Goal: Information Seeking & Learning: Learn about a topic

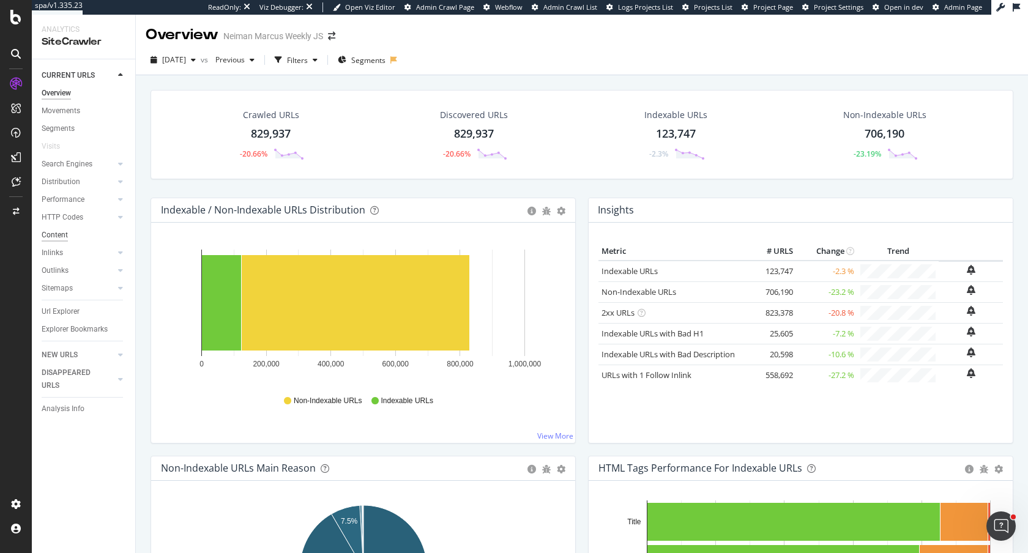
click at [53, 232] on div "Content" at bounding box center [55, 235] width 26 height 13
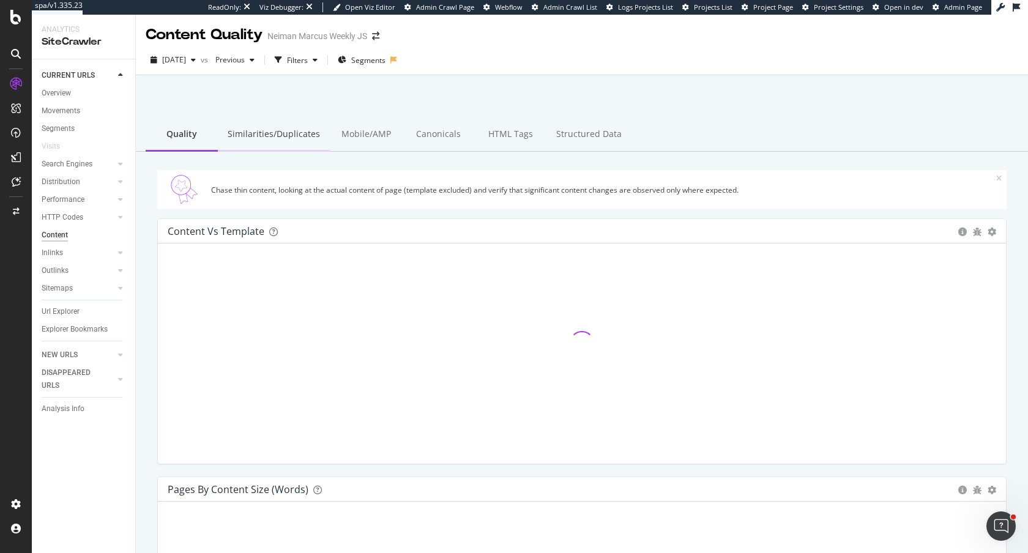
click at [256, 135] on div "Similarities/Duplicates" at bounding box center [274, 135] width 112 height 34
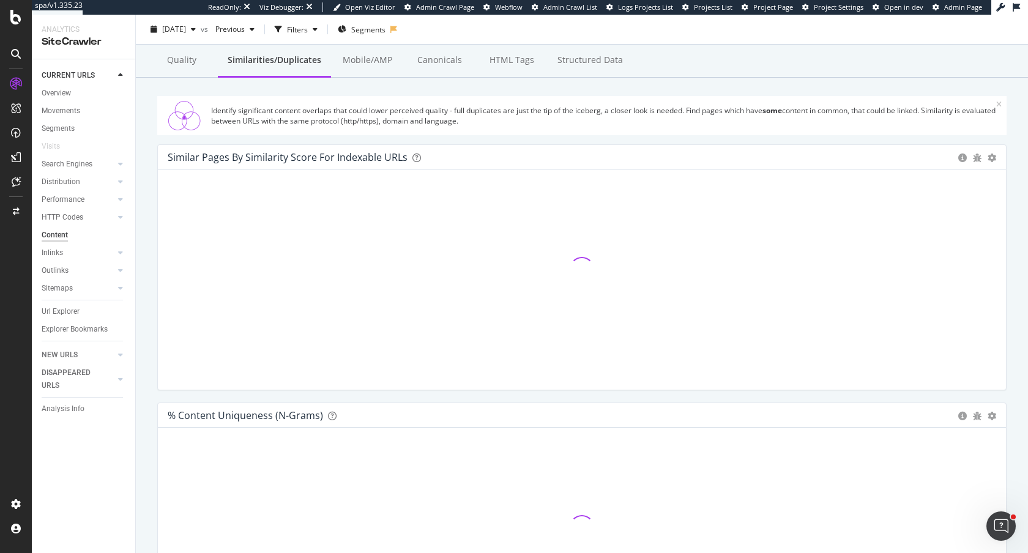
scroll to position [78, 0]
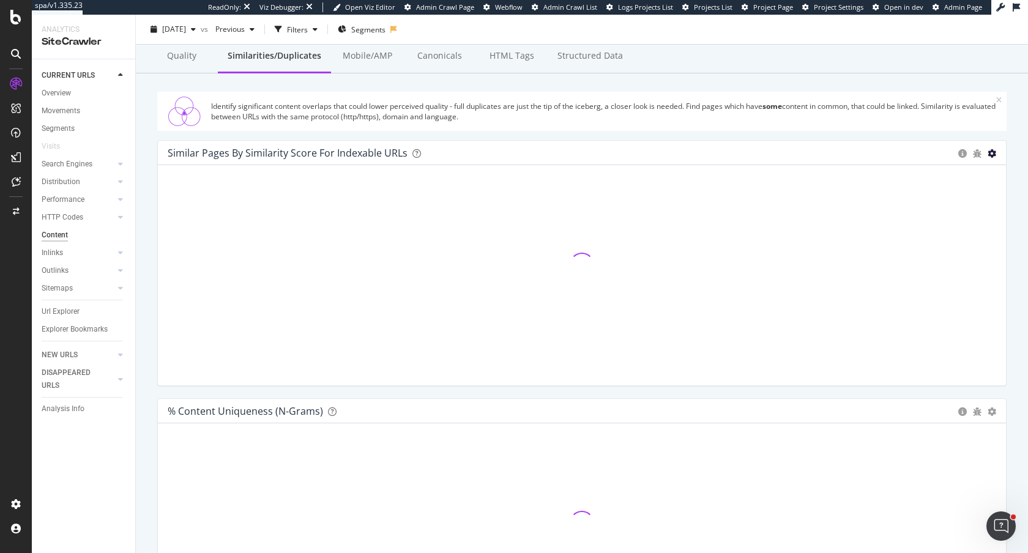
click at [990, 155] on icon "gear" at bounding box center [991, 153] width 9 height 9
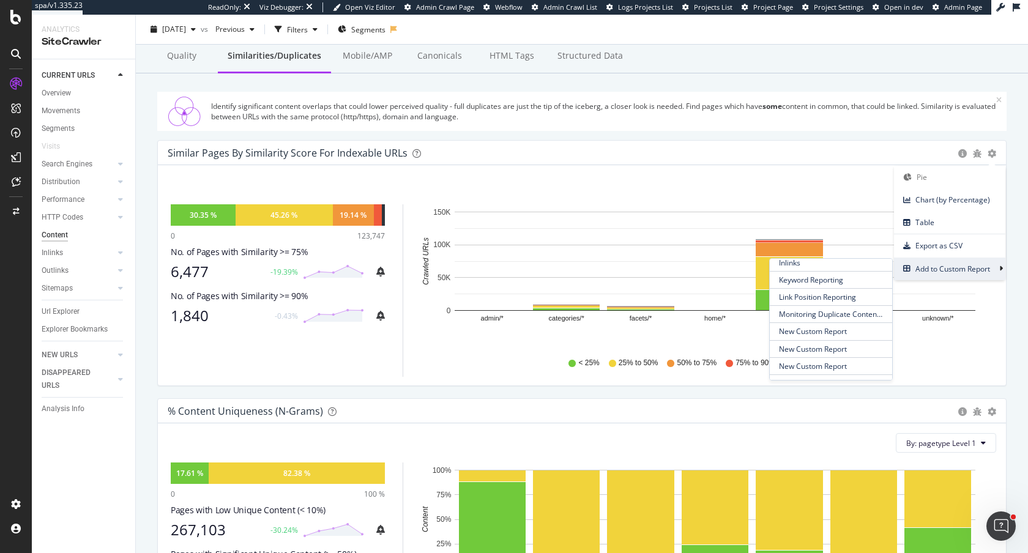
scroll to position [286, 0]
click at [826, 317] on span "Monitoring Duplicate Content - Ahead of Migration // Aug. 13" at bounding box center [831, 313] width 122 height 17
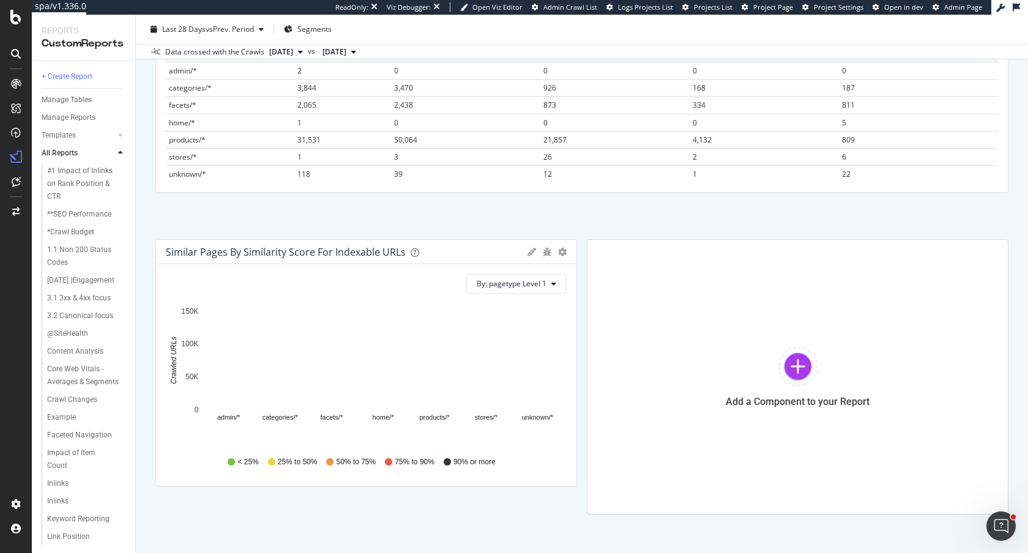
scroll to position [477, 0]
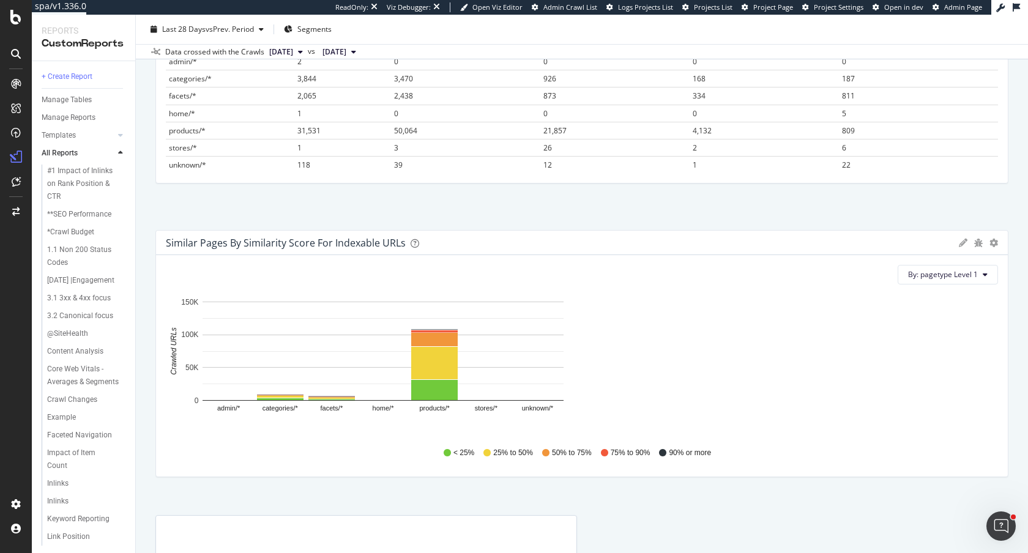
drag, startPoint x: 573, startPoint y: 266, endPoint x: 1027, endPoint y: 283, distance: 454.9
click at [1027, 283] on div "Monitoring Duplicate Content - Ahead of Migration // Aug. 13 Monitoring Duplica…" at bounding box center [582, 284] width 892 height 538
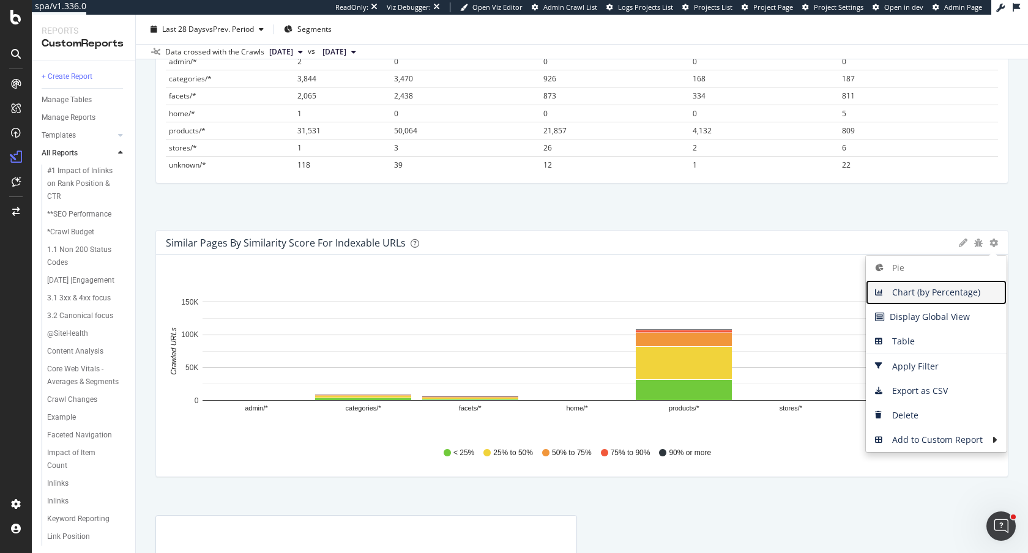
click at [918, 294] on span "Chart (by Percentage)" at bounding box center [936, 292] width 141 height 18
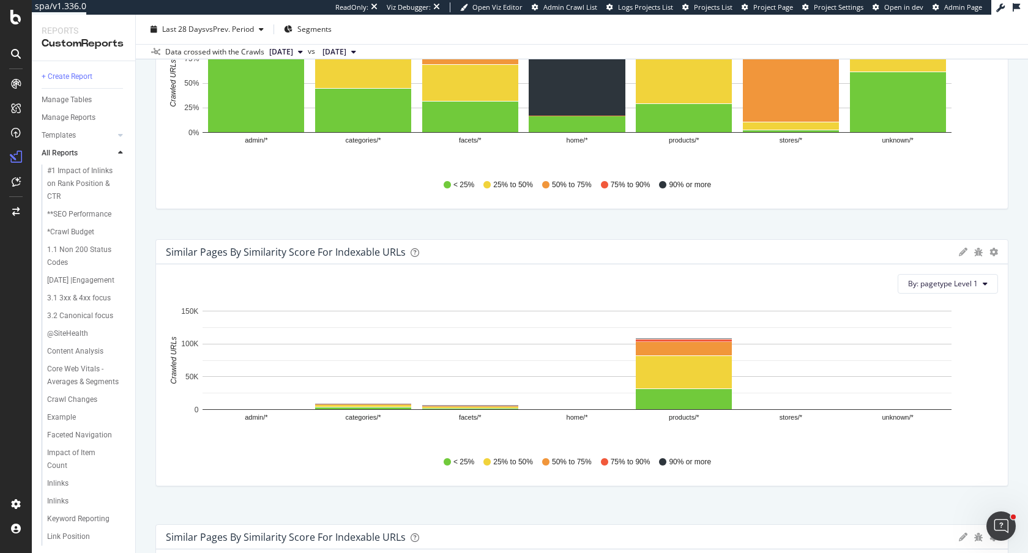
scroll to position [0, 0]
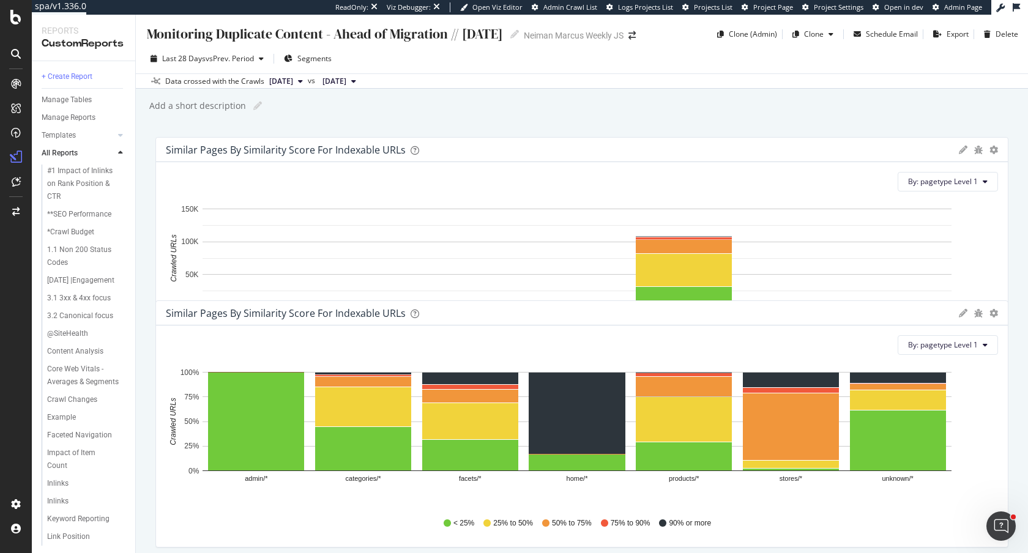
drag, startPoint x: 809, startPoint y: 242, endPoint x: 827, endPoint y: 324, distance: 84.0
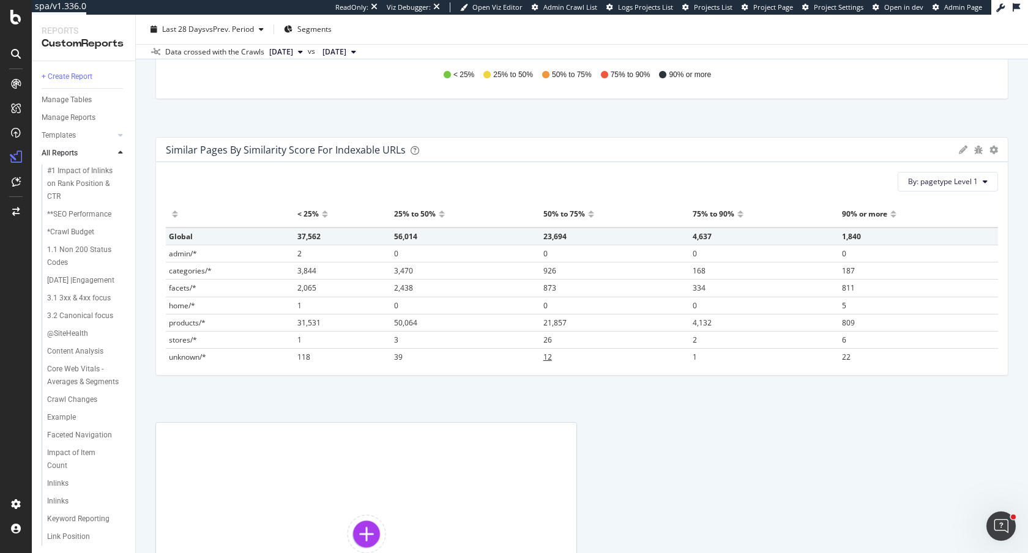
scroll to position [569, 0]
click at [845, 272] on span "187" at bounding box center [848, 272] width 13 height 10
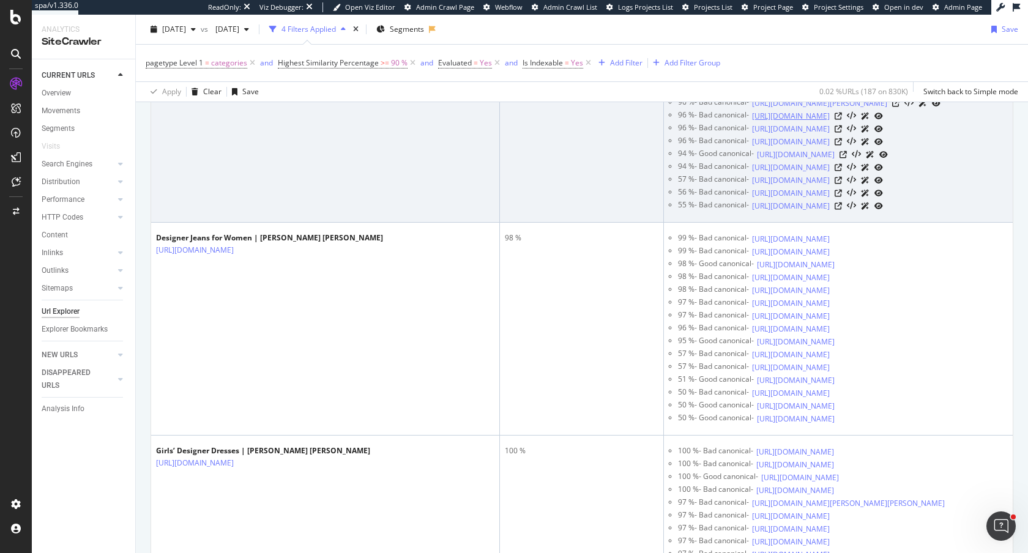
scroll to position [495, 0]
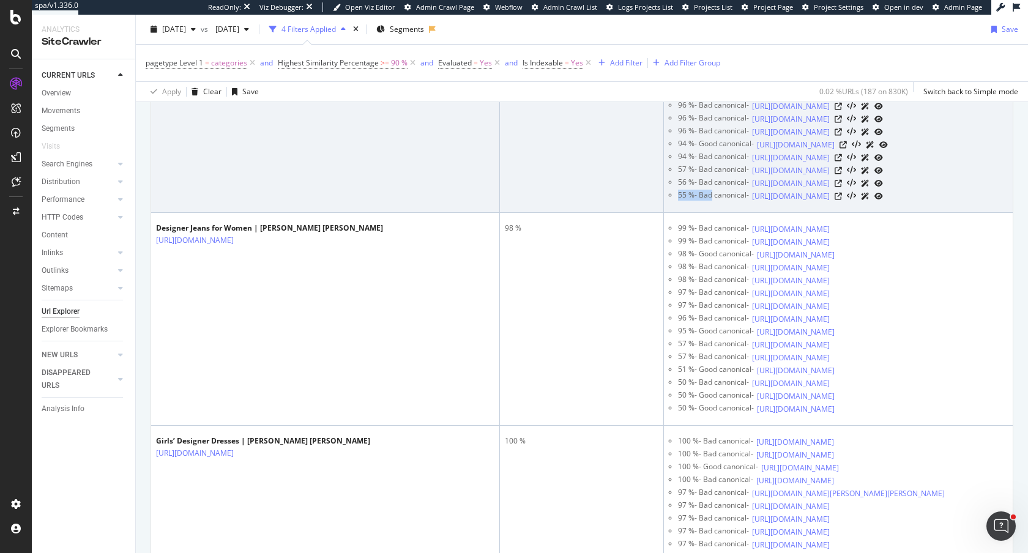
drag, startPoint x: 676, startPoint y: 393, endPoint x: 717, endPoint y: 394, distance: 41.0
click at [717, 202] on ul "100 % - Bad canonical - https://www.neimanmarcus.com/c/womens-clothing-clothing…" at bounding box center [838, 106] width 339 height 193
drag, startPoint x: 699, startPoint y: 184, endPoint x: 708, endPoint y: 194, distance: 14.3
click at [708, 87] on div "97 % - Bad canonical -" at bounding box center [713, 80] width 71 height 13
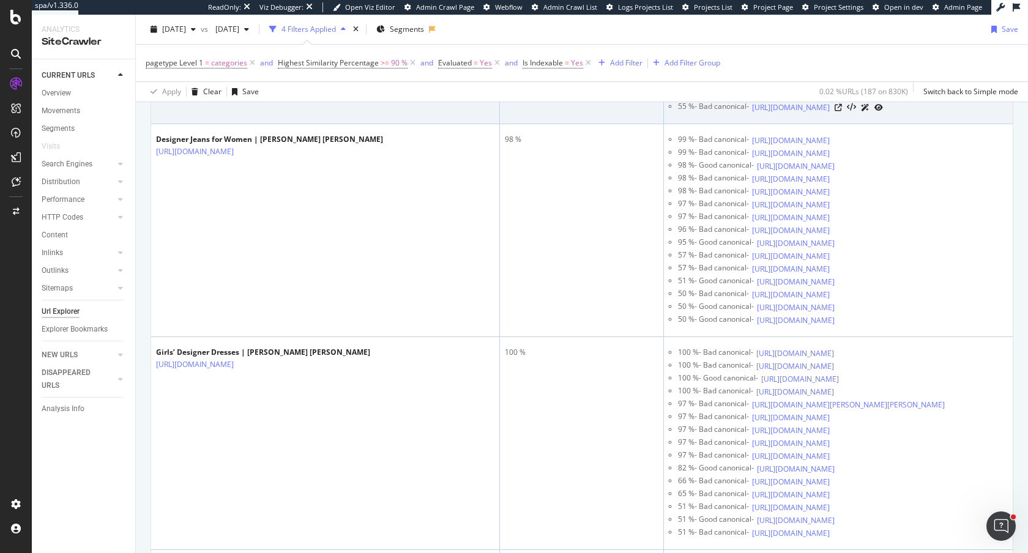
scroll to position [588, 0]
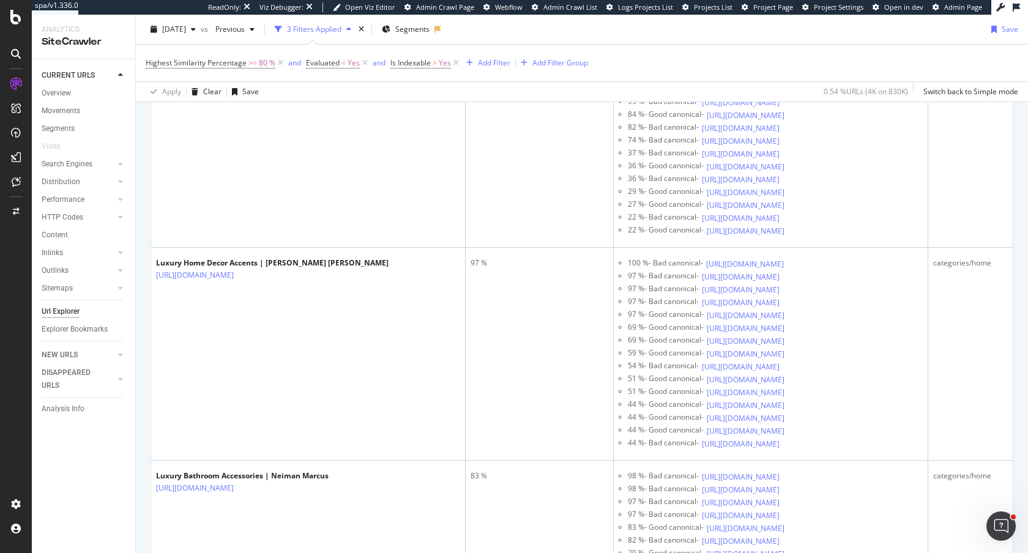
scroll to position [1547, 0]
click at [495, 67] on div "Add Filter" at bounding box center [494, 63] width 32 height 10
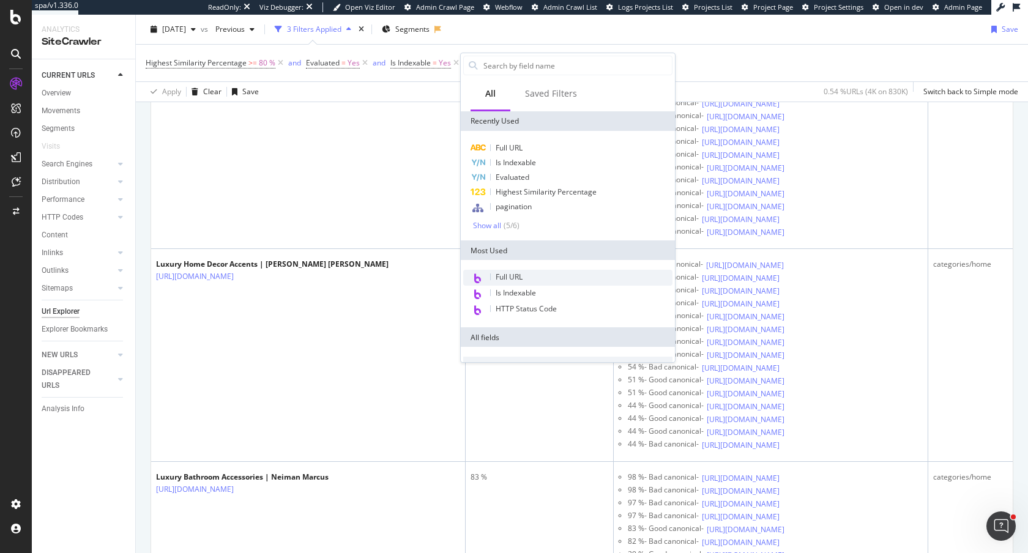
click at [493, 276] on div "Full URL" at bounding box center [567, 278] width 209 height 16
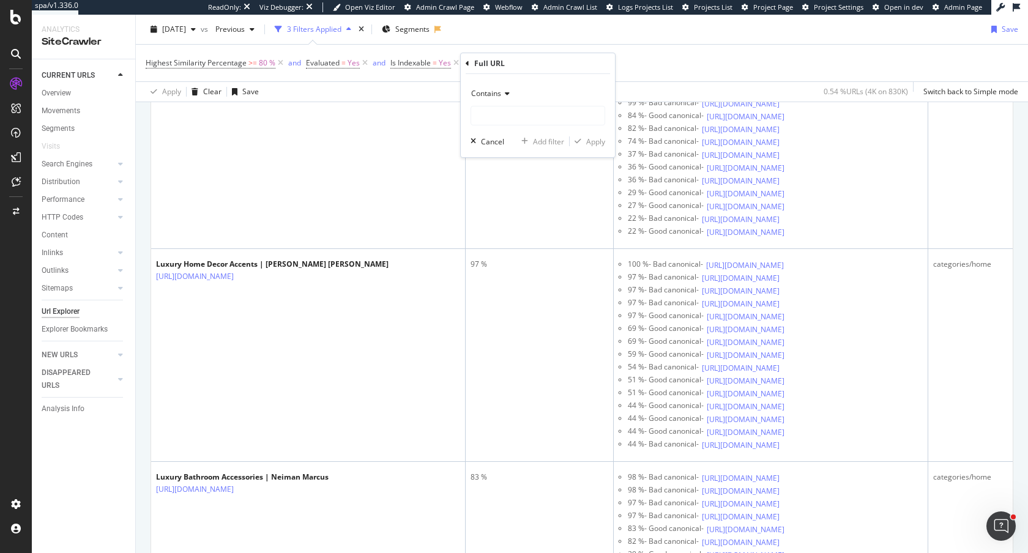
click at [488, 97] on span "Contains" at bounding box center [486, 93] width 30 height 10
click at [495, 229] on span "Doesn't contain" at bounding box center [503, 230] width 53 height 10
click at [497, 110] on input "text" at bounding box center [537, 116] width 133 height 20
type input "?page"
click at [600, 143] on div "Apply" at bounding box center [595, 141] width 19 height 10
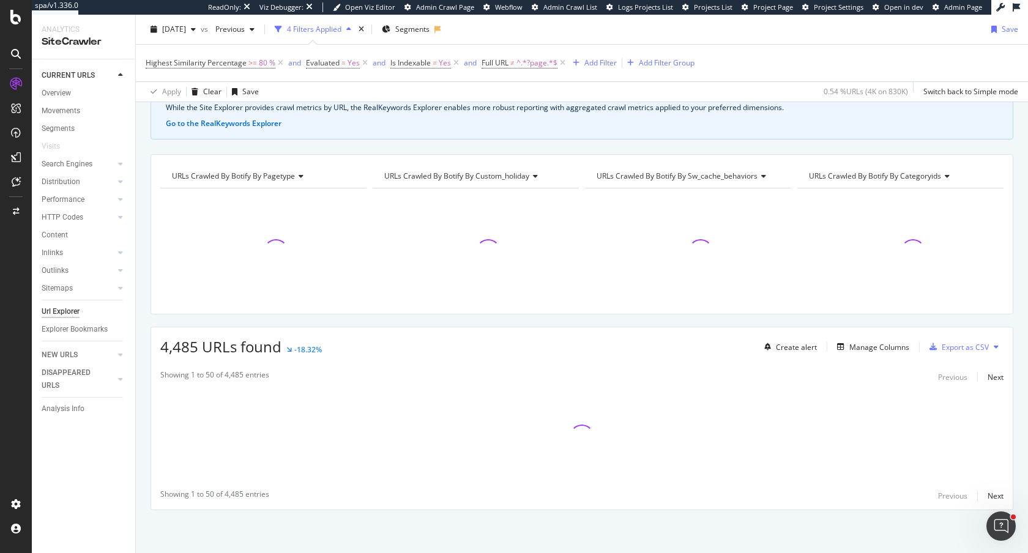
scroll to position [72, 0]
click at [429, 27] on span "Segments" at bounding box center [412, 29] width 34 height 10
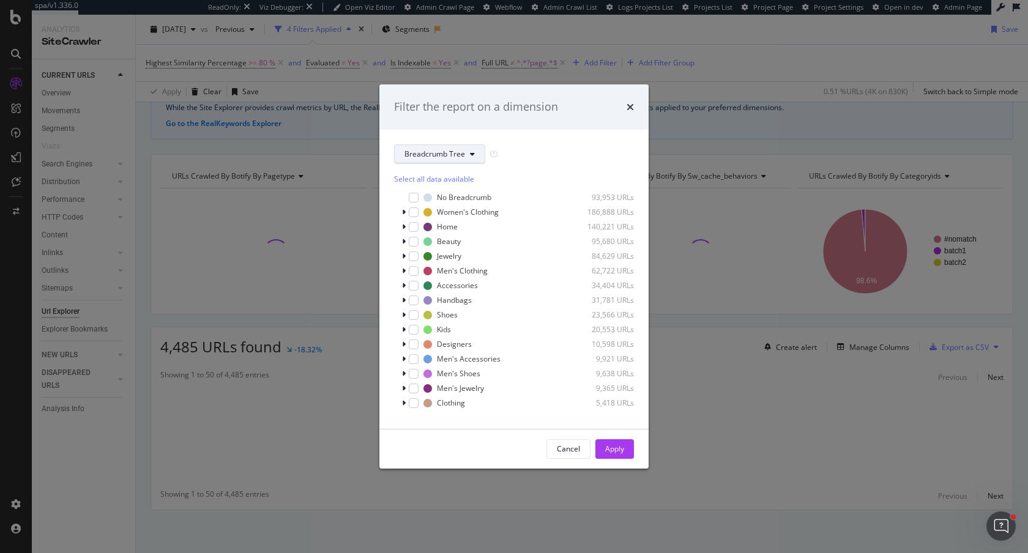
click at [414, 160] on button "Breadcrumb Tree" at bounding box center [439, 154] width 91 height 20
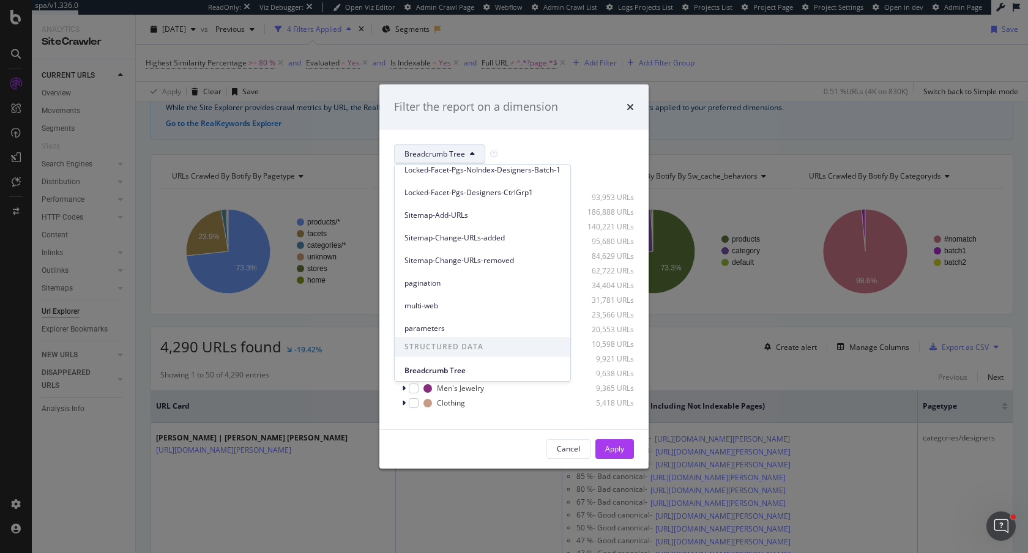
scroll to position [280, 0]
click at [429, 326] on span "parameters" at bounding box center [482, 325] width 156 height 11
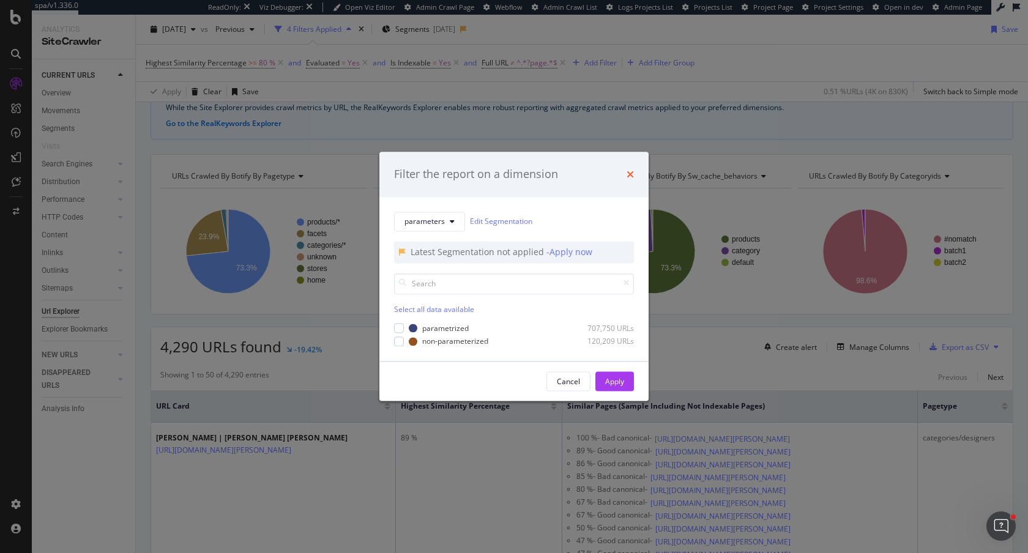
click at [628, 175] on icon "times" at bounding box center [629, 174] width 7 height 10
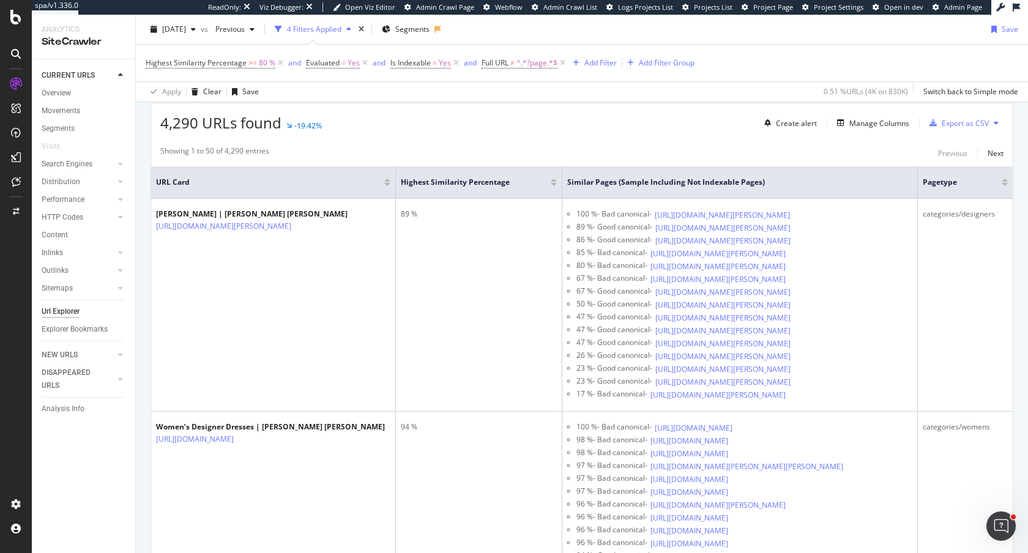
scroll to position [297, 0]
click at [157, 113] on div "4,290 URLs found -19.42% Create alert Manage Columns Export as CSV" at bounding box center [581, 118] width 861 height 30
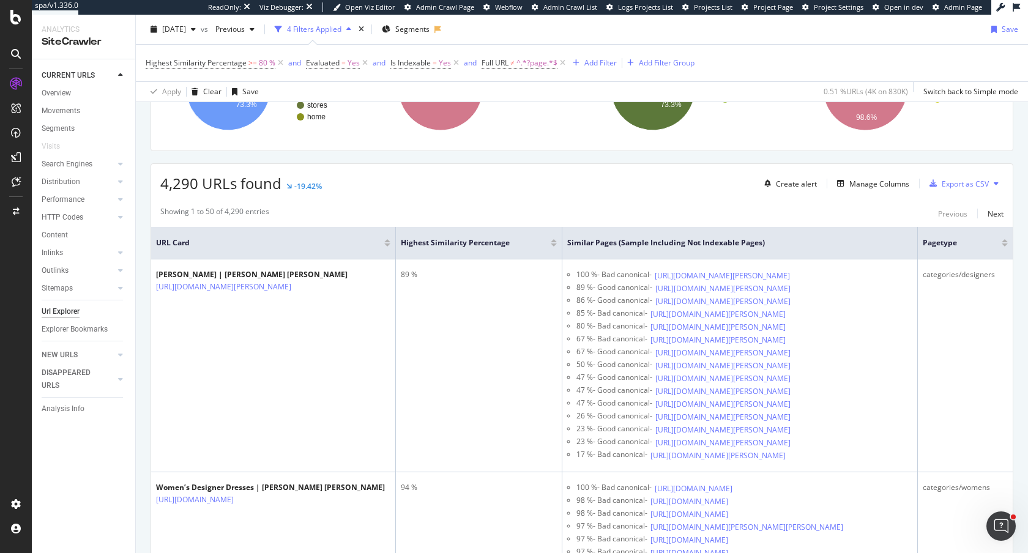
scroll to position [232, 0]
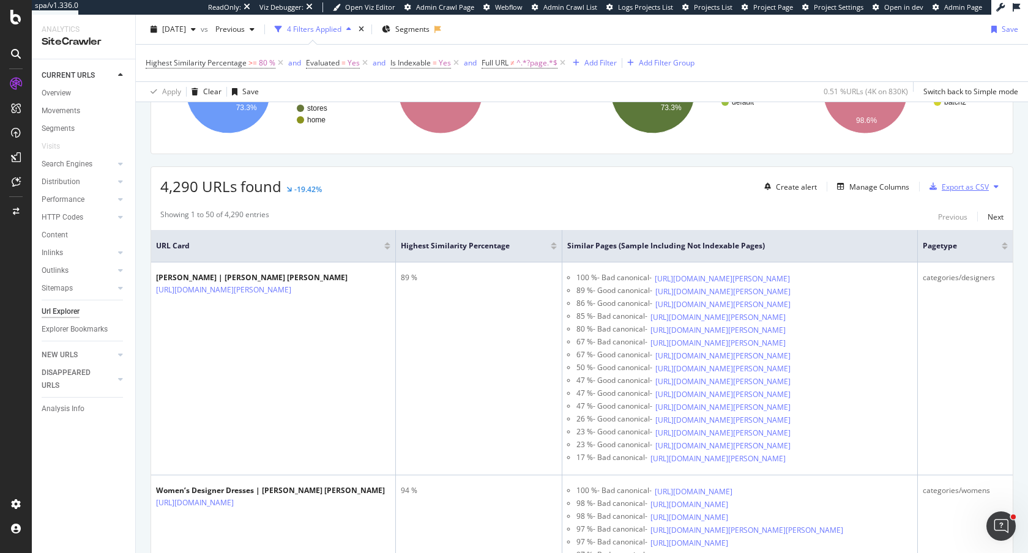
click at [951, 191] on div "Export as CSV" at bounding box center [964, 187] width 47 height 10
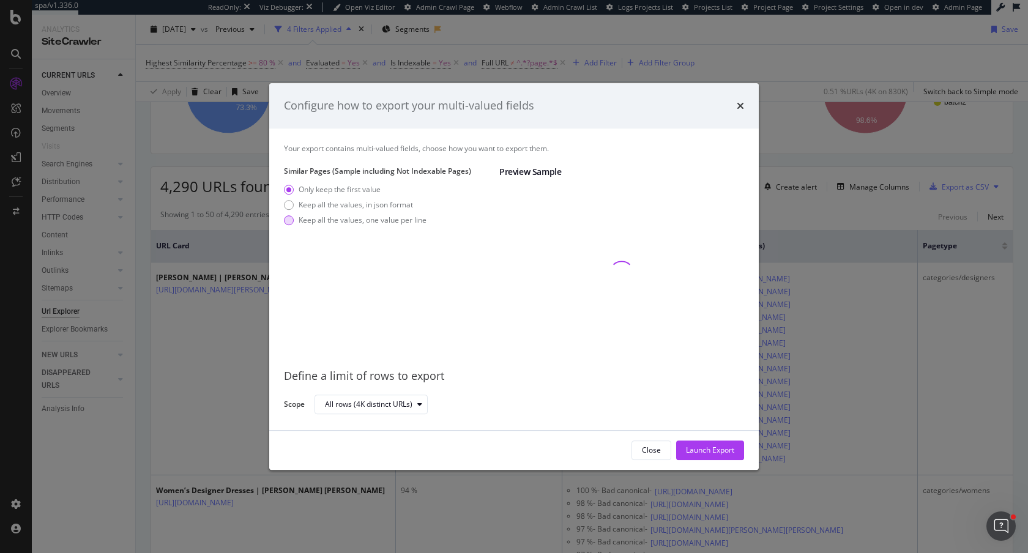
click at [294, 219] on div "Keep all the values, one value per line" at bounding box center [355, 220] width 143 height 10
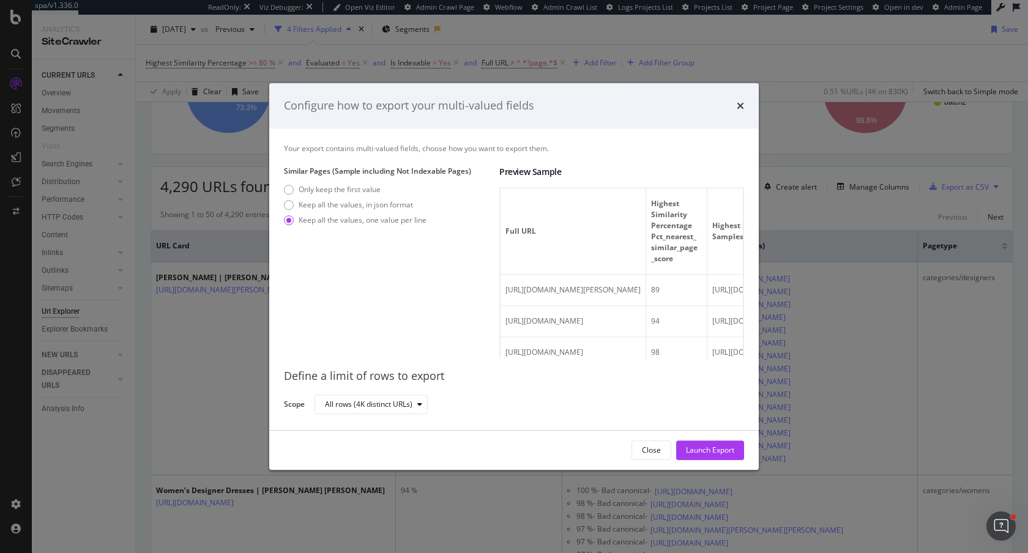
click at [735, 109] on div "Configure how to export your multi-valued fields" at bounding box center [514, 106] width 460 height 16
click at [737, 108] on icon "times" at bounding box center [740, 106] width 7 height 10
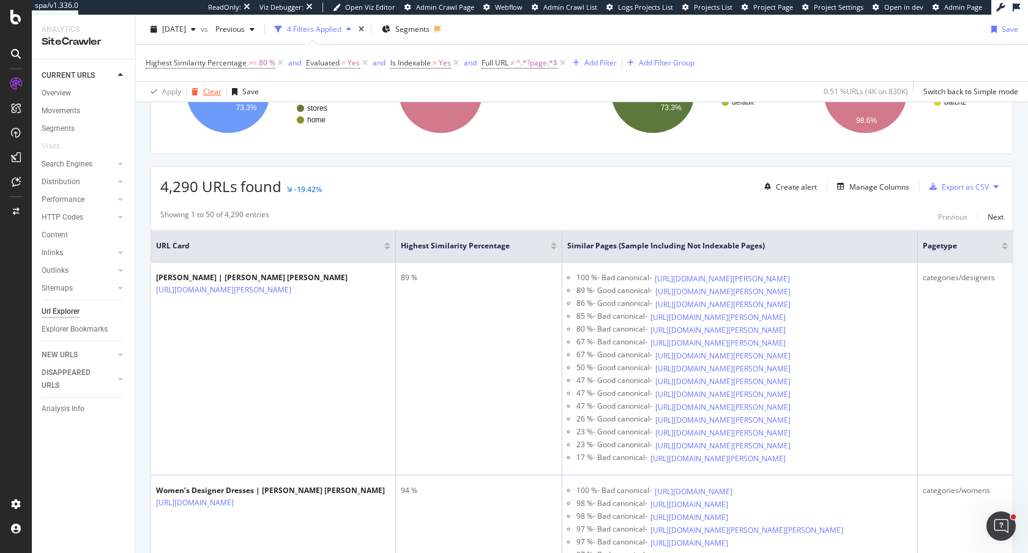
click at [207, 90] on div "Clear" at bounding box center [212, 91] width 18 height 10
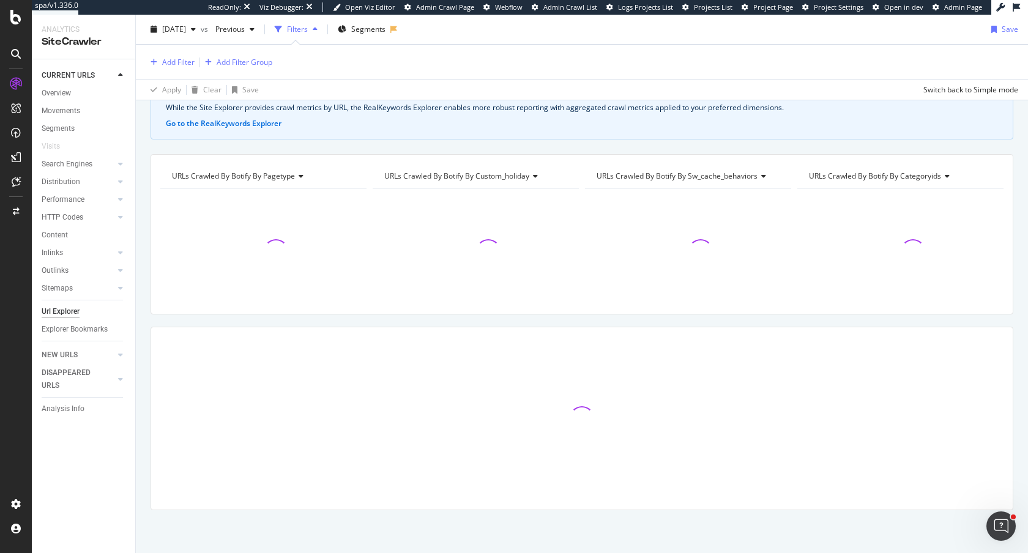
scroll to position [70, 0]
click at [179, 63] on div "Add Filter" at bounding box center [178, 62] width 32 height 10
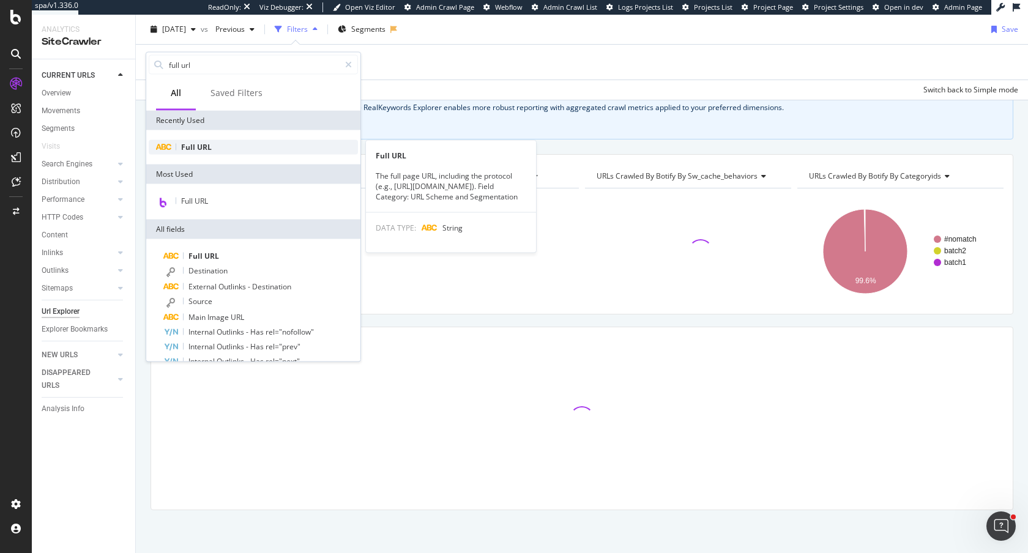
type input "full url"
click at [193, 147] on span "Full" at bounding box center [189, 147] width 16 height 10
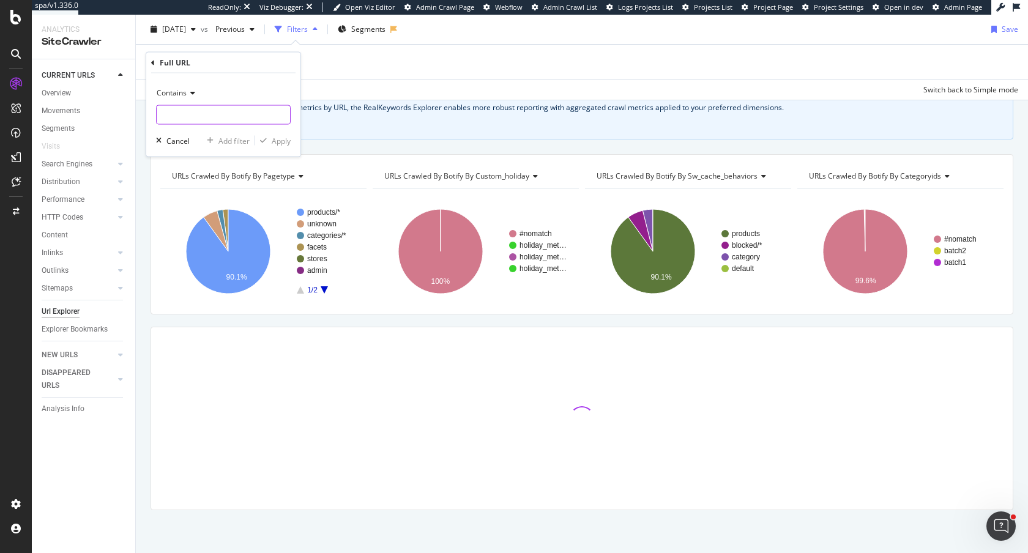
click at [198, 119] on input "text" at bounding box center [223, 115] width 133 height 20
type input "?brand"
click at [285, 142] on div "Apply" at bounding box center [281, 140] width 19 height 10
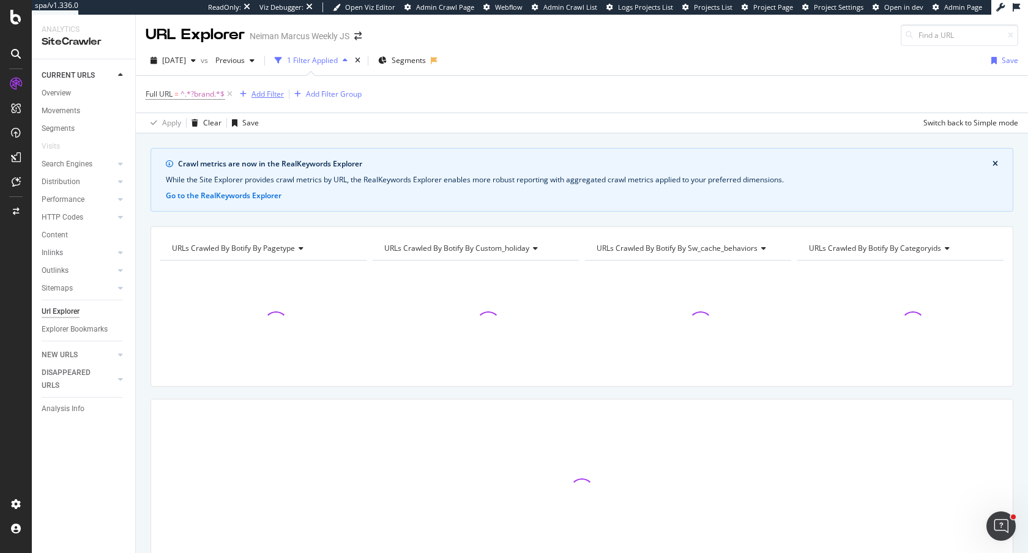
click at [260, 93] on div "Add Filter" at bounding box center [267, 94] width 32 height 10
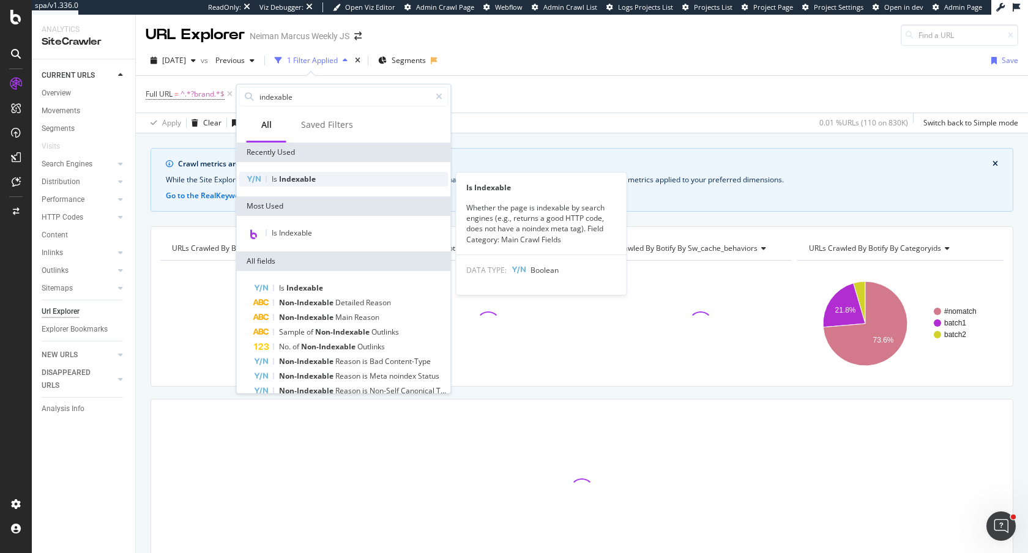
type input "indexable"
click at [294, 182] on span "Indexable" at bounding box center [297, 179] width 37 height 10
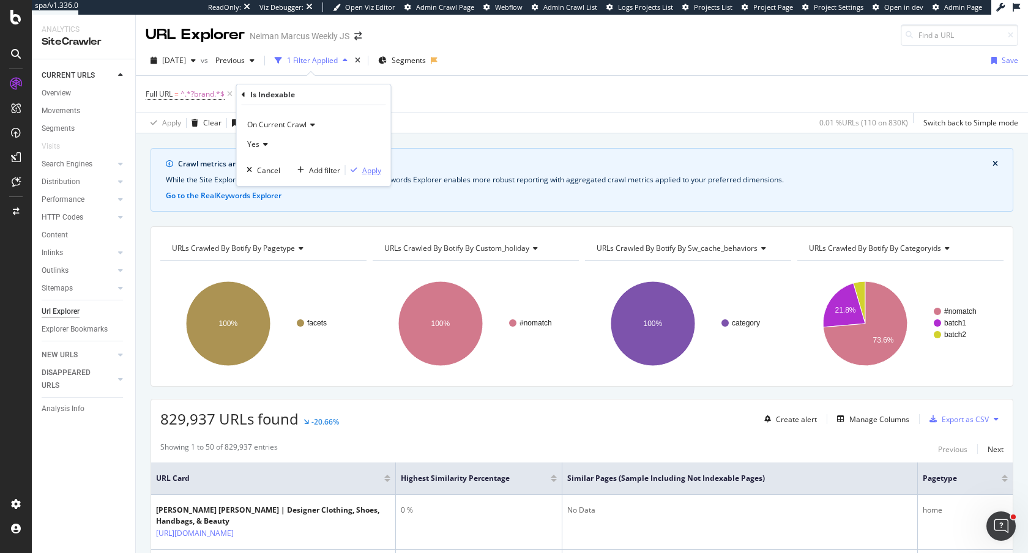
click at [368, 164] on button "Apply" at bounding box center [363, 170] width 35 height 12
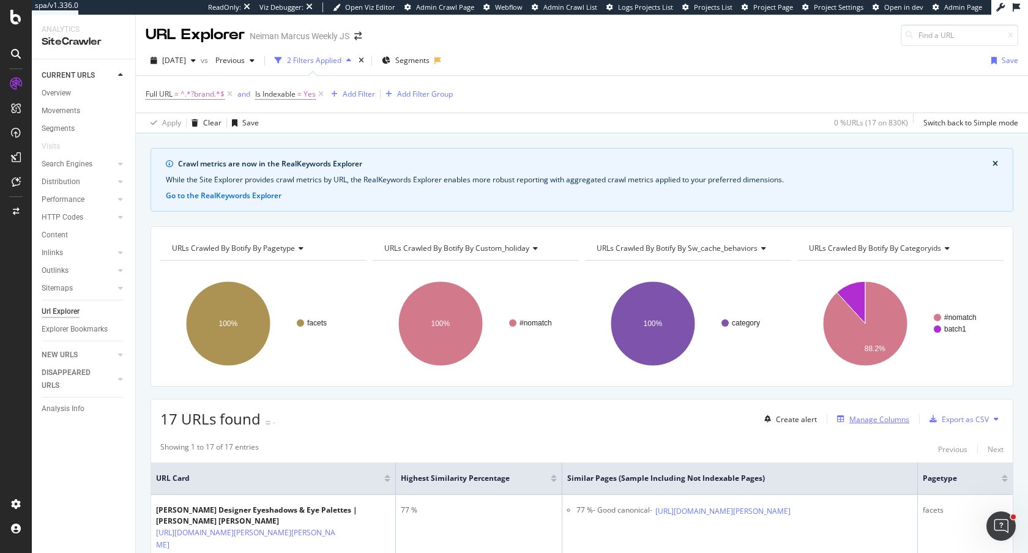
click at [855, 419] on div "Manage Columns" at bounding box center [879, 419] width 60 height 10
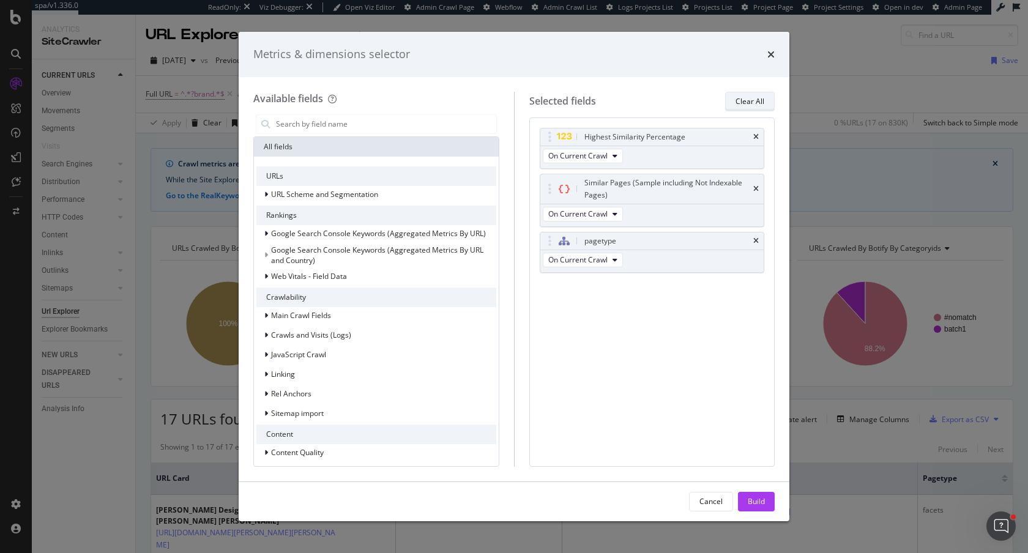
click at [754, 97] on div "Clear All" at bounding box center [749, 101] width 29 height 10
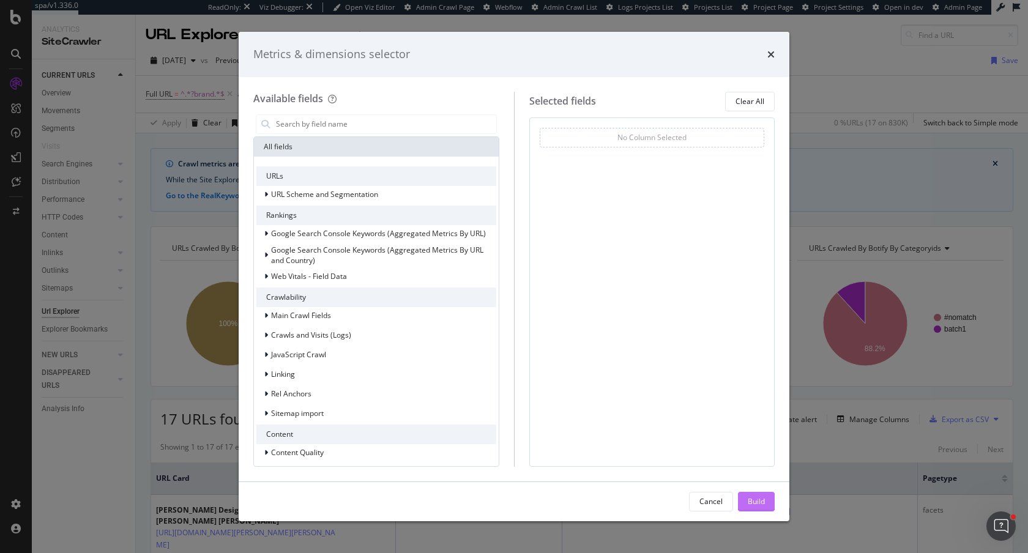
click at [758, 502] on div "Build" at bounding box center [756, 501] width 17 height 10
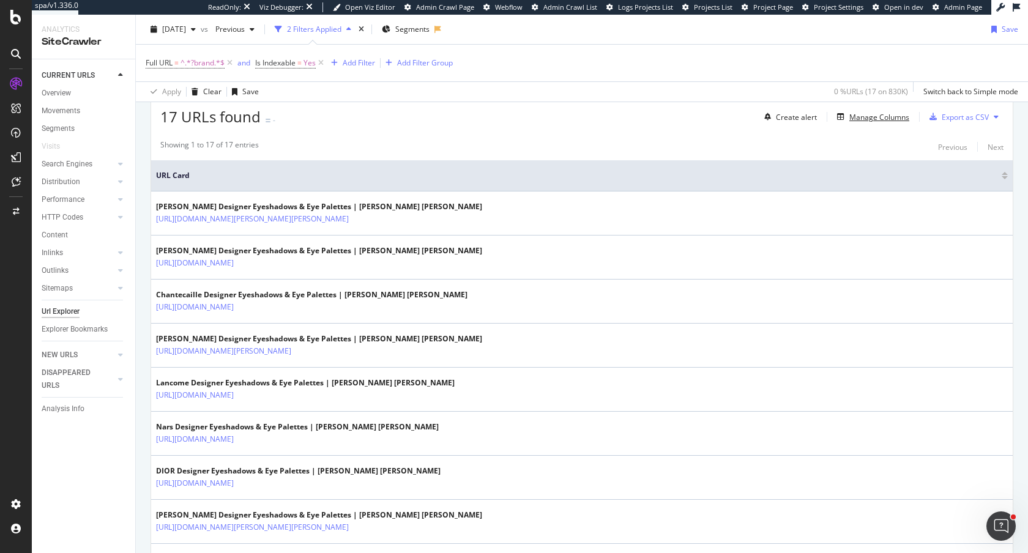
scroll to position [310, 0]
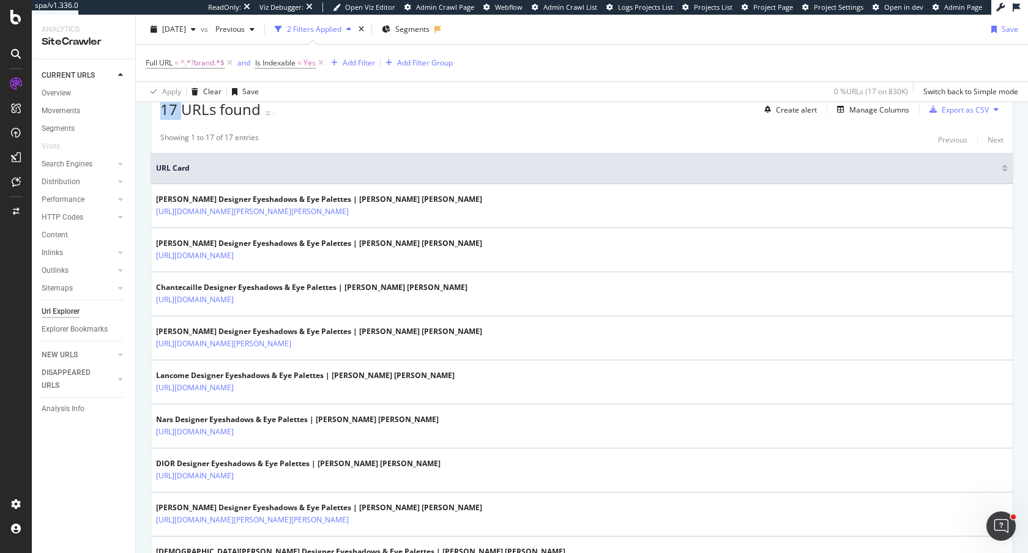
drag, startPoint x: 185, startPoint y: 119, endPoint x: 150, endPoint y: 117, distance: 35.5
click at [150, 117] on div "Crawl metrics are now in the RealKeywords Explorer While the Site Explorer prov…" at bounding box center [582, 420] width 892 height 1165
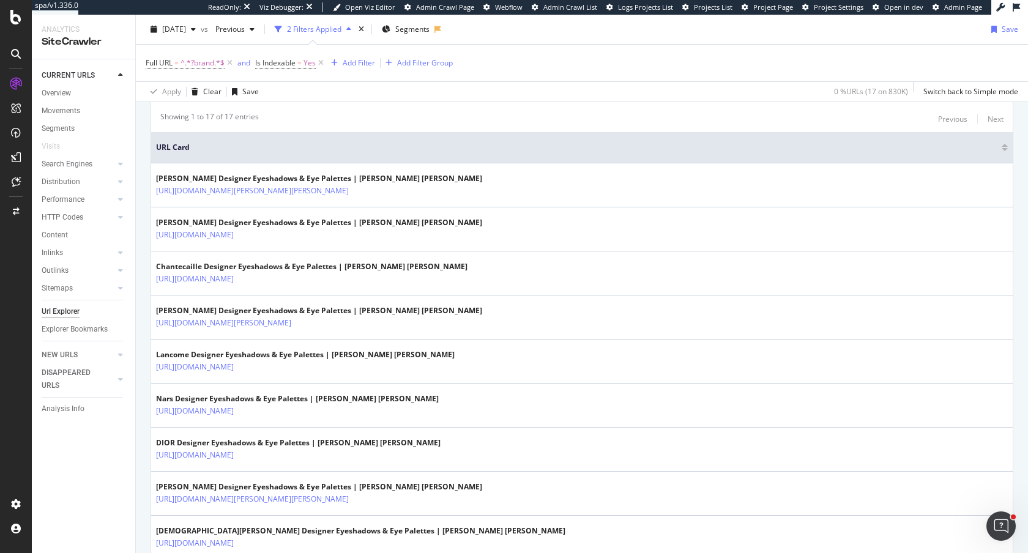
scroll to position [332, 0]
click at [496, 130] on div "Showing 1 to 17 of 17 entries Previous Next URL Card Trish McEvoy Designer Eyes…" at bounding box center [581, 521] width 861 height 834
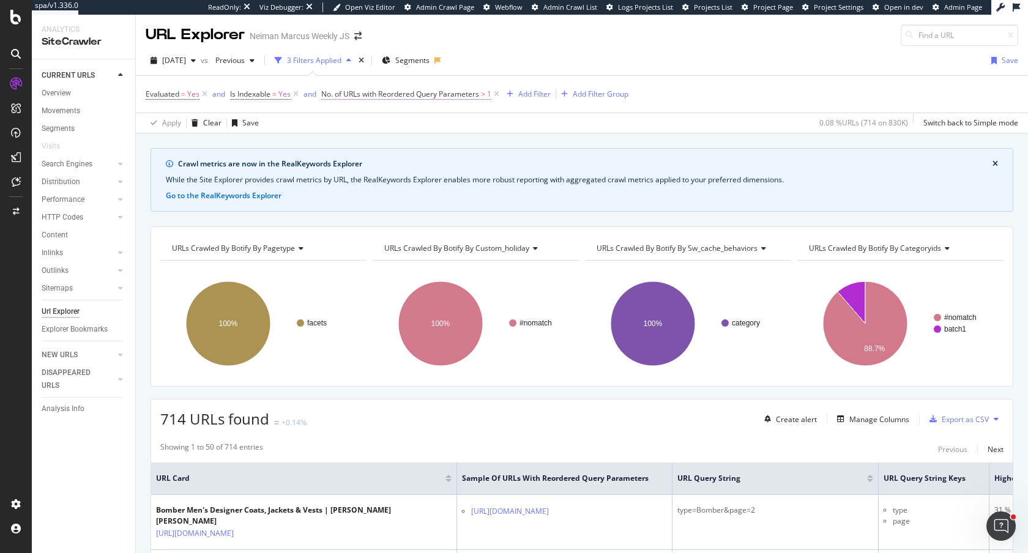
click at [478, 95] on span "No. of URLs with Reordered Query Parameters" at bounding box center [400, 94] width 158 height 10
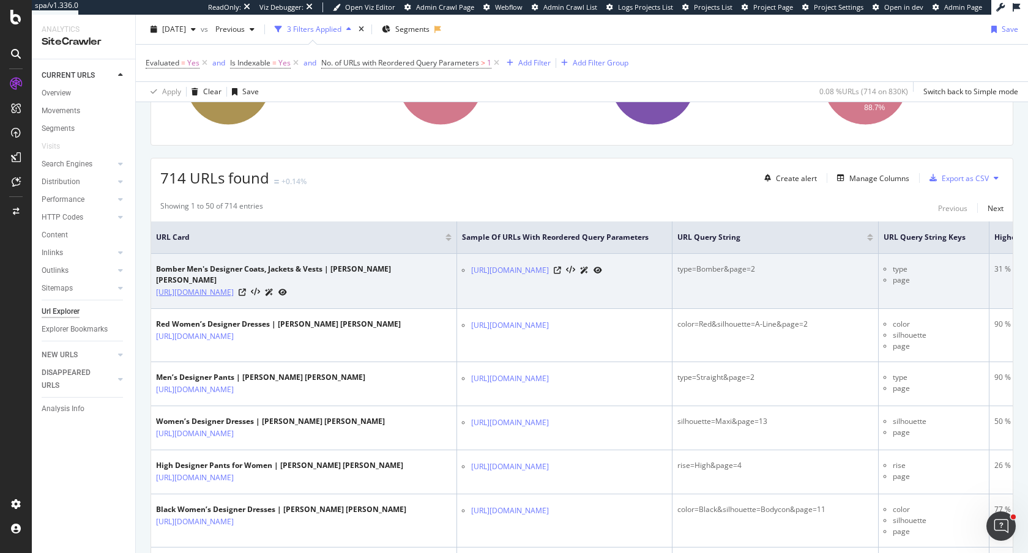
scroll to position [246, 0]
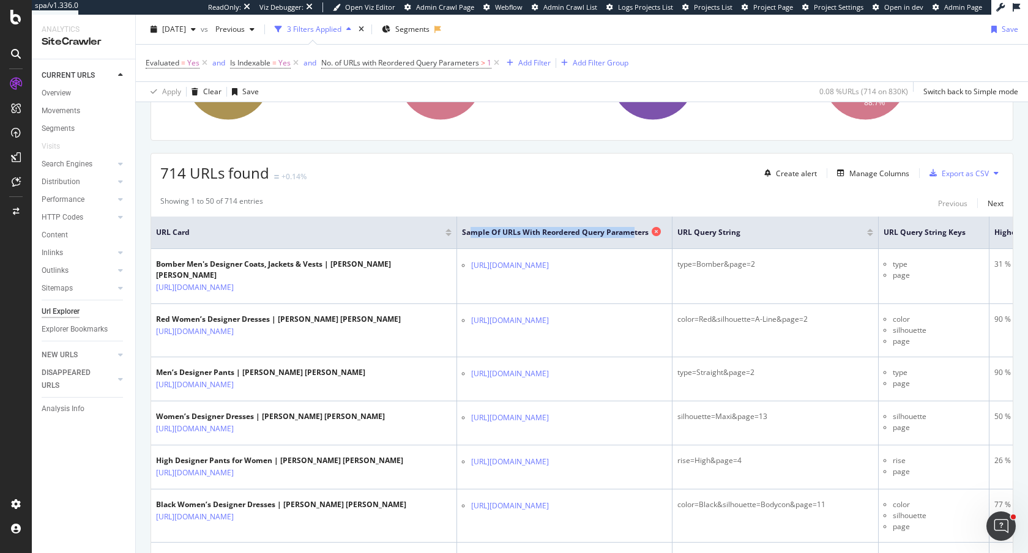
drag, startPoint x: 472, startPoint y: 237, endPoint x: 633, endPoint y: 237, distance: 160.3
click at [633, 237] on span "Sample of URLs with Reordered Query Parameters" at bounding box center [555, 232] width 187 height 11
drag, startPoint x: 776, startPoint y: 234, endPoint x: 839, endPoint y: 234, distance: 63.6
click at [840, 234] on span "URL Query String" at bounding box center [762, 232] width 171 height 11
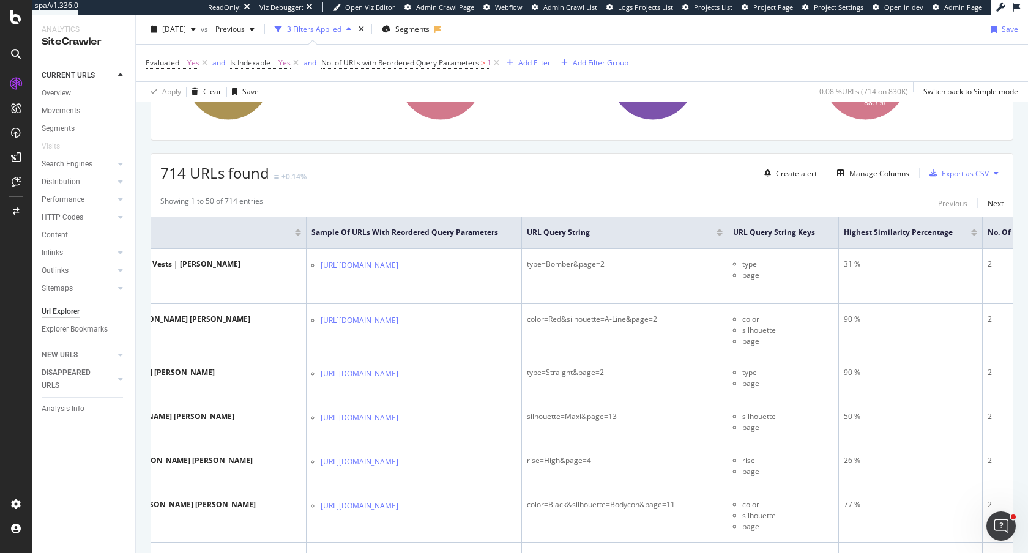
scroll to position [0, 153]
drag, startPoint x: 831, startPoint y: 234, endPoint x: 892, endPoint y: 234, distance: 61.2
click at [812, 234] on span "URL Query String Keys" at bounding box center [771, 232] width 82 height 11
drag, startPoint x: 887, startPoint y: 235, endPoint x: 860, endPoint y: 234, distance: 27.5
click at [812, 234] on span "URL Query String Keys" at bounding box center [771, 232] width 82 height 11
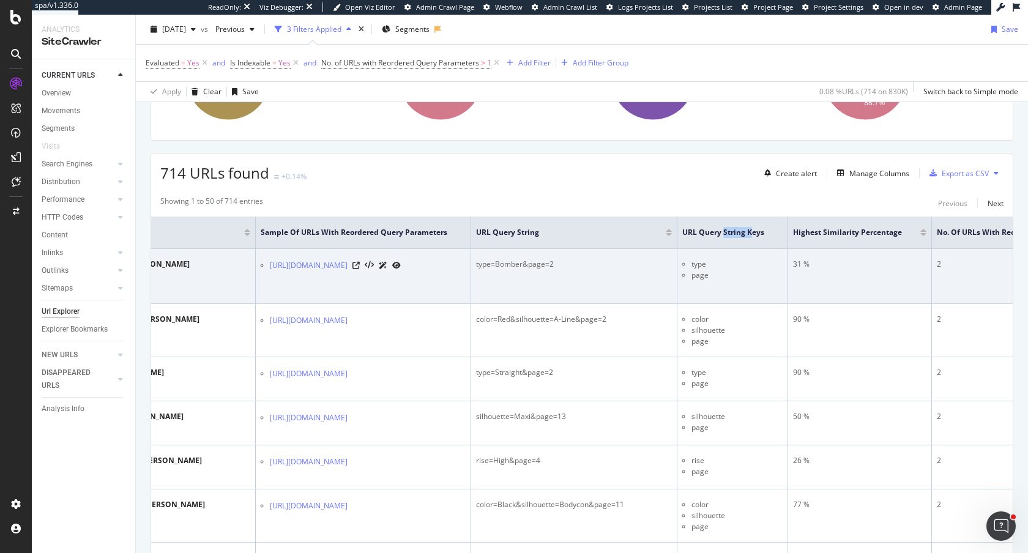
scroll to position [0, 206]
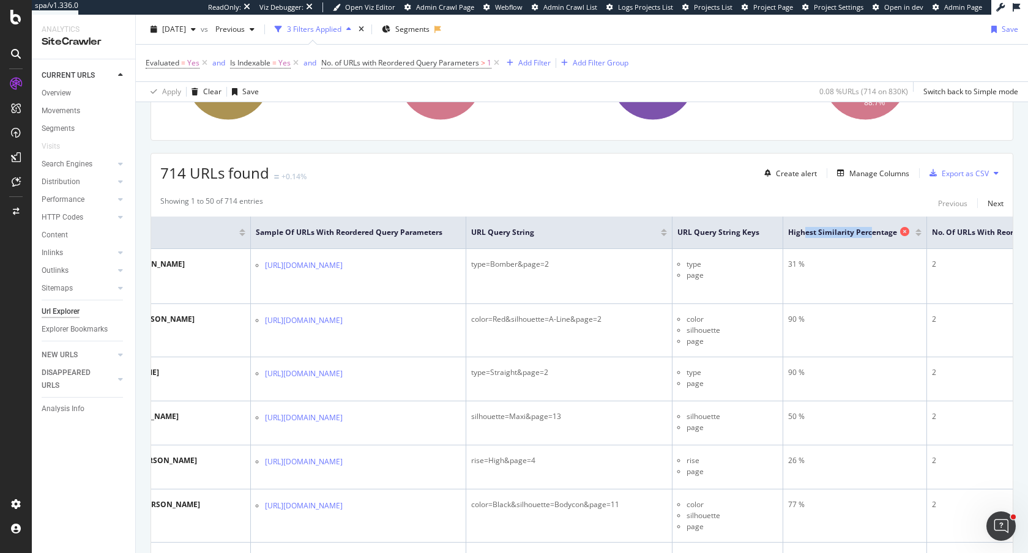
drag, startPoint x: 893, startPoint y: 229, endPoint x: 959, endPoint y: 236, distance: 65.7
click at [897, 236] on span "Highest Similarity Percentage" at bounding box center [842, 232] width 109 height 11
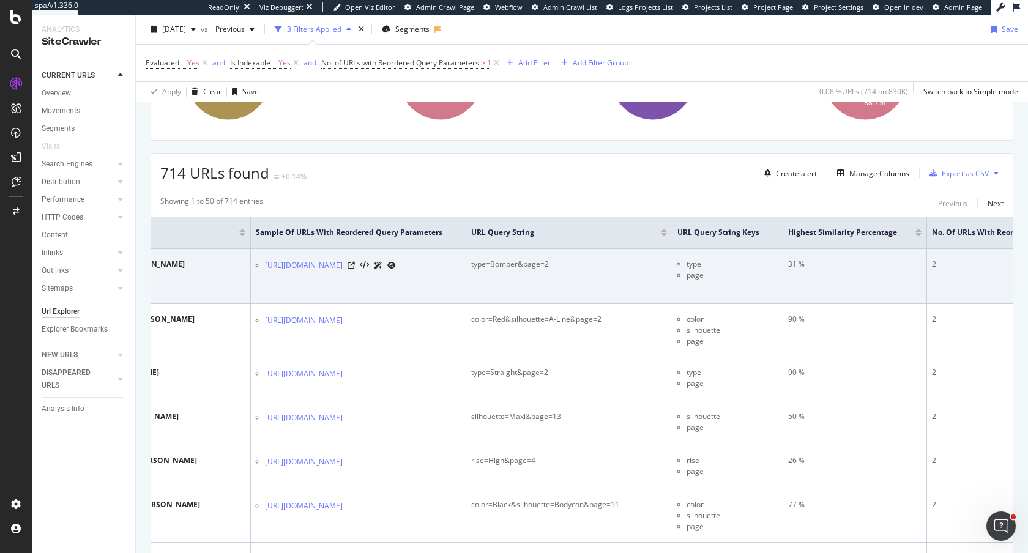
click at [897, 256] on td "31 %" at bounding box center [855, 276] width 144 height 55
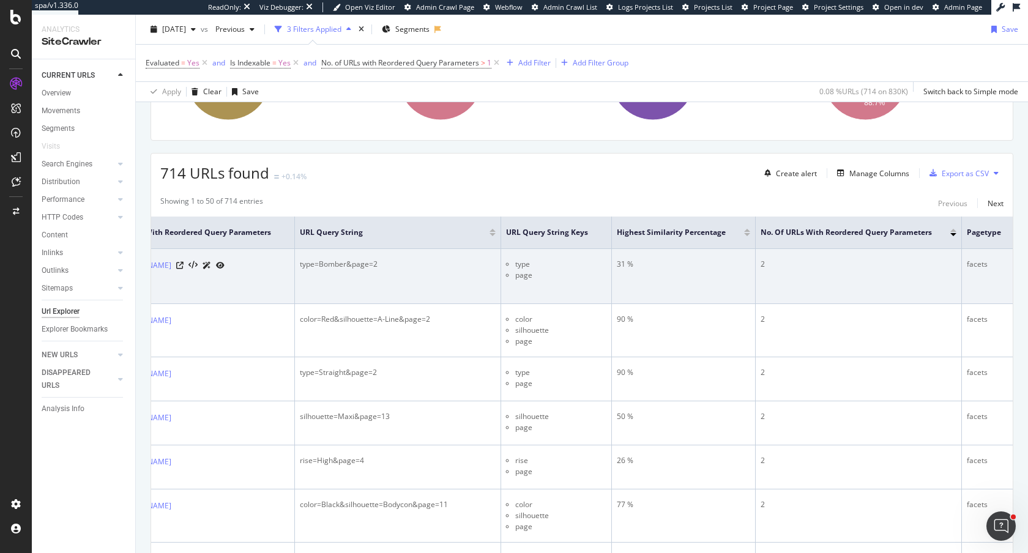
scroll to position [0, 398]
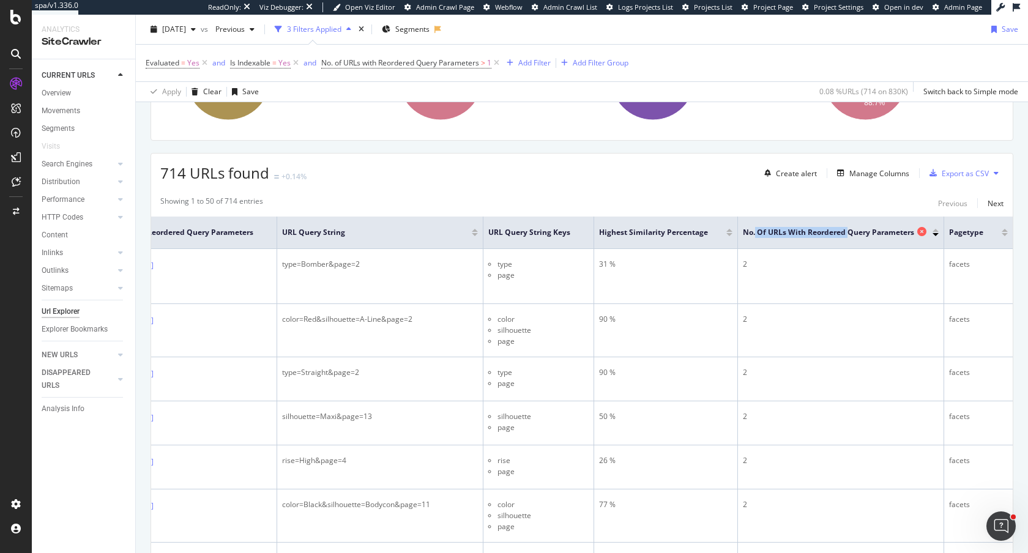
drag, startPoint x: 839, startPoint y: 234, endPoint x: 935, endPoint y: 238, distance: 96.1
click at [932, 238] on div "No. of URLs with Reordered Query Parameters" at bounding box center [838, 232] width 190 height 12
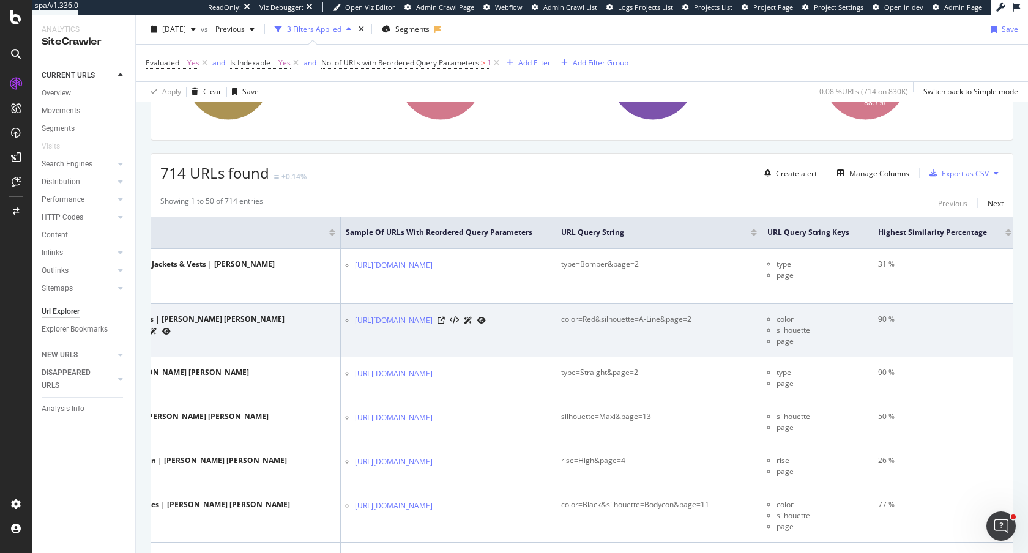
scroll to position [0, 0]
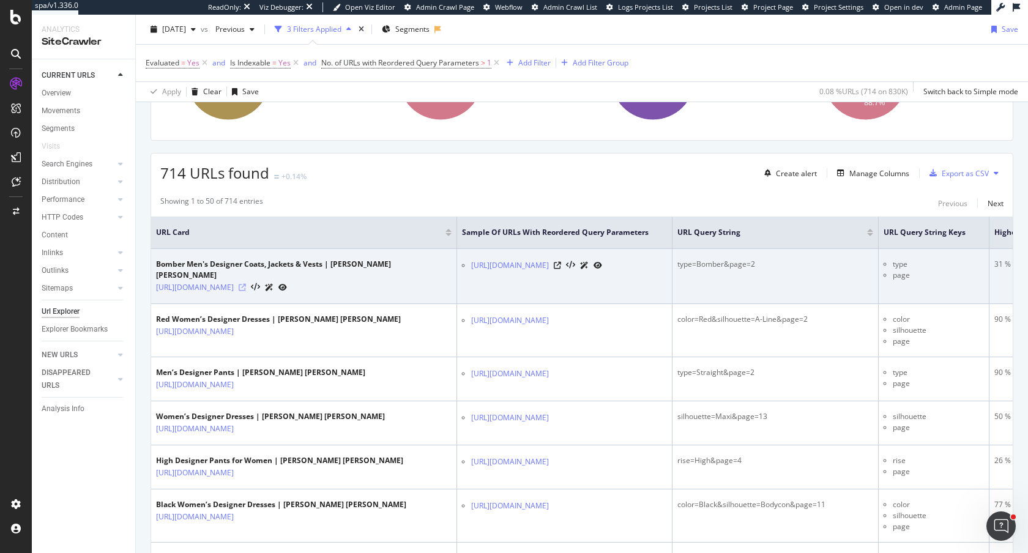
click at [246, 284] on icon at bounding box center [242, 287] width 7 height 7
click at [561, 269] on icon at bounding box center [557, 265] width 7 height 7
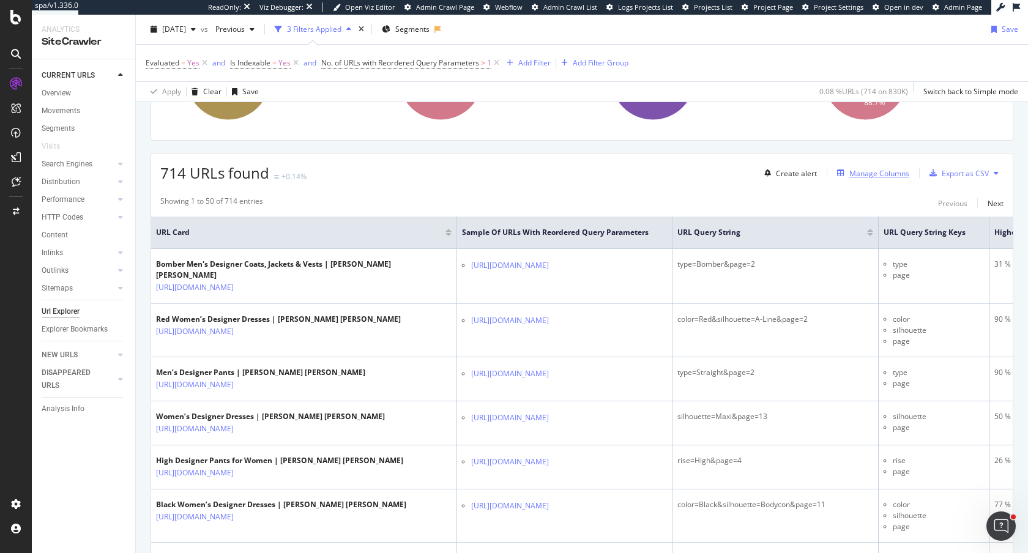
click at [861, 174] on div "Manage Columns" at bounding box center [879, 173] width 60 height 10
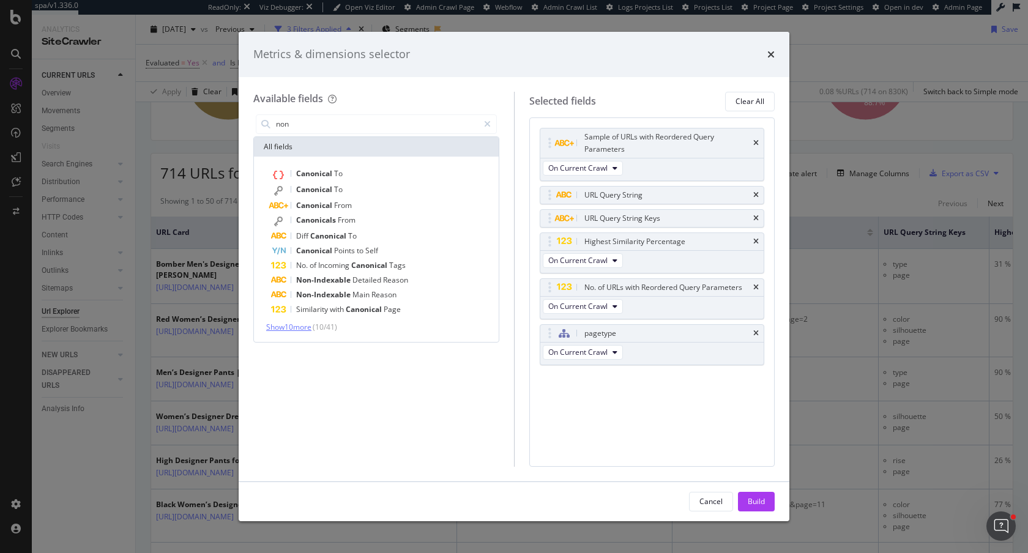
click at [293, 330] on span "Show 10 more" at bounding box center [288, 327] width 45 height 10
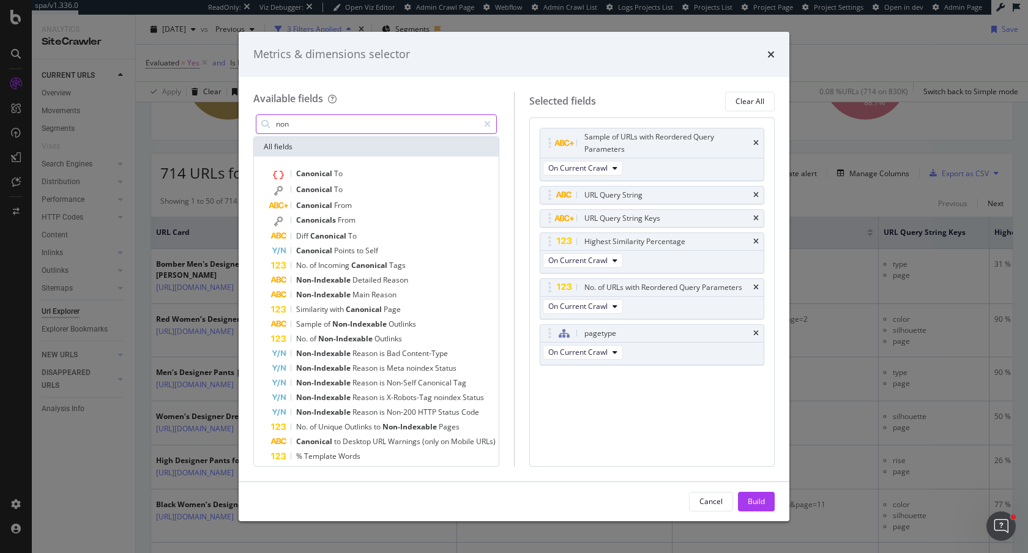
click at [330, 127] on input "non" at bounding box center [377, 124] width 204 height 18
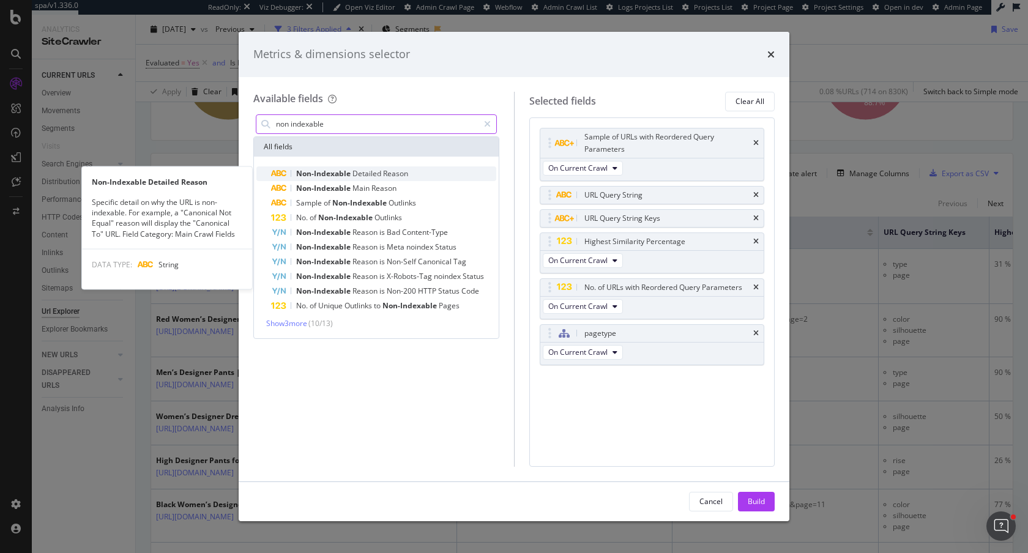
type input "non indexable"
click at [351, 166] on div "Non-Indexable Detailed Reason" at bounding box center [383, 173] width 225 height 15
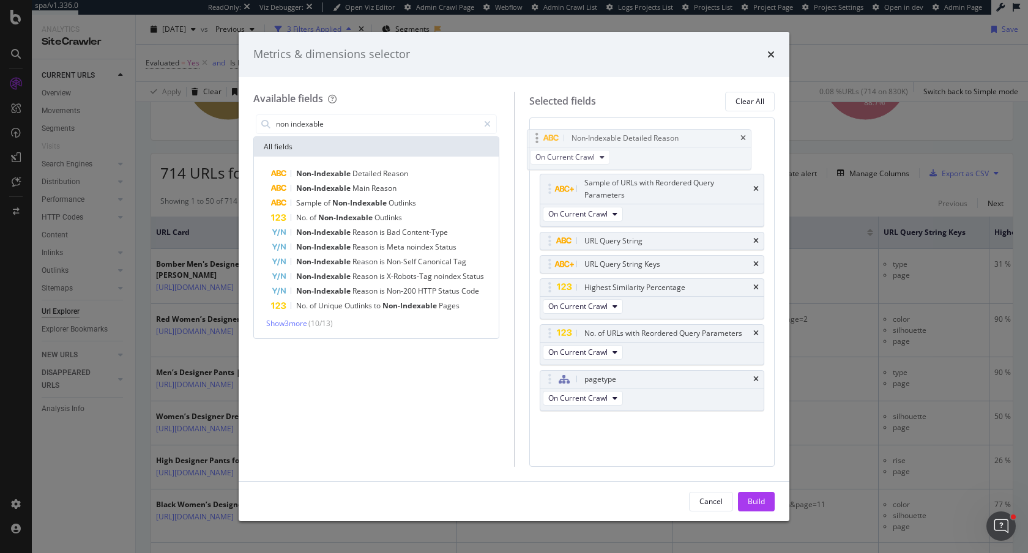
drag, startPoint x: 553, startPoint y: 377, endPoint x: 540, endPoint y: 136, distance: 241.4
click at [540, 136] on body "spa/v1.336.0 ReadOnly: Viz Debugger: Open Viz Editor Admin Crawl Page Webflow A…" at bounding box center [514, 276] width 1028 height 553
click at [759, 501] on div "Build" at bounding box center [756, 501] width 17 height 10
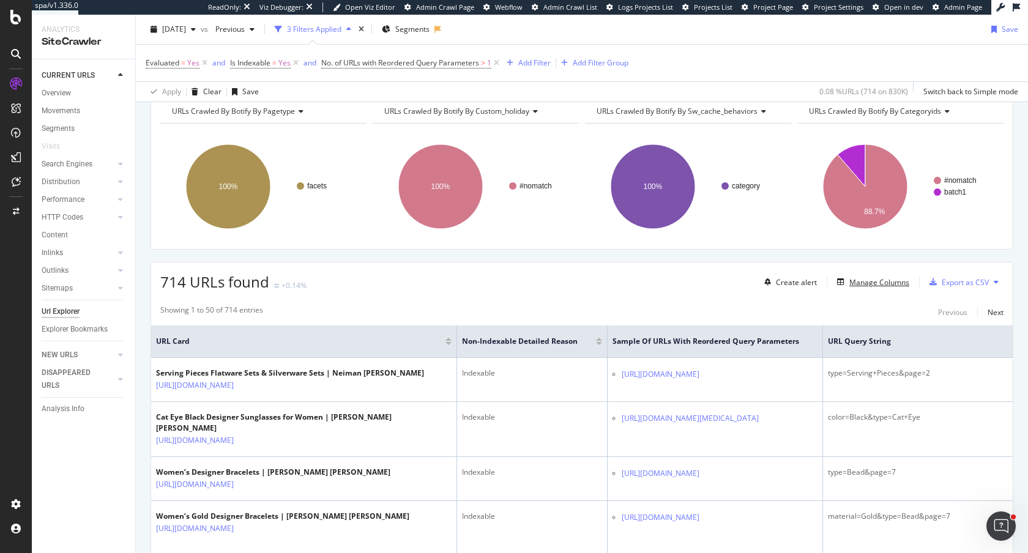
scroll to position [138, 0]
drag, startPoint x: 658, startPoint y: 342, endPoint x: 778, endPoint y: 341, distance: 119.9
click at [779, 342] on span "Sample of URLs with Reordered Query Parameters" at bounding box center [705, 340] width 187 height 11
drag, startPoint x: 618, startPoint y: 340, endPoint x: 716, endPoint y: 341, distance: 97.9
click at [716, 341] on span "Sample of URLs with Reordered Query Parameters" at bounding box center [705, 340] width 187 height 11
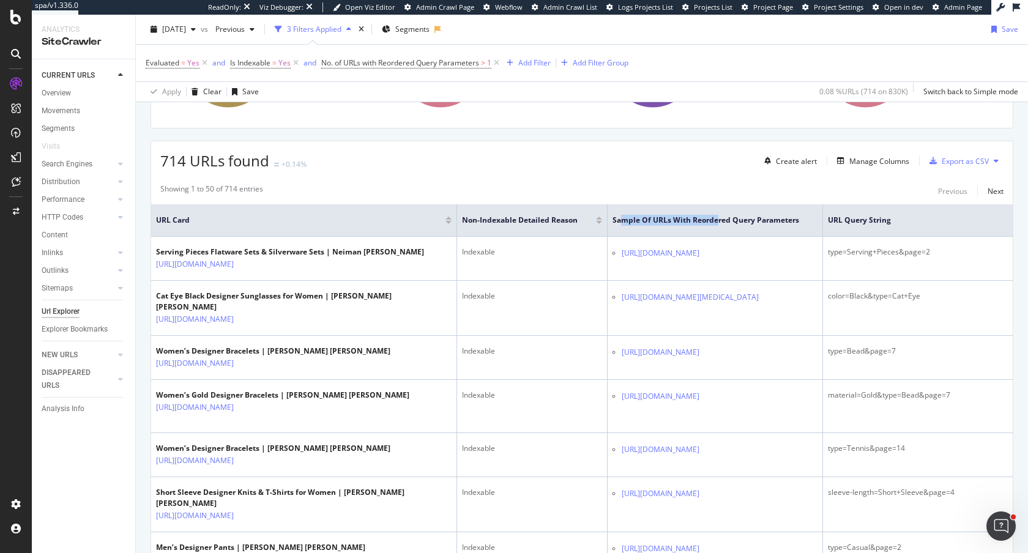
scroll to position [259, 0]
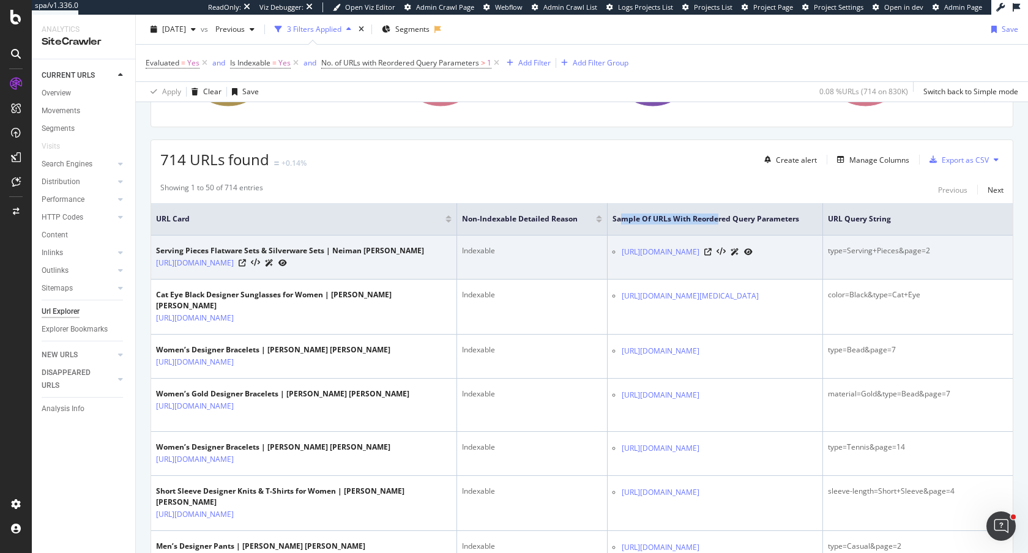
click at [739, 256] on icon at bounding box center [734, 251] width 9 height 7
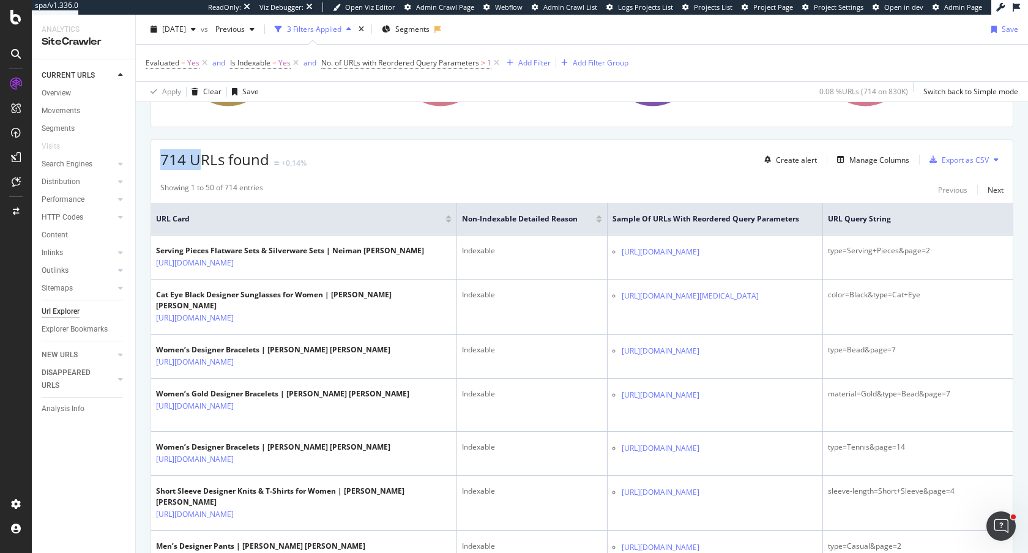
drag, startPoint x: 163, startPoint y: 161, endPoint x: 196, endPoint y: 161, distance: 32.4
click at [196, 161] on span "714 URLs found" at bounding box center [214, 159] width 109 height 20
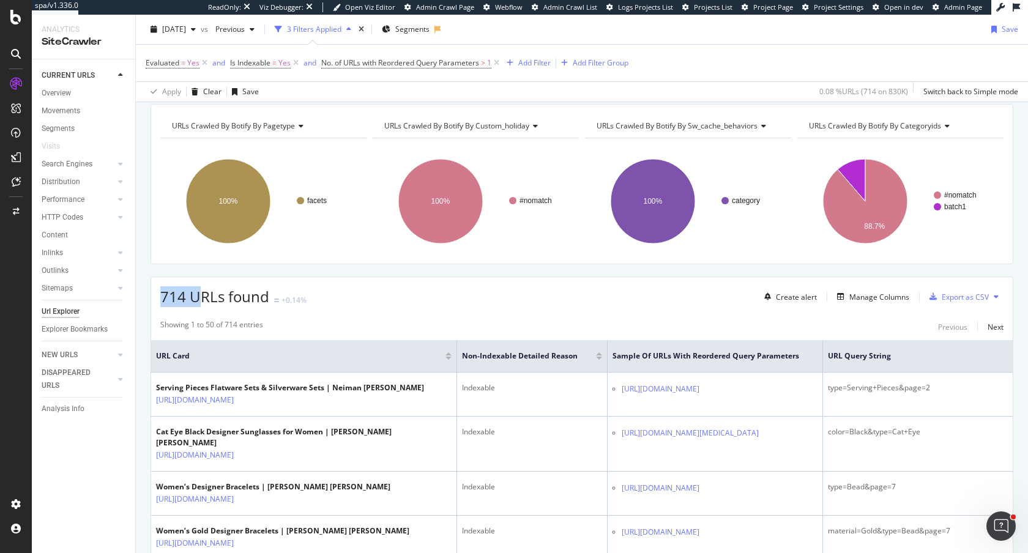
scroll to position [123, 0]
click at [600, 357] on div at bounding box center [599, 357] width 6 height 3
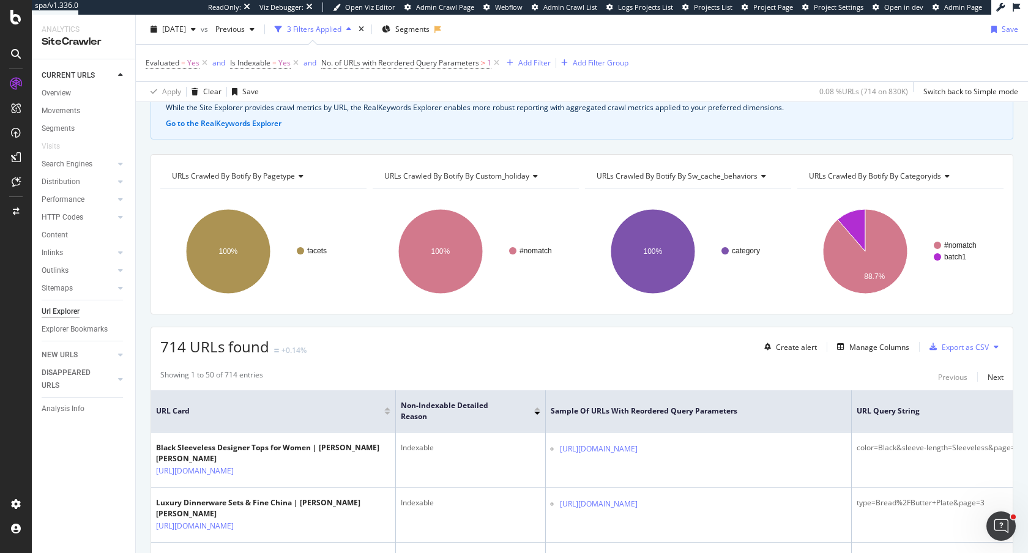
scroll to position [123, 0]
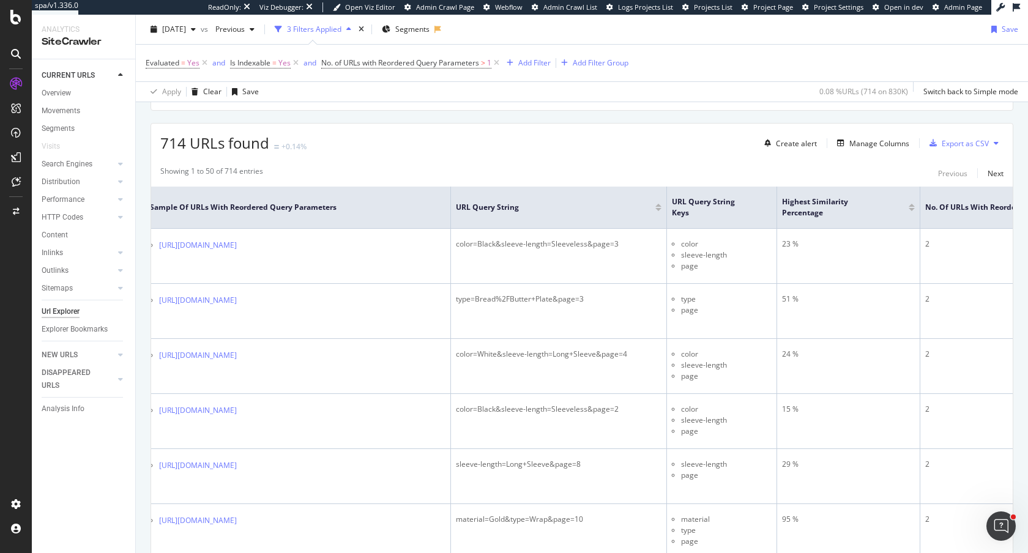
scroll to position [0, 409]
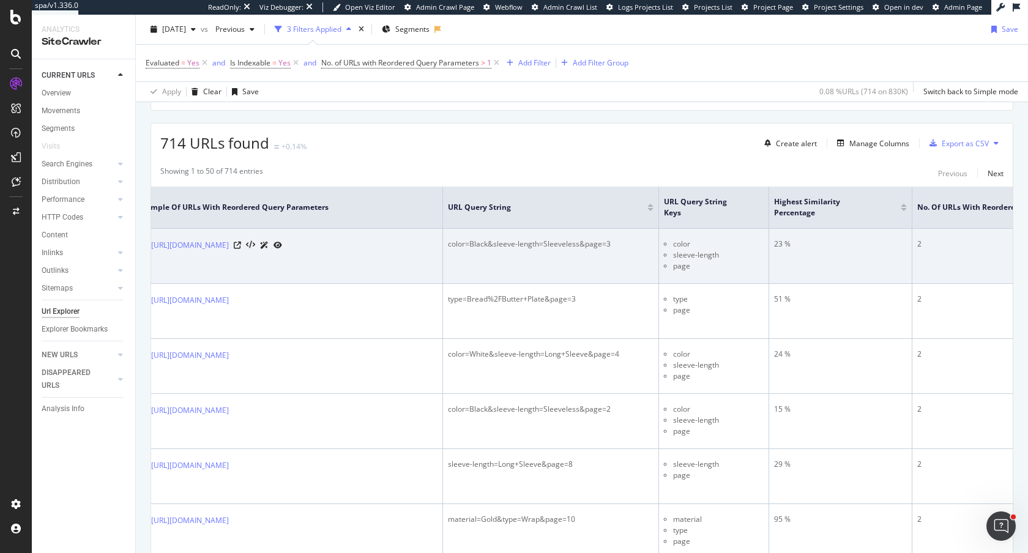
click at [464, 244] on div "color=Black&sleeve-length=Sleeveless&page=3" at bounding box center [551, 244] width 206 height 11
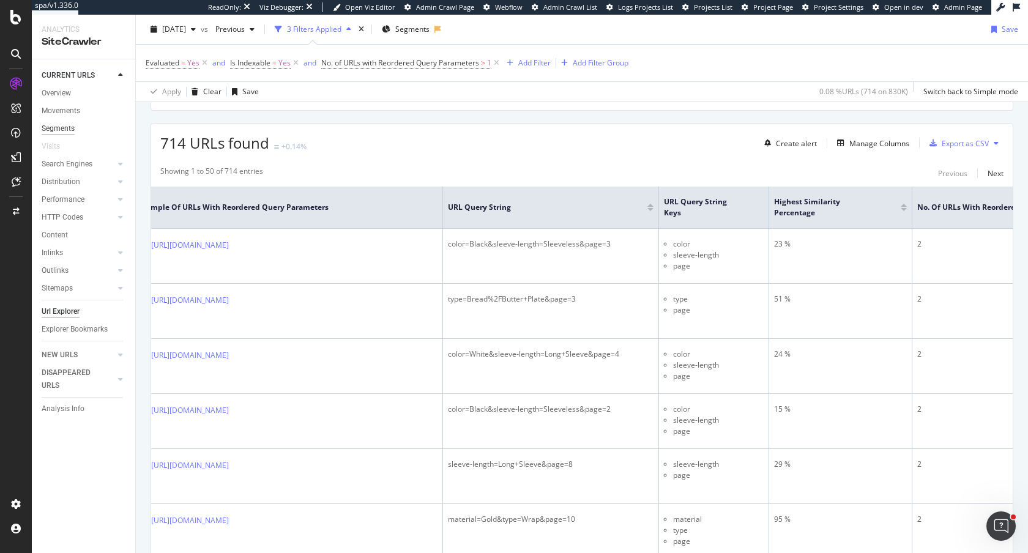
click at [61, 131] on div "Segments" at bounding box center [58, 128] width 33 height 13
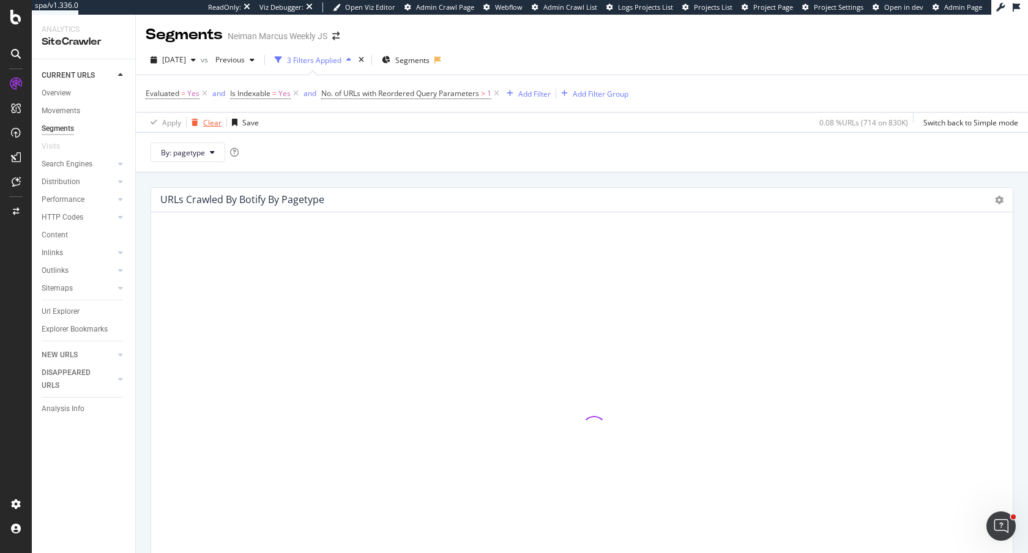
click at [206, 122] on div "Clear" at bounding box center [212, 122] width 18 height 10
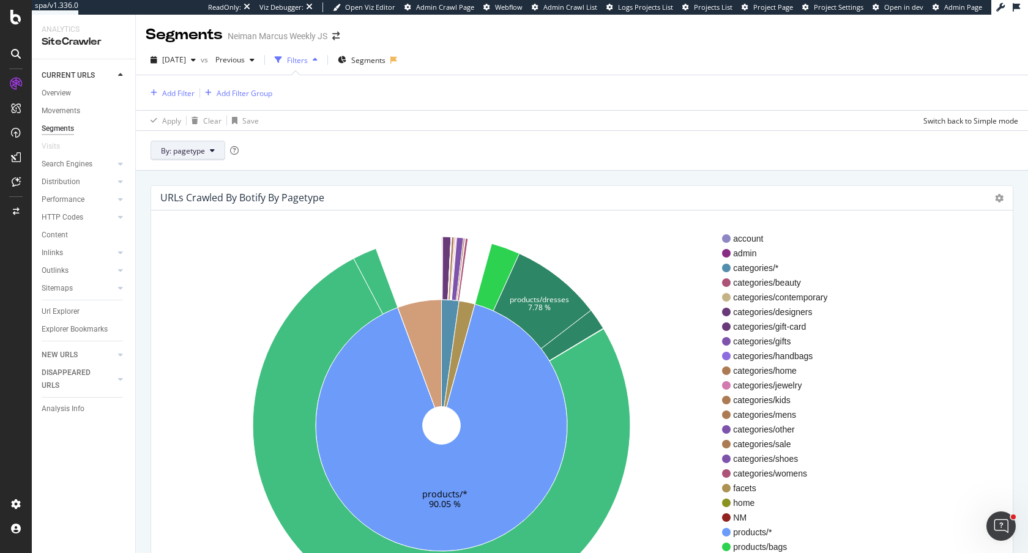
click at [207, 150] on button "By: pagetype" at bounding box center [187, 151] width 75 height 20
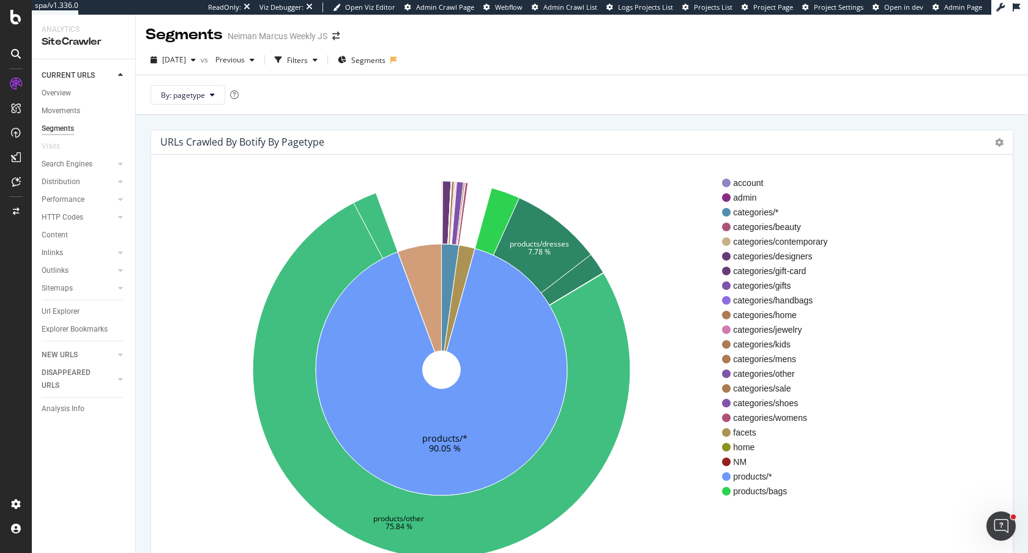
click at [385, 61] on span "Segments" at bounding box center [368, 60] width 34 height 10
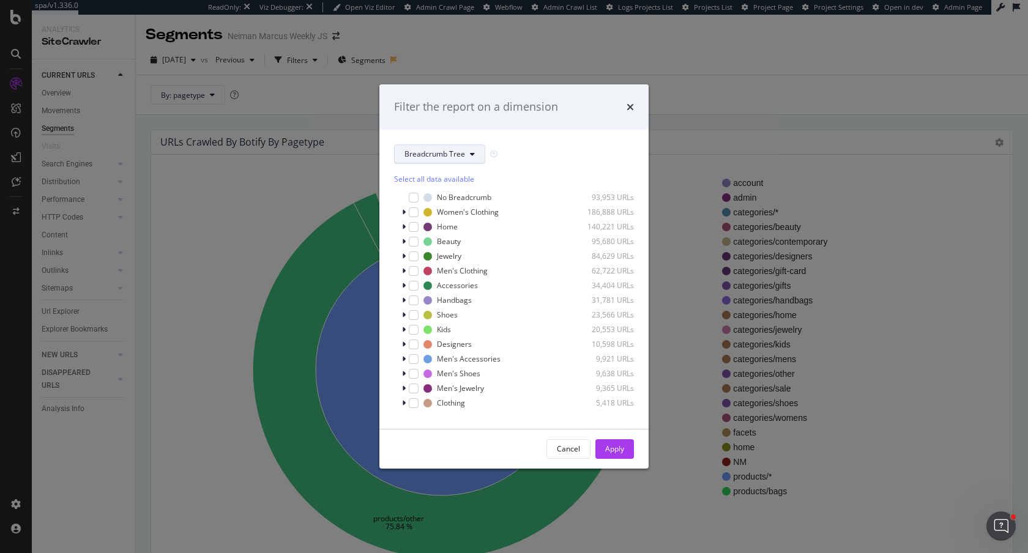
click at [426, 158] on span "Breadcrumb Tree" at bounding box center [434, 154] width 61 height 10
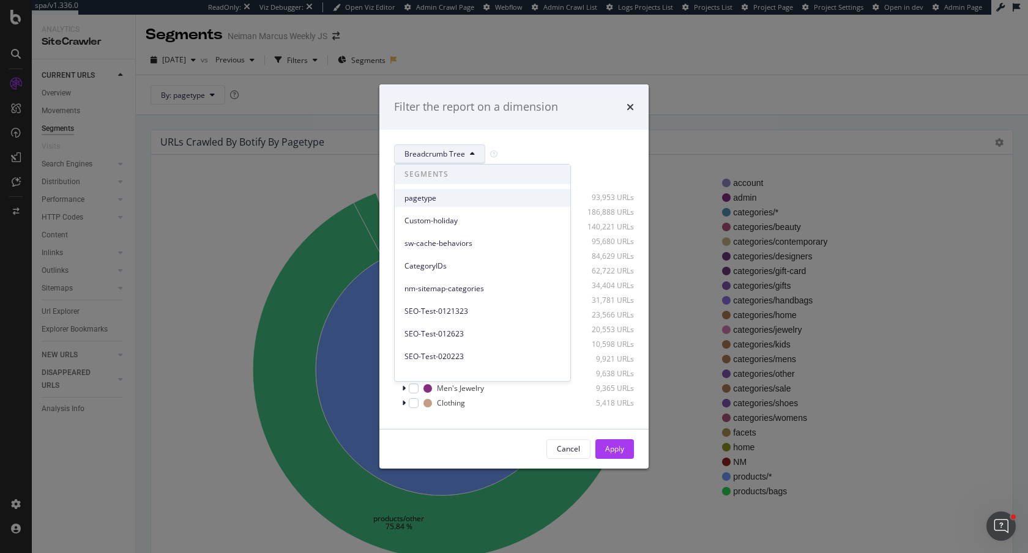
click at [430, 195] on span "pagetype" at bounding box center [482, 198] width 156 height 11
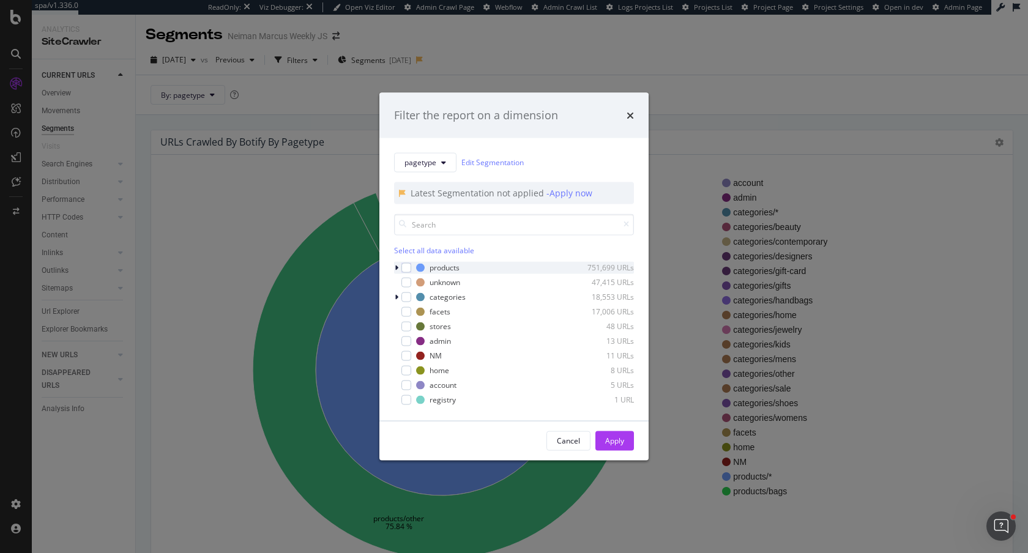
click at [396, 264] on icon "modal" at bounding box center [397, 267] width 4 height 7
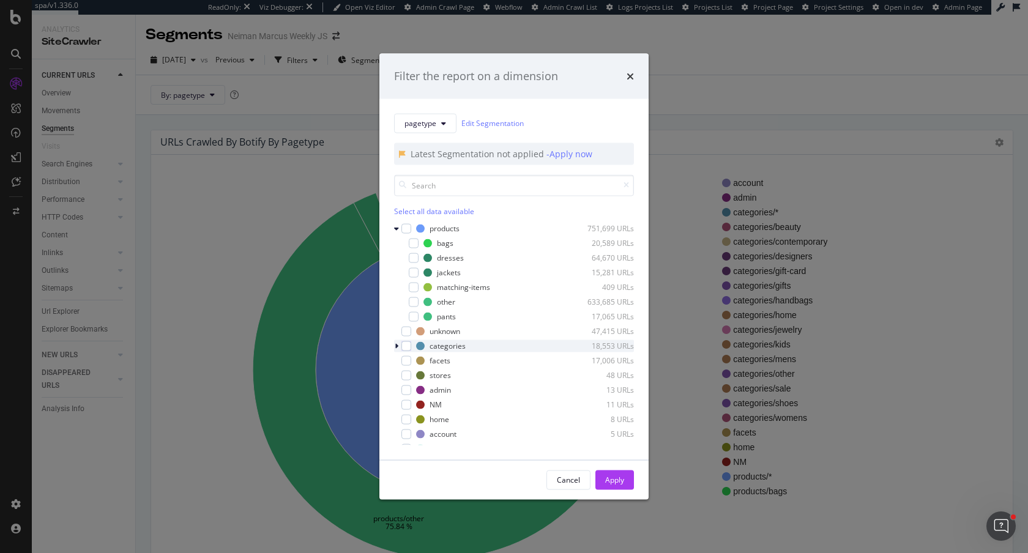
click at [398, 346] on div "modal" at bounding box center [397, 346] width 7 height 12
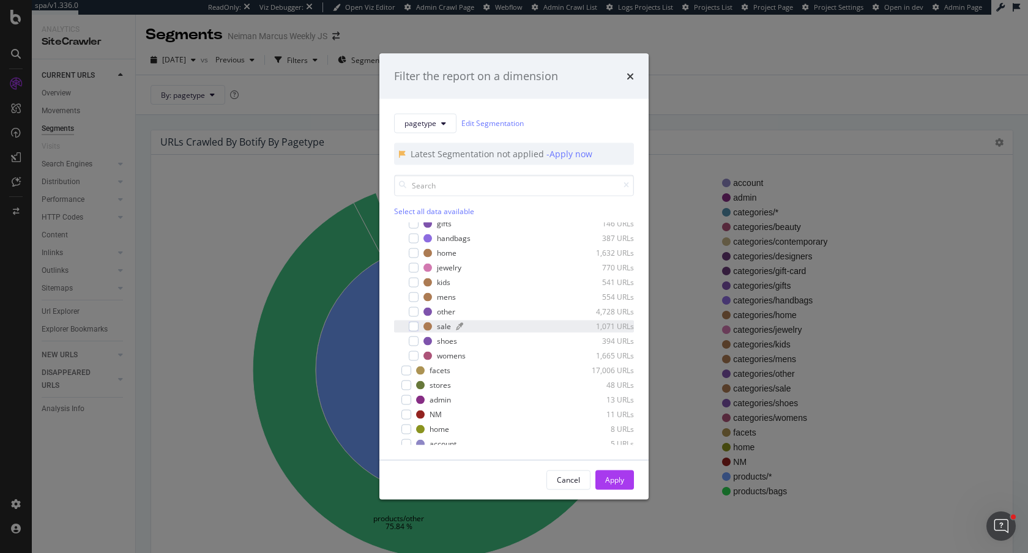
scroll to position [215, 0]
click at [628, 76] on icon "times" at bounding box center [629, 76] width 7 height 10
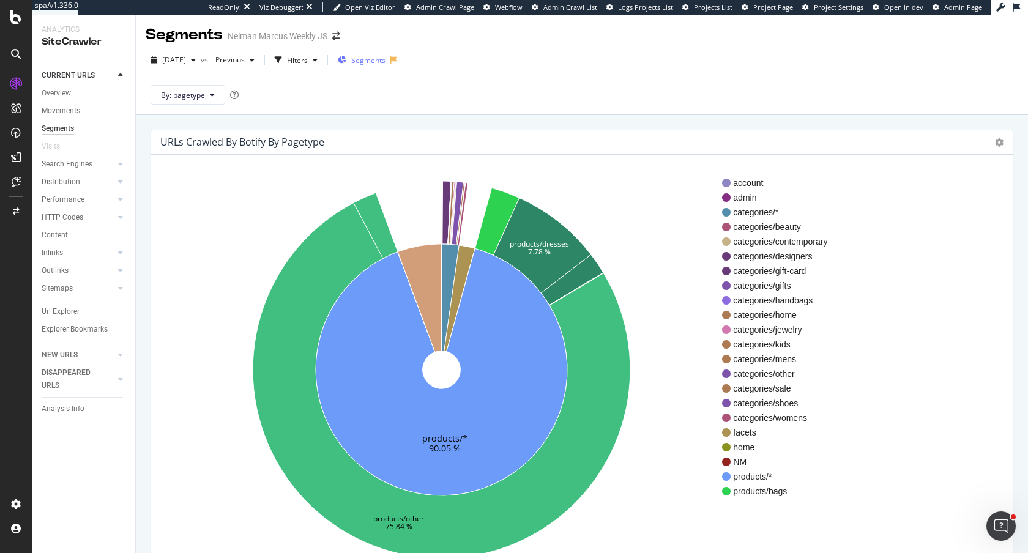
click at [385, 61] on span "Segments" at bounding box center [368, 60] width 34 height 10
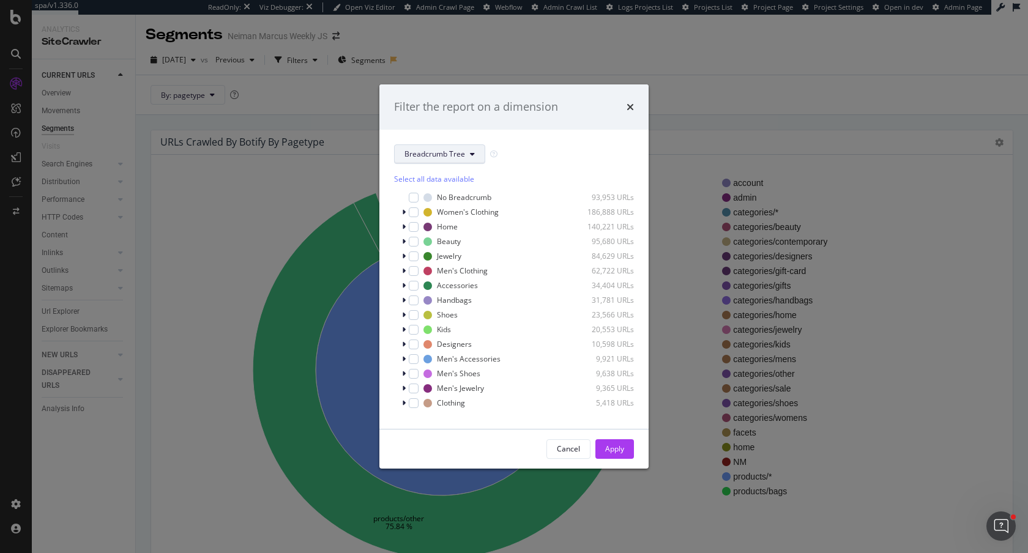
click at [451, 150] on span "Breadcrumb Tree" at bounding box center [434, 154] width 61 height 10
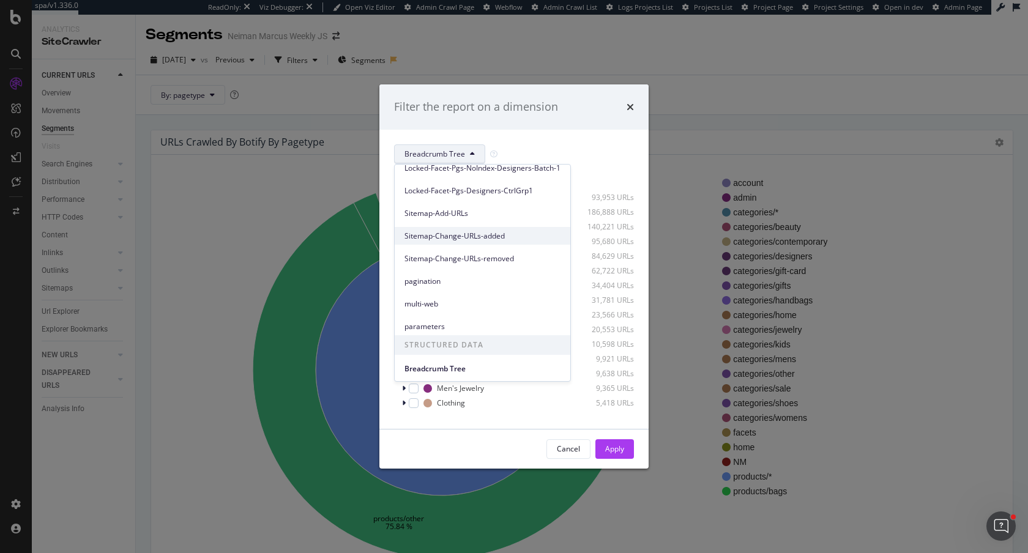
scroll to position [280, 0]
click at [421, 322] on span "parameters" at bounding box center [482, 325] width 156 height 11
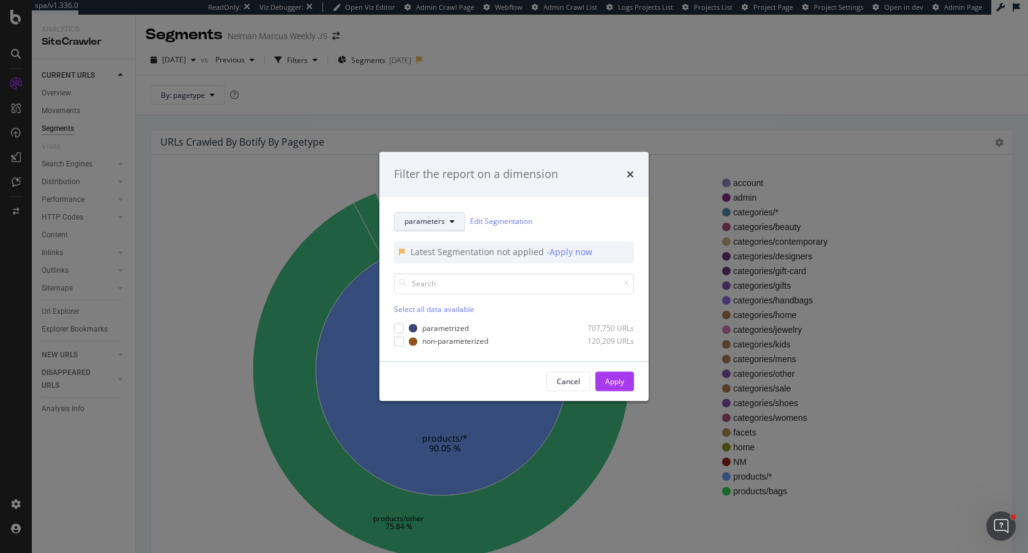
click at [443, 220] on span "parameters" at bounding box center [424, 222] width 40 height 10
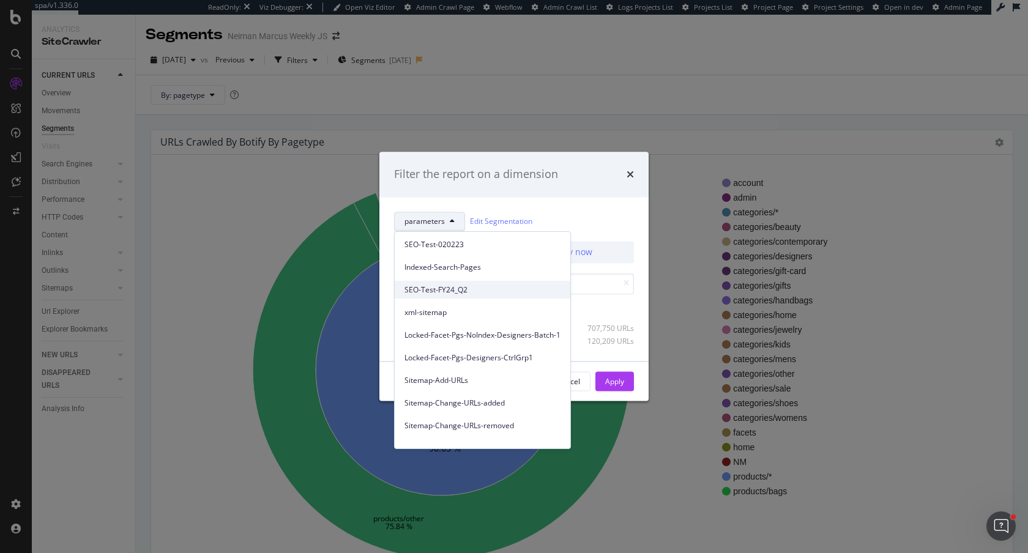
scroll to position [166, 0]
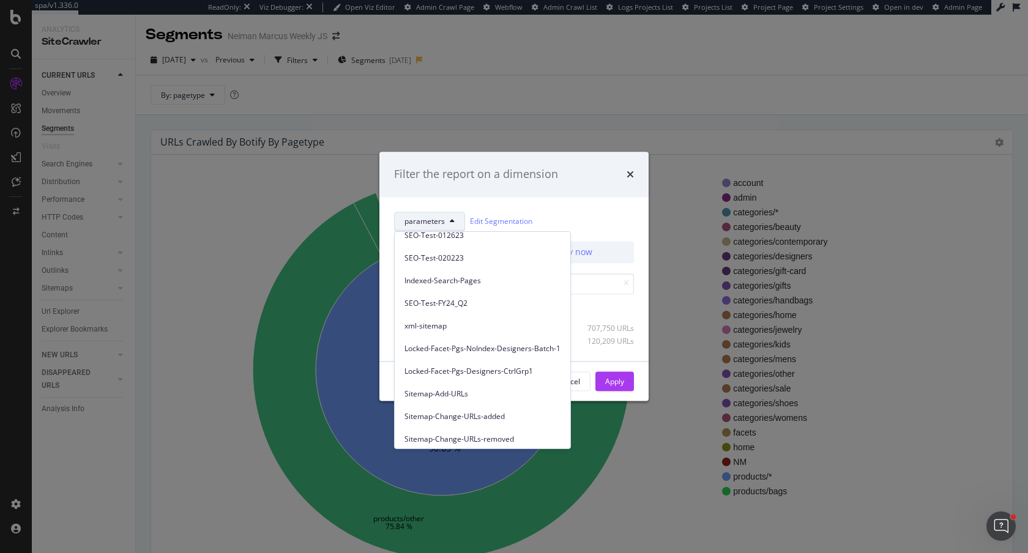
click at [596, 213] on div "parameters Edit Segmentation" at bounding box center [514, 222] width 240 height 20
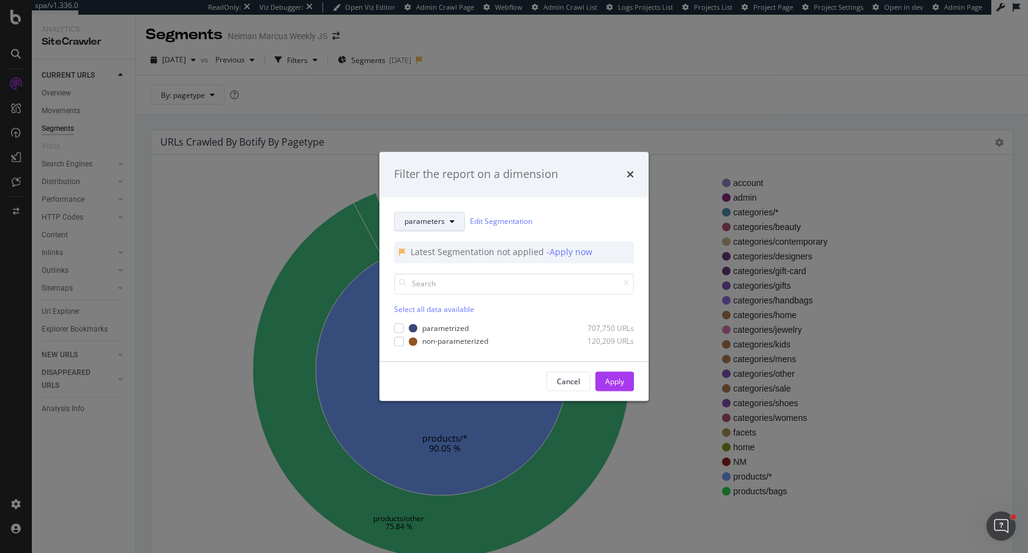
click at [446, 217] on button "parameters" at bounding box center [429, 222] width 71 height 20
click at [607, 216] on div "parameters Edit Segmentation" at bounding box center [514, 222] width 240 height 20
click at [585, 206] on div "parameters Edit Segmentation Latest Segmentation not applied - Apply now Select…" at bounding box center [513, 279] width 269 height 164
click at [506, 226] on link "Edit Segmentation" at bounding box center [501, 221] width 62 height 13
click at [567, 384] on div "Cancel" at bounding box center [568, 381] width 23 height 10
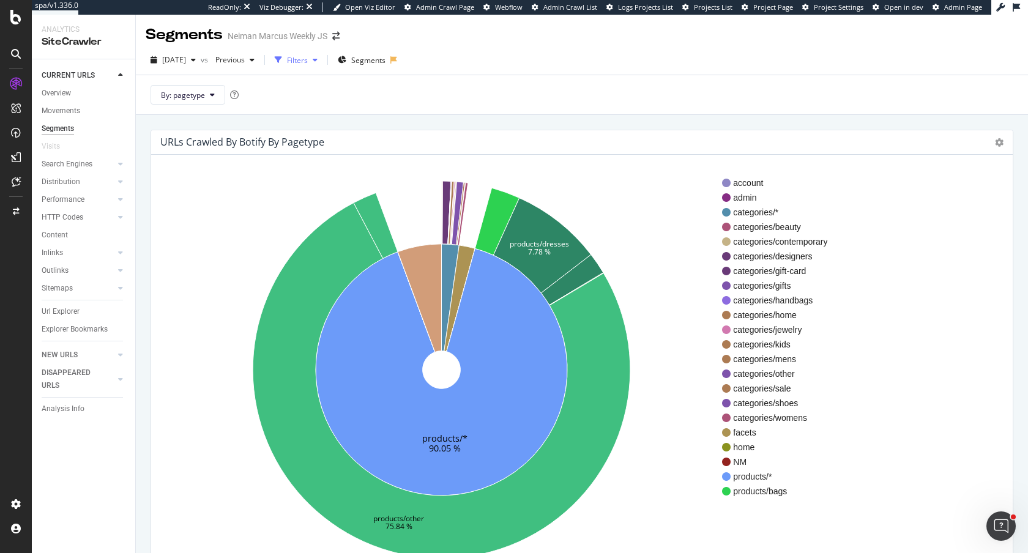
click at [308, 60] on div "Filters" at bounding box center [297, 60] width 21 height 10
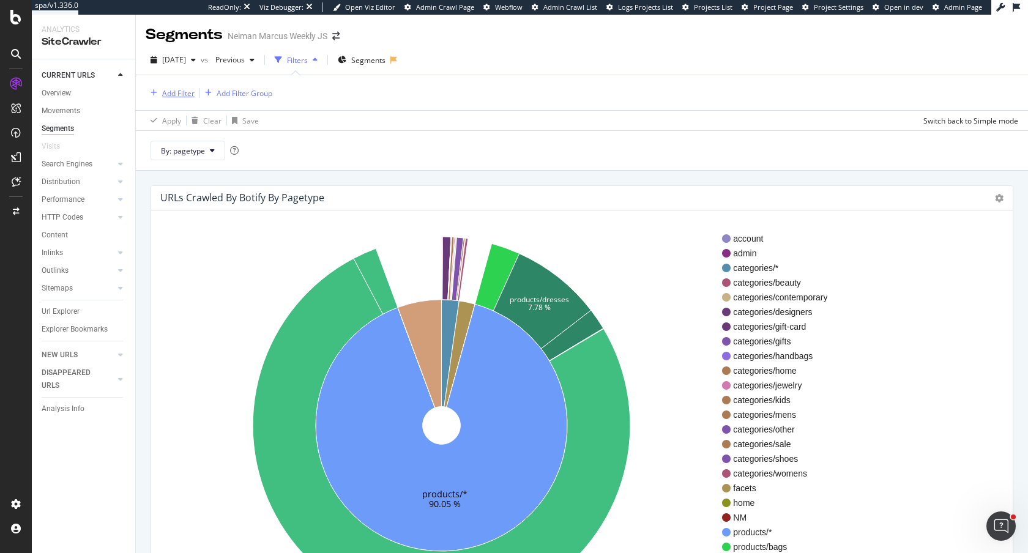
click at [184, 96] on div "Add Filter" at bounding box center [178, 93] width 32 height 10
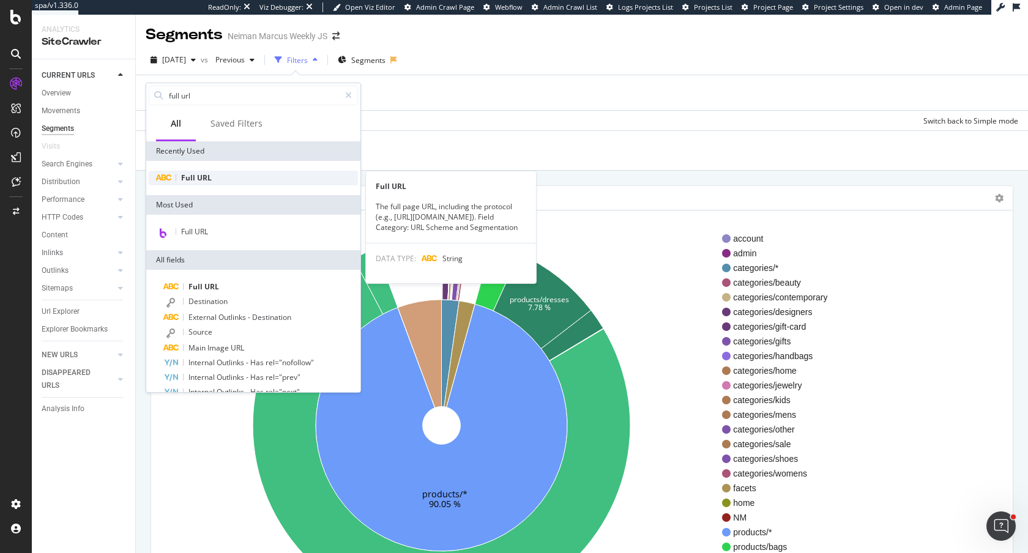
type input "full url"
click at [211, 182] on div "Full URL" at bounding box center [253, 178] width 209 height 15
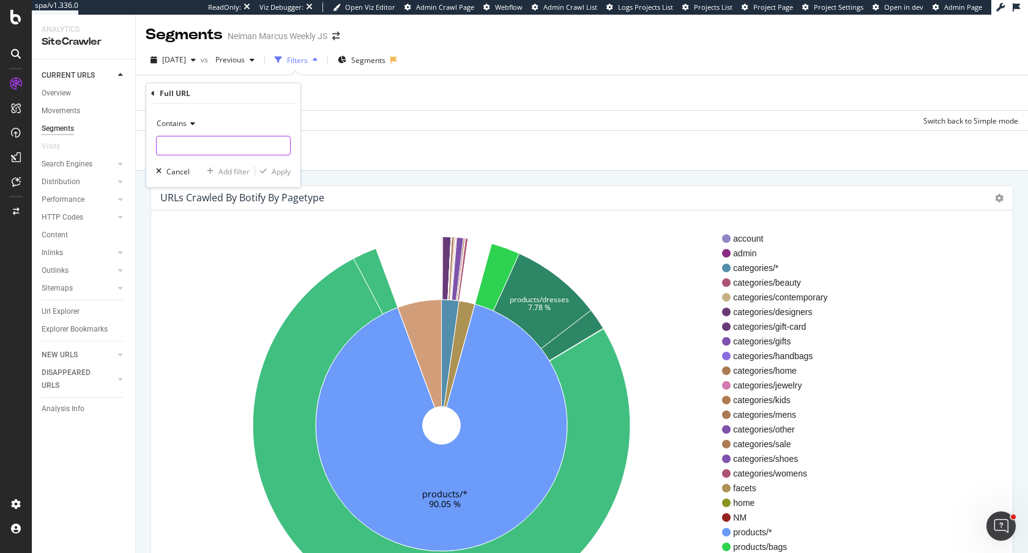
click at [189, 145] on input "text" at bounding box center [223, 146] width 133 height 20
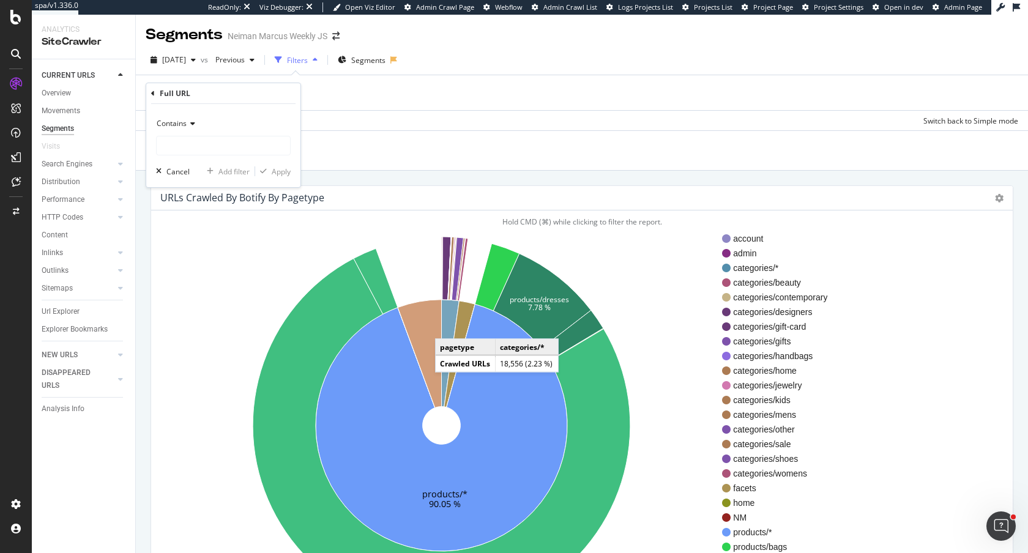
click at [447, 327] on icon at bounding box center [451, 353] width 18 height 107
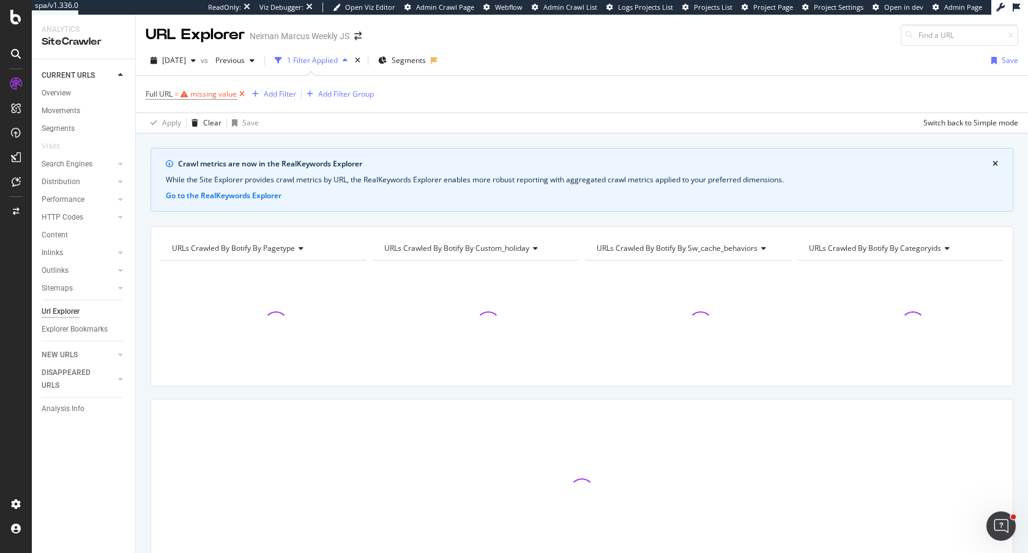
click at [242, 97] on icon at bounding box center [242, 94] width 10 height 12
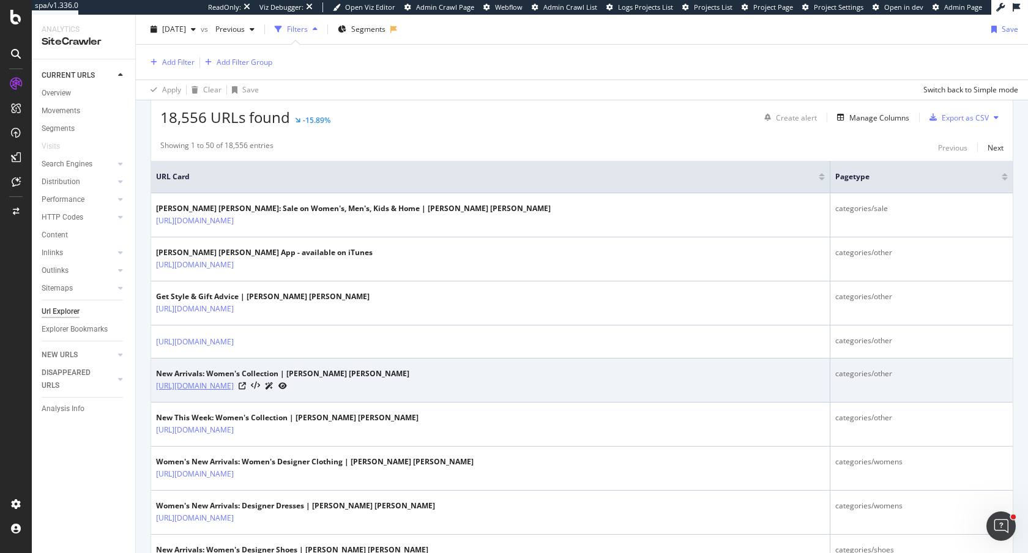
scroll to position [301, 0]
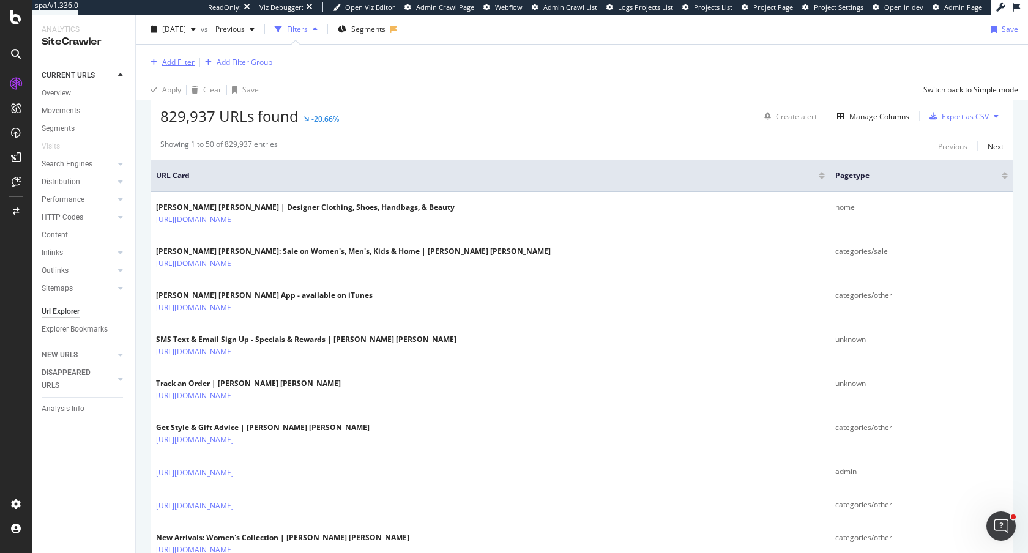
click at [162, 64] on div "Add Filter" at bounding box center [178, 62] width 32 height 10
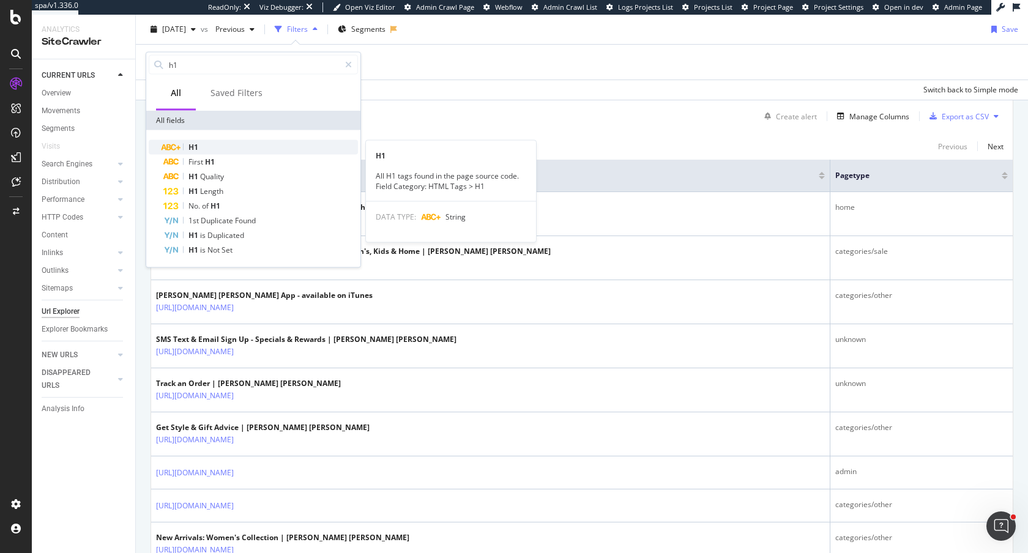
type input "h1"
click at [212, 145] on div "H1" at bounding box center [260, 147] width 195 height 15
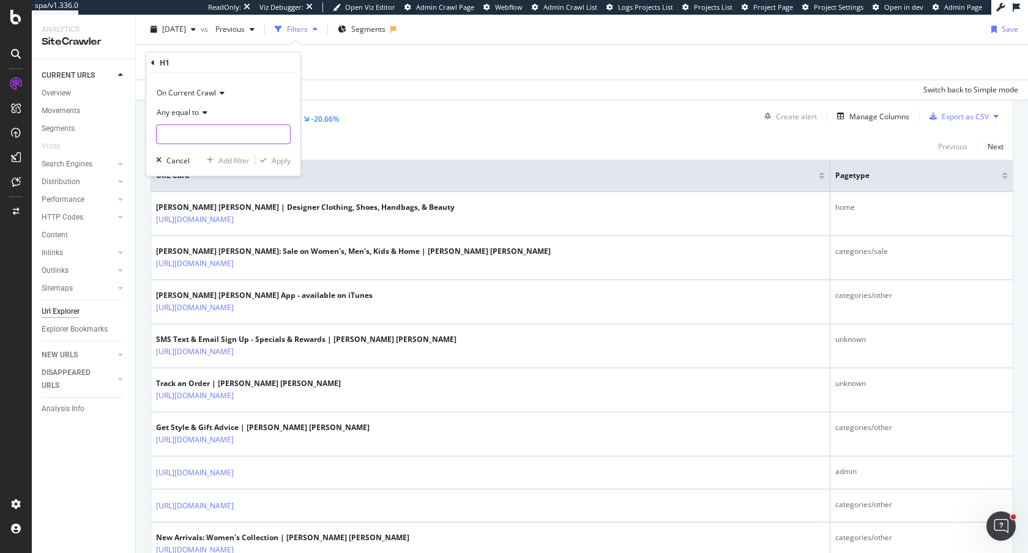
click at [210, 128] on input "text" at bounding box center [223, 135] width 133 height 20
type input "men"
click at [272, 155] on div "Apply" at bounding box center [281, 160] width 19 height 10
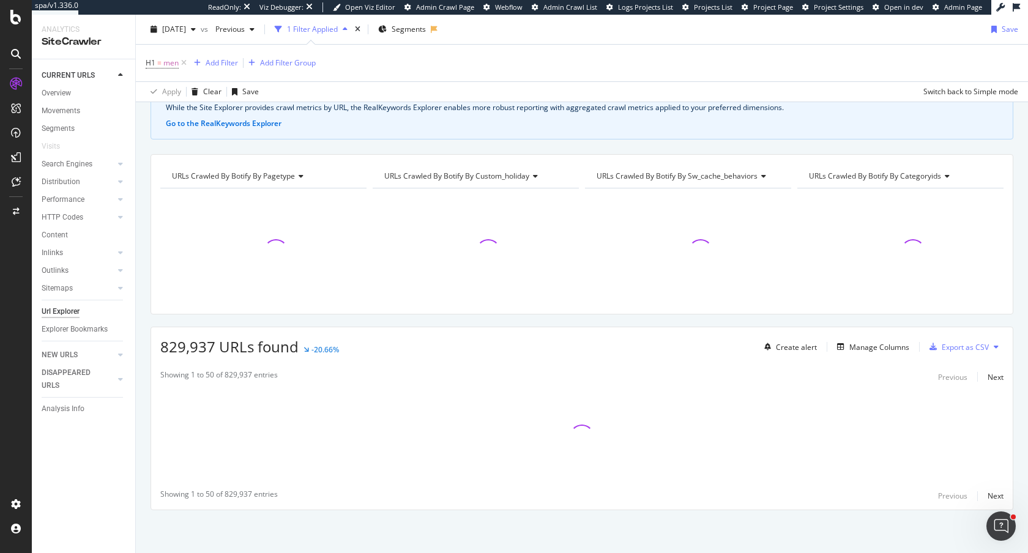
scroll to position [72, 0]
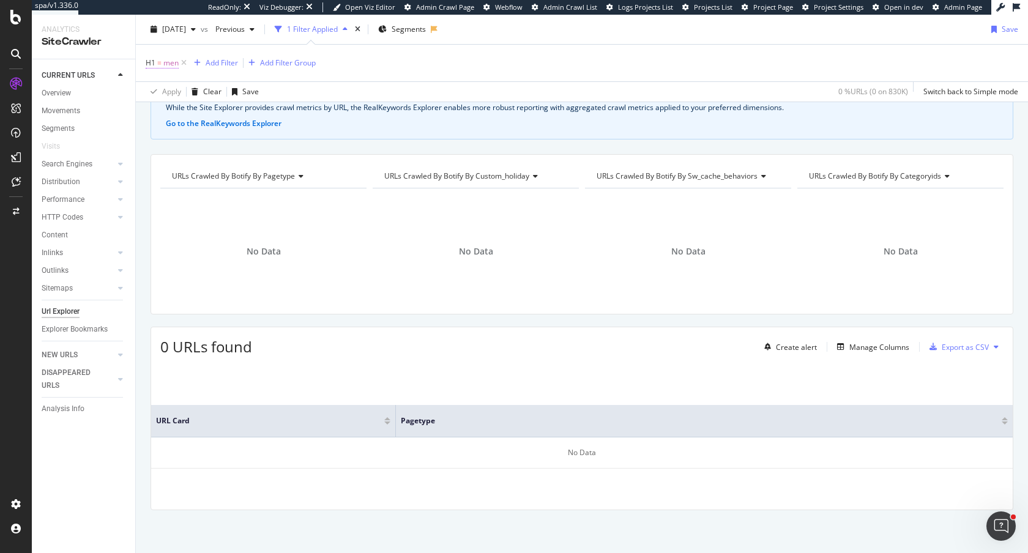
click at [171, 63] on span "men" at bounding box center [170, 62] width 15 height 17
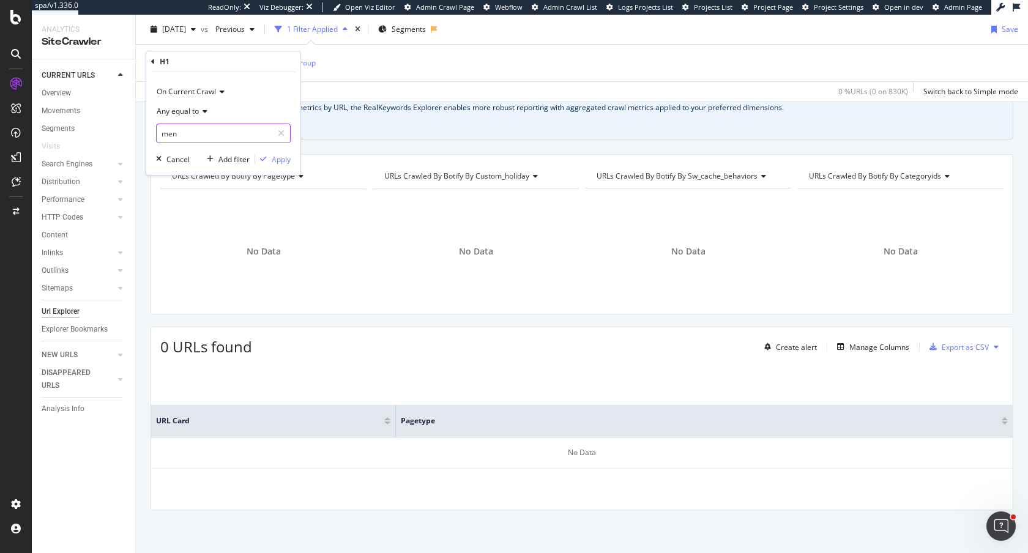
click at [192, 139] on input "men" at bounding box center [215, 134] width 116 height 20
type input "MEN'S"
click at [275, 158] on div "Apply" at bounding box center [281, 159] width 19 height 10
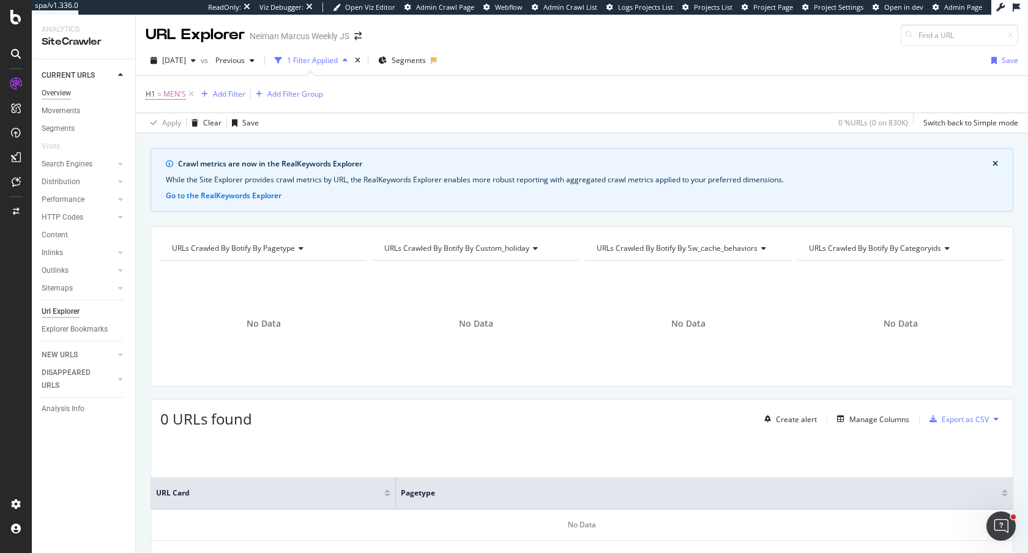
click at [65, 94] on div "Overview" at bounding box center [56, 93] width 29 height 13
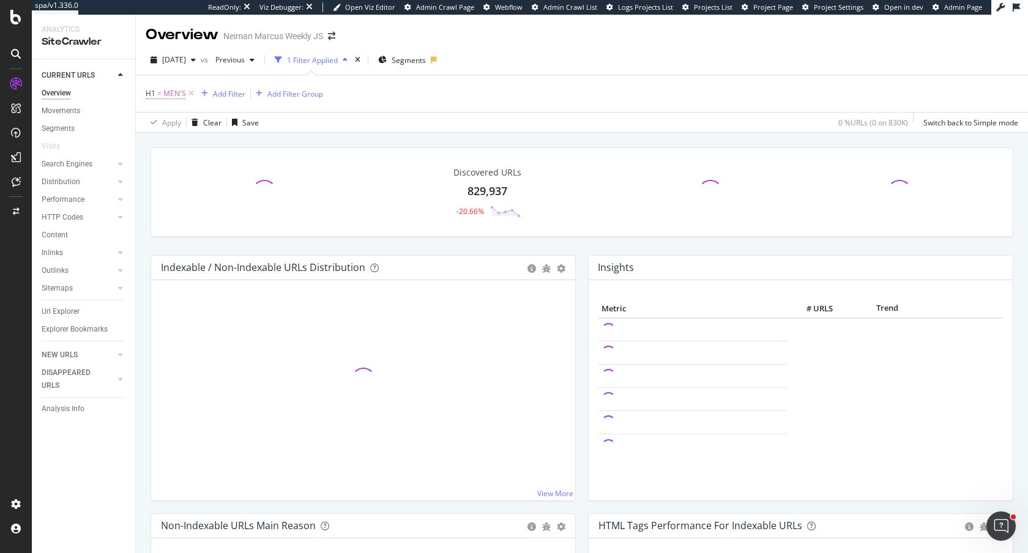
click at [165, 100] on span "MEN'S" at bounding box center [174, 93] width 23 height 17
click at [180, 147] on div "Any equal to" at bounding box center [223, 143] width 135 height 20
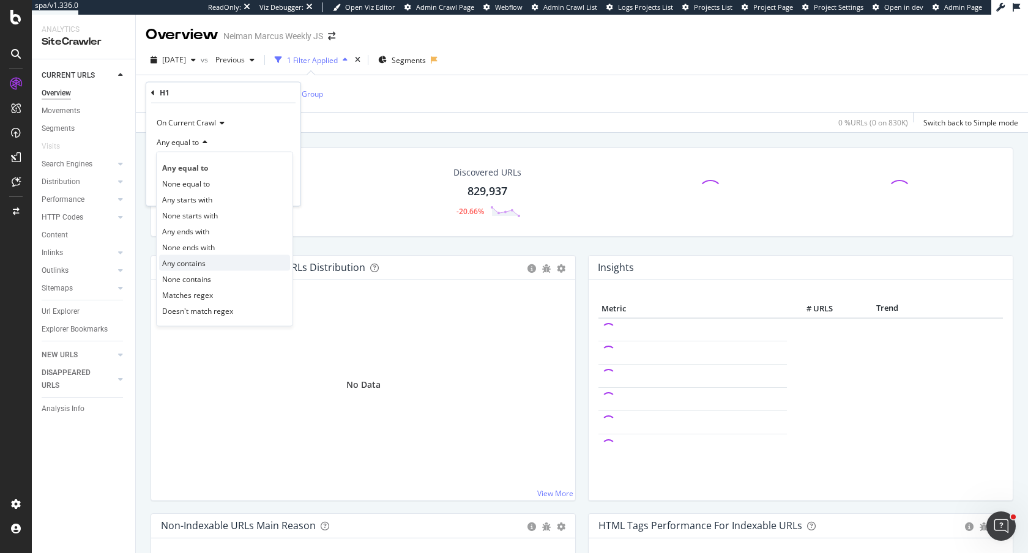
click at [195, 258] on span "Any contains" at bounding box center [183, 263] width 43 height 10
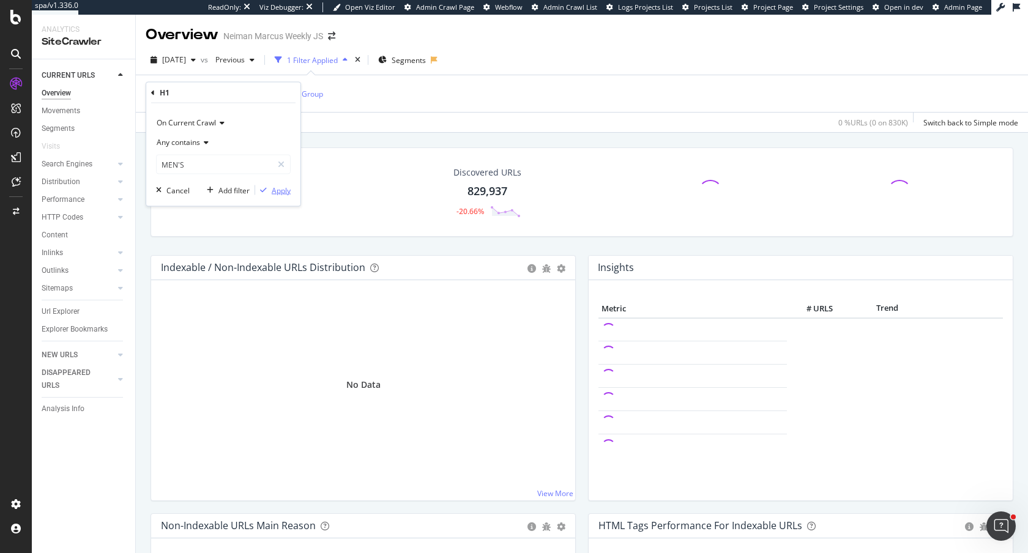
click at [279, 191] on div "Apply" at bounding box center [281, 190] width 19 height 10
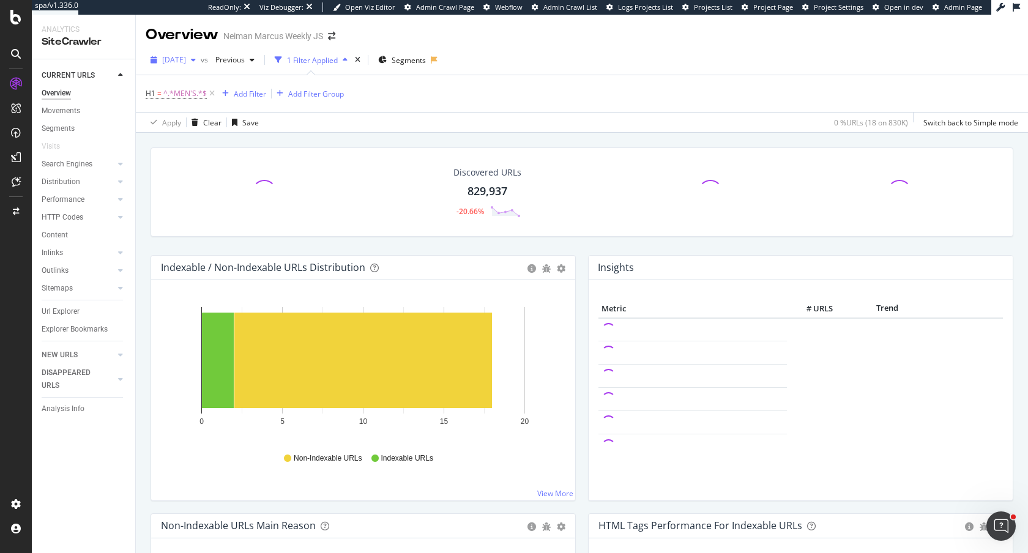
click at [198, 69] on button "2025 Aug. 11th" at bounding box center [173, 60] width 55 height 20
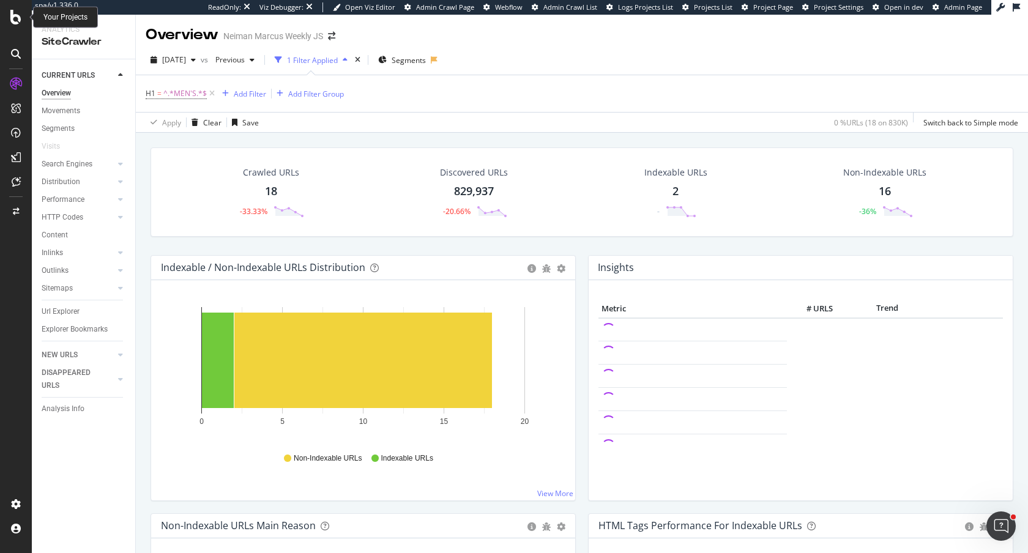
click at [16, 19] on icon at bounding box center [15, 17] width 11 height 15
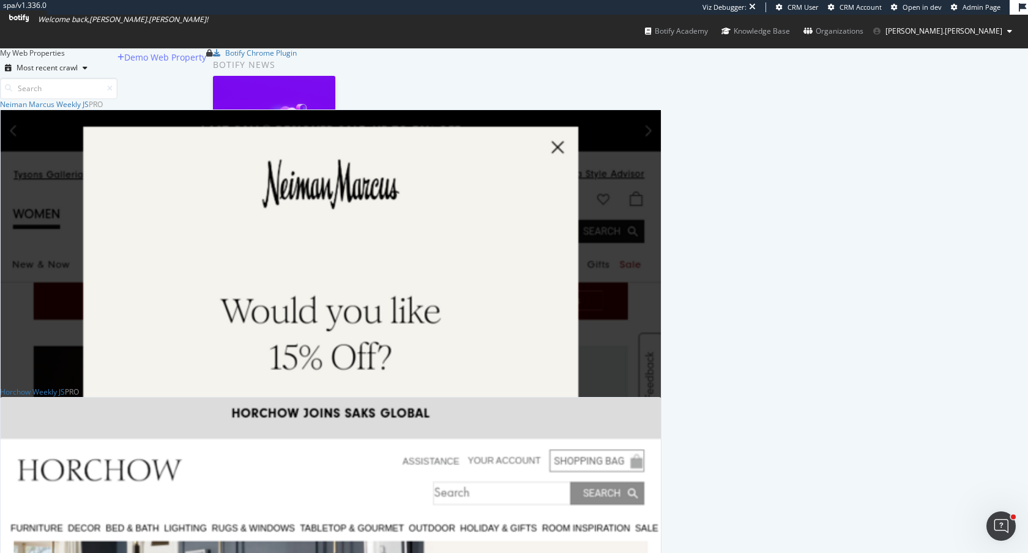
scroll to position [325, 0]
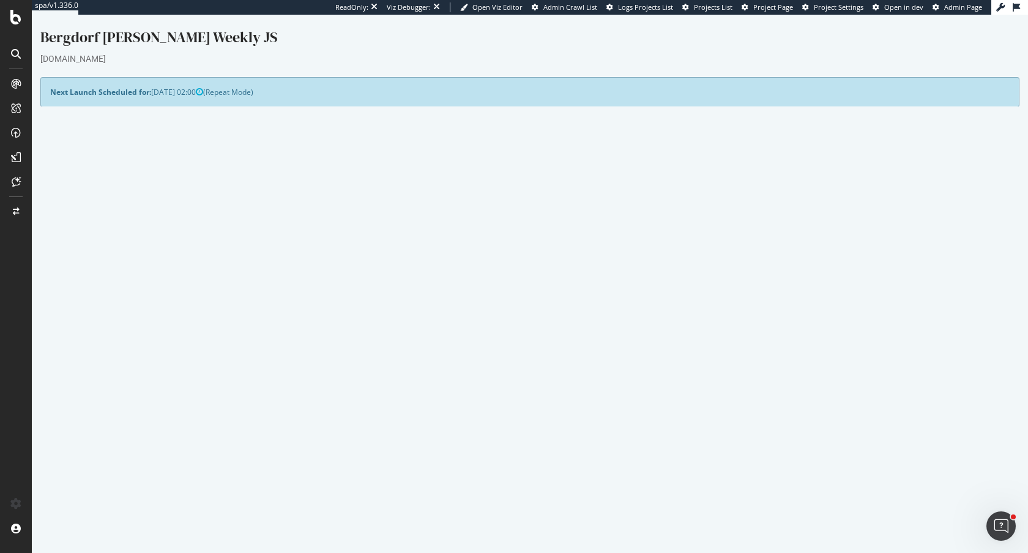
click at [106, 459] on link "2025 Aug. 3rd report" at bounding box center [82, 460] width 47 height 10
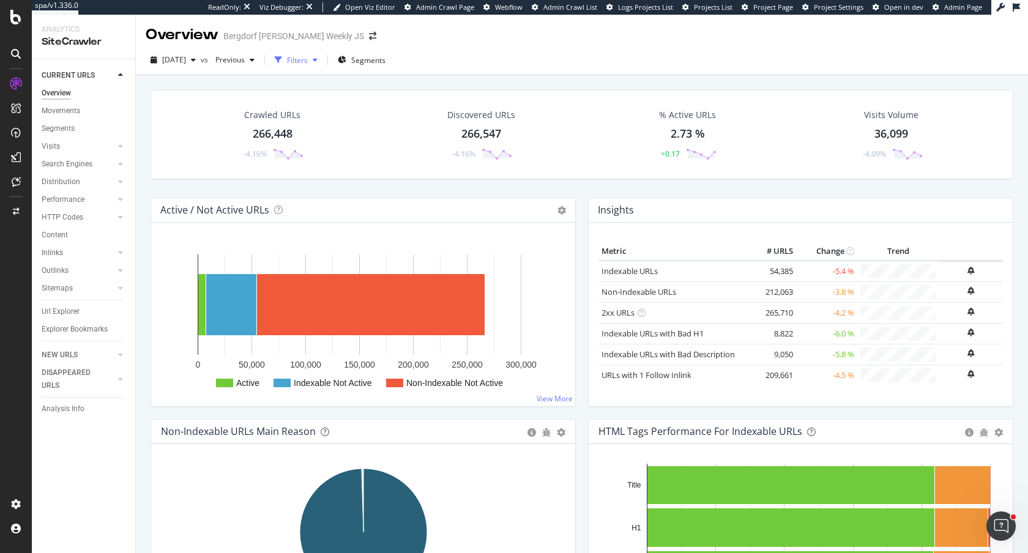
click at [308, 62] on div "Filters" at bounding box center [297, 60] width 21 height 10
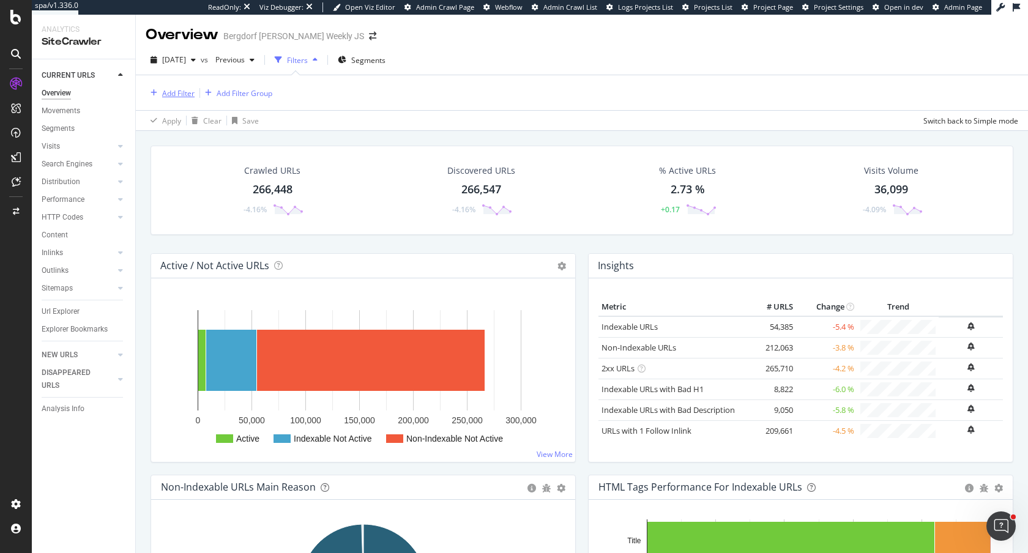
click at [177, 92] on div "Add Filter" at bounding box center [178, 93] width 32 height 10
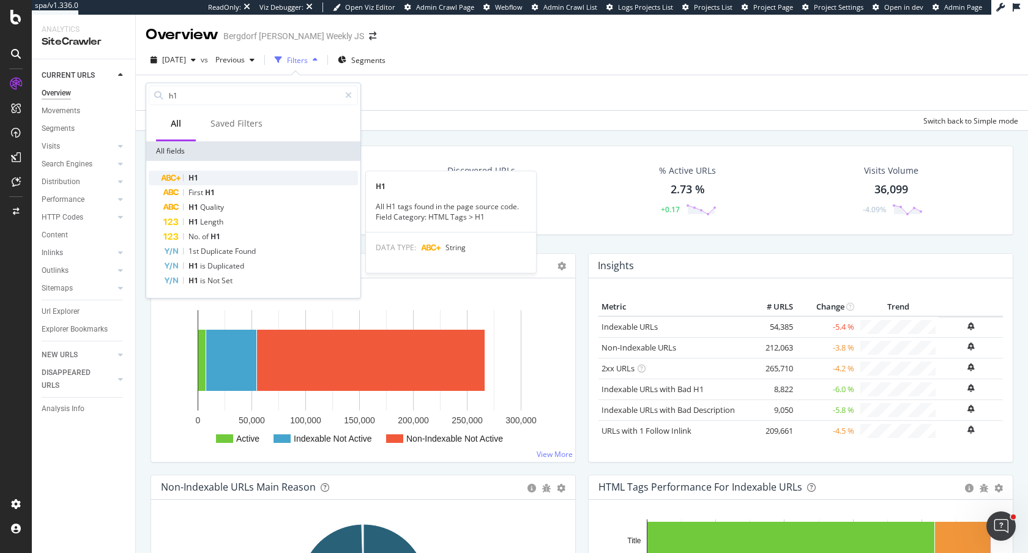
type input "h1"
click at [223, 179] on div "H1" at bounding box center [260, 178] width 195 height 15
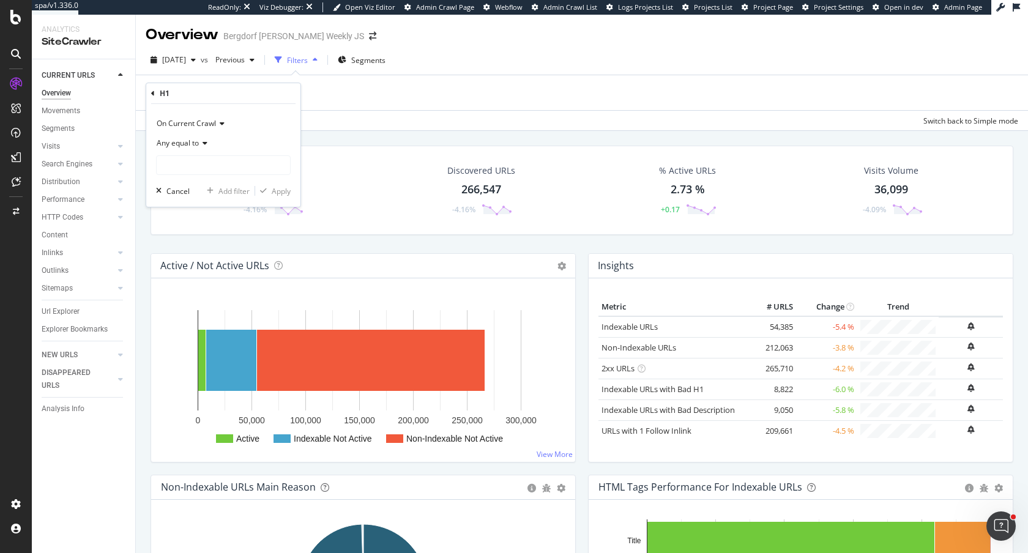
click at [180, 140] on span "Any equal to" at bounding box center [178, 143] width 42 height 10
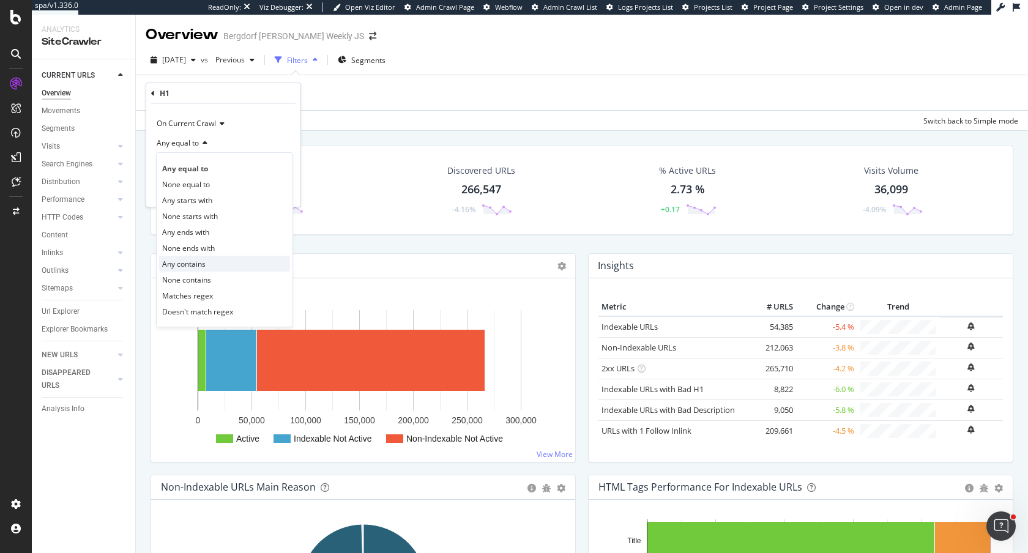
click at [183, 269] on span "Any contains" at bounding box center [183, 264] width 43 height 10
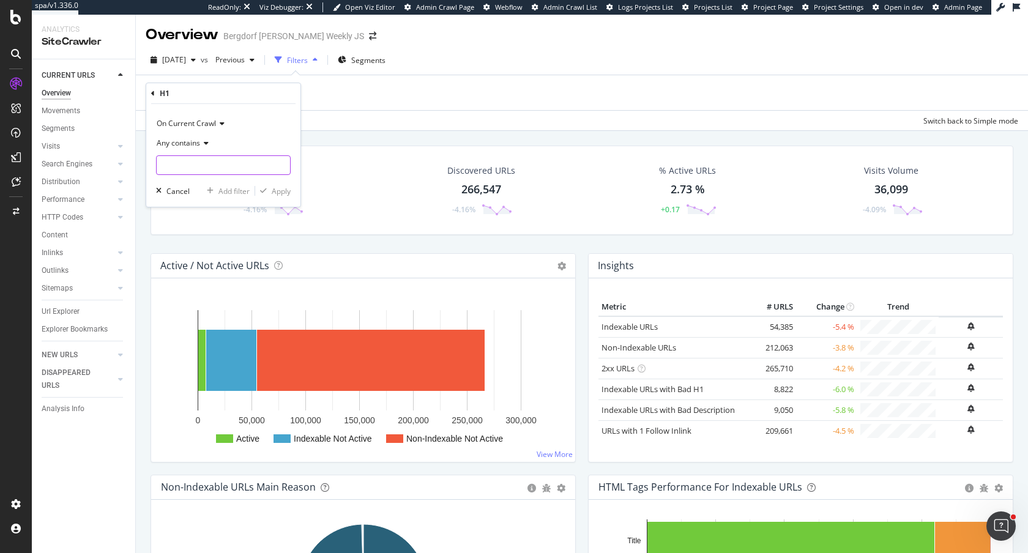
click at [178, 166] on input "text" at bounding box center [223, 165] width 133 height 20
type input "MEN'S"
click at [279, 187] on div "Apply" at bounding box center [281, 191] width 19 height 10
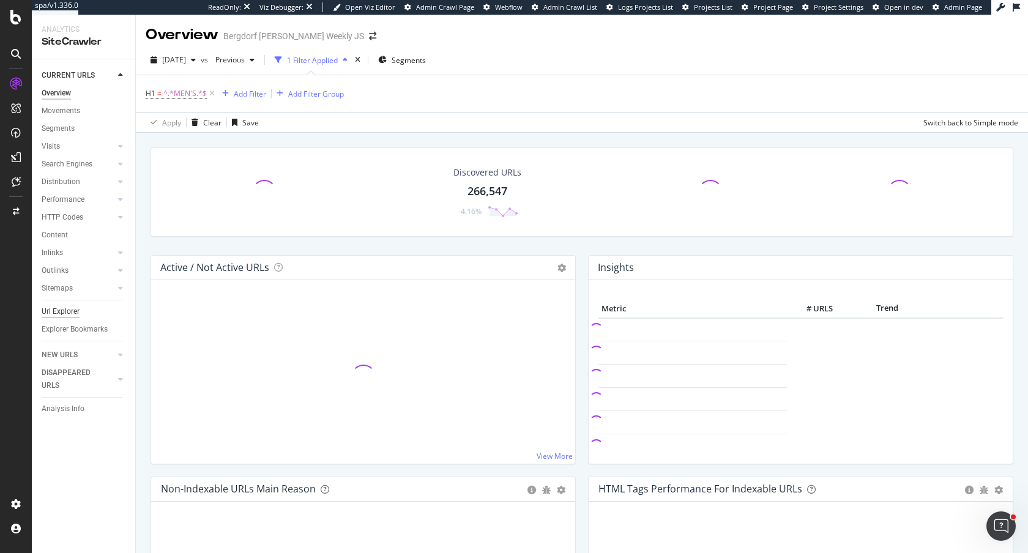
click at [61, 309] on div "Url Explorer" at bounding box center [61, 311] width 38 height 13
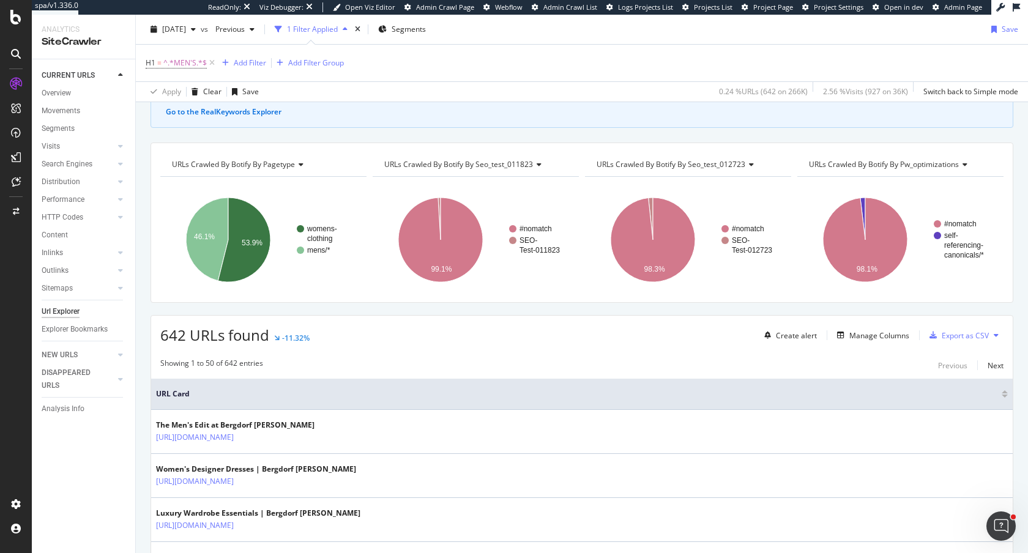
scroll to position [85, 0]
click at [186, 33] on span "2025 Aug. 3rd" at bounding box center [174, 29] width 24 height 10
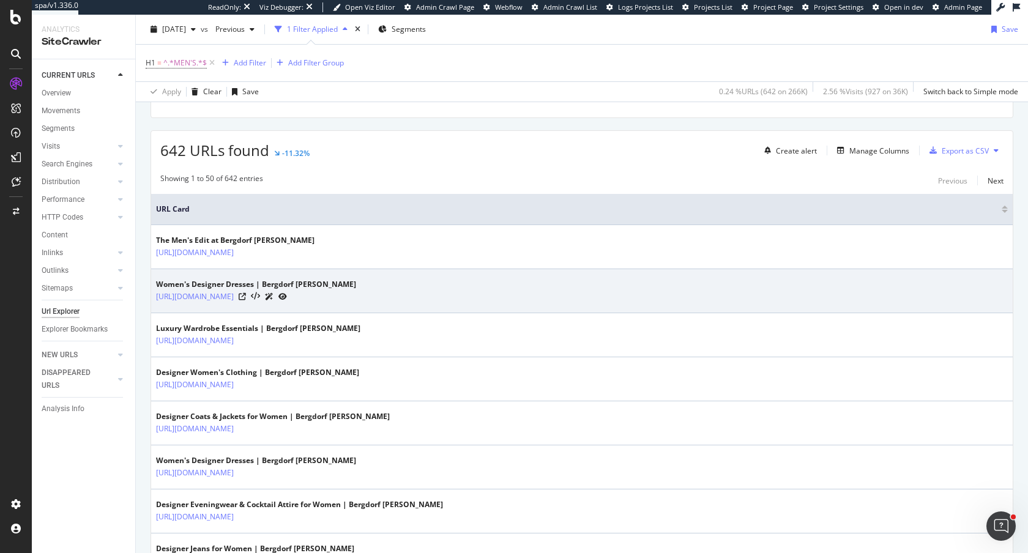
scroll to position [275, 0]
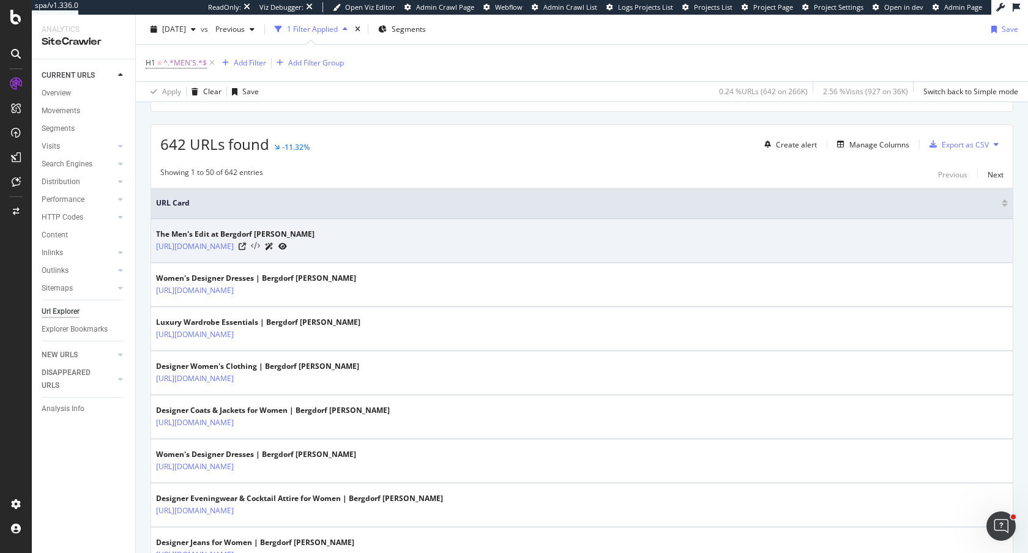
click at [260, 246] on icon at bounding box center [255, 246] width 9 height 9
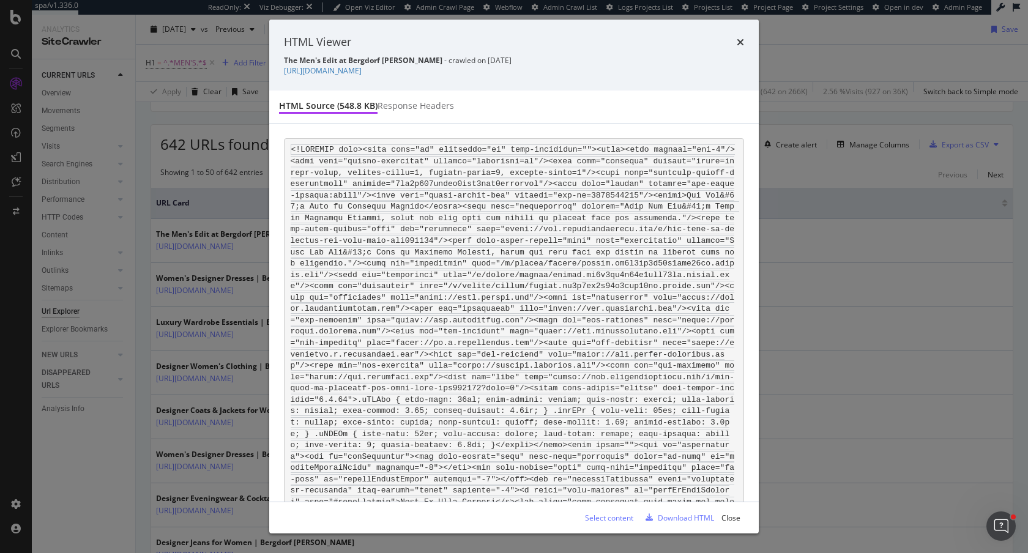
click at [740, 40] on icon "times" at bounding box center [740, 42] width 7 height 10
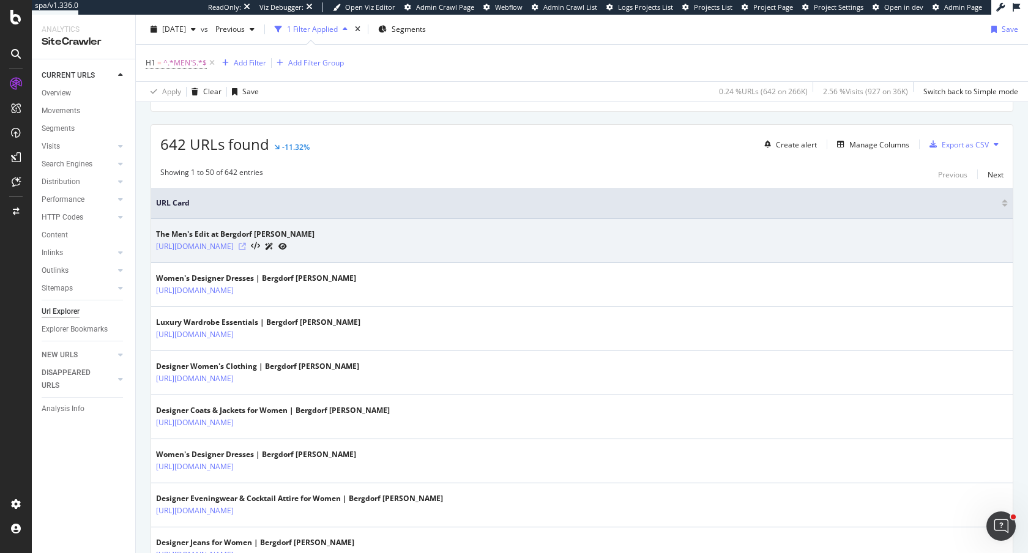
click at [246, 247] on icon at bounding box center [242, 246] width 7 height 7
click at [260, 245] on icon at bounding box center [255, 246] width 9 height 9
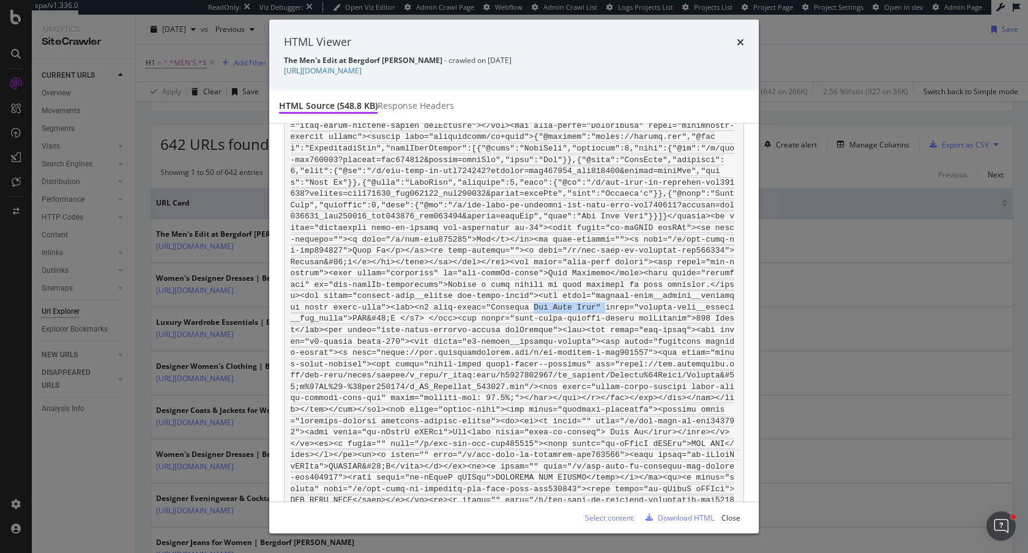
drag, startPoint x: 533, startPoint y: 310, endPoint x: 606, endPoint y: 310, distance: 73.4
drag, startPoint x: 489, startPoint y: 312, endPoint x: 613, endPoint y: 303, distance: 124.5
click at [735, 39] on div "HTML Viewer" at bounding box center [514, 42] width 460 height 16
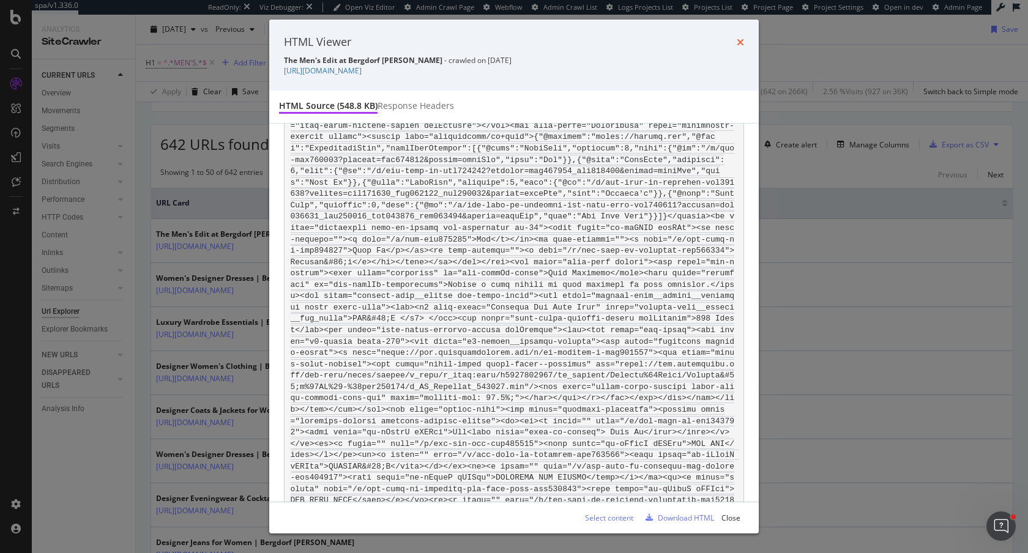
click at [739, 42] on icon "times" at bounding box center [740, 42] width 7 height 10
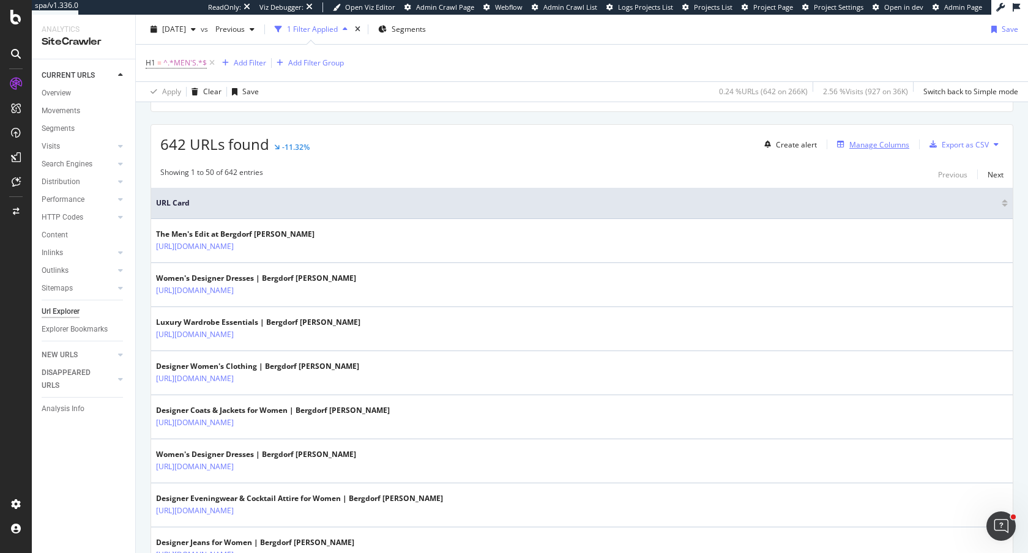
click at [875, 143] on div "Manage Columns" at bounding box center [879, 144] width 60 height 10
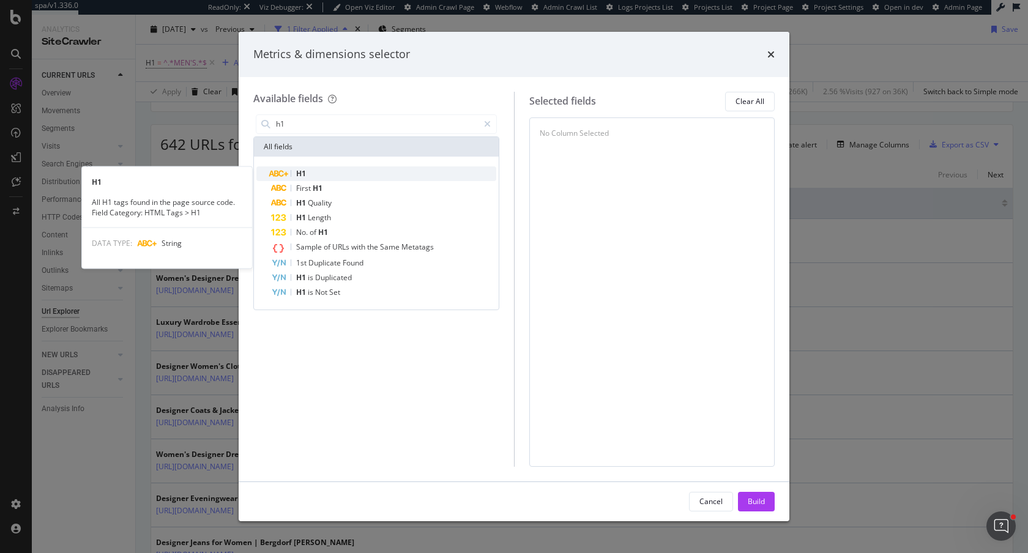
type input "h1"
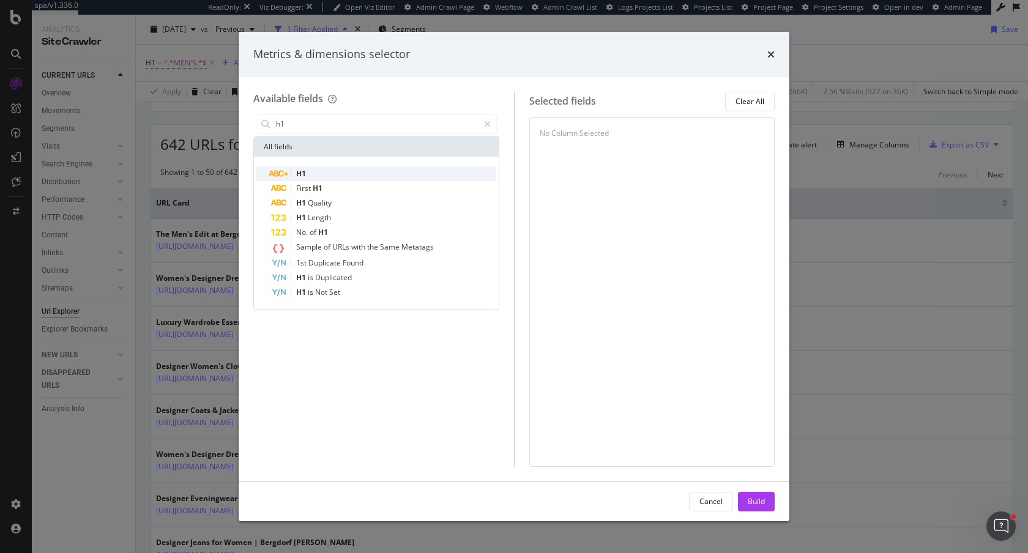
click at [310, 176] on div "H1" at bounding box center [383, 173] width 225 height 15
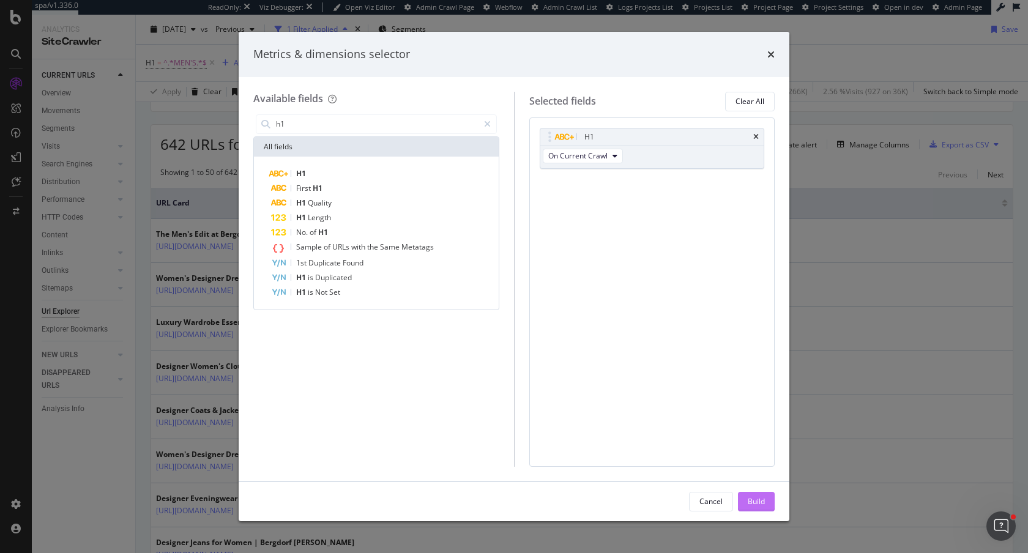
click at [753, 511] on button "Build" at bounding box center [756, 502] width 37 height 20
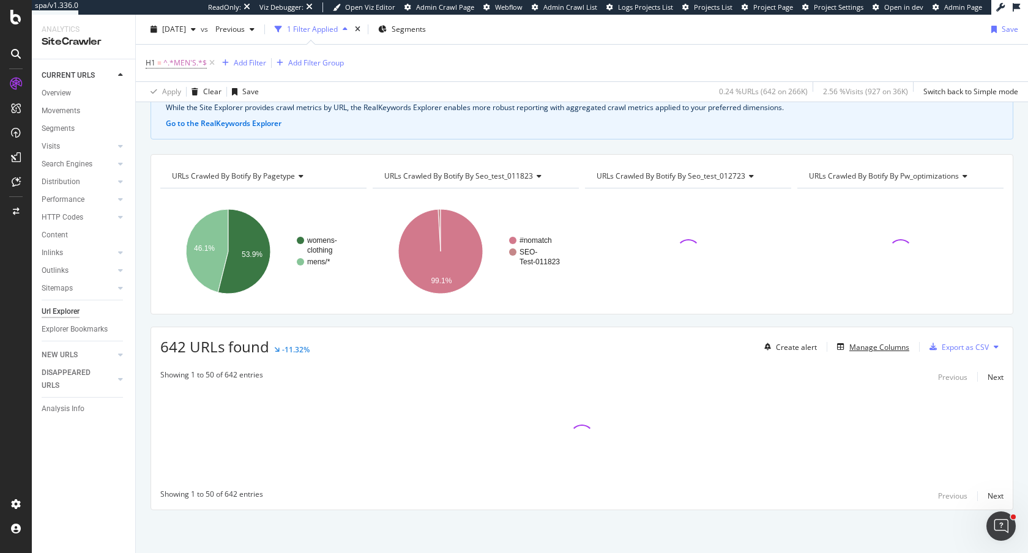
scroll to position [72, 0]
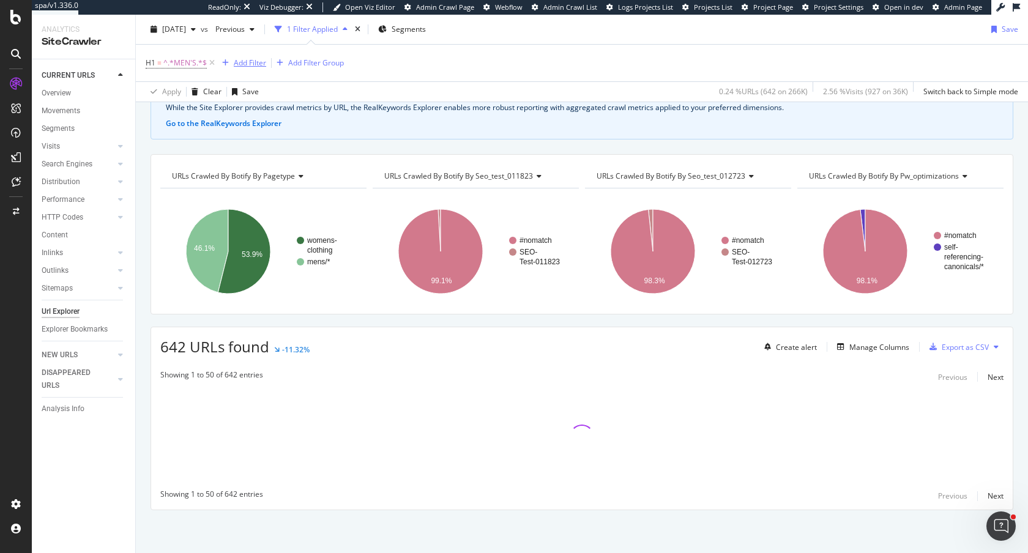
click at [245, 65] on div "Add Filter" at bounding box center [250, 63] width 32 height 10
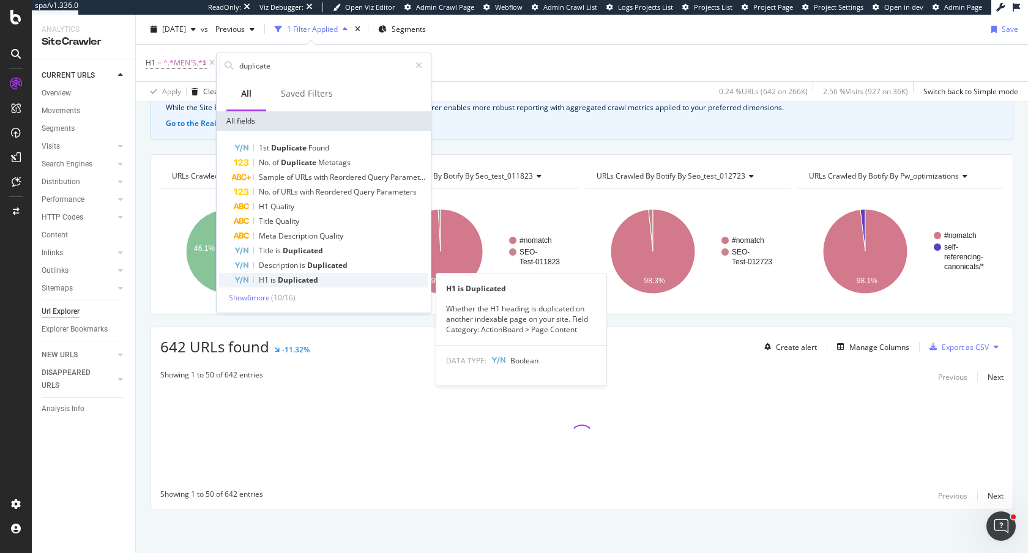
type input "duplicate"
click at [329, 286] on div "H1 is Duplicated" at bounding box center [331, 280] width 195 height 15
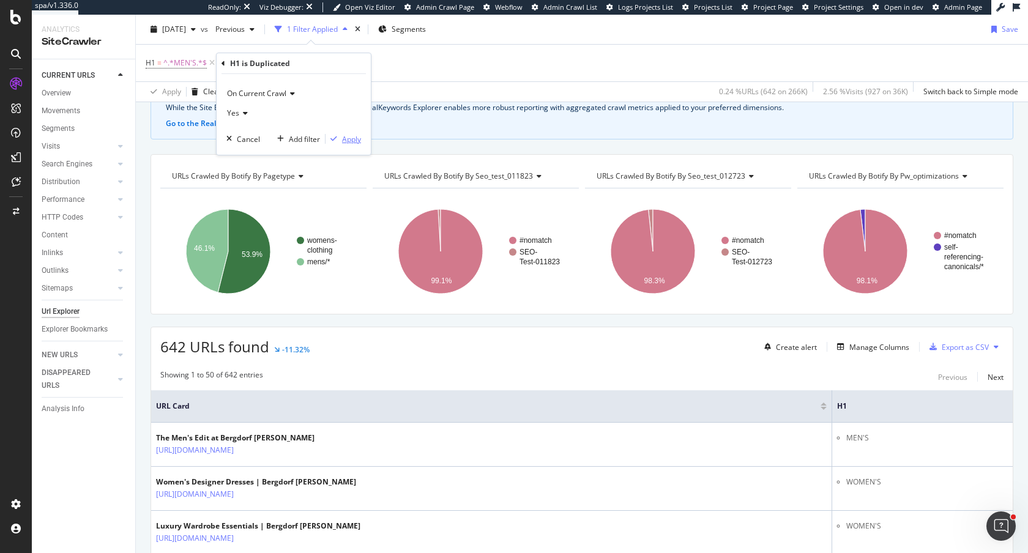
click at [359, 138] on div "Apply" at bounding box center [351, 139] width 19 height 10
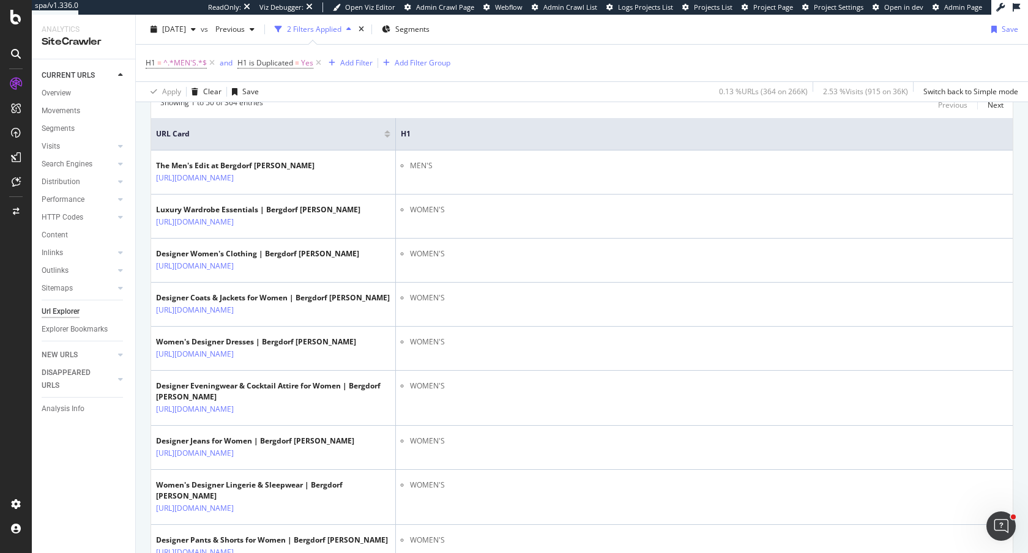
scroll to position [302, 0]
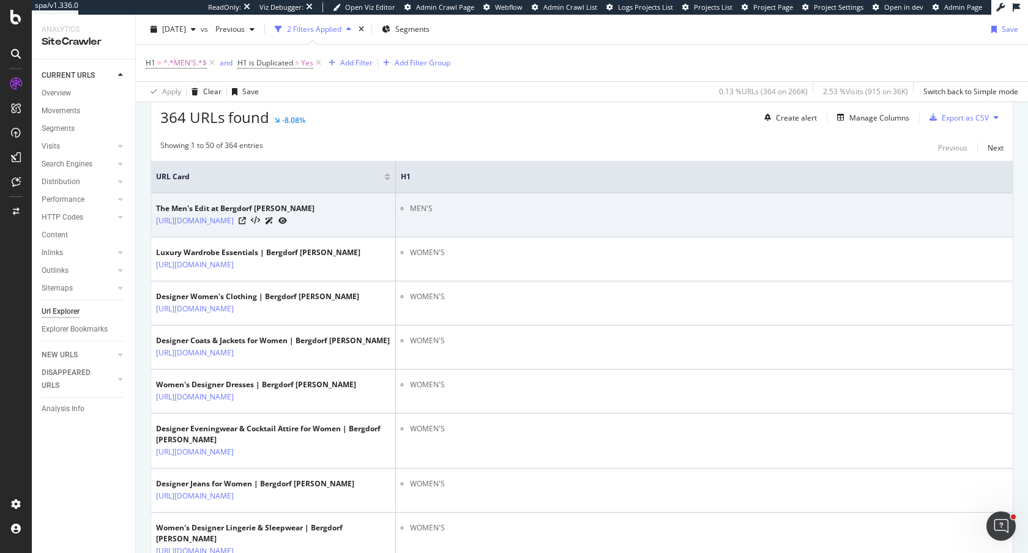
click at [287, 227] on div at bounding box center [263, 220] width 48 height 13
click at [246, 225] on icon at bounding box center [242, 220] width 7 height 7
click at [260, 224] on icon at bounding box center [255, 221] width 9 height 9
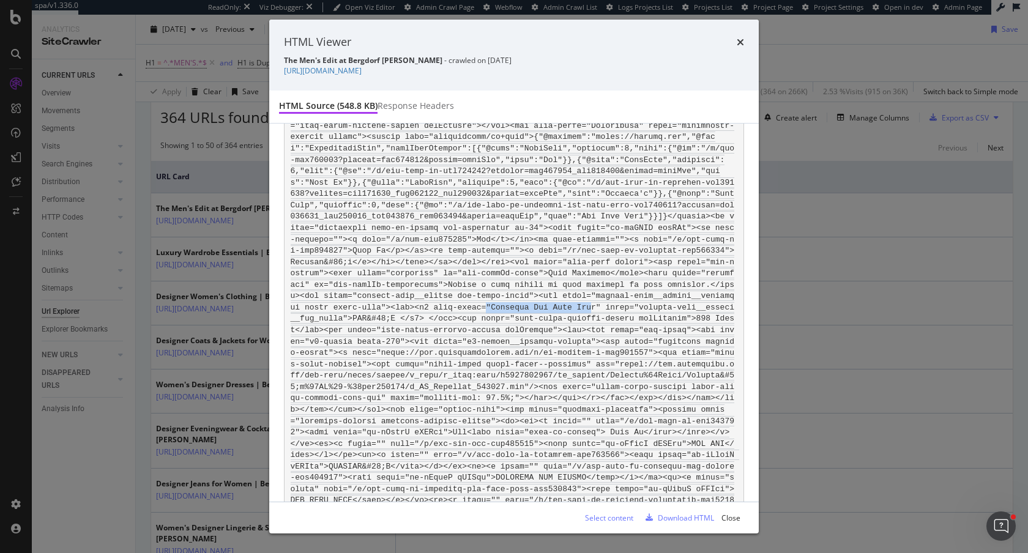
drag, startPoint x: 486, startPoint y: 309, endPoint x: 590, endPoint y: 313, distance: 104.1
drag, startPoint x: 349, startPoint y: 320, endPoint x: 395, endPoint y: 322, distance: 45.9
click at [740, 46] on icon "times" at bounding box center [740, 42] width 7 height 10
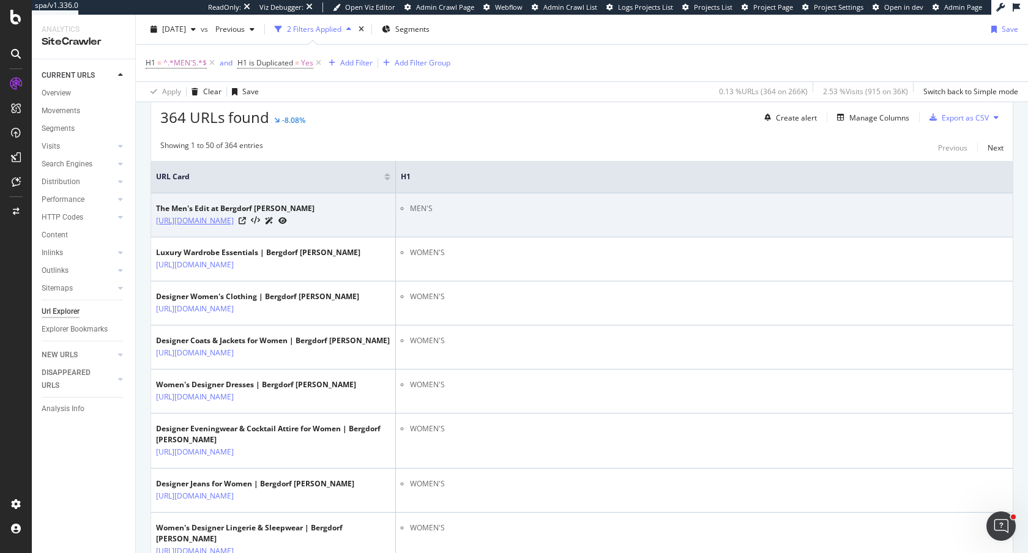
copy link "https://www.bergdorfgoodman.com/c/men-shop-by-goodmans-the-mens-edit-cat720170"
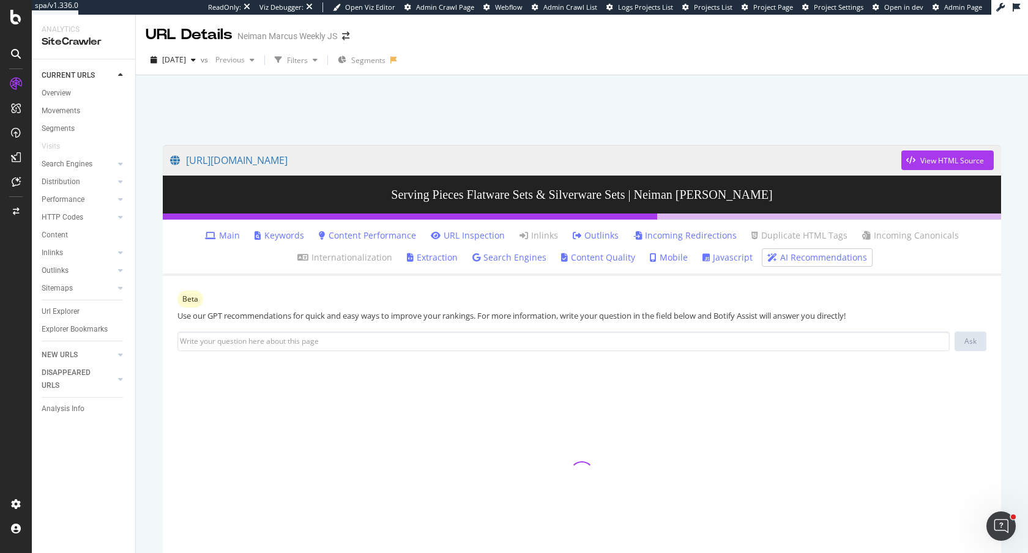
click at [664, 236] on link "Incoming Redirections" at bounding box center [684, 235] width 103 height 12
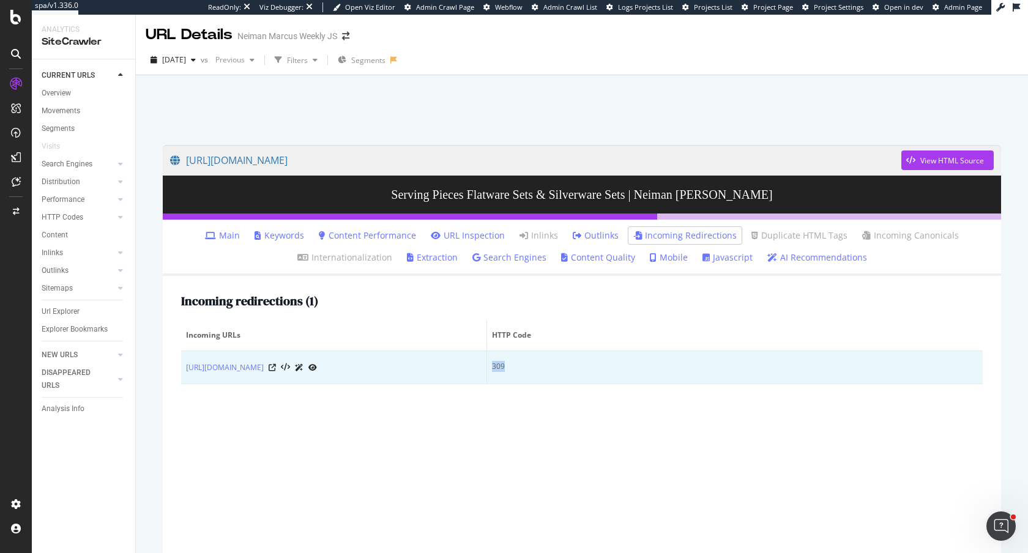
drag, startPoint x: 508, startPoint y: 369, endPoint x: 488, endPoint y: 369, distance: 20.2
click at [488, 369] on td "309" at bounding box center [735, 367] width 496 height 33
click at [276, 371] on icon at bounding box center [272, 367] width 7 height 7
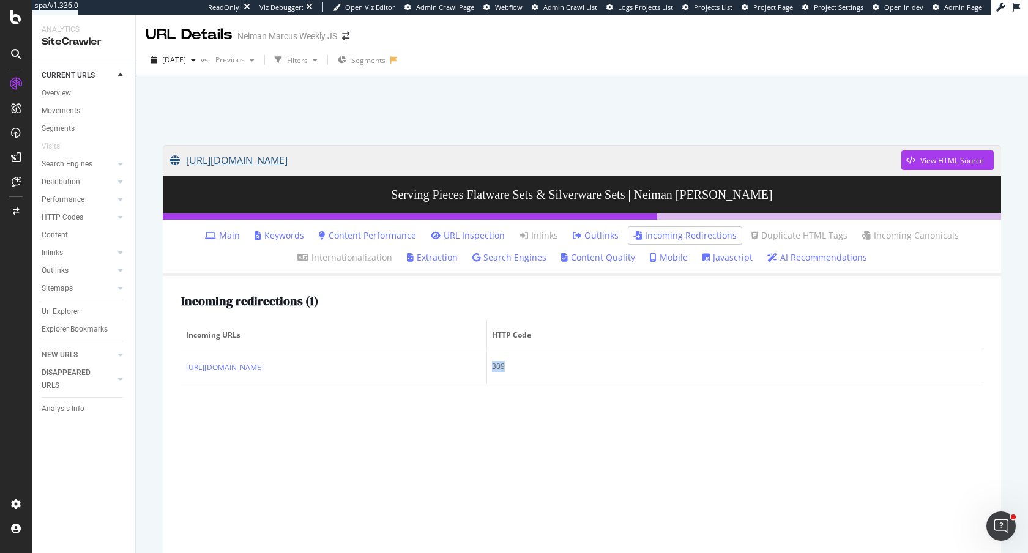
click at [642, 162] on link "[URL][DOMAIN_NAME]" at bounding box center [535, 160] width 731 height 31
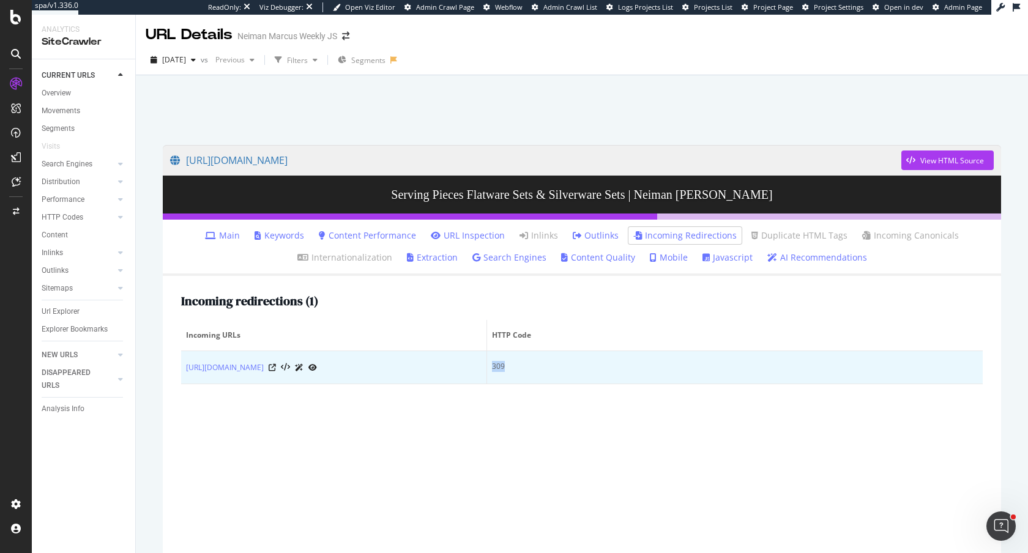
click at [516, 368] on td "309" at bounding box center [735, 367] width 496 height 33
drag, startPoint x: 516, startPoint y: 368, endPoint x: 483, endPoint y: 367, distance: 33.0
click at [483, 367] on tr "[URL][DOMAIN_NAME] 309" at bounding box center [581, 367] width 801 height 33
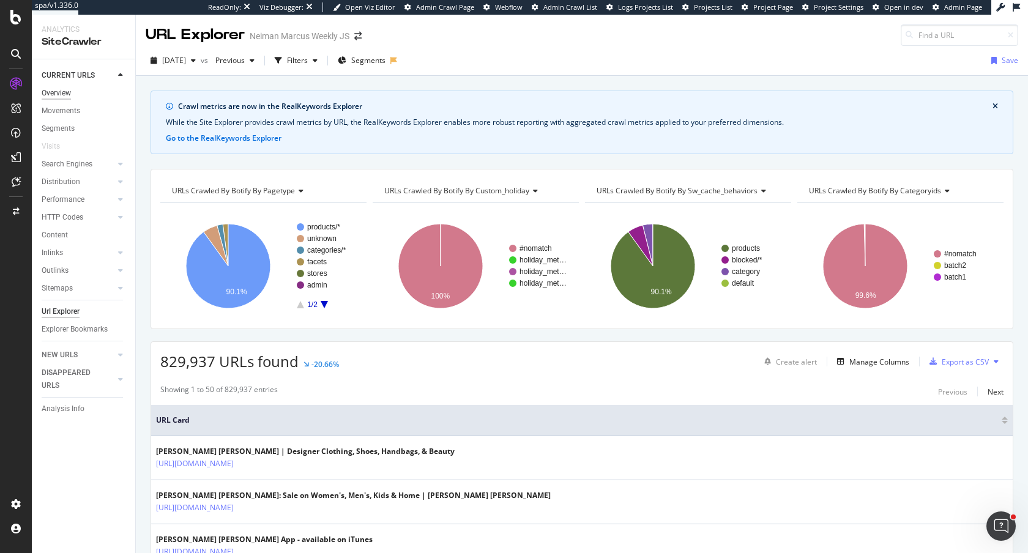
click at [62, 90] on div "Overview" at bounding box center [56, 93] width 29 height 13
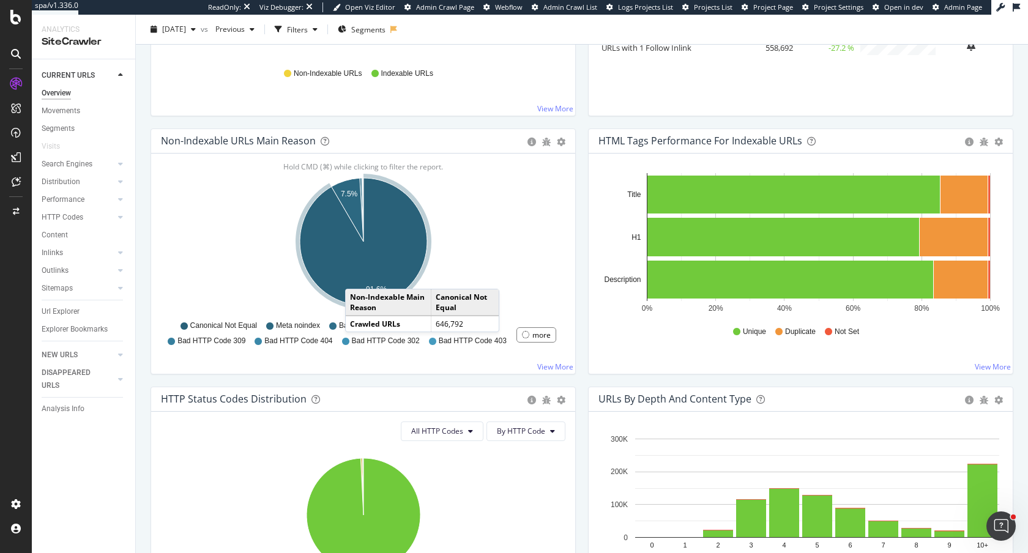
scroll to position [331, 0]
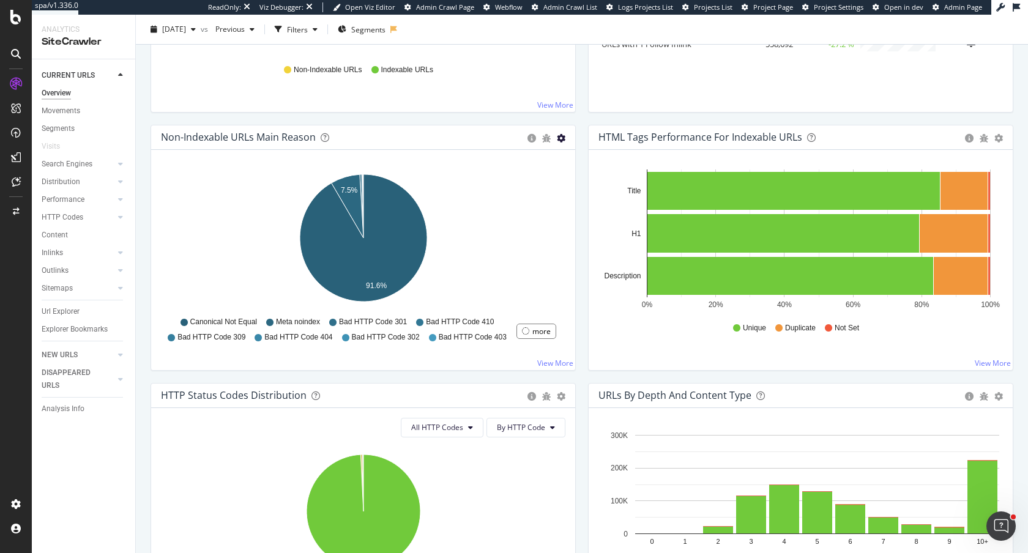
click at [562, 138] on icon "gear" at bounding box center [561, 138] width 9 height 9
click at [534, 187] on span "Table" at bounding box center [518, 184] width 111 height 17
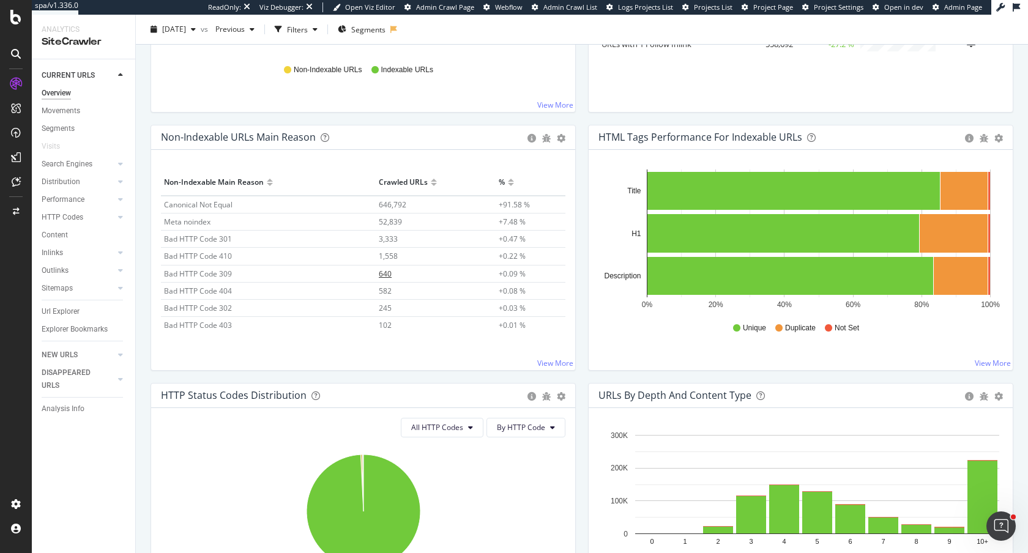
click at [385, 275] on span "640" at bounding box center [385, 274] width 13 height 10
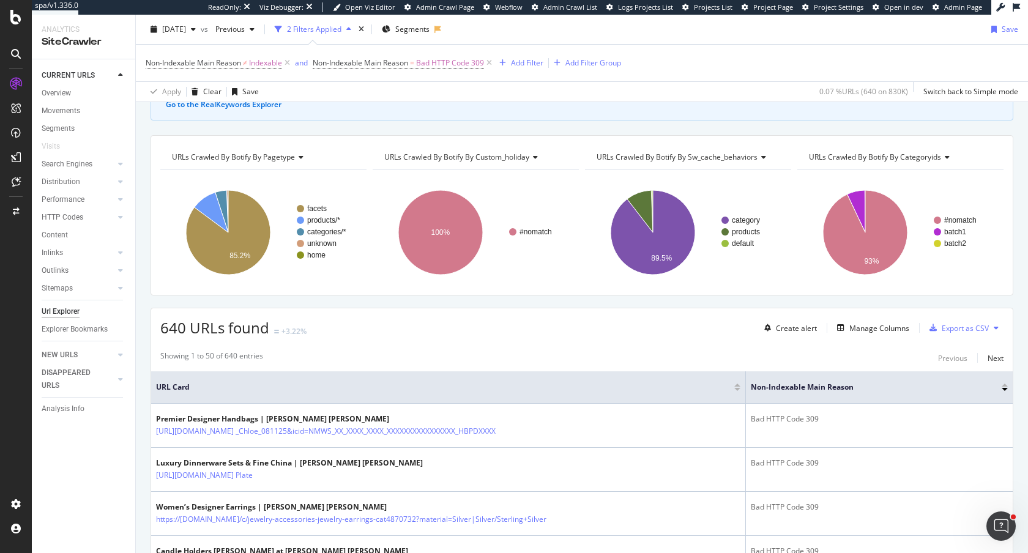
scroll to position [95, 0]
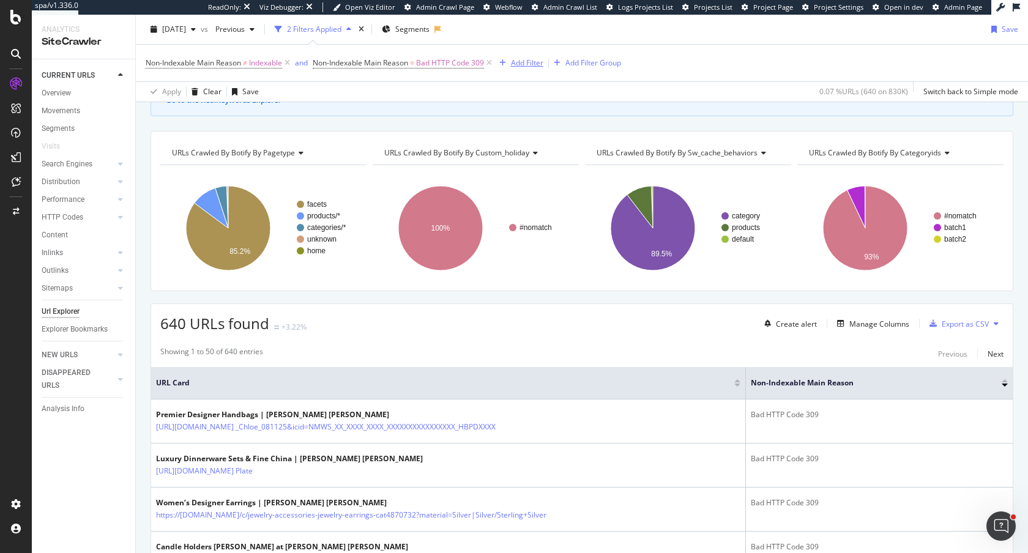
click at [527, 65] on div "Add Filter" at bounding box center [527, 63] width 32 height 10
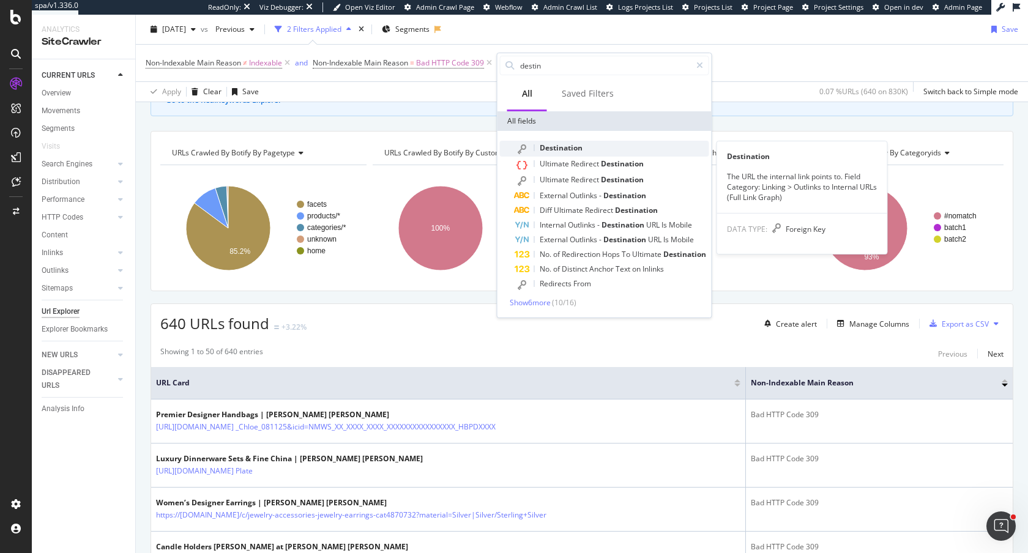
type input "destin"
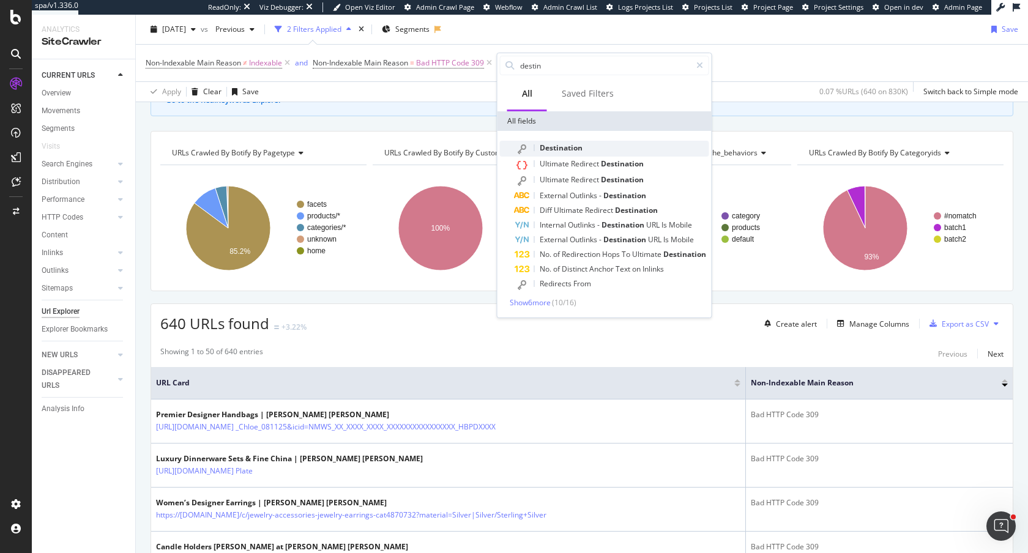
click at [574, 152] on span "Destination" at bounding box center [561, 148] width 43 height 10
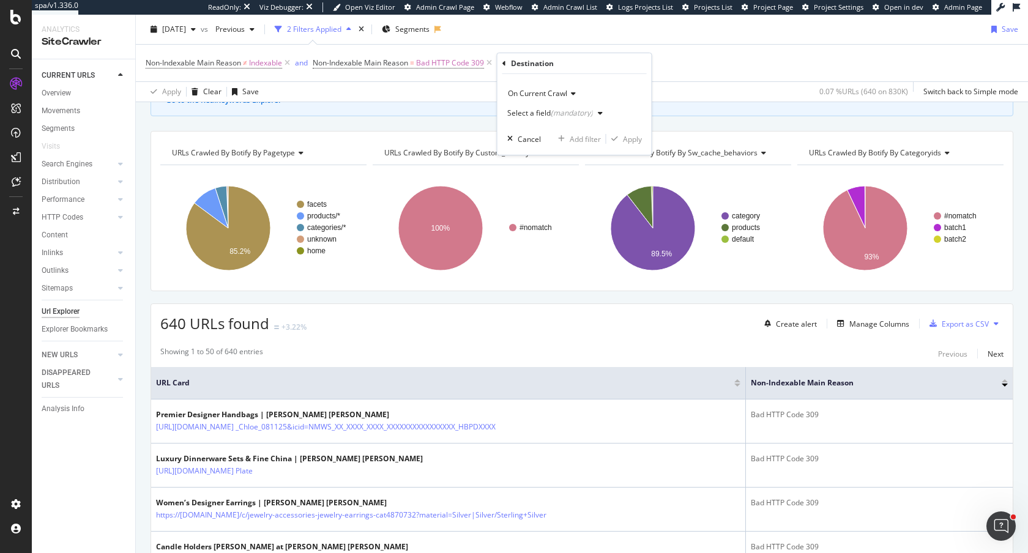
click at [581, 110] on div "(mandatory)" at bounding box center [572, 113] width 42 height 10
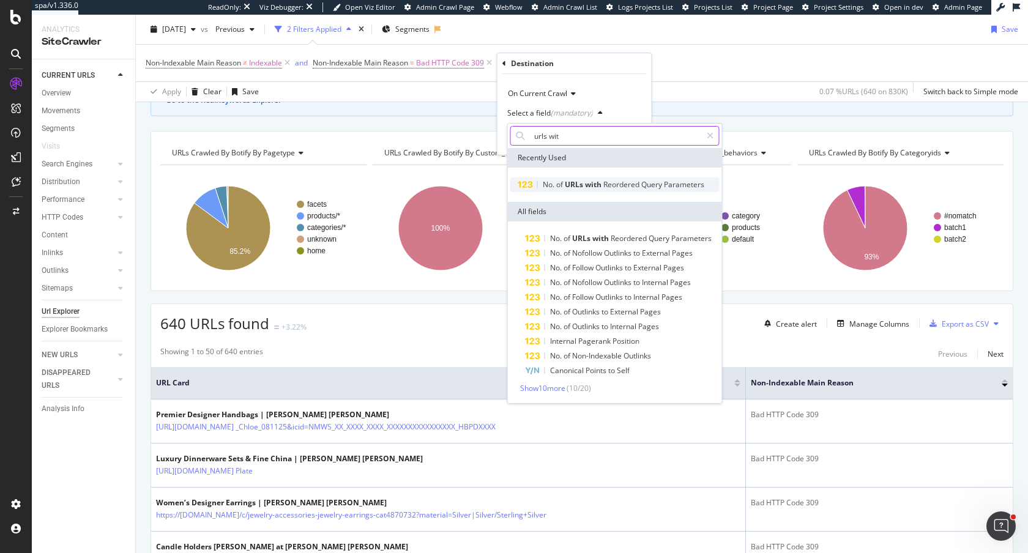
type input "urls wit"
click at [636, 186] on span "Reordered" at bounding box center [622, 184] width 38 height 10
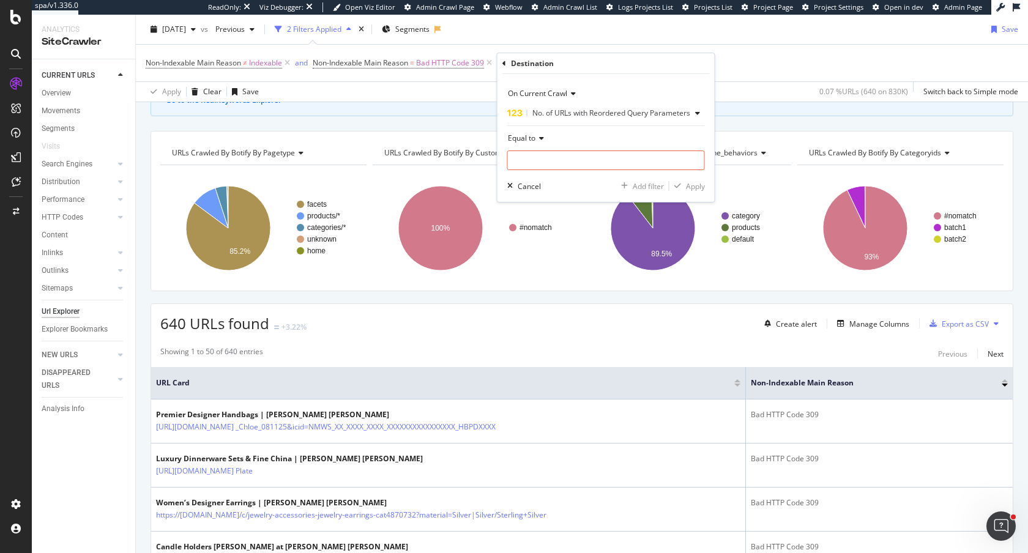
click at [521, 140] on span "Equal to" at bounding box center [522, 138] width 28 height 10
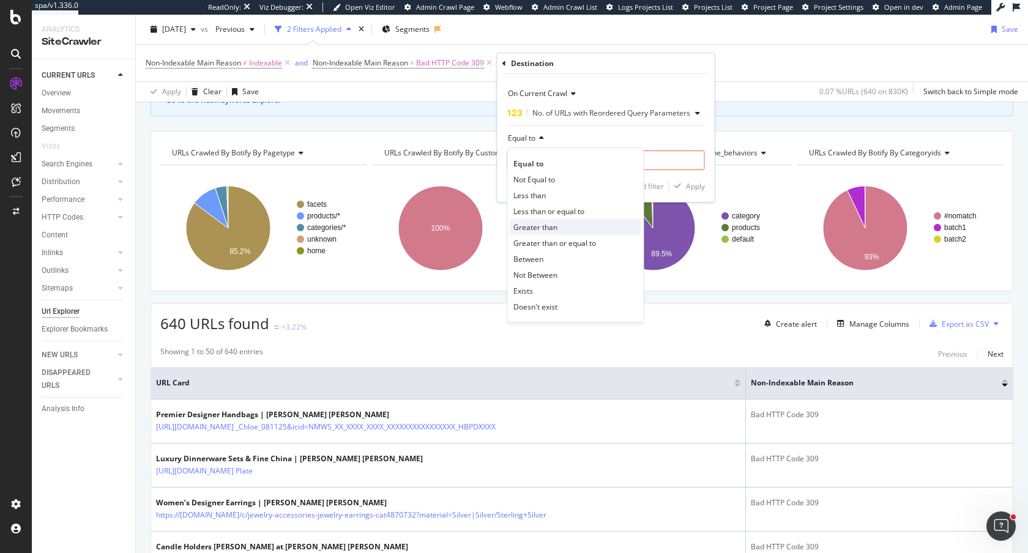
click at [548, 225] on span "Greater than" at bounding box center [535, 227] width 44 height 10
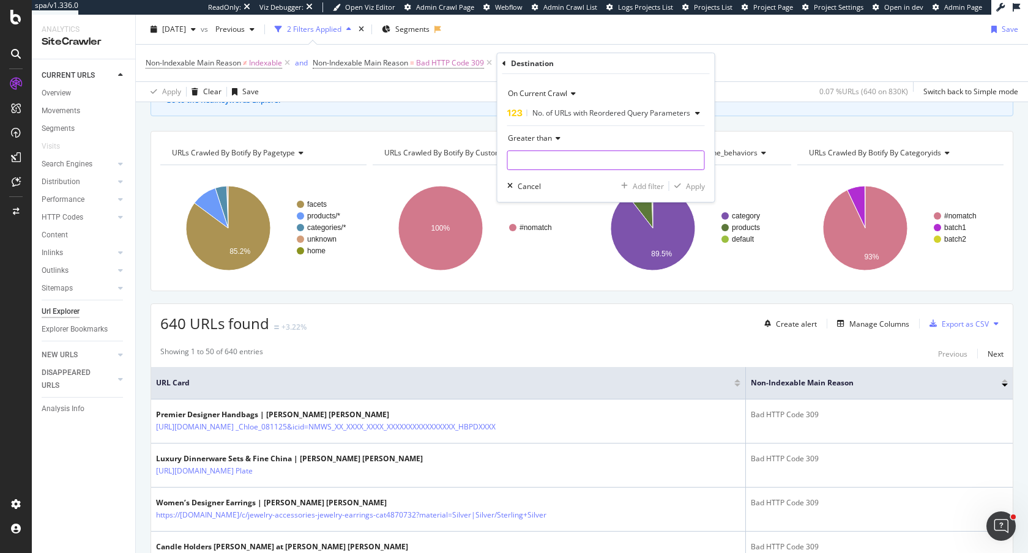
click at [548, 158] on input "number" at bounding box center [606, 160] width 198 height 20
type input "1"
click at [695, 186] on div "Apply" at bounding box center [695, 186] width 19 height 10
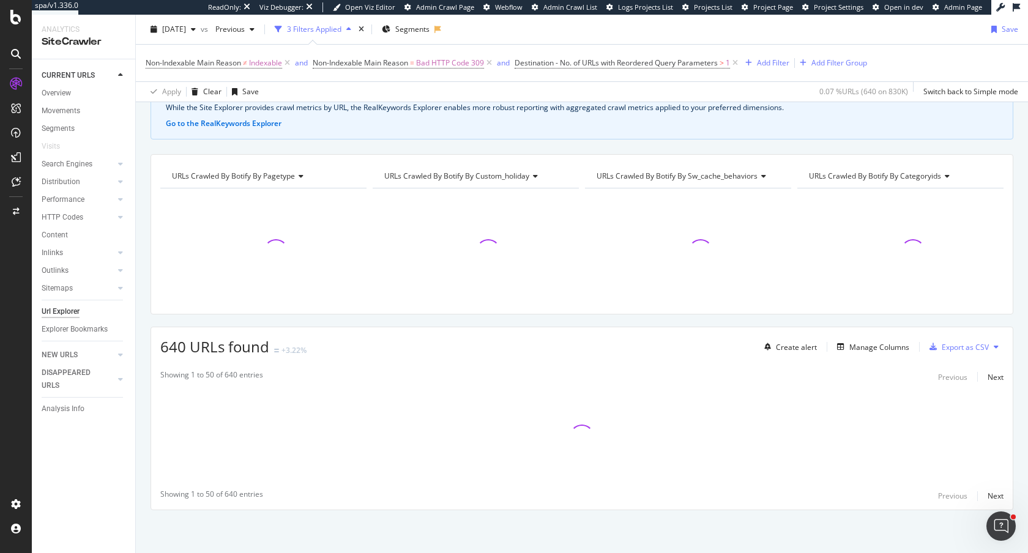
scroll to position [72, 0]
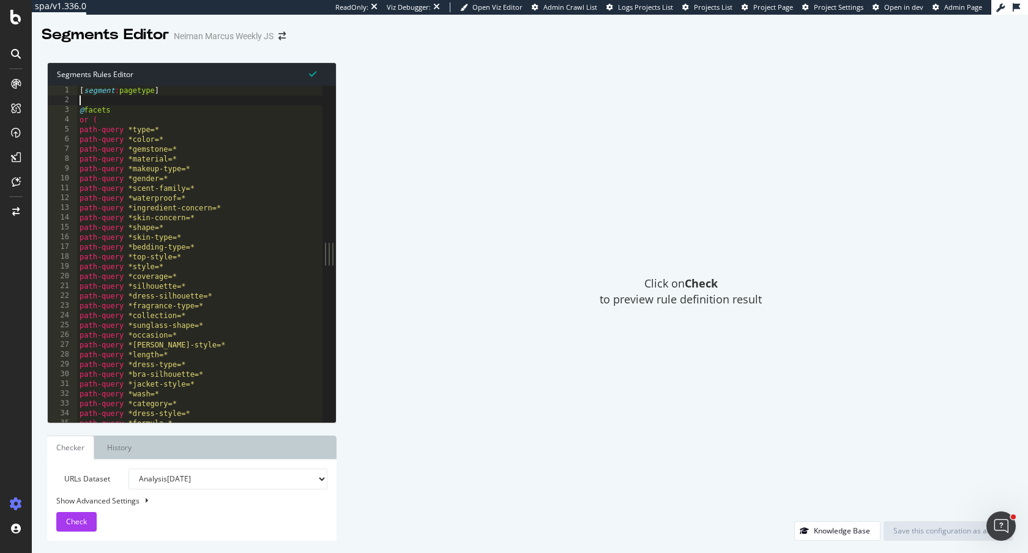
click at [126, 102] on div "[ segment : pagetype ] @ facets or ( path-query *type=* path-query *color=* pat…" at bounding box center [423, 264] width 692 height 356
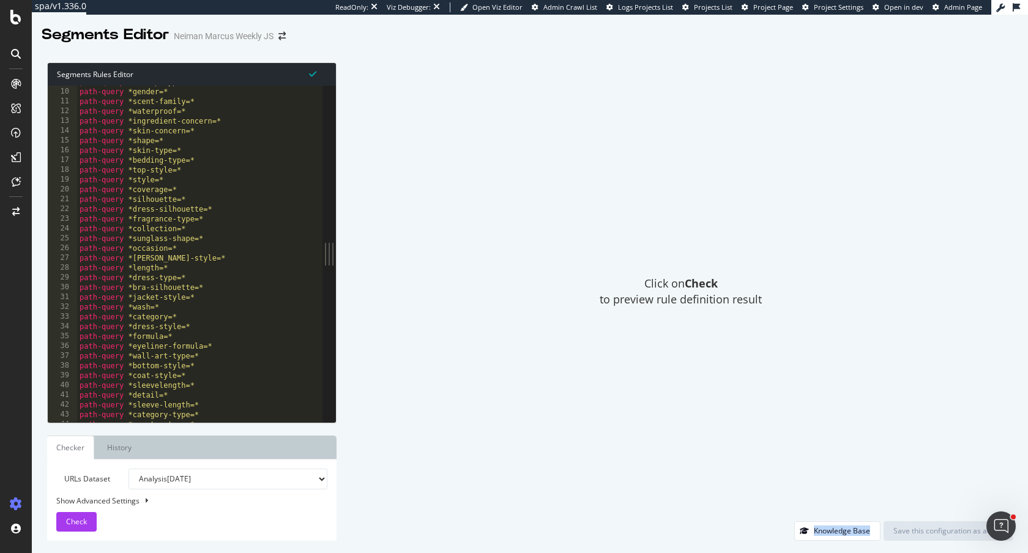
scroll to position [10, 0]
drag, startPoint x: 223, startPoint y: 209, endPoint x: 91, endPoint y: 207, distance: 132.2
click at [91, 207] on div "path-query *makeup-type=* path-query *gender=* path-query *scent-family=* path-…" at bounding box center [423, 254] width 692 height 356
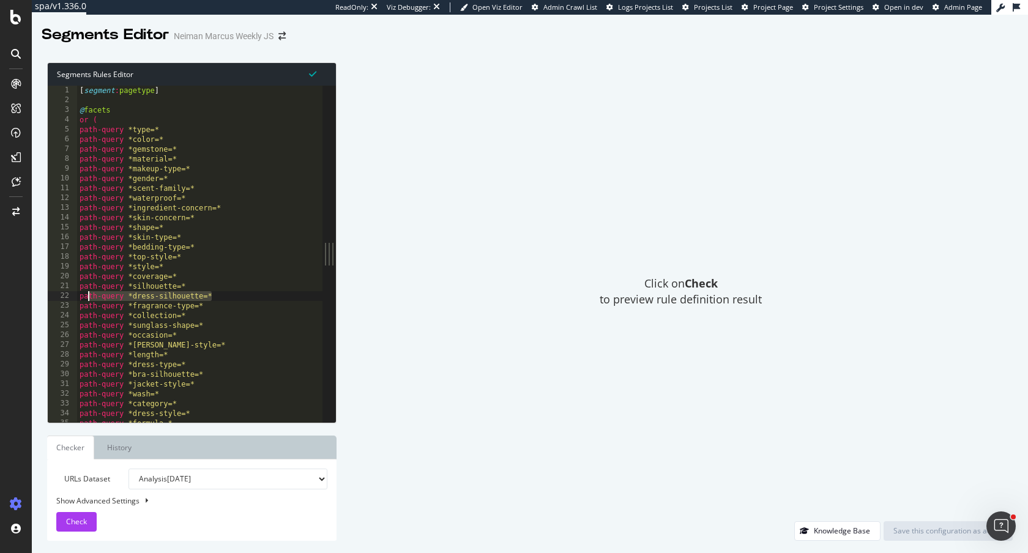
scroll to position [0, 0]
click at [146, 130] on div "[ segment : pagetype ] @ facets or ( path-query *type=* path-query *color=* pat…" at bounding box center [423, 264] width 692 height 356
click at [148, 150] on div "[ segment : pagetype ] @ facets or ( path-query *type=* path-query *color=* pat…" at bounding box center [423, 264] width 692 height 356
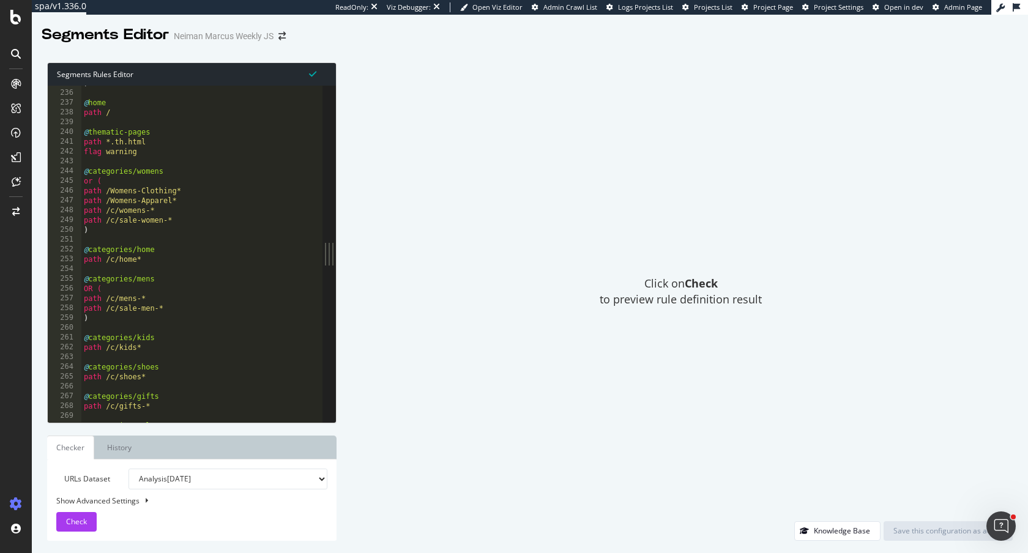
scroll to position [254, 0]
drag, startPoint x: 119, startPoint y: 114, endPoint x: 71, endPoint y: 103, distance: 49.1
click at [71, 103] on div "path-query *gemstone=* 235 236 237 238 239 240 241 242 243 244 245 246 247 248 …" at bounding box center [185, 254] width 275 height 336
drag, startPoint x: 150, startPoint y: 158, endPoint x: 80, endPoint y: 153, distance: 71.2
click at [80, 153] on div "@home path / 235 236 237 238 239 240 241 242 243 244 245 246 247 248 249 250 25…" at bounding box center [185, 254] width 275 height 336
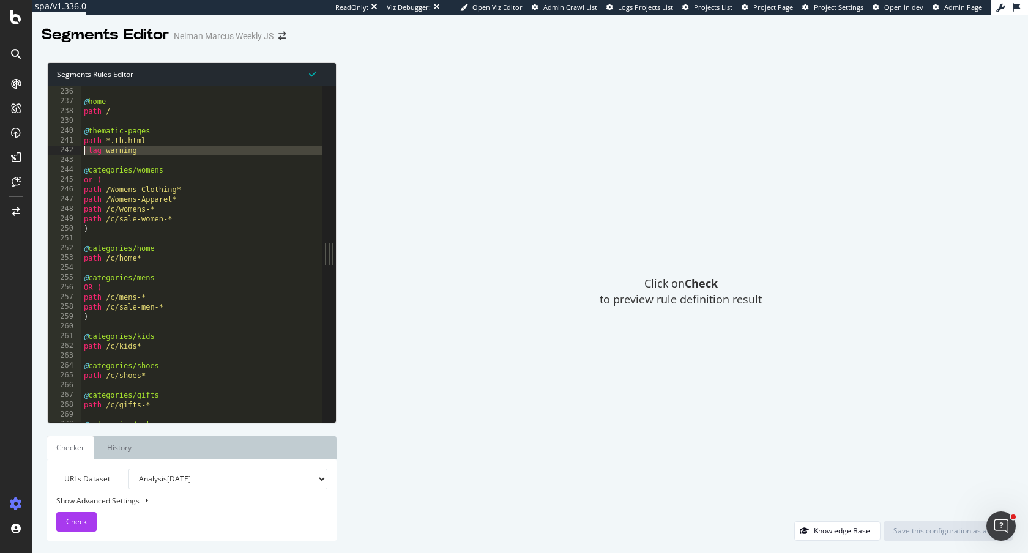
click at [160, 139] on div ") @ home path / @ thematic-pages path *.th.html flag warning @ categories/women…" at bounding box center [427, 255] width 692 height 356
drag, startPoint x: 157, startPoint y: 141, endPoint x: 97, endPoint y: 131, distance: 60.8
click at [97, 131] on div ") @ home path / @ thematic-pages path *.th.html flag warning @ categories/women…" at bounding box center [427, 255] width 692 height 356
click at [147, 155] on div ") @ home path / @ thematic-pages path *.th.html flag warning @ categories/women…" at bounding box center [427, 255] width 692 height 356
click at [253, 191] on div ") @ home path / @ thematic-pages path *.th.html flag warning @ categories/women…" at bounding box center [427, 255] width 692 height 356
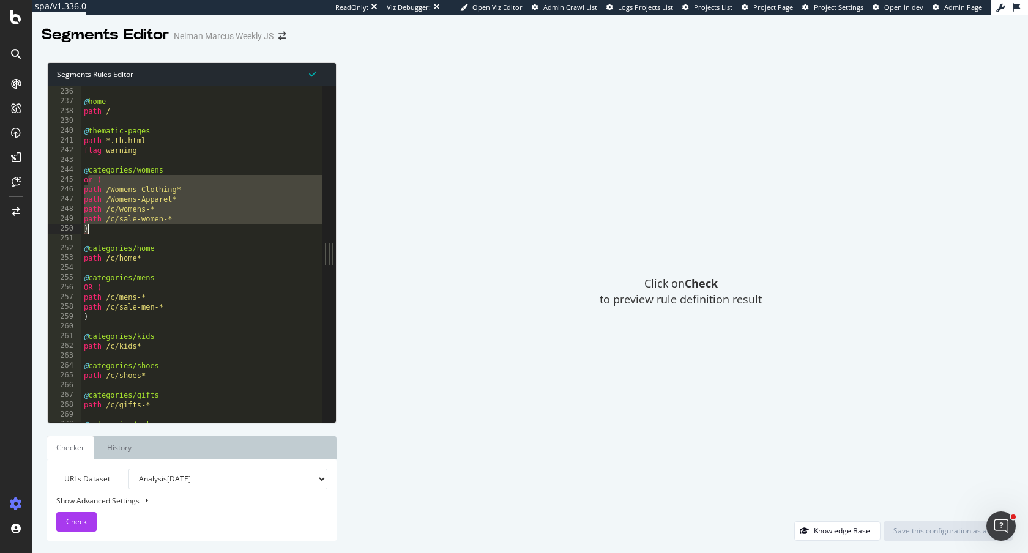
drag, startPoint x: 86, startPoint y: 180, endPoint x: 143, endPoint y: 228, distance: 73.4
click at [143, 228] on div ") @ home path / @ thematic-pages path *.th.html flag warning @ categories/women…" at bounding box center [427, 255] width 692 height 356
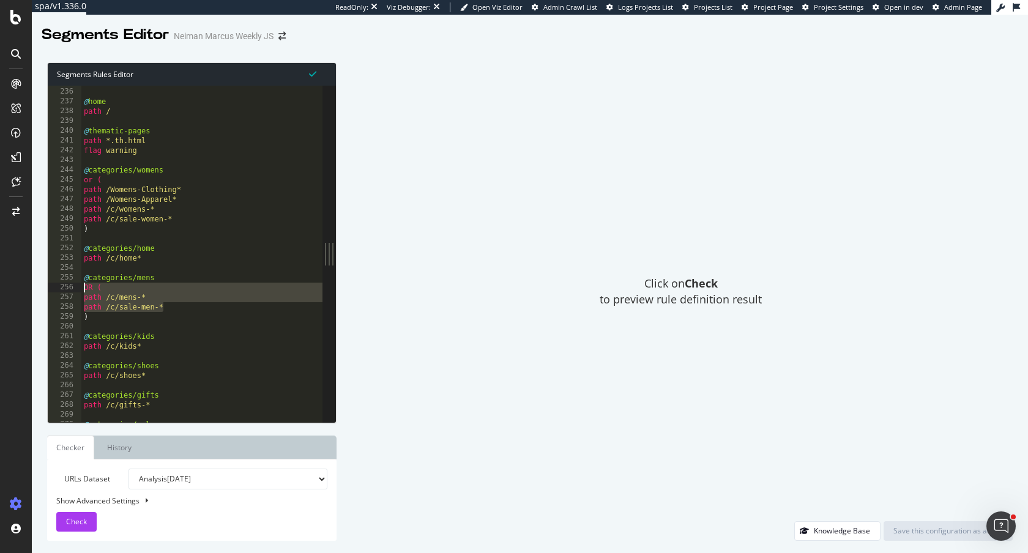
drag, startPoint x: 166, startPoint y: 311, endPoint x: 66, endPoint y: 289, distance: 102.6
click at [66, 289] on div "path /c/sale-women-* ) 235 236 237 238 239 240 241 242 243 244 245 246 247 248 …" at bounding box center [185, 254] width 275 height 336
click at [149, 248] on div ") @ home path / @ thematic-pages path *.th.html flag warning @ categories/women…" at bounding box center [427, 255] width 692 height 356
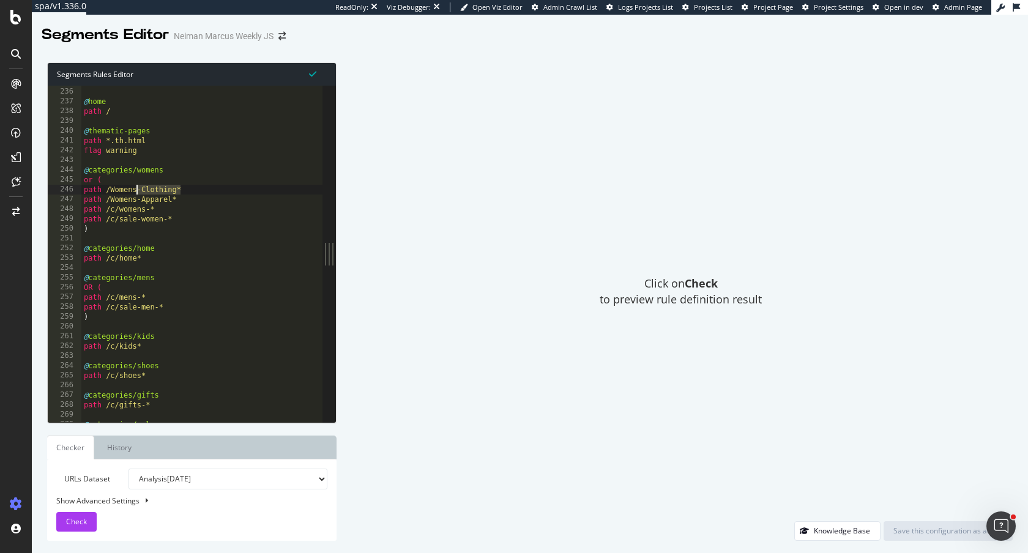
drag, startPoint x: 187, startPoint y: 190, endPoint x: 129, endPoint y: 190, distance: 58.1
click at [129, 190] on div ") @ home path / @ thematic-pages path *.th.html flag warning @ categories/women…" at bounding box center [427, 255] width 692 height 356
drag, startPoint x: 181, startPoint y: 203, endPoint x: 105, endPoint y: 199, distance: 75.9
click at [105, 199] on div ") @ home path / @ thematic-pages path *.th.html flag warning @ categories/women…" at bounding box center [427, 255] width 692 height 356
drag, startPoint x: 169, startPoint y: 212, endPoint x: 115, endPoint y: 210, distance: 54.5
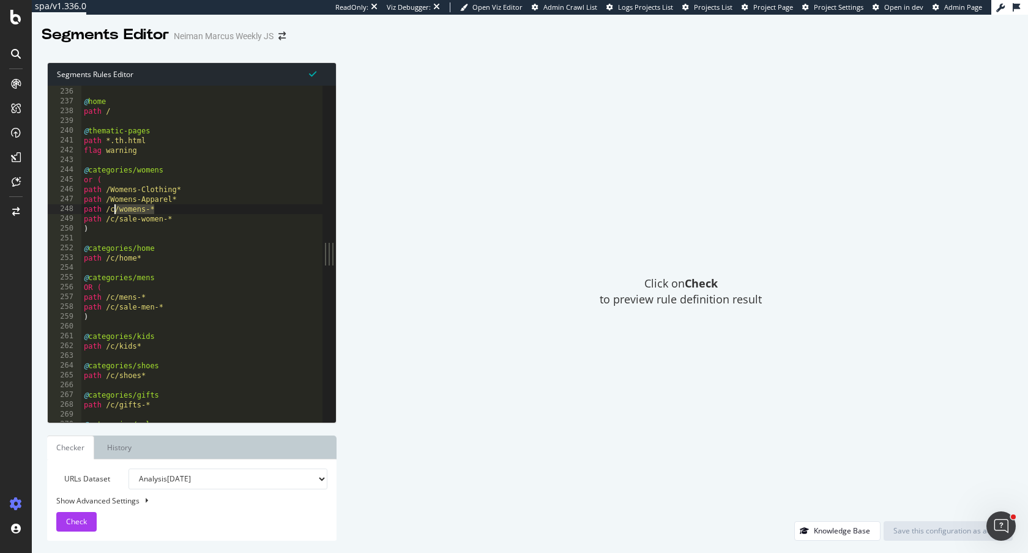
click at [114, 210] on div ") @ home path / @ thematic-pages path *.th.html flag warning @ categories/women…" at bounding box center [427, 255] width 692 height 356
click at [94, 166] on div ") @ home path / @ thematic-pages path *.th.html flag warning @ categories/women…" at bounding box center [427, 255] width 692 height 356
click at [95, 166] on div ") @ home path / @ thematic-pages path *.th.html flag warning @ categories/women…" at bounding box center [427, 255] width 692 height 356
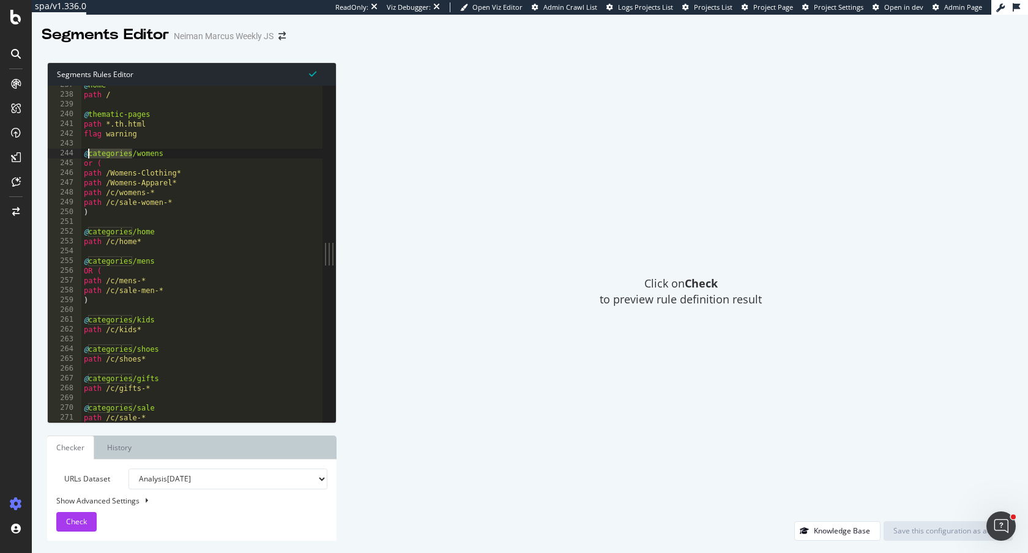
scroll to position [255, 0]
click at [92, 215] on div "@ home path / @ thematic-pages path *.th.html flag warning @ categories/womens …" at bounding box center [427, 262] width 692 height 356
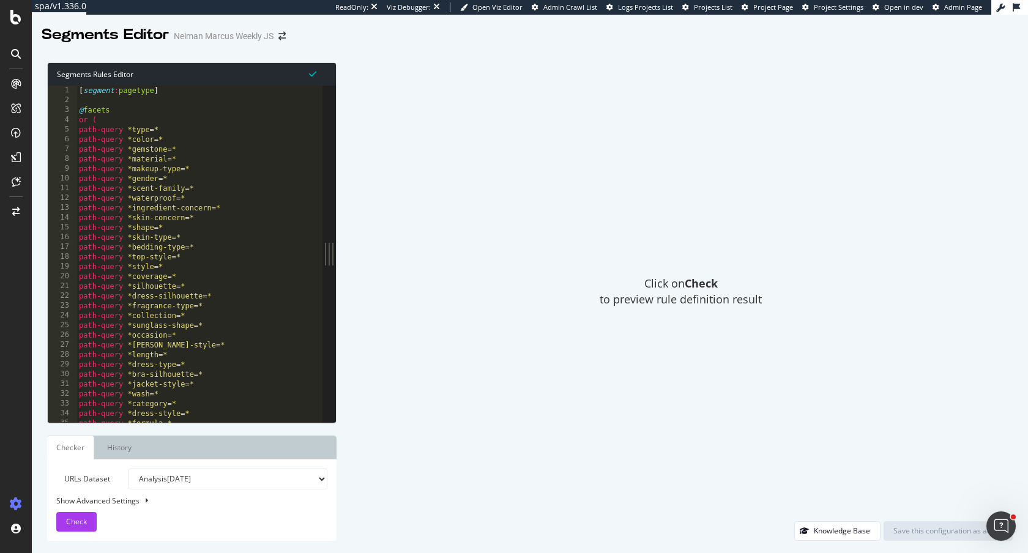
scroll to position [0, 0]
click at [173, 91] on div "[ segment : pagetype ] @ facets or ( path-query *type=* path-query *color=* pat…" at bounding box center [422, 264] width 692 height 356
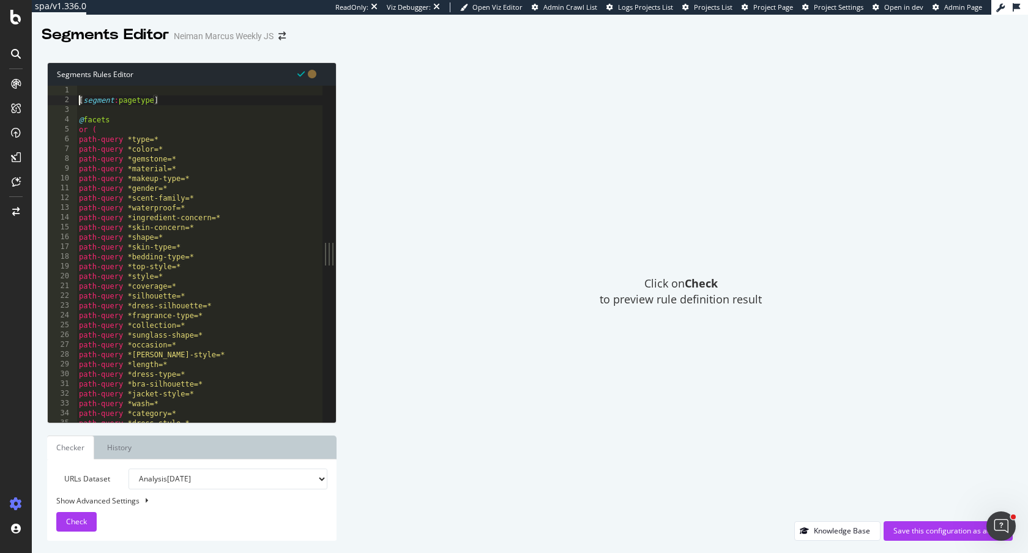
type textarea "[segment:pagetype]"
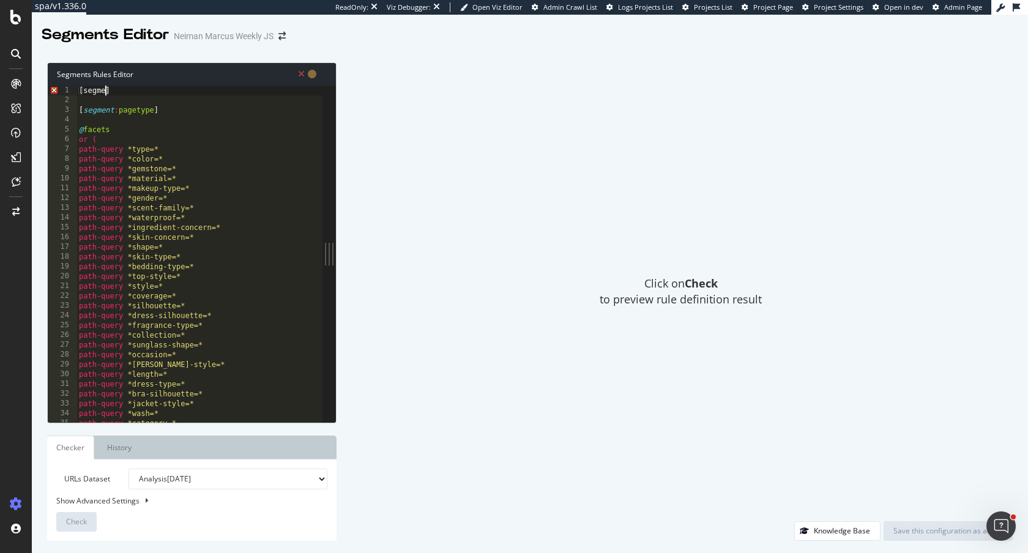
scroll to position [0, 2]
type textarea "[segment:gender]"
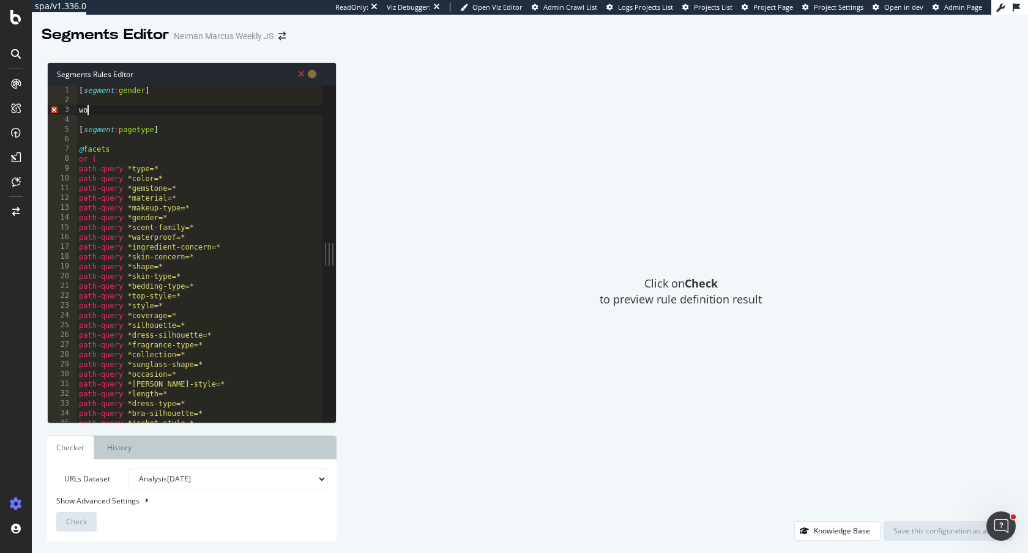
scroll to position [0, 0]
type textarea "women"
type textarea "@women"
click at [132, 106] on div "[ segment : gender ] @ [DEMOGRAPHIC_DATA] [ segment : pagetype ] @ facets or ( …" at bounding box center [422, 264] width 692 height 356
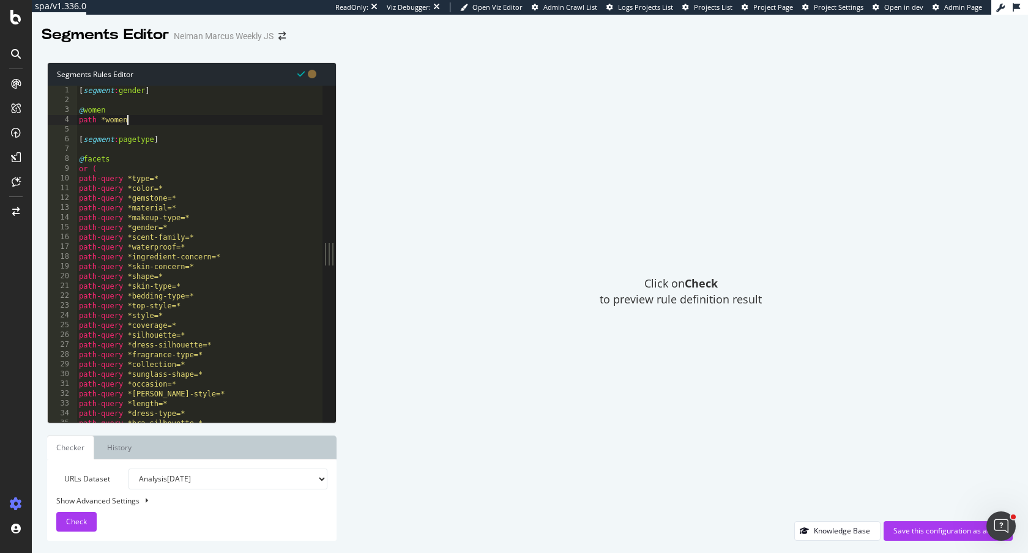
scroll to position [0, 3]
type textarea "path *women*"
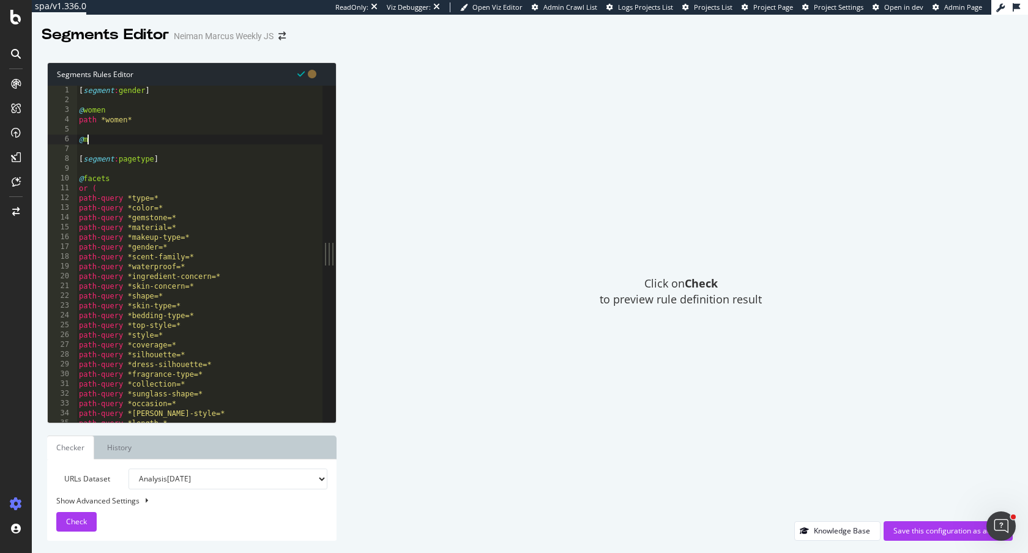
type textarea "@men"
type textarea "path *men*"
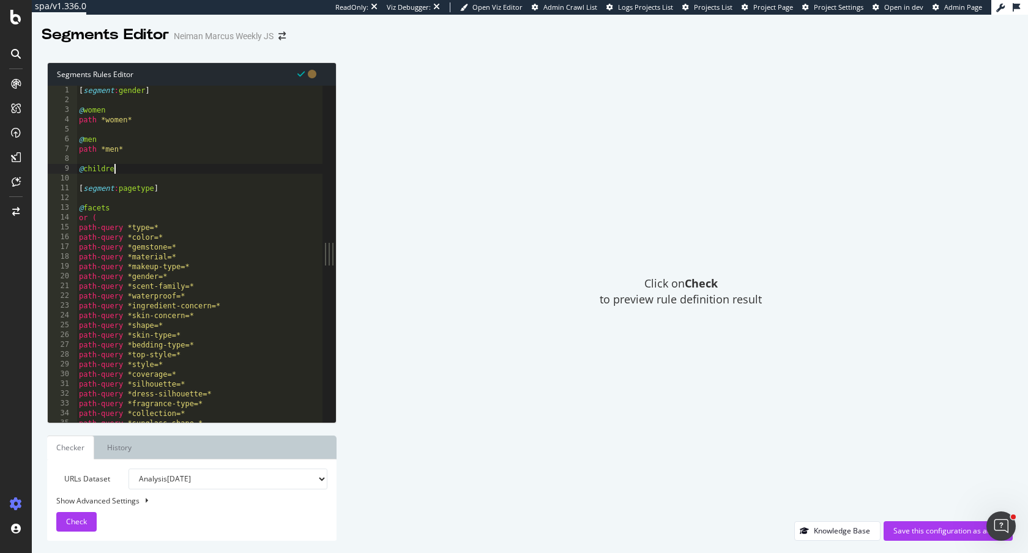
type textarea "@children"
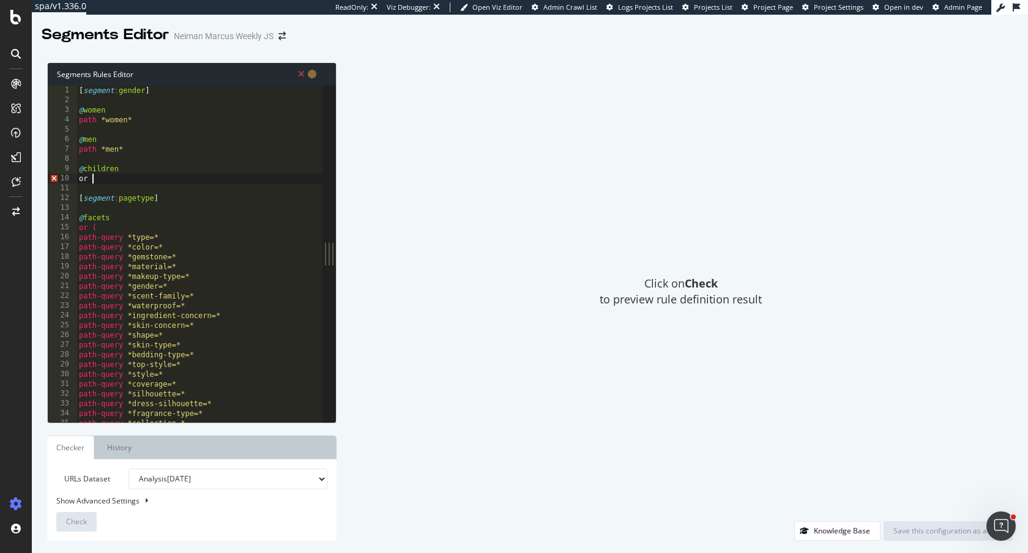
scroll to position [0, 0]
type textarea "or ("
type textarea "p"
type textarea "o"
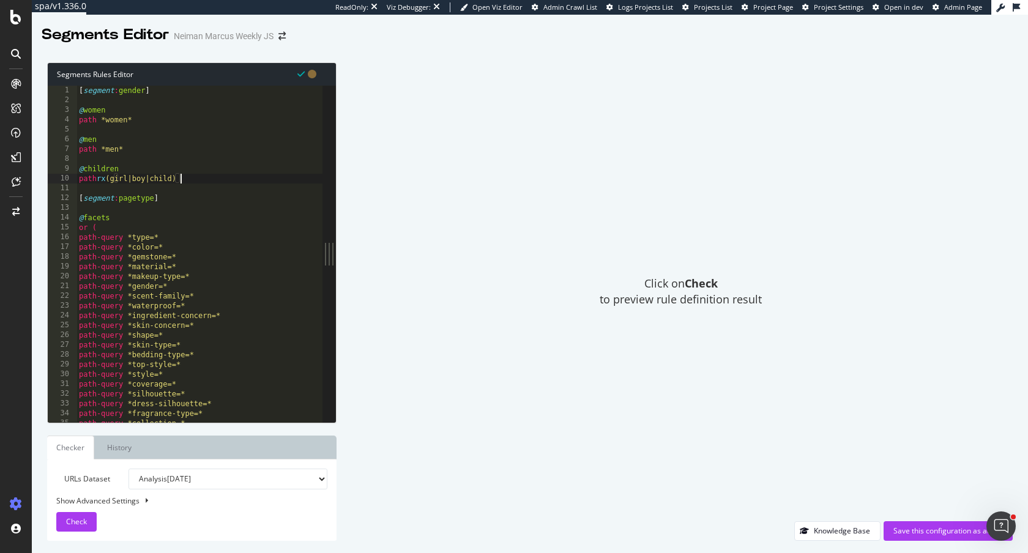
scroll to position [0, 8]
drag, startPoint x: 198, startPoint y: 180, endPoint x: 70, endPoint y: 180, distance: 127.9
click at [70, 180] on div "path rx (girl|boy|child) 1 2 3 4 5 6 7 8 9 10 11 12 13 14 15 16 17 18 19 20 21 …" at bounding box center [185, 254] width 275 height 336
click at [147, 195] on div "[ segment : gender ] @ [DEMOGRAPHIC_DATA] path *women* @ men path *men* @ child…" at bounding box center [422, 264] width 692 height 356
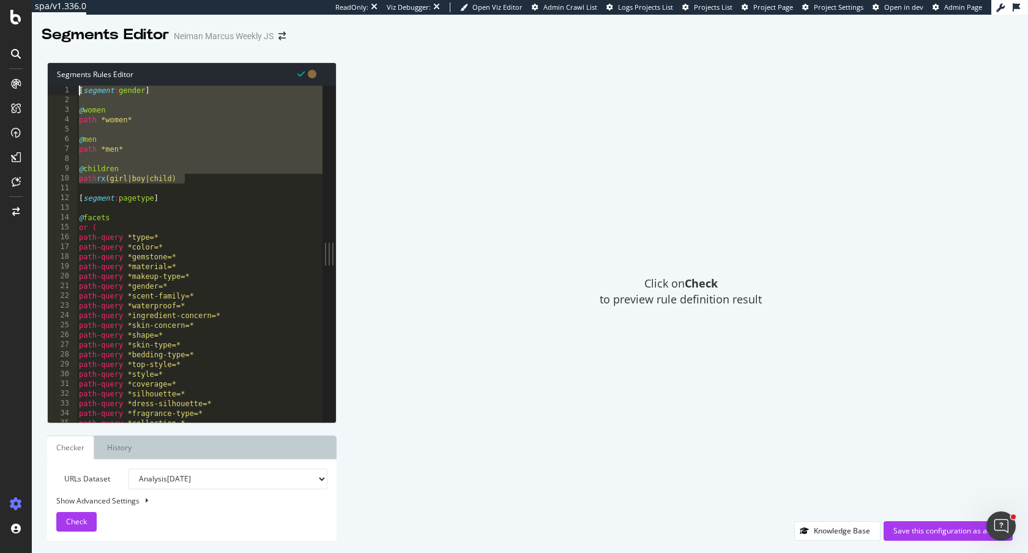
drag, startPoint x: 201, startPoint y: 179, endPoint x: 48, endPoint y: 84, distance: 179.4
click at [48, 84] on div "Segments Rules Editor [segment:pagetype] 1 2 3 4 5 6 7 8 9 10 11 12 13 14 15 16…" at bounding box center [191, 242] width 289 height 361
type textarea "[segment:gender]"
click at [94, 96] on div "[ segment : gender ] @ [DEMOGRAPHIC_DATA] path *women* @ men path *men* @ child…" at bounding box center [199, 254] width 246 height 336
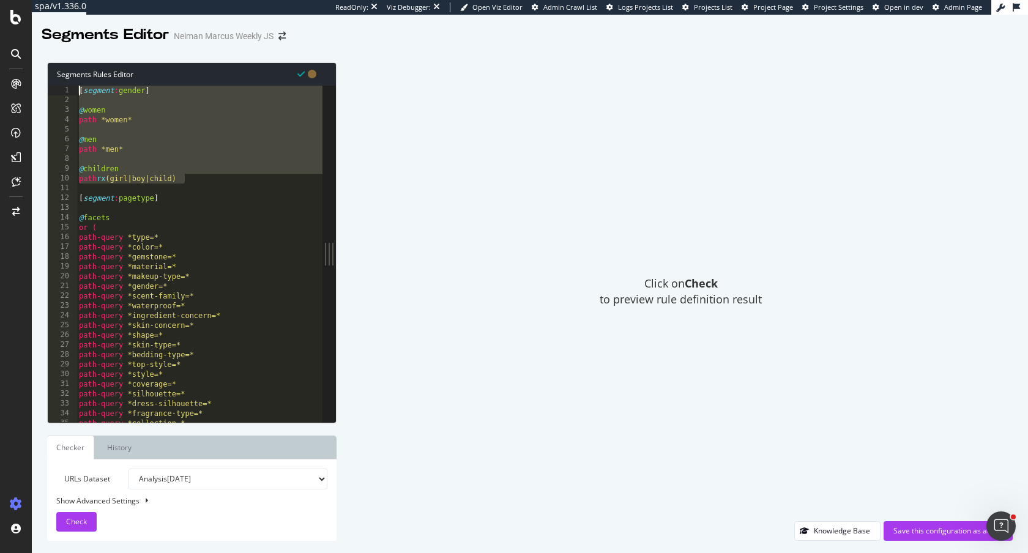
scroll to position [0, 0]
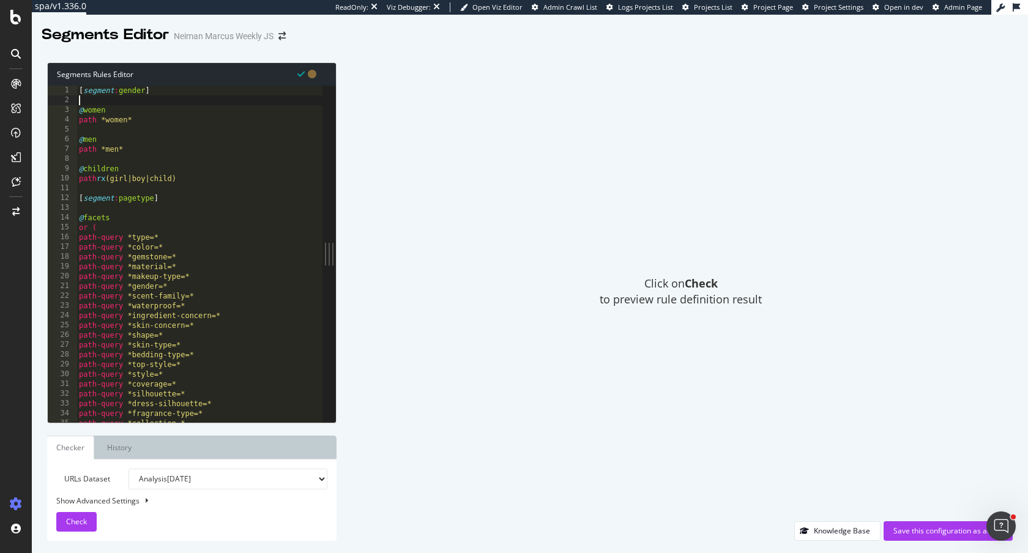
click at [79, 96] on div "[ segment : gender ] @ [DEMOGRAPHIC_DATA] path *women* @ men path *men* @ child…" at bounding box center [422, 264] width 692 height 356
click at [163, 81] on div "Segments Rules Editor" at bounding box center [192, 74] width 288 height 23
click at [166, 95] on div "[ segment : gender ] @ [DEMOGRAPHIC_DATA] path *women* @ men path *men* @ child…" at bounding box center [422, 264] width 692 height 356
type textarea "#[segment:gender]"
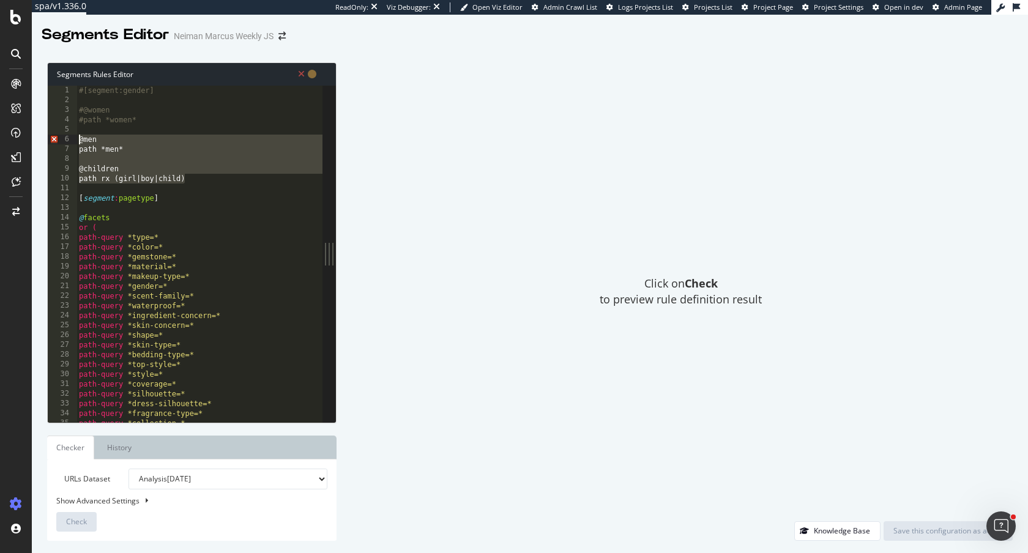
drag, startPoint x: 206, startPoint y: 184, endPoint x: 44, endPoint y: 135, distance: 168.8
click at [43, 133] on div "Segments Rules Editor #path *women* 1 2 3 4 5 6 7 8 9 10 11 12 13 14 15 16 17 1…" at bounding box center [530, 301] width 996 height 503
type textarea "@men"
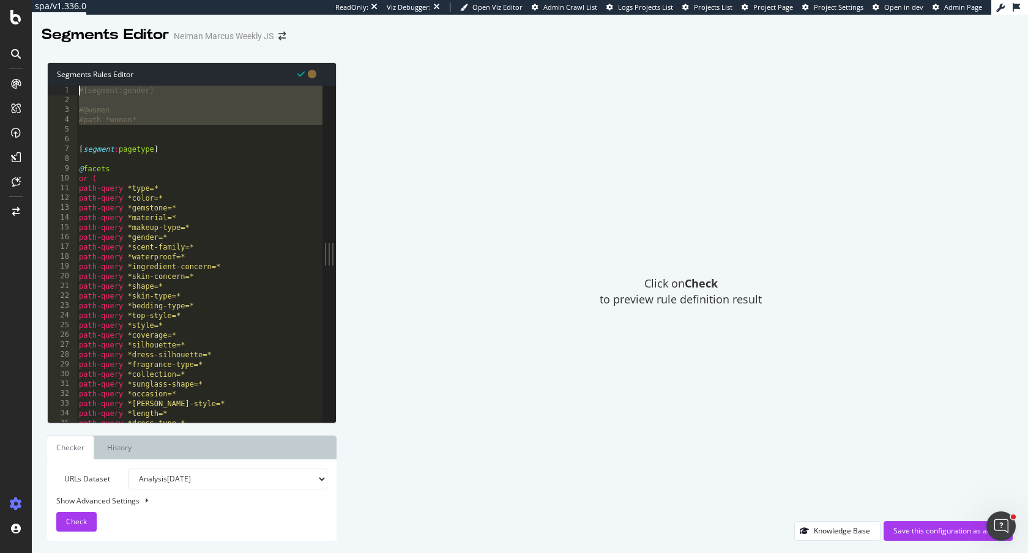
drag, startPoint x: 106, startPoint y: 130, endPoint x: 49, endPoint y: 67, distance: 85.3
click at [49, 67] on div "Segments Rules Editor 1 2 3 4 5 6 7 8 9 10 11 12 13 14 15 16 17 18 19 20 21 22 …" at bounding box center [191, 242] width 289 height 361
type textarea "#[segment:gender]"
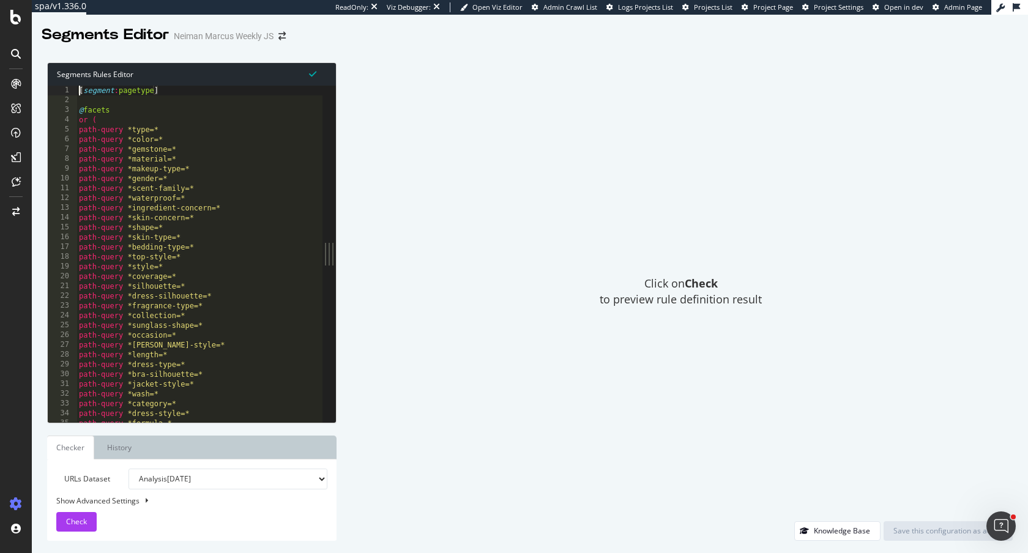
click at [128, 108] on div "[ segment : pagetype ] @ facets or ( path-query *type=* path-query *color=* pat…" at bounding box center [422, 264] width 692 height 356
type textarea "@facets"
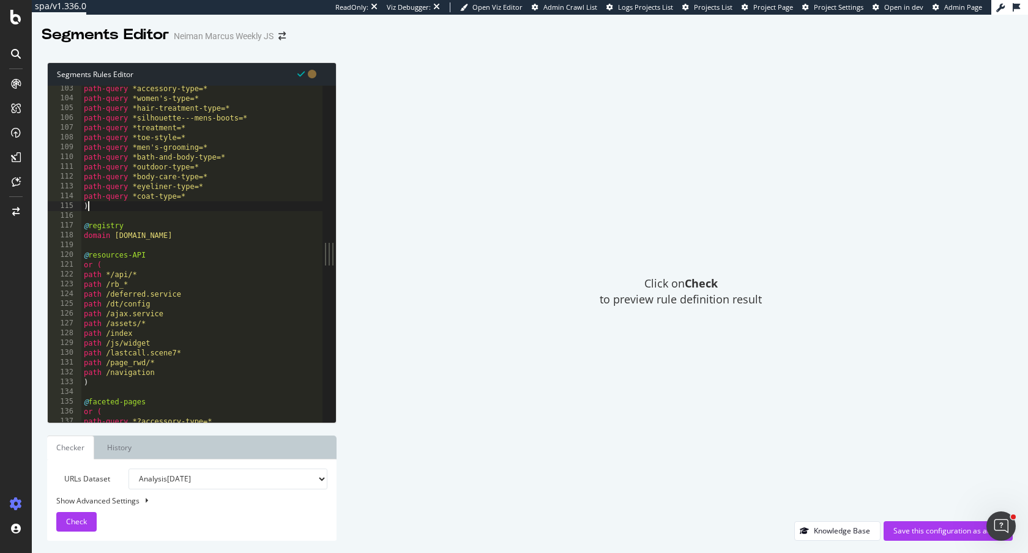
click at [106, 209] on div "path-query *accessory-type=* path-query *women's-type=* path-query *hair-treatm…" at bounding box center [427, 262] width 692 height 356
type textarea ")"
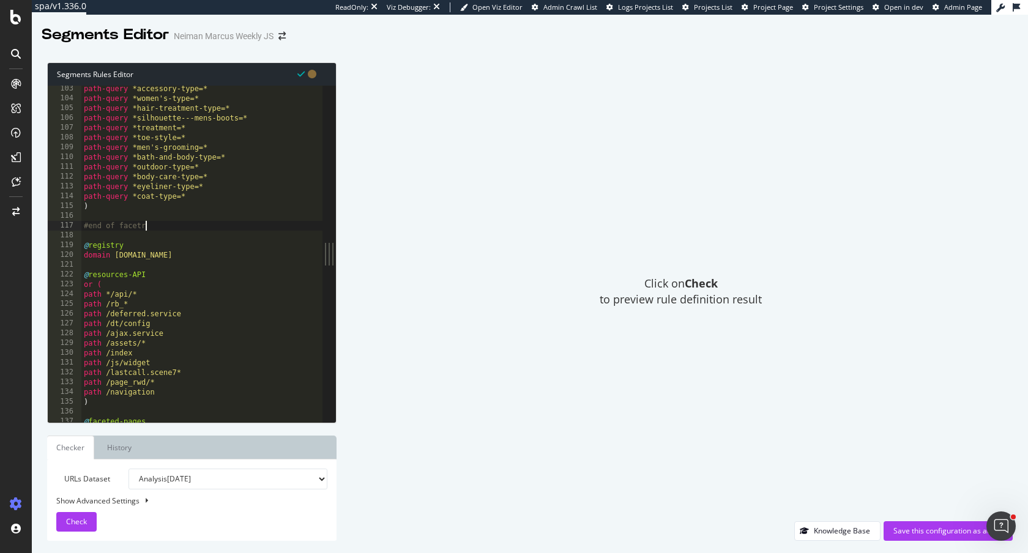
scroll to position [0, 4]
click at [236, 277] on div "path-query *accessory-type=* path-query *women's-type=* path-query *hair-treatm…" at bounding box center [427, 262] width 692 height 356
type textarea "@resources-API"
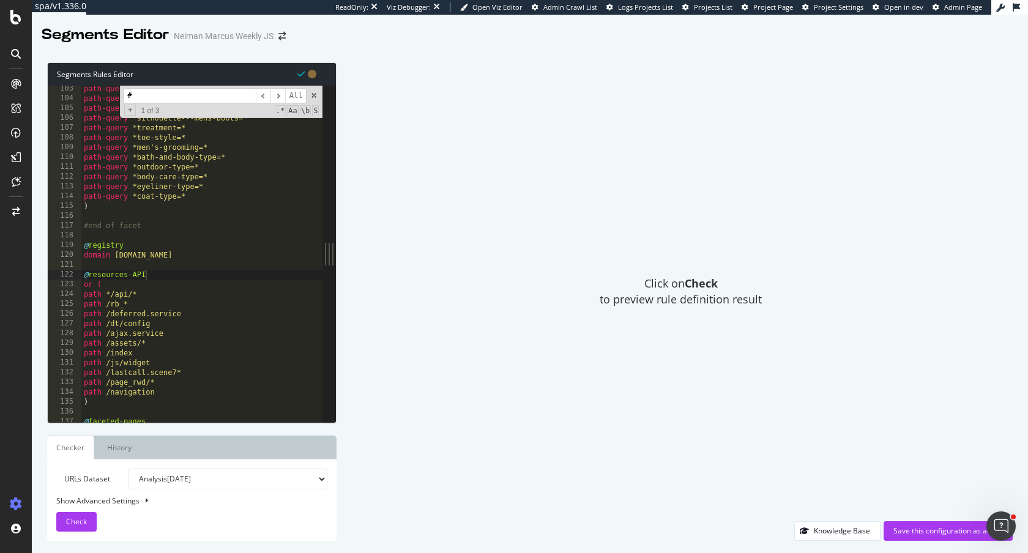
scroll to position [0, 0]
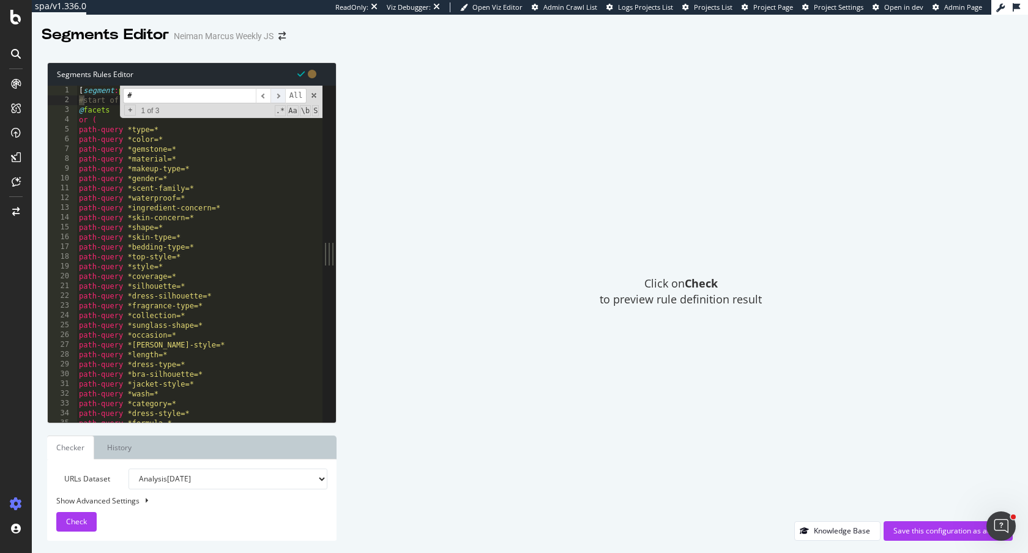
type input "#"
click at [280, 99] on span "​" at bounding box center [277, 95] width 15 height 15
click at [279, 98] on span "​" at bounding box center [277, 95] width 15 height 15
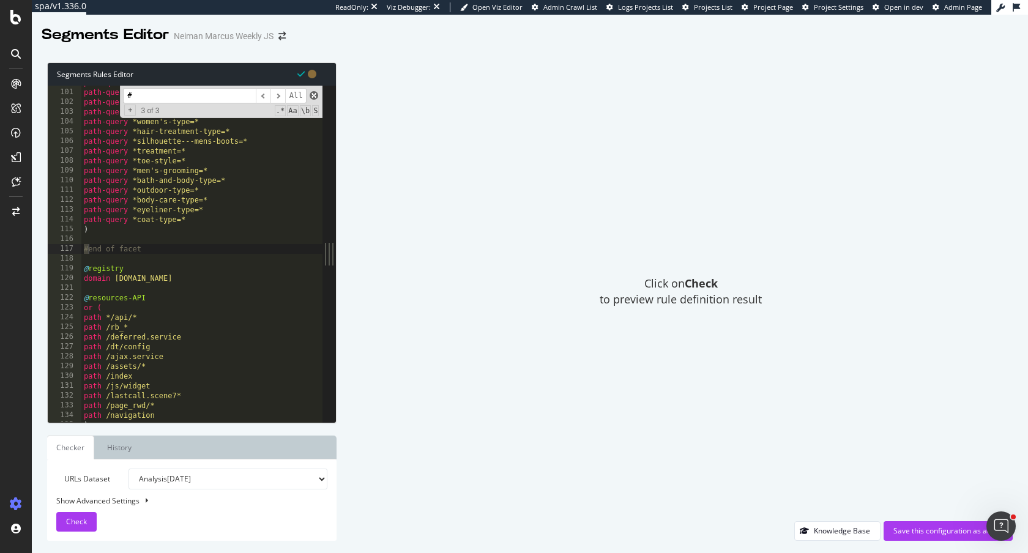
click at [315, 97] on span at bounding box center [314, 95] width 9 height 9
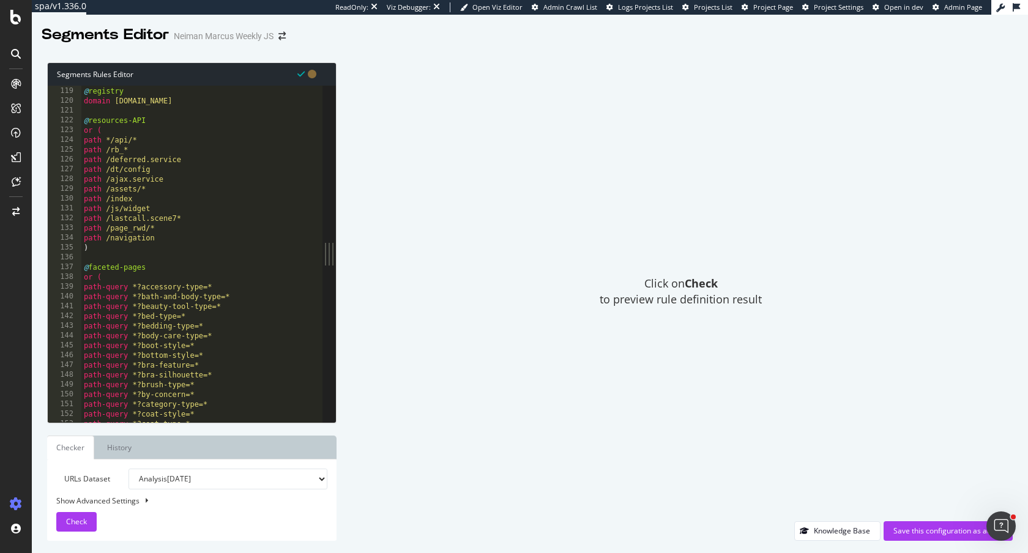
scroll to position [127, 0]
click at [192, 218] on div "@ registry domain [DOMAIN_NAME] @ resources-API or ( path */api/* path /rb_* pa…" at bounding box center [427, 264] width 692 height 356
type textarea "path /lastcall.scene7*"
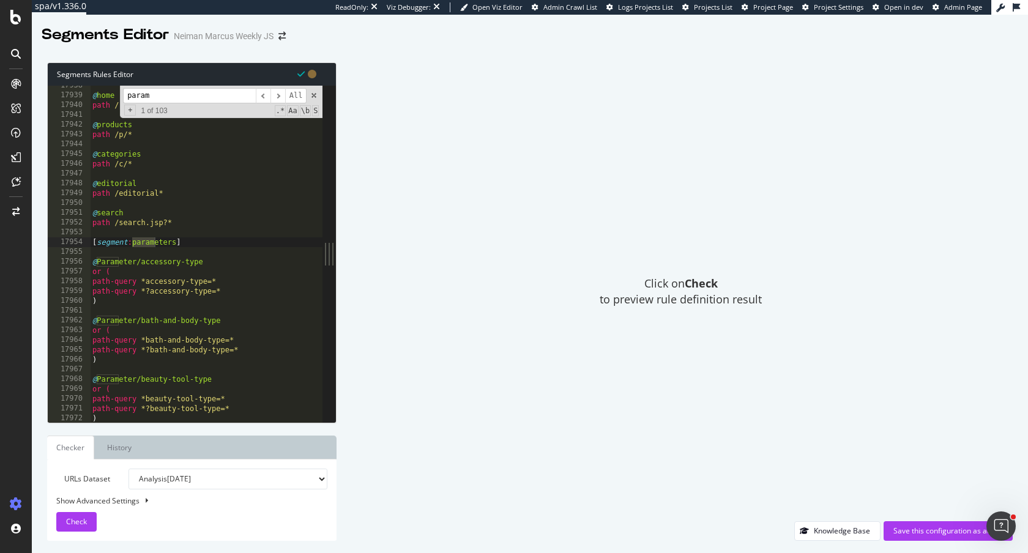
scroll to position [19376, 0]
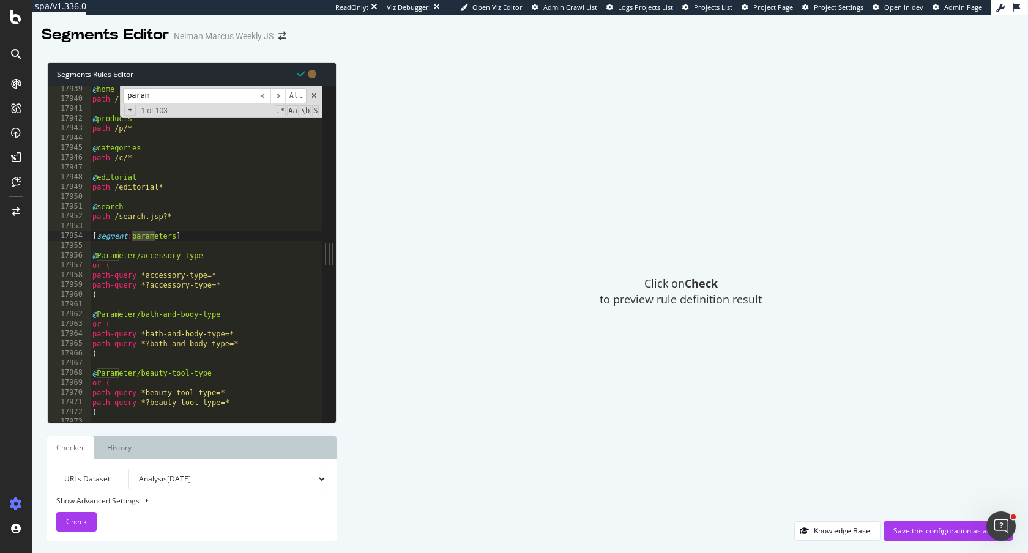
type input "param"
click at [191, 238] on div "@ home path / @ products path /p/* @ categories path /c/* @ editorial path /edi…" at bounding box center [436, 262] width 692 height 356
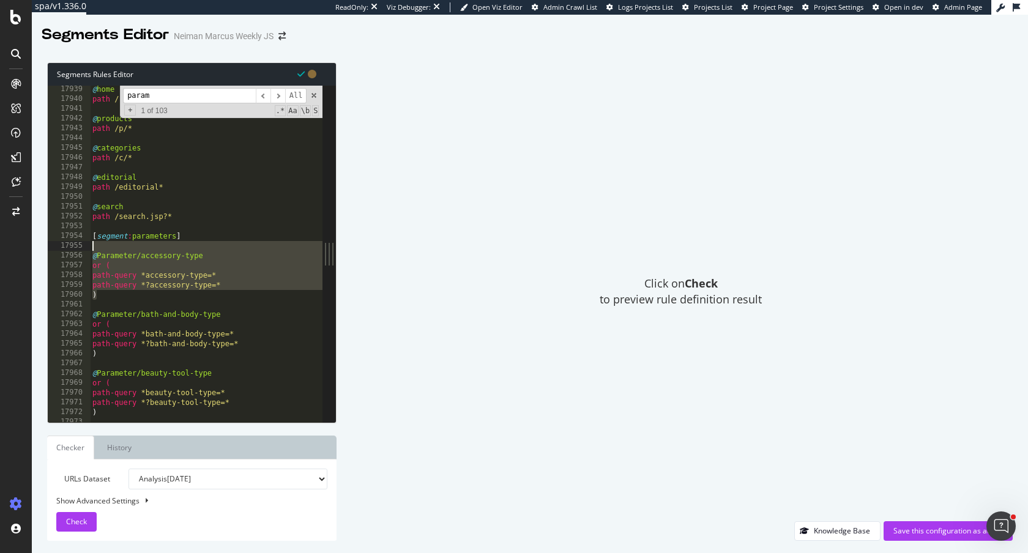
drag, startPoint x: 128, startPoint y: 295, endPoint x: 73, endPoint y: 247, distance: 72.9
click at [73, 247] on div "[segment:parameters] 17939 17940 17941 17942 17943 17944 17945 17946 17947 1794…" at bounding box center [185, 254] width 275 height 336
click at [75, 524] on span "Check" at bounding box center [76, 521] width 21 height 10
click at [162, 273] on div "@ home path / @ products path /p/* @ categories path /c/* @ editorial path /edi…" at bounding box center [436, 262] width 692 height 356
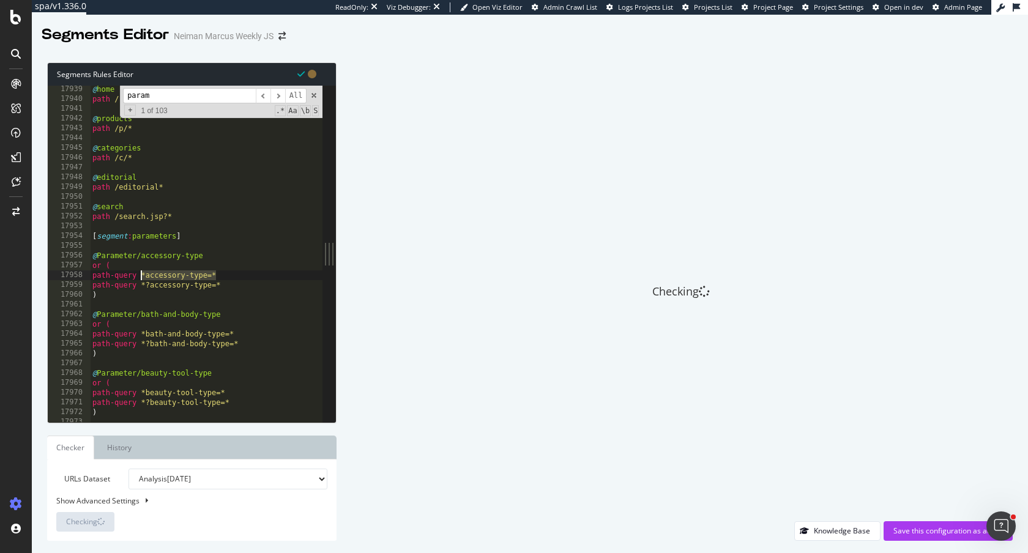
drag, startPoint x: 231, startPoint y: 277, endPoint x: 141, endPoint y: 274, distance: 90.0
click at [141, 274] on div "@ home path / @ products path /p/* @ categories path /c/* @ editorial path /edi…" at bounding box center [436, 262] width 692 height 356
click at [148, 277] on div "@ home path / @ products path /p/* @ categories path /c/* @ editorial path /edi…" at bounding box center [436, 262] width 692 height 356
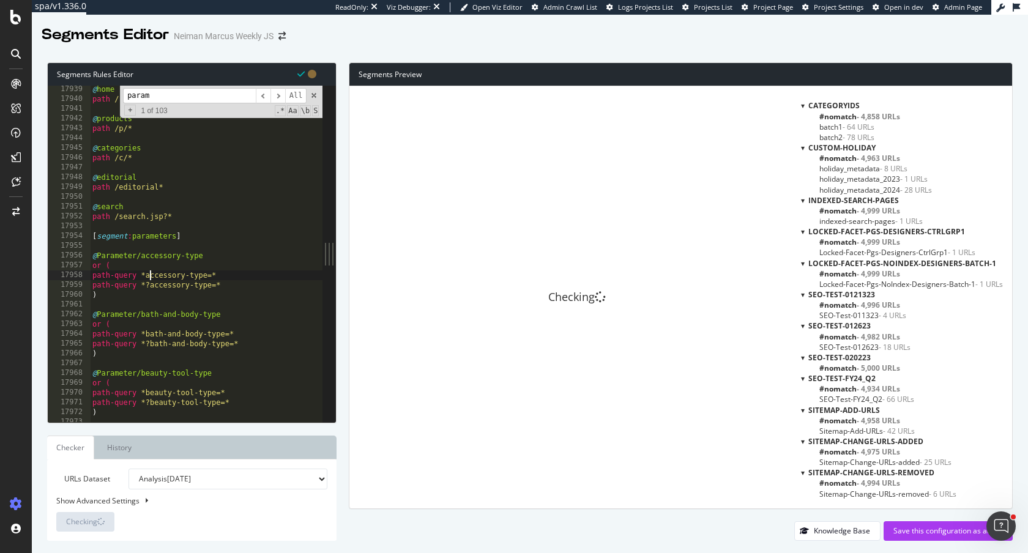
click at [210, 291] on div "@ home path / @ products path /p/* @ categories path /c/* @ editorial path /edi…" at bounding box center [436, 262] width 692 height 356
drag, startPoint x: 228, startPoint y: 276, endPoint x: 124, endPoint y: 277, distance: 104.0
click at [124, 277] on div "@ home path / @ products path /p/* @ categories path /c/* @ editorial path /edi…" at bounding box center [436, 262] width 692 height 356
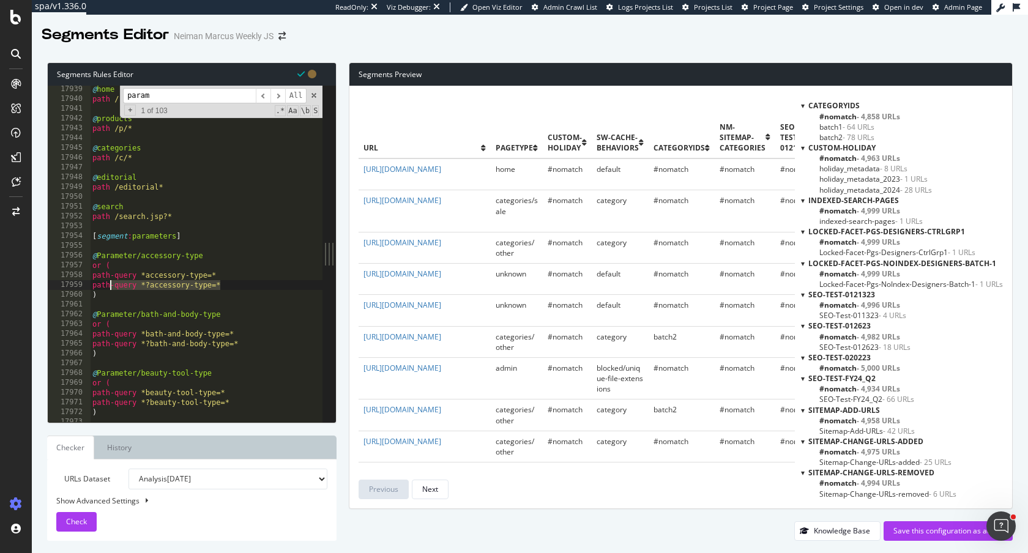
drag, startPoint x: 234, startPoint y: 289, endPoint x: 111, endPoint y: 289, distance: 122.4
click at [111, 289] on div "@ home path / @ products path /p/* @ categories path /c/* @ editorial path /edi…" at bounding box center [436, 262] width 692 height 356
click at [802, 106] on div at bounding box center [803, 105] width 4 height 10
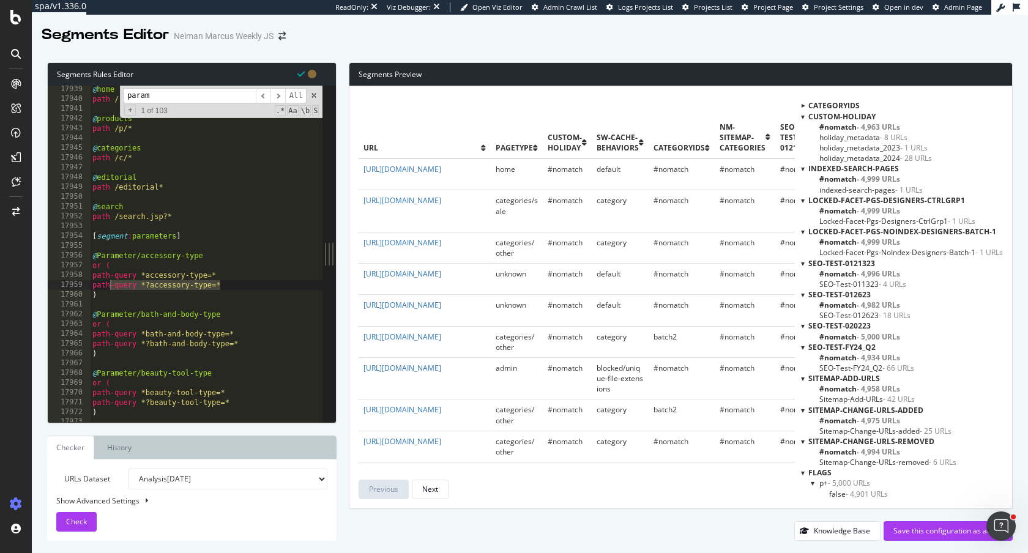
click at [803, 118] on div at bounding box center [803, 116] width 4 height 10
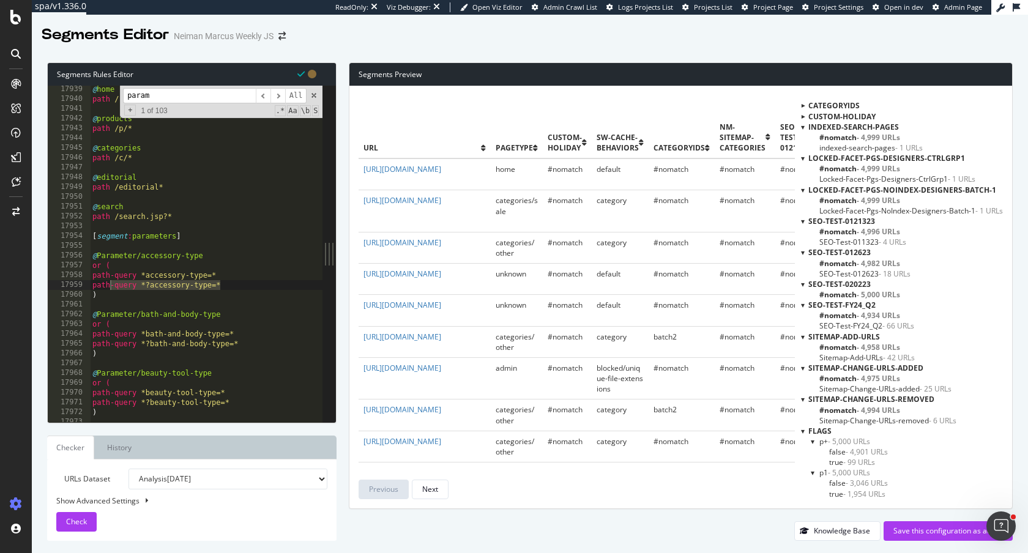
click at [801, 129] on div at bounding box center [803, 127] width 4 height 10
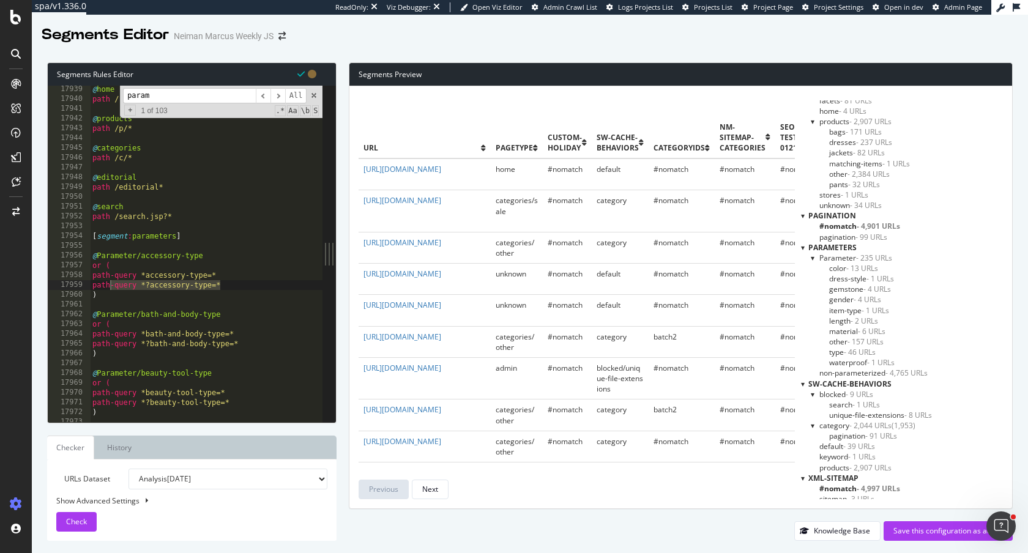
scroll to position [702, 0]
drag, startPoint x: 834, startPoint y: 265, endPoint x: 885, endPoint y: 256, distance: 51.5
click at [834, 265] on span "color - 13 URLs" at bounding box center [853, 263] width 49 height 10
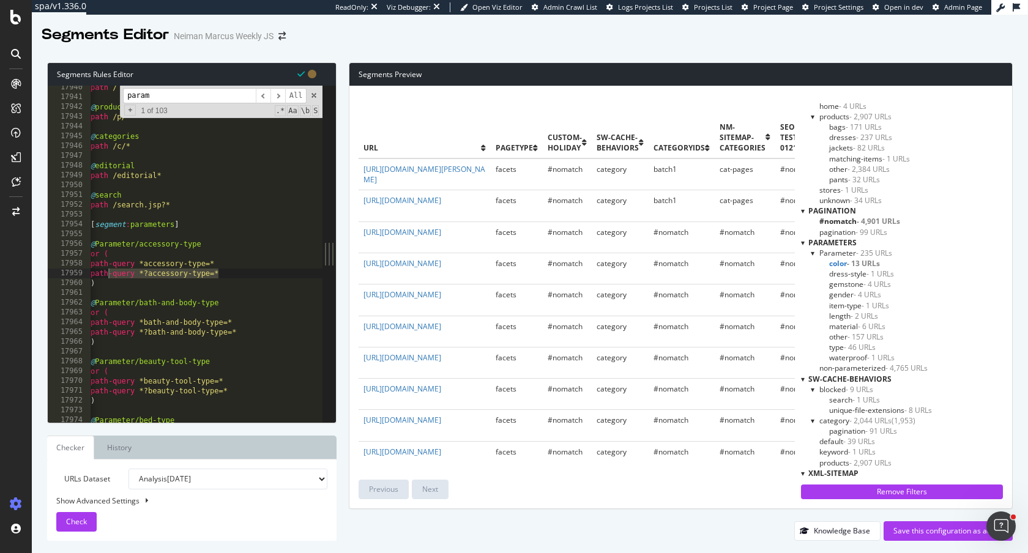
scroll to position [0, 0]
click at [314, 97] on span at bounding box center [314, 95] width 9 height 9
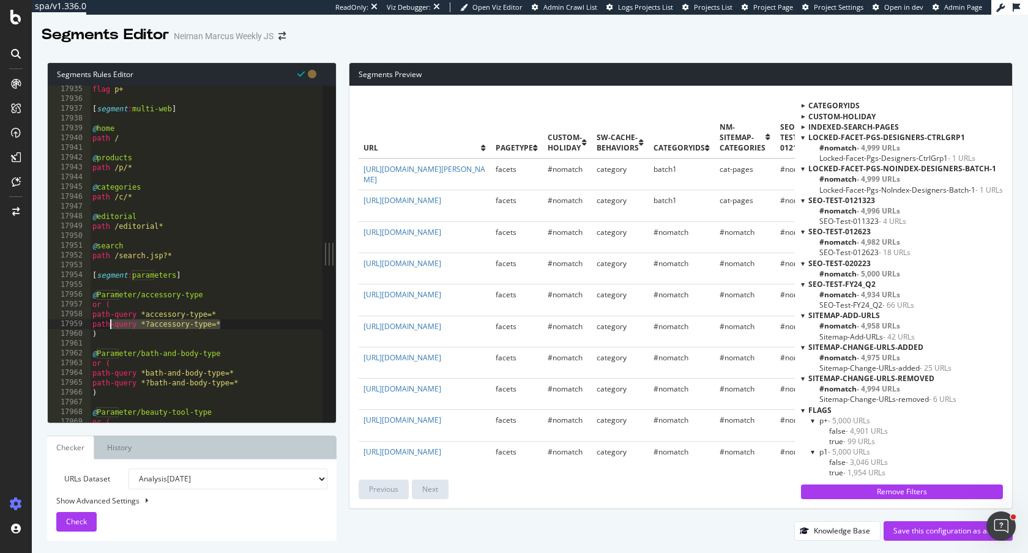
click at [803, 104] on div at bounding box center [802, 106] width 10 height 4
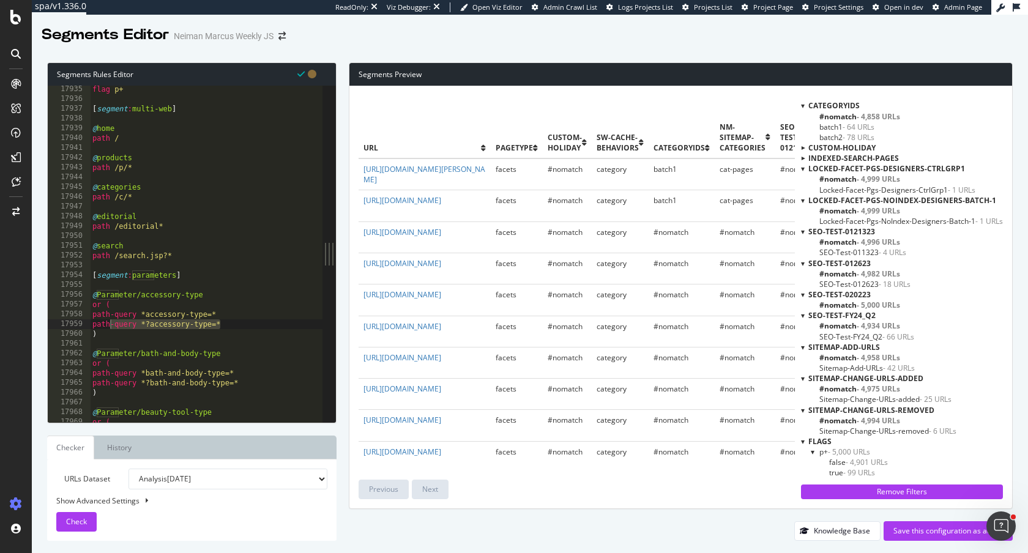
type textarea "path /p/*"
click at [159, 171] on div "flag p+ [ segment : multi-web ] @ home path / @ products path /p/* @ categories…" at bounding box center [436, 262] width 692 height 356
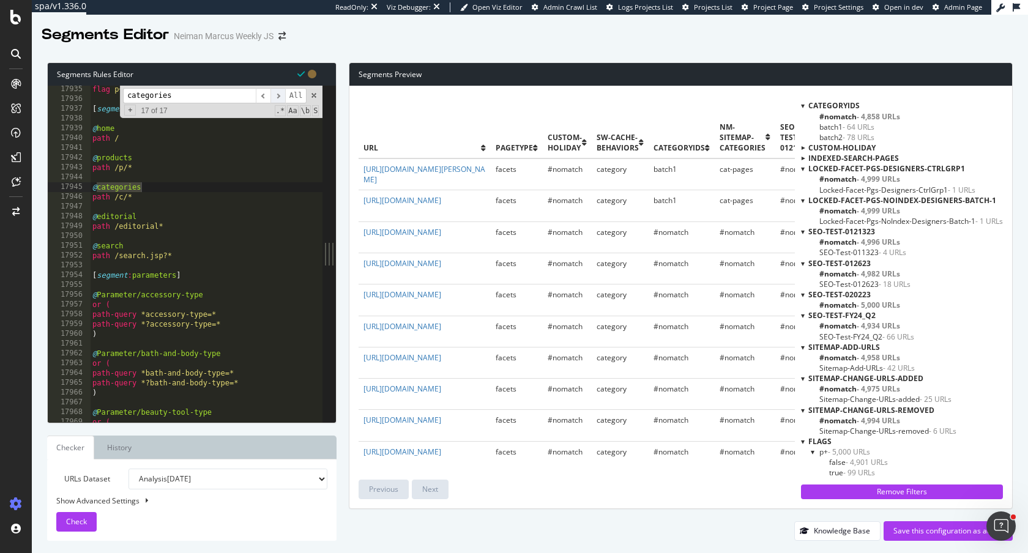
type input "categories"
click at [277, 98] on span "​" at bounding box center [277, 95] width 15 height 15
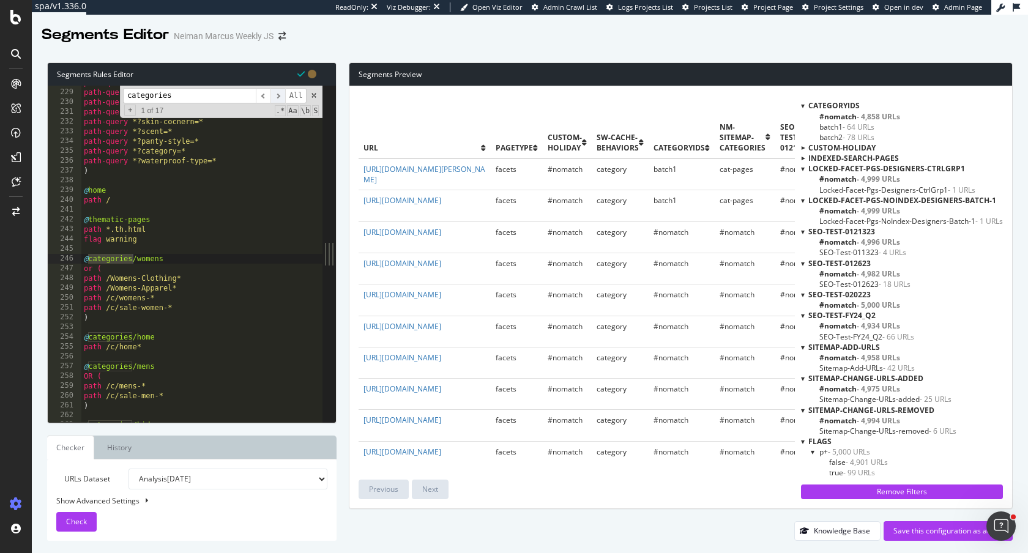
scroll to position [246, 0]
click at [276, 97] on span "​" at bounding box center [277, 95] width 15 height 15
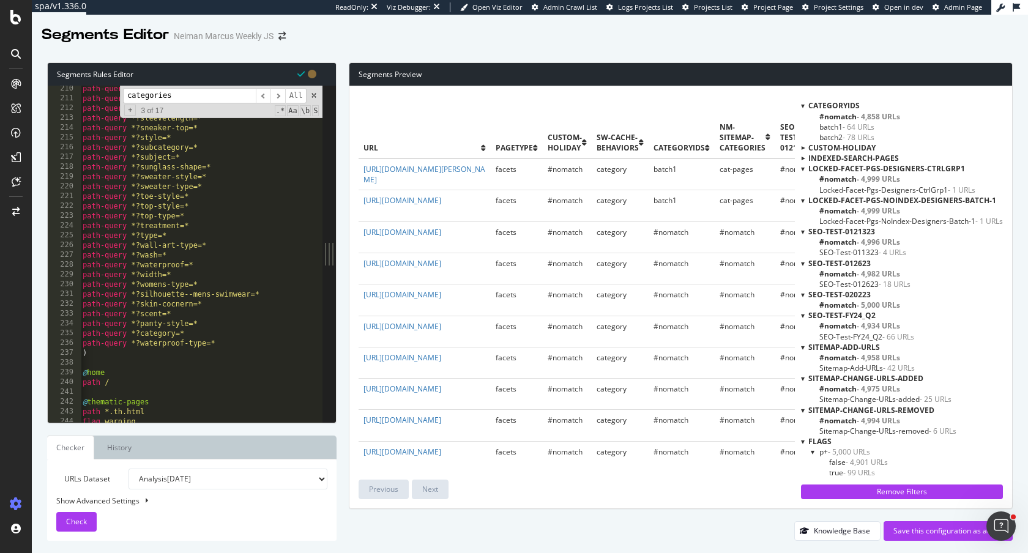
scroll to position [226, 0]
click at [205, 207] on div "path-query *?skin-concern=* path-query *?skin-type=* path-query *?sleeve-length…" at bounding box center [427, 262] width 692 height 356
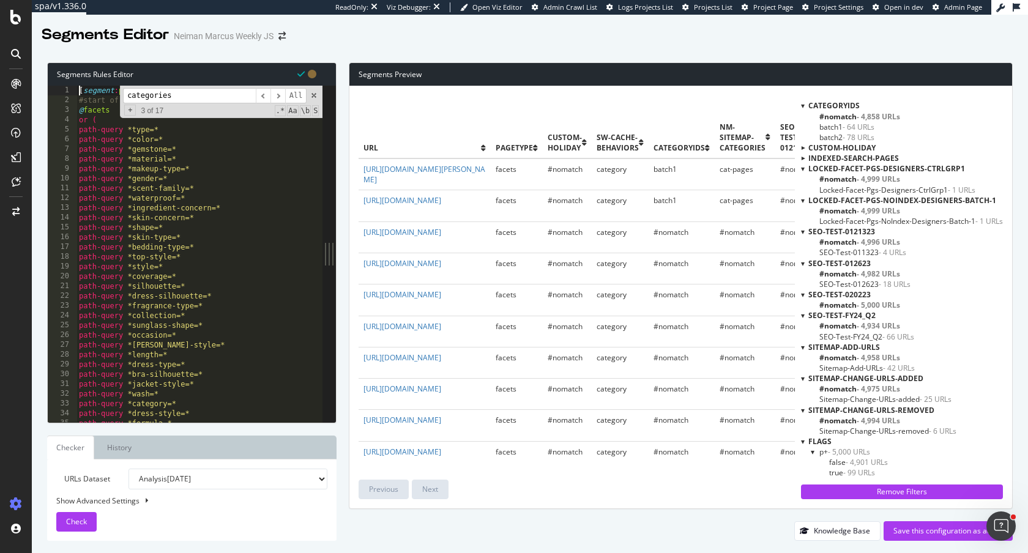
scroll to position [0, 0]
click at [315, 94] on span at bounding box center [314, 95] width 9 height 9
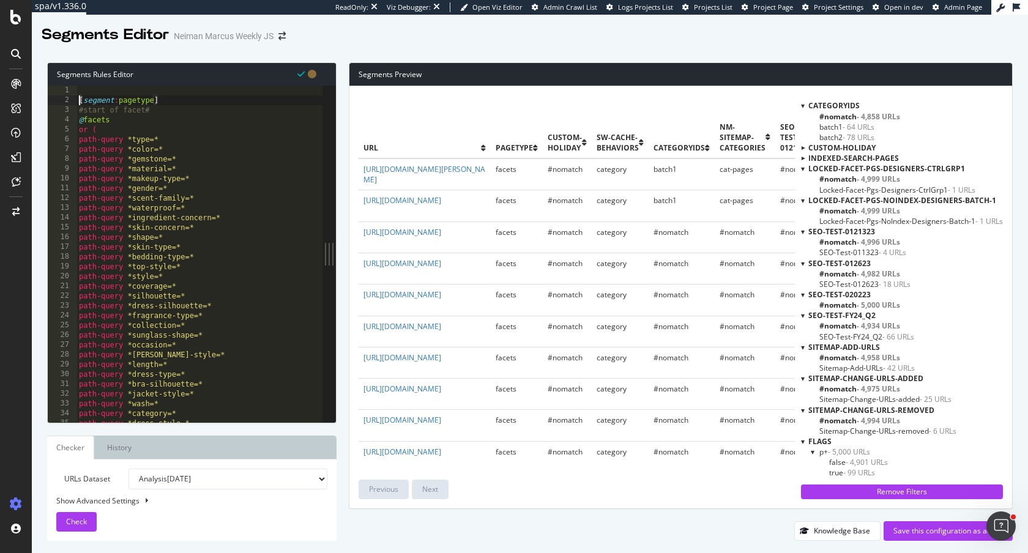
type textarea "[segment:pagetype]"
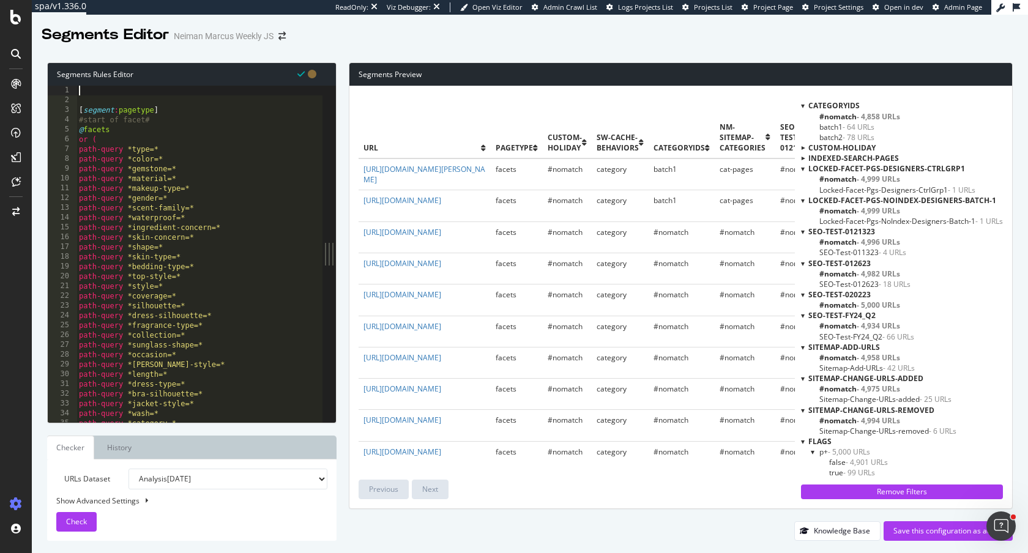
paste textarea "https://www.neimanmarcus.com/c/NM/Other/NM-App-cat33900734"
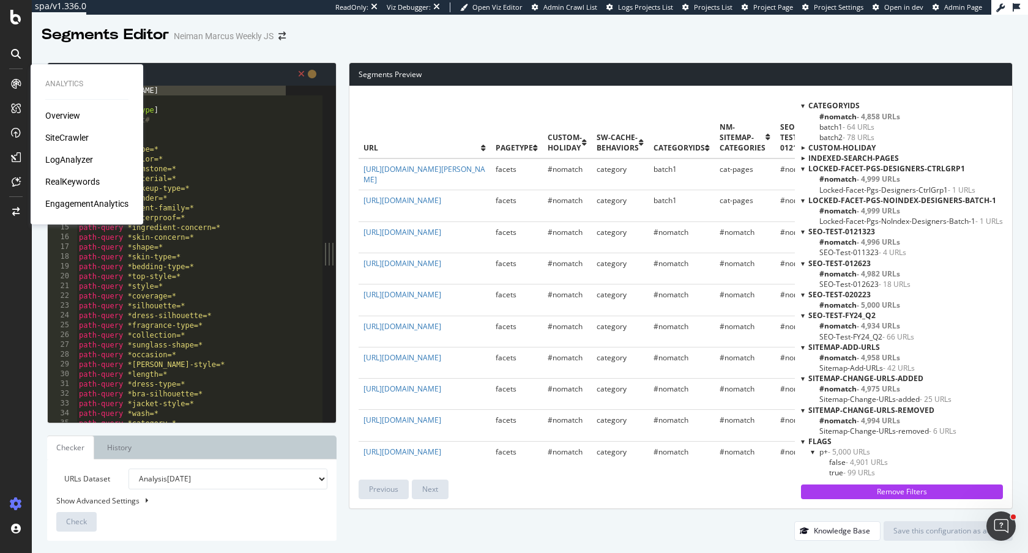
drag, startPoint x: 262, startPoint y: 92, endPoint x: 0, endPoint y: 81, distance: 262.1
click at [0, 81] on div "Analytics Overview SiteCrawler LogAnalyzer RealKeywords EngagementAnalytics spa…" at bounding box center [514, 276] width 1028 height 553
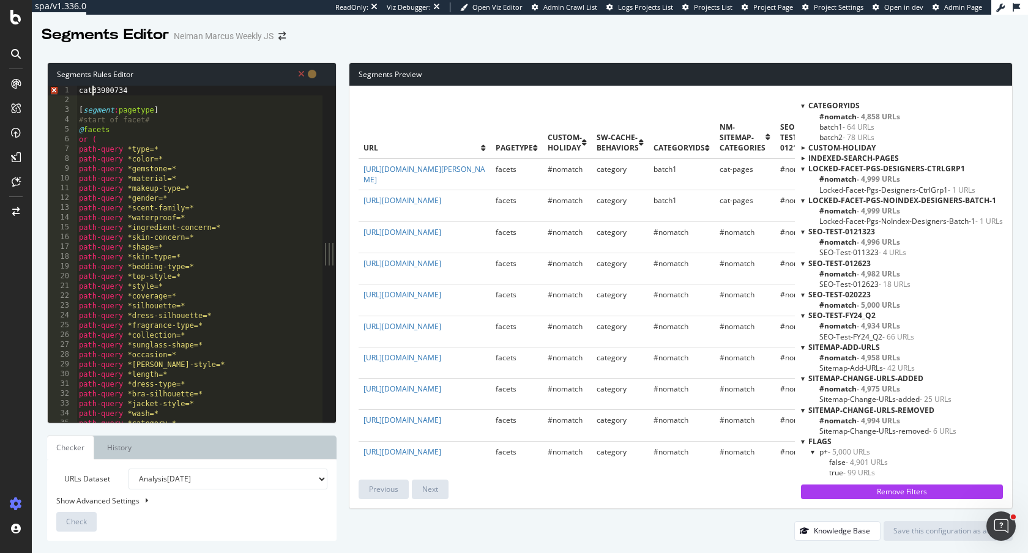
type textarea "cat(33900734"
type textarea "[segment:pagetype]"
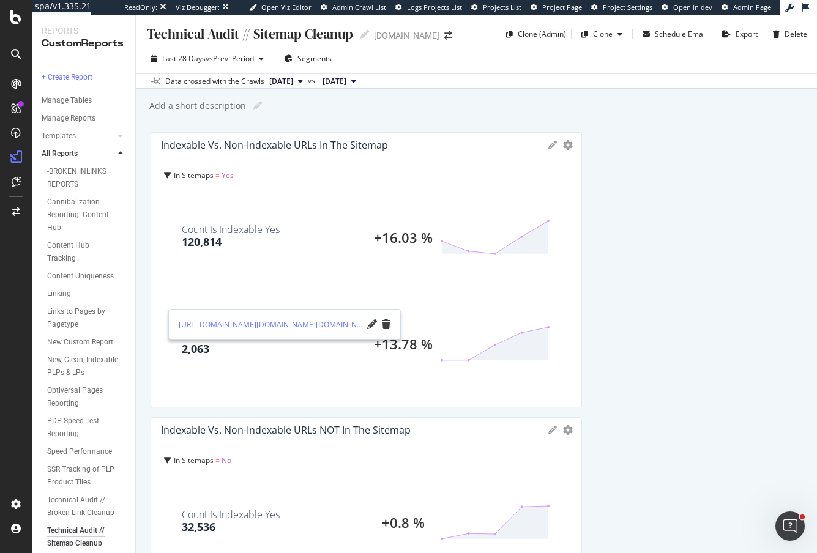
scroll to position [1022, 0]
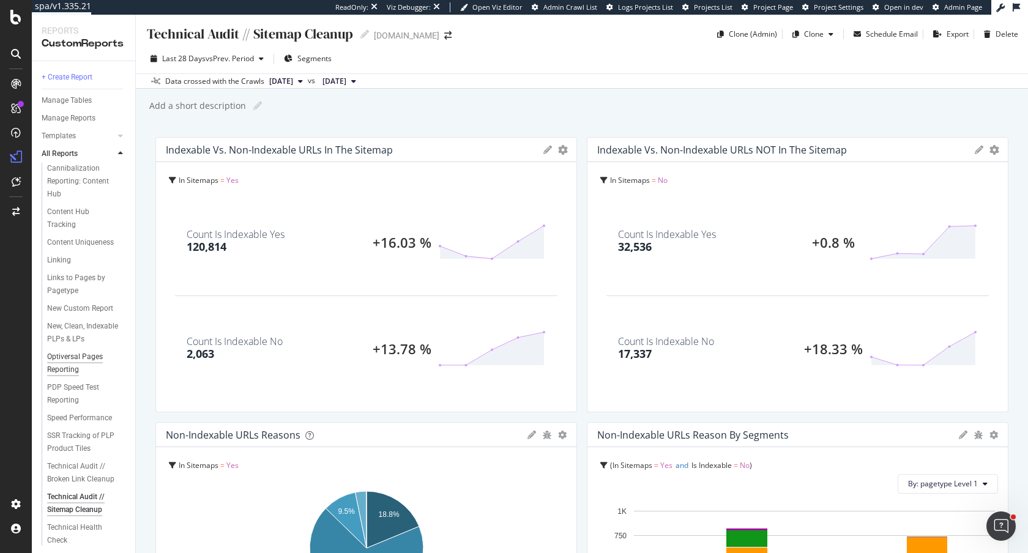
scroll to position [37, 0]
click at [80, 465] on div "Technical Audit // Broken Link Cleanup" at bounding box center [83, 470] width 73 height 26
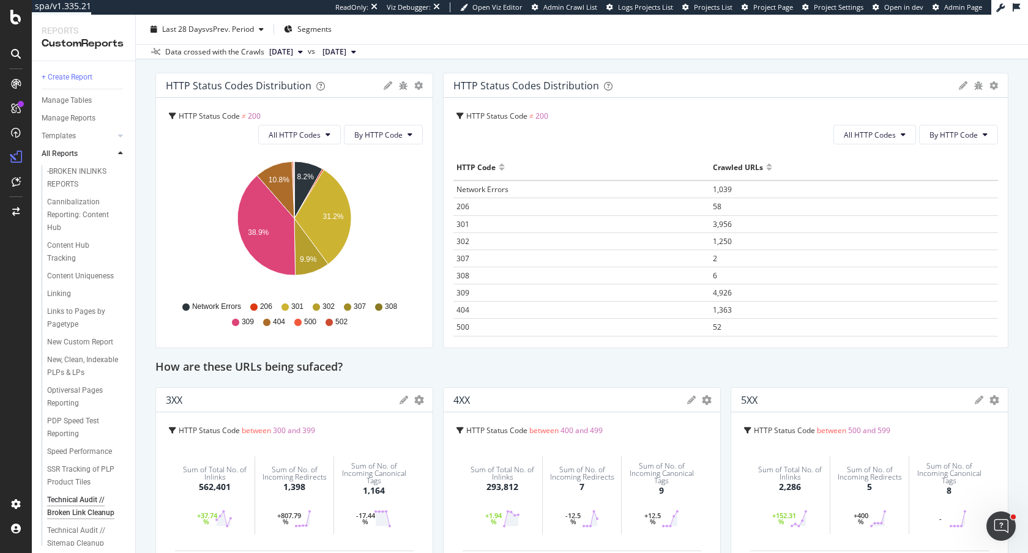
scroll to position [281, 0]
click at [419, 87] on icon "gear" at bounding box center [418, 87] width 9 height 9
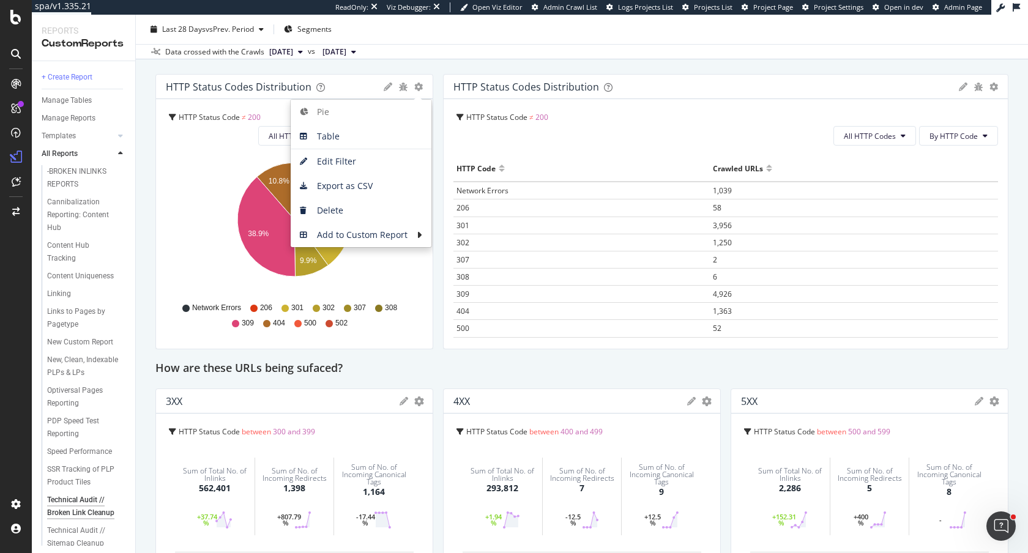
click at [143, 94] on div "Technical Audit // Broken Link Cleanup Technical Audit // Broken Link Cleanup […" at bounding box center [582, 284] width 892 height 538
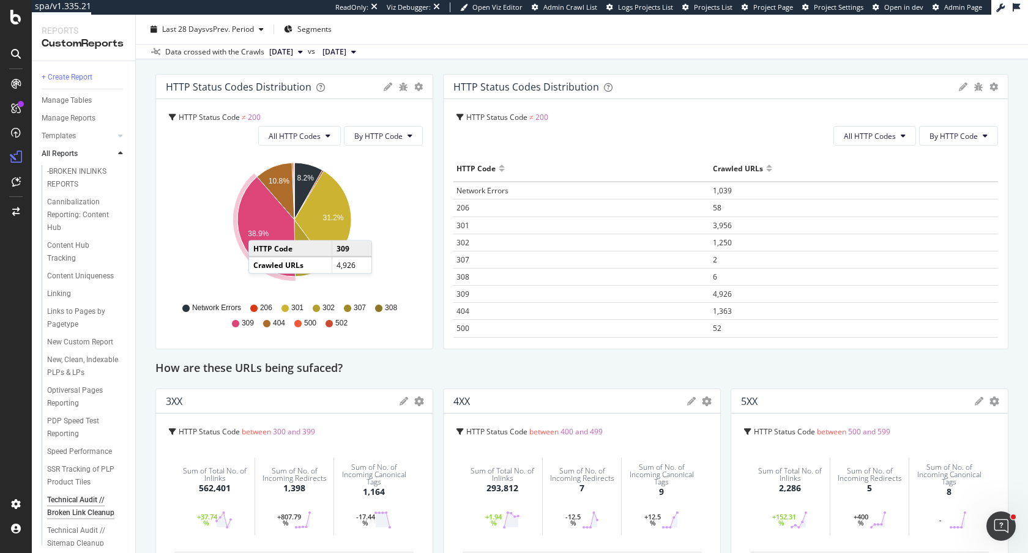
click at [261, 228] on icon "A chart." at bounding box center [266, 227] width 58 height 100
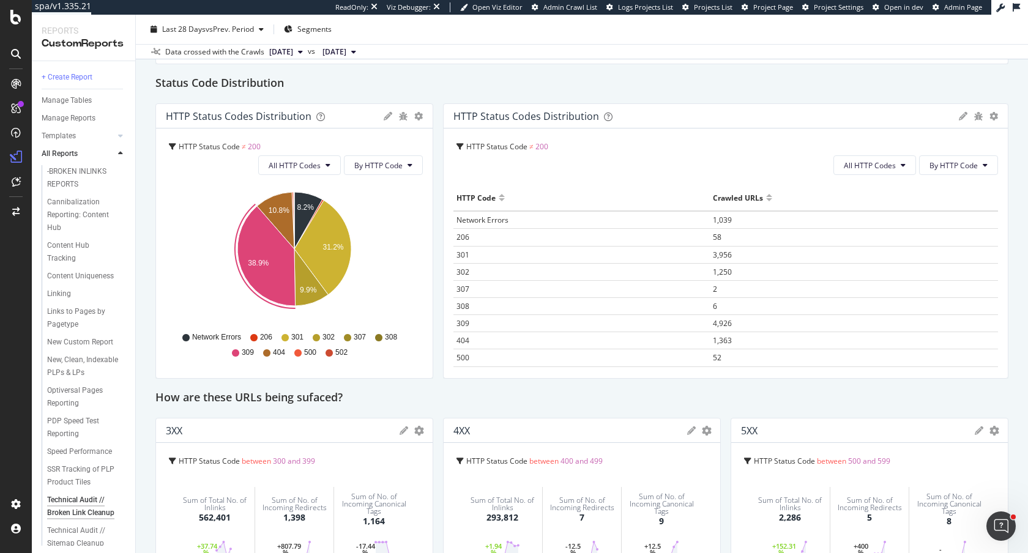
scroll to position [251, 0]
click at [420, 116] on icon "gear" at bounding box center [418, 116] width 9 height 9
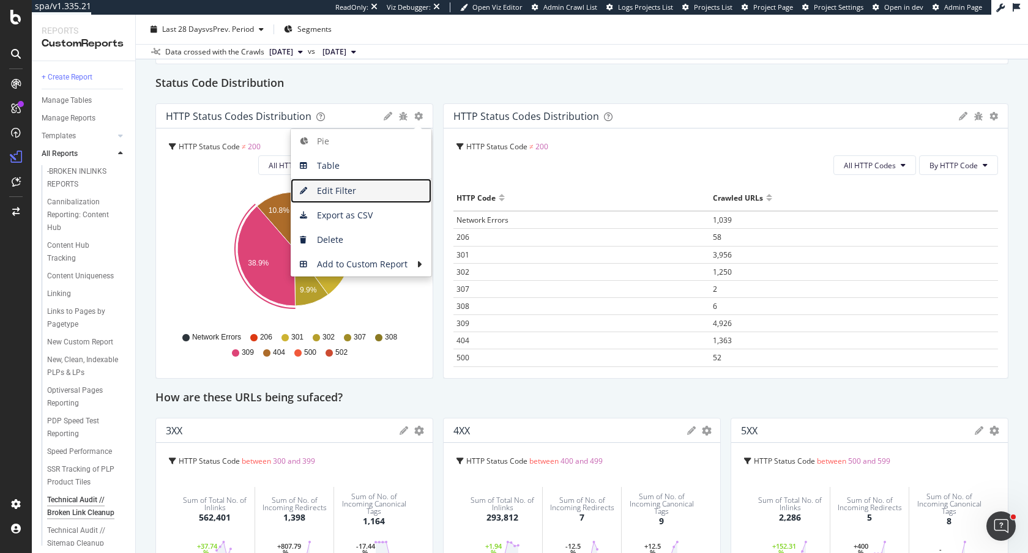
click at [330, 187] on span "Edit Filter" at bounding box center [361, 191] width 141 height 18
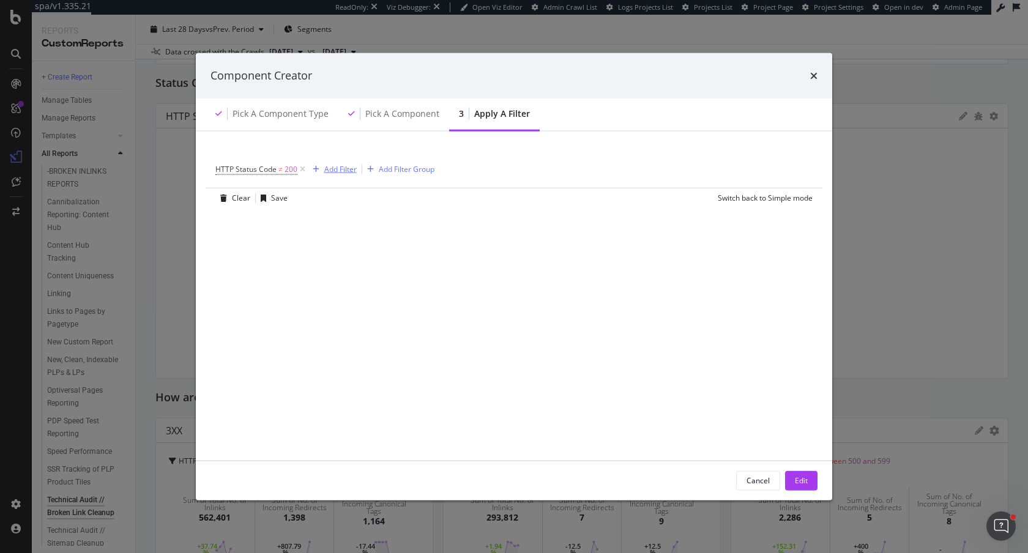
click at [351, 165] on div "Add Filter" at bounding box center [340, 169] width 32 height 10
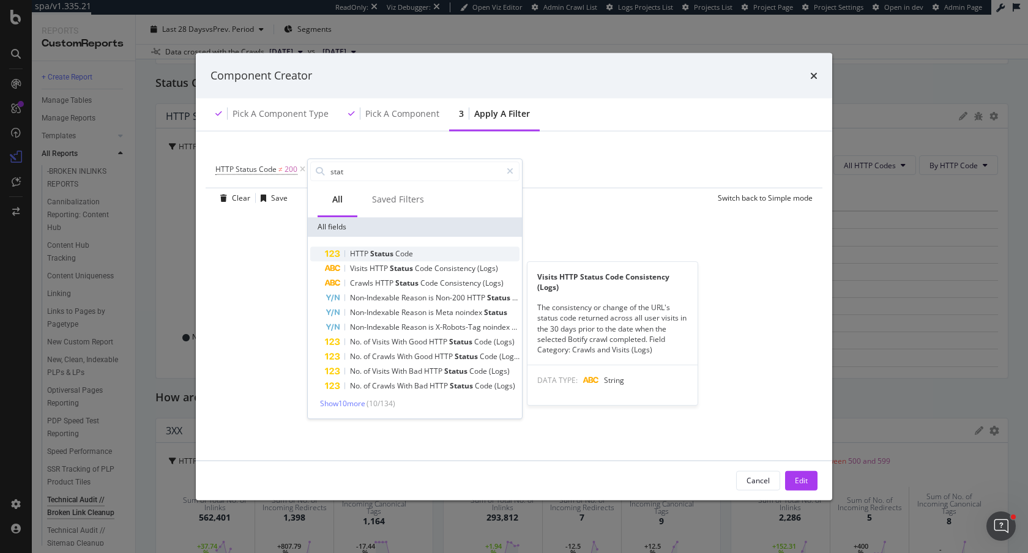
type input "stat"
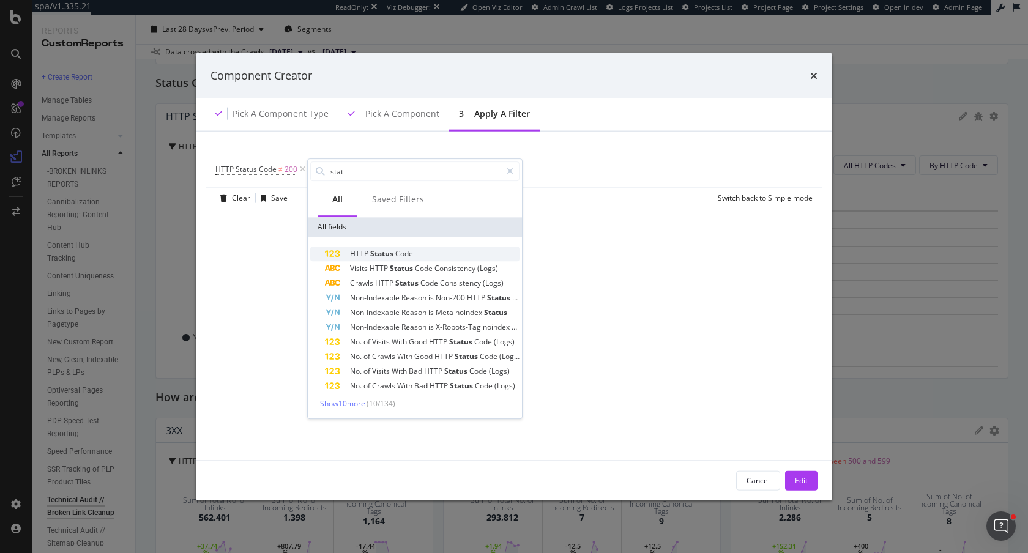
click at [384, 255] on span "Status" at bounding box center [382, 253] width 25 height 10
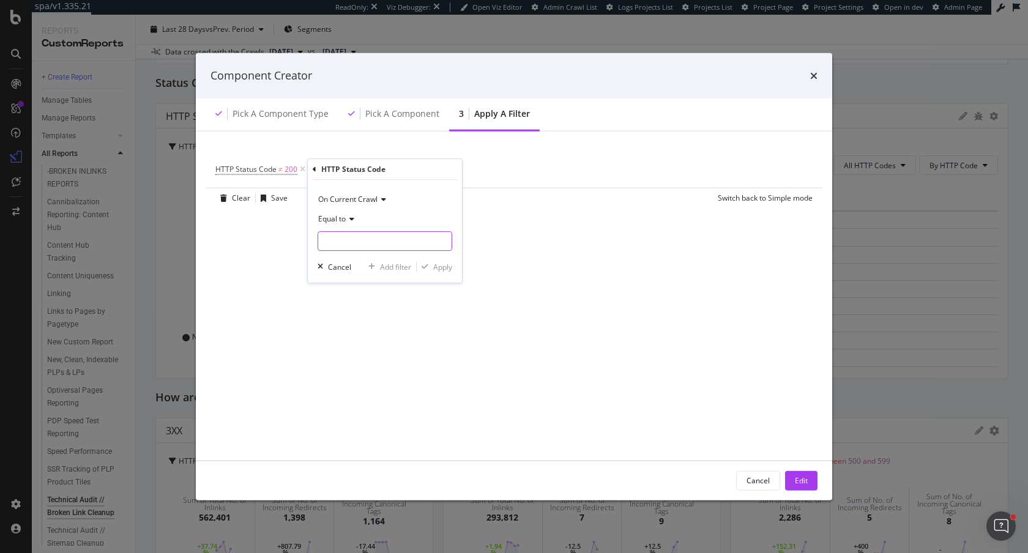
click at [331, 245] on input "modal" at bounding box center [384, 241] width 135 height 20
type input "309"
click at [422, 261] on span "4,926 URLS" at bounding box center [432, 257] width 37 height 10
click at [330, 216] on span "Equal to" at bounding box center [332, 219] width 28 height 10
click at [338, 262] on span "Not Equal to" at bounding box center [345, 260] width 42 height 10
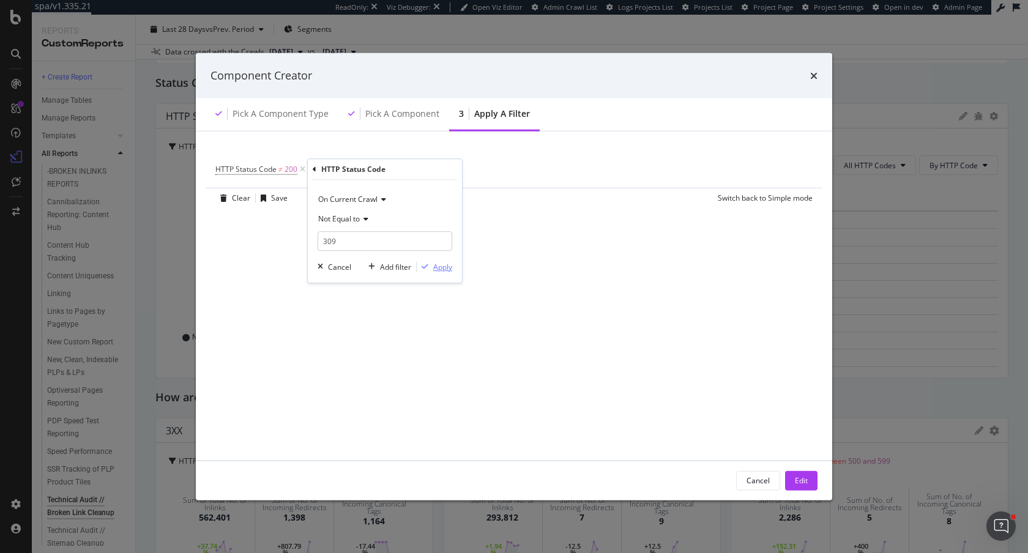
click at [437, 263] on div "Apply" at bounding box center [442, 267] width 19 height 10
click at [803, 472] on div "Edit" at bounding box center [801, 480] width 13 height 18
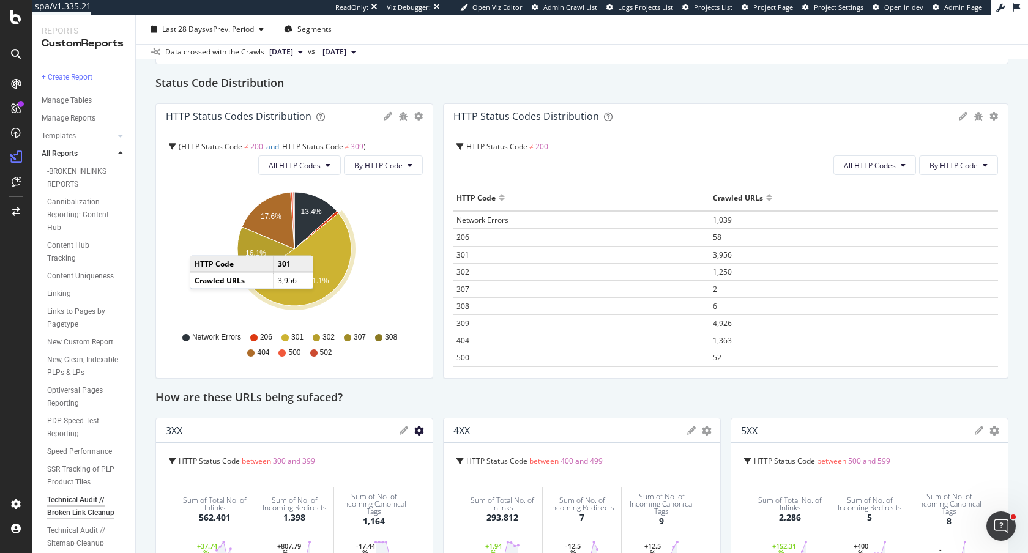
click at [416, 430] on icon "gear" at bounding box center [419, 431] width 10 height 10
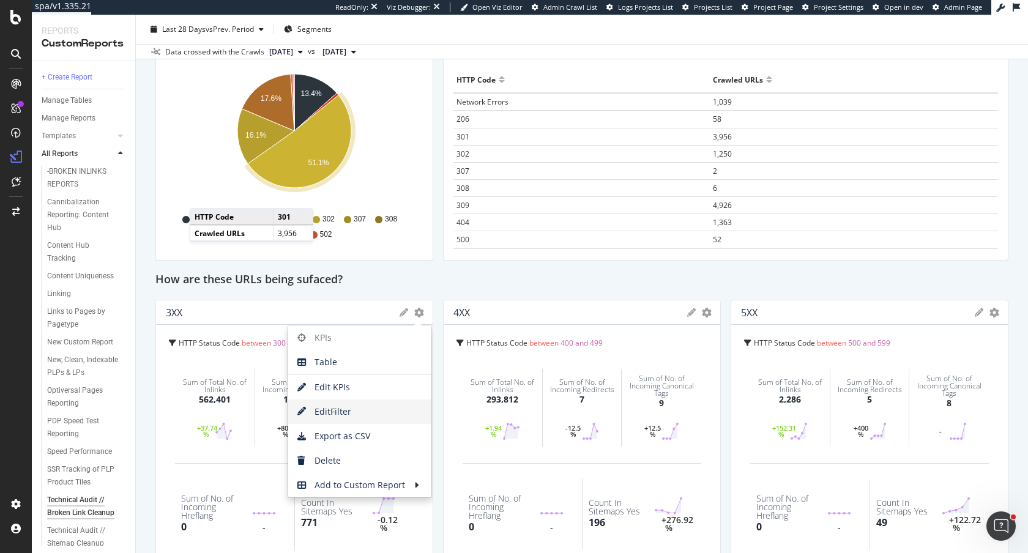
scroll to position [380, 0]
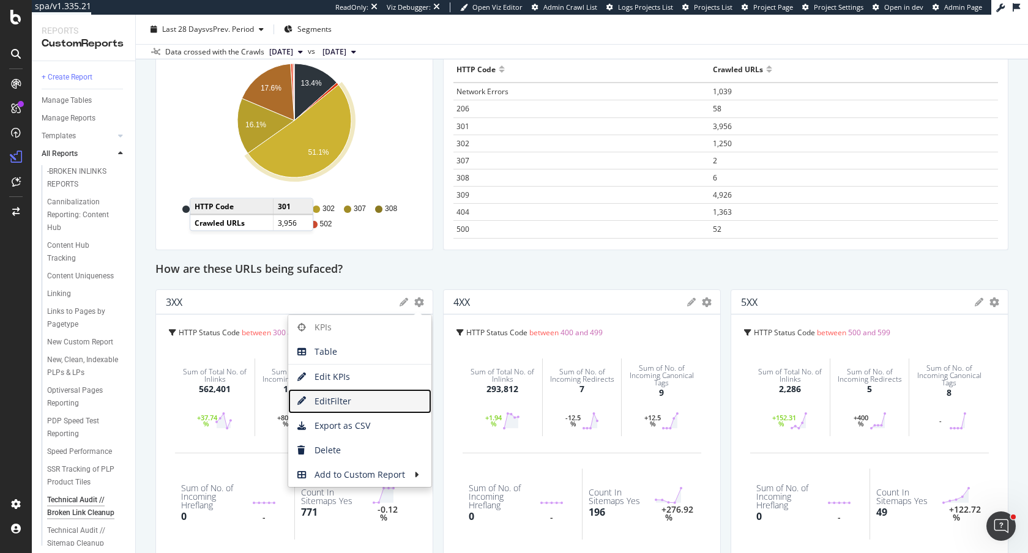
click at [352, 406] on span "Edit Filter" at bounding box center [359, 401] width 143 height 18
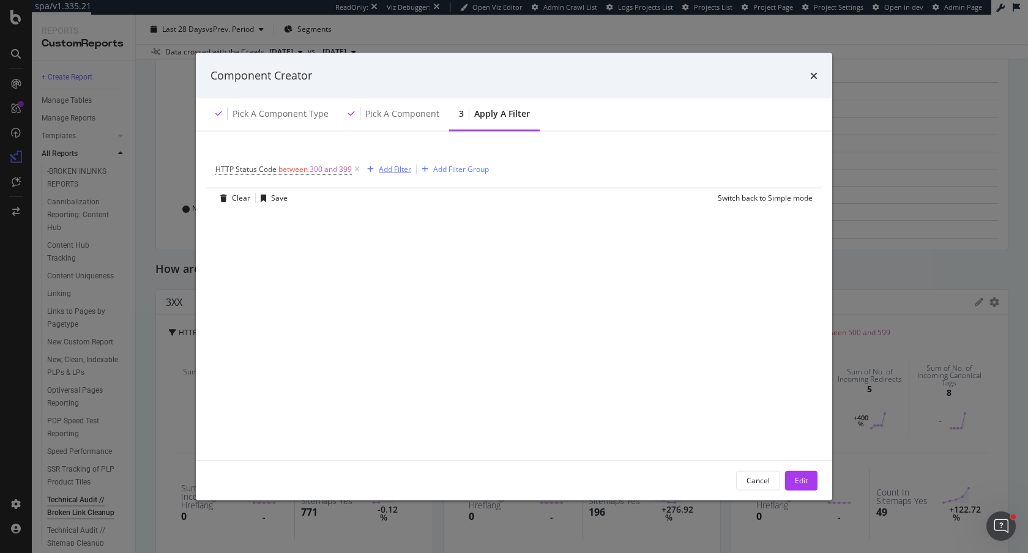
click at [404, 167] on div "Add Filter" at bounding box center [395, 169] width 32 height 10
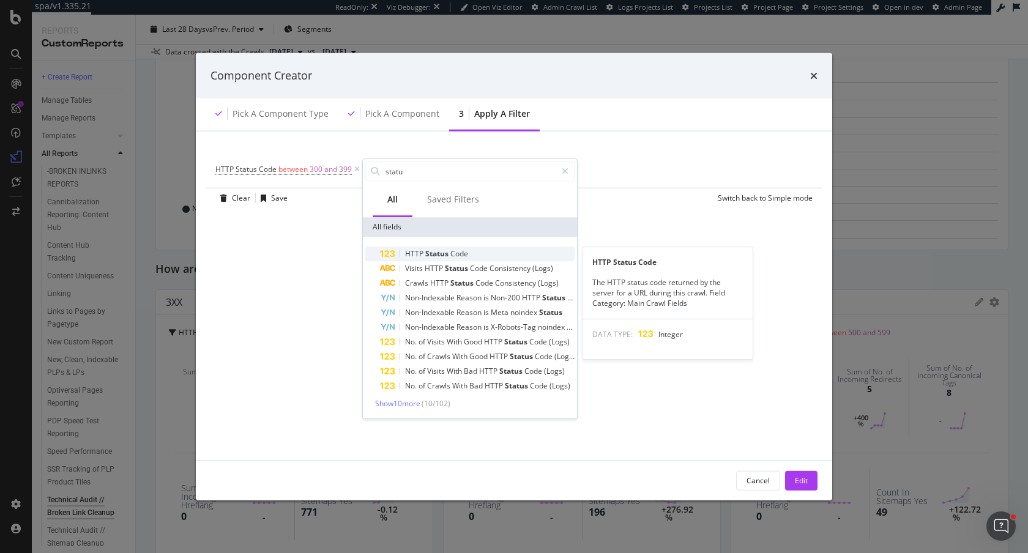
type input "statu"
click at [442, 255] on span "Status" at bounding box center [437, 253] width 25 height 10
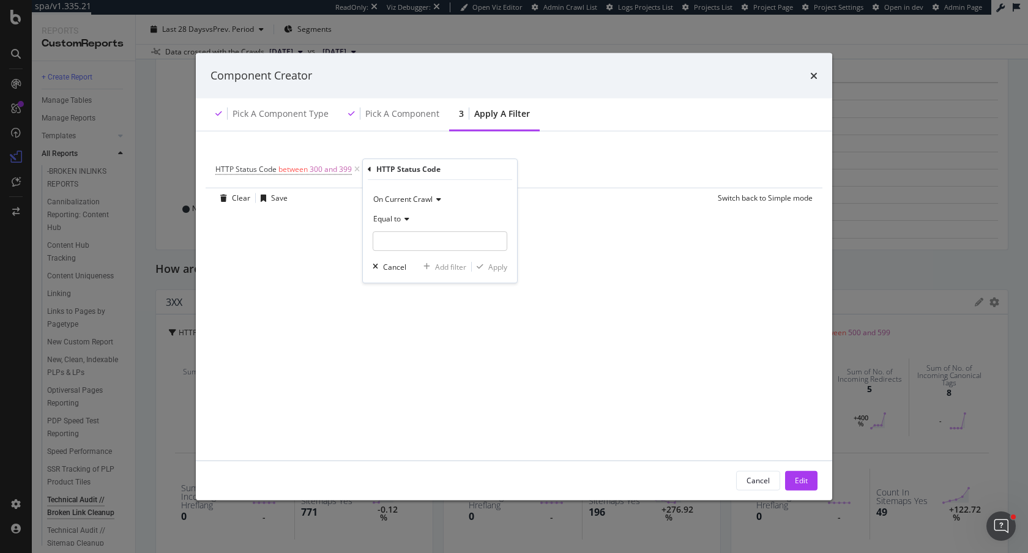
click at [390, 218] on span "Equal to" at bounding box center [387, 219] width 28 height 10
click at [406, 259] on span "Not Equal to" at bounding box center [400, 260] width 42 height 10
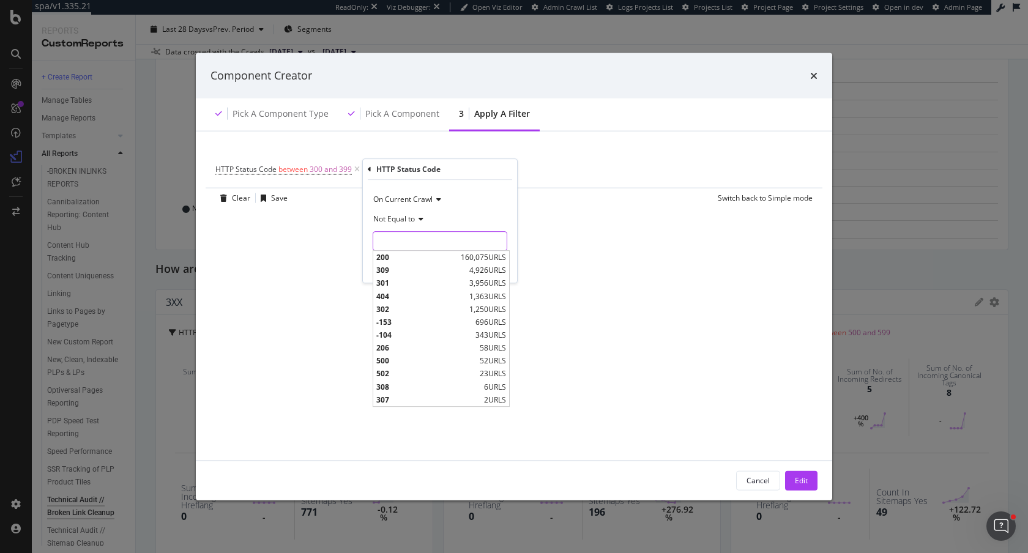
click at [406, 237] on input "modal" at bounding box center [440, 241] width 135 height 20
click at [405, 270] on span "309" at bounding box center [421, 270] width 90 height 10
type input "309"
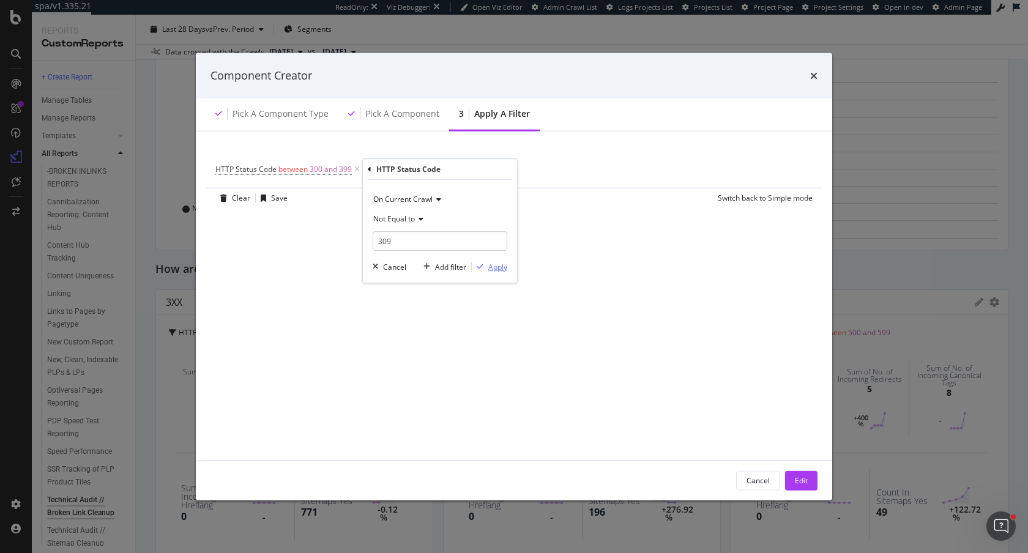
click at [491, 264] on div "Apply" at bounding box center [497, 267] width 19 height 10
click at [799, 480] on div "Edit" at bounding box center [801, 480] width 13 height 10
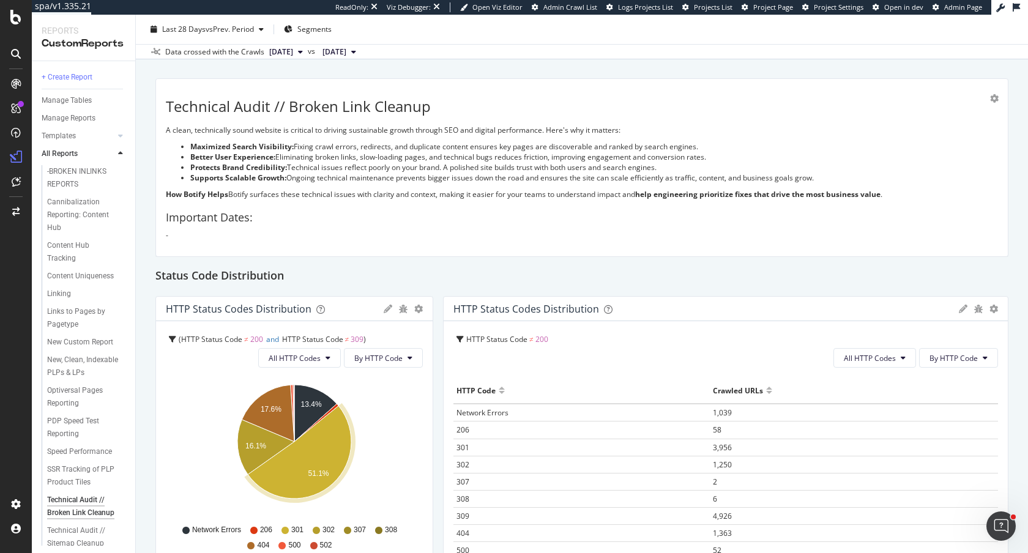
scroll to position [0, 0]
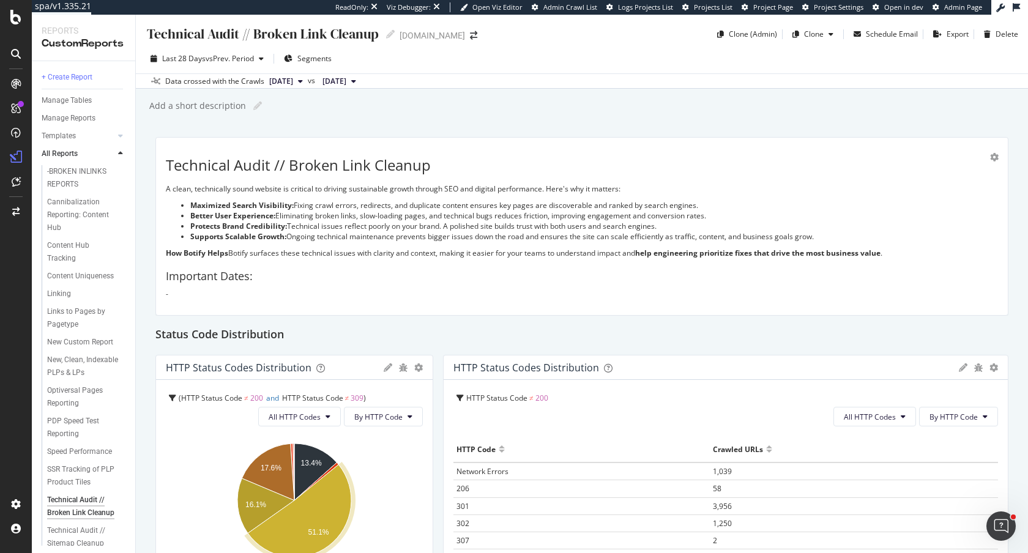
click at [381, 274] on h2 "Important Dates:" at bounding box center [582, 276] width 832 height 12
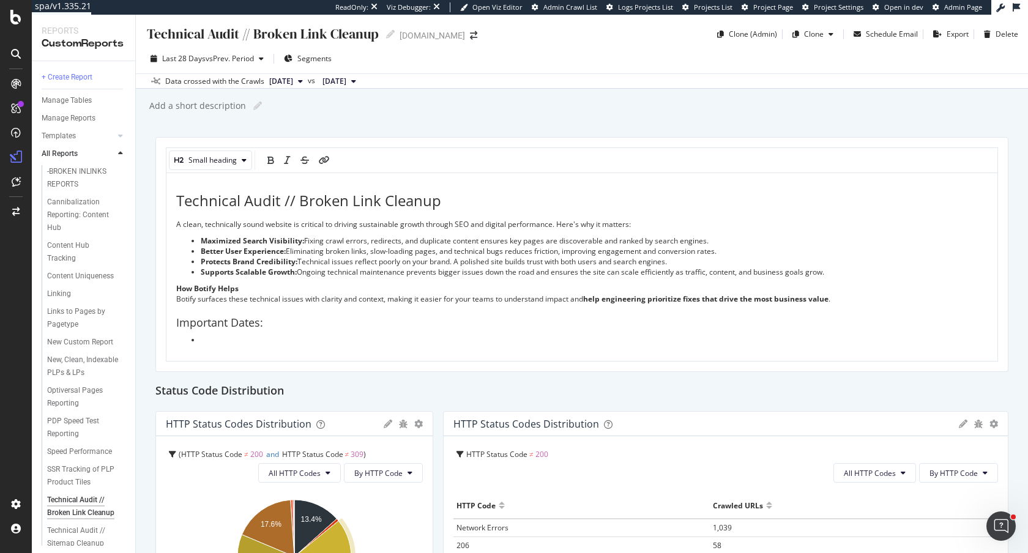
click at [276, 322] on h2 "Important Dates:" at bounding box center [581, 323] width 811 height 12
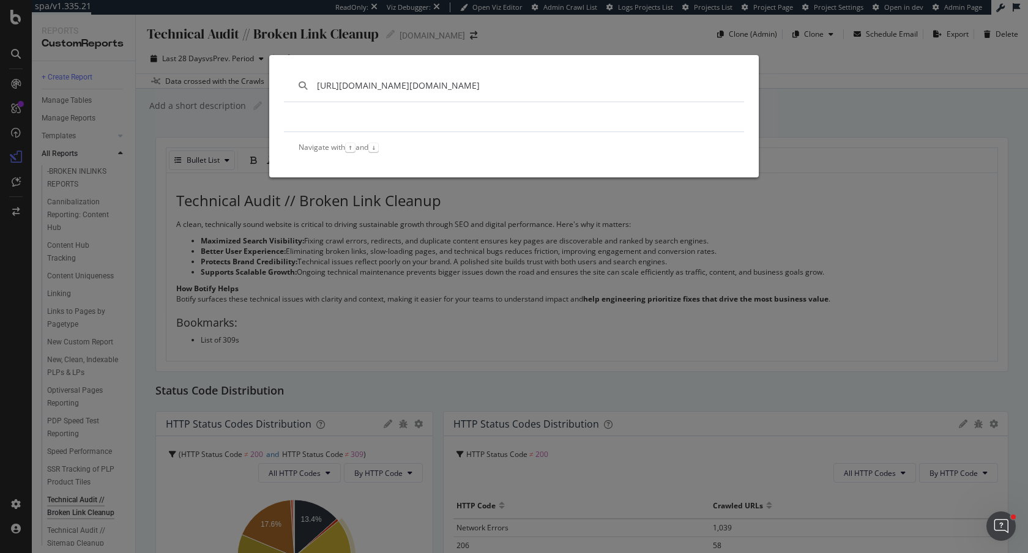
type input "https://app.botify.com/petco-org/petco.com/crawl/explorer?analysisSlug=20250813…"
click at [306, 287] on div "https://app.botify.com/petco-org/petco.com/crawl/explorer?analysisSlug=20250813…" at bounding box center [514, 276] width 1028 height 553
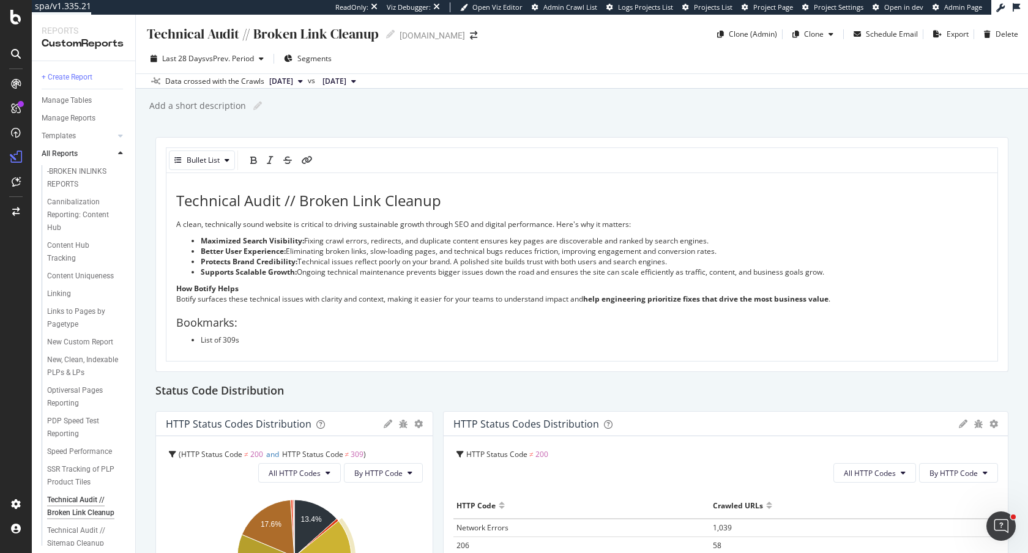
click at [248, 343] on li "List of 309s" at bounding box center [594, 340] width 787 height 10
click at [305, 158] on icon "link" at bounding box center [307, 160] width 11 height 9
click at [396, 362] on div "https://" at bounding box center [313, 361] width 231 height 29
click at [398, 365] on icon "pencil" at bounding box center [401, 362] width 10 height 10
click at [332, 365] on input "https://" at bounding box center [300, 362] width 184 height 21
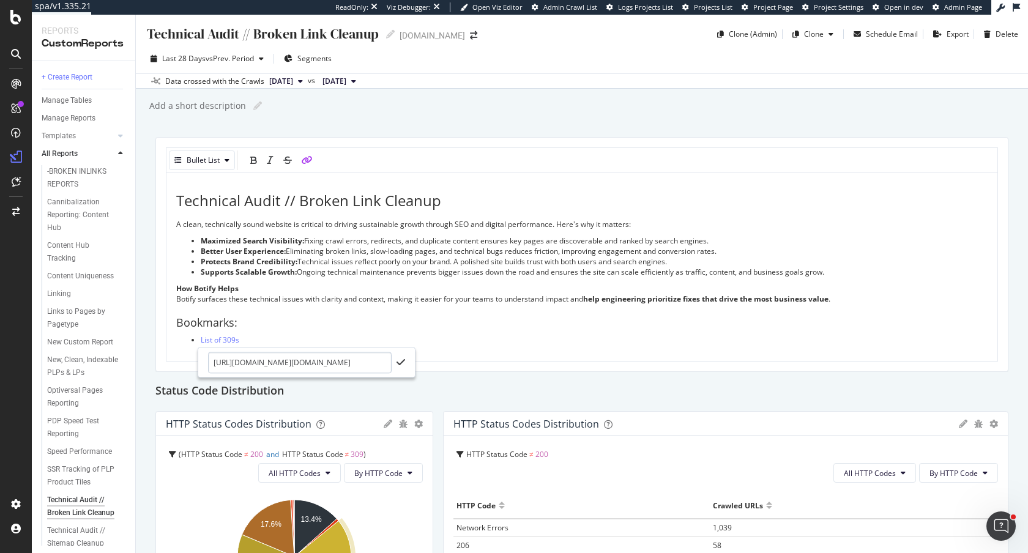
scroll to position [0, 1948]
type input "https://app.botify.com/petco-org/petco.com/crawl/explorer?analysisSlug=20250813…"
click at [402, 362] on icon "check" at bounding box center [400, 362] width 9 height 10
click at [338, 305] on div "Technical Audit // Broken Link Cleanup A clean, technically sound website is cr…" at bounding box center [581, 269] width 811 height 152
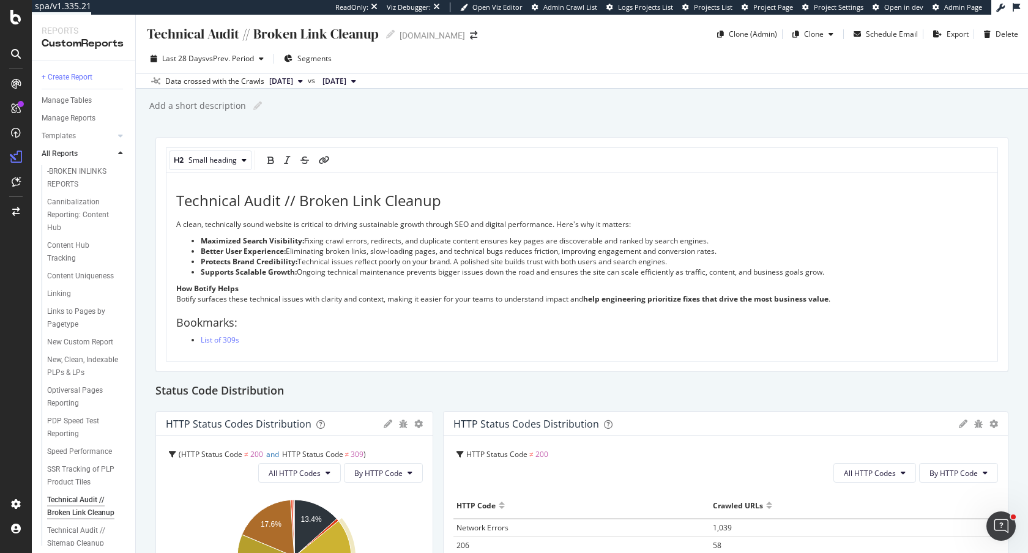
click at [431, 117] on div "Technical Audit // Broken Link Cleanup Technical Audit // Broken Link Cleanup p…" at bounding box center [582, 284] width 892 height 538
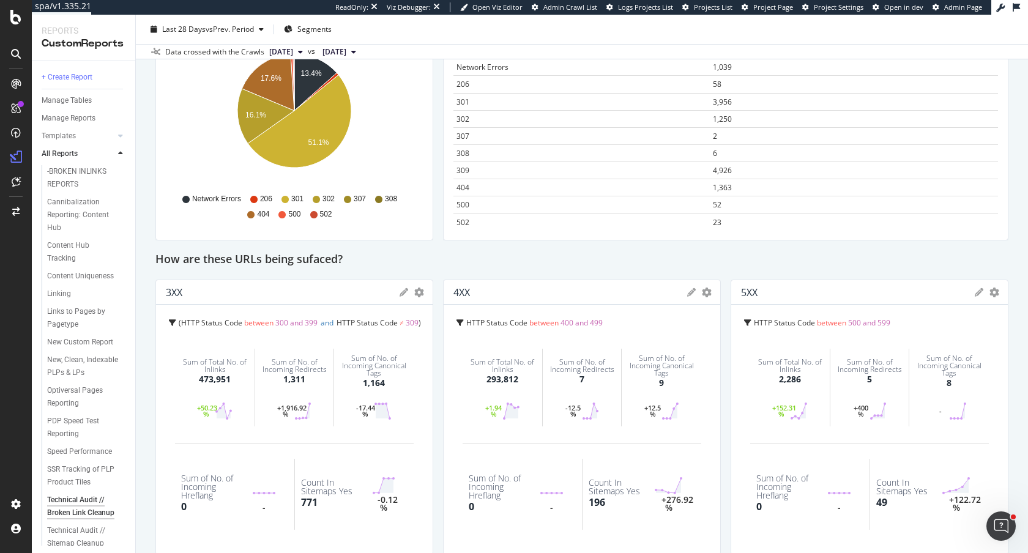
scroll to position [383, 0]
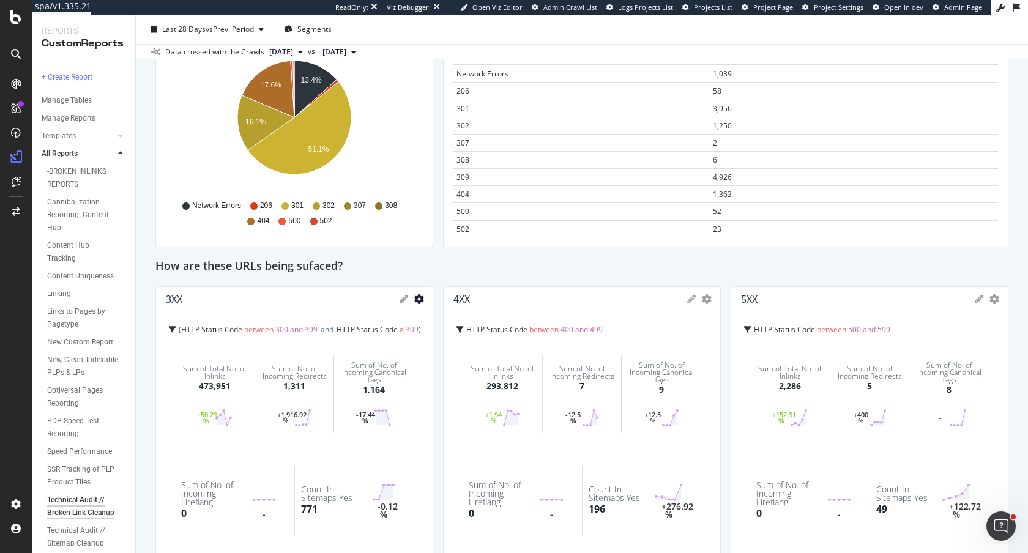
click at [418, 298] on icon "gear" at bounding box center [419, 299] width 10 height 10
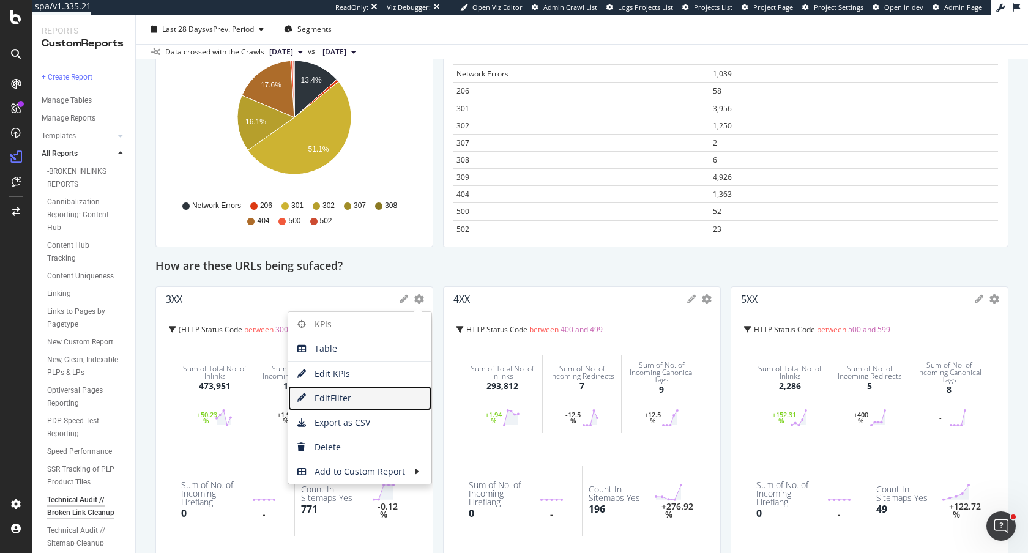
click at [355, 398] on span "Edit Filter" at bounding box center [359, 398] width 143 height 18
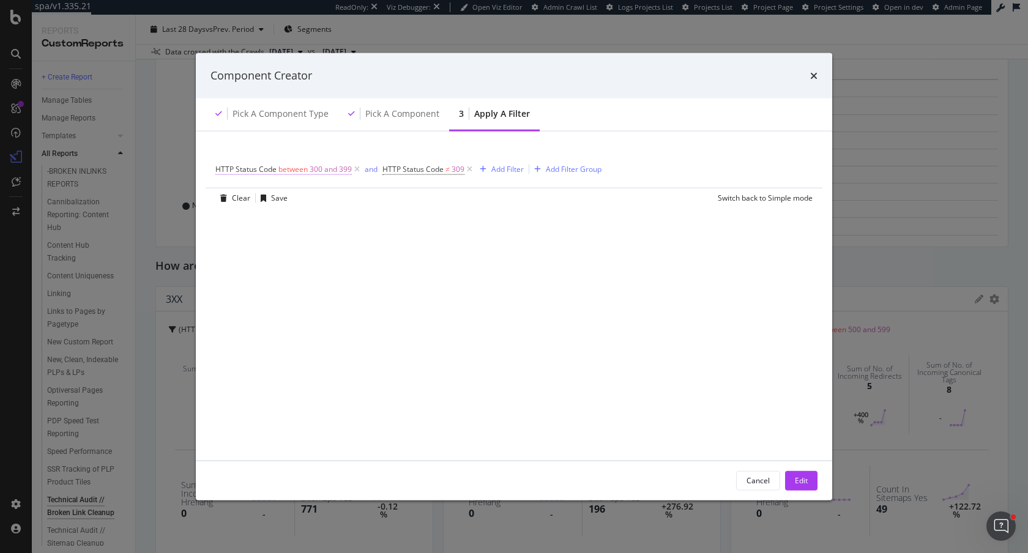
click at [338, 172] on span "300 and 399" at bounding box center [331, 168] width 42 height 17
click at [254, 237] on input "300" at bounding box center [293, 239] width 135 height 20
click at [269, 273] on input "399" at bounding box center [293, 274] width 135 height 20
type input "303"
click at [353, 297] on div "Apply" at bounding box center [350, 300] width 19 height 10
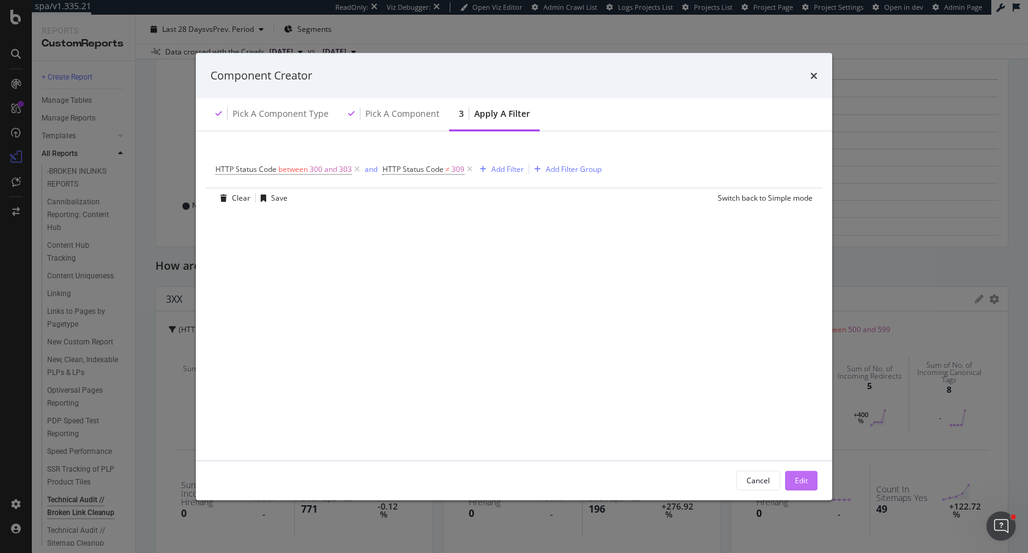
click at [800, 475] on div "Edit" at bounding box center [801, 480] width 13 height 10
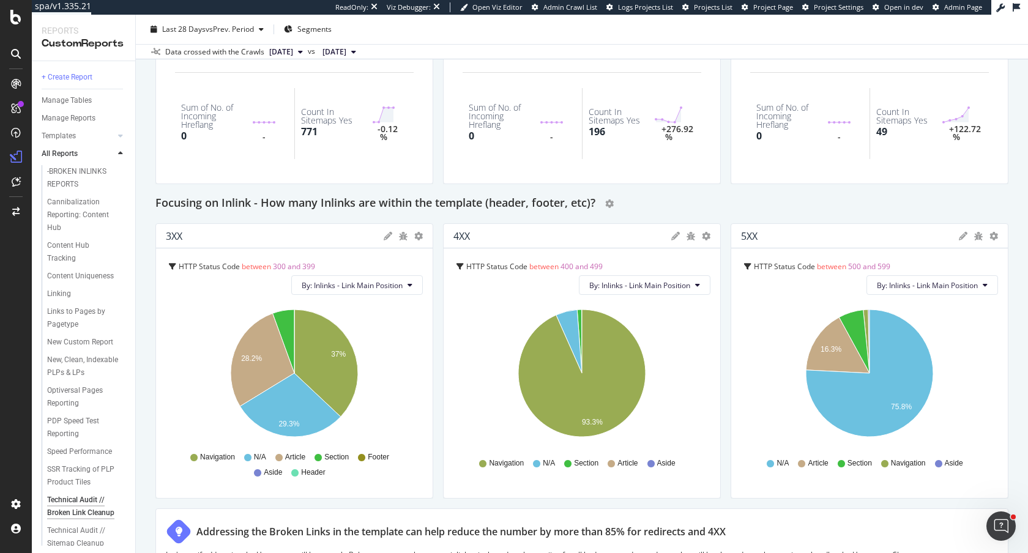
scroll to position [770, 0]
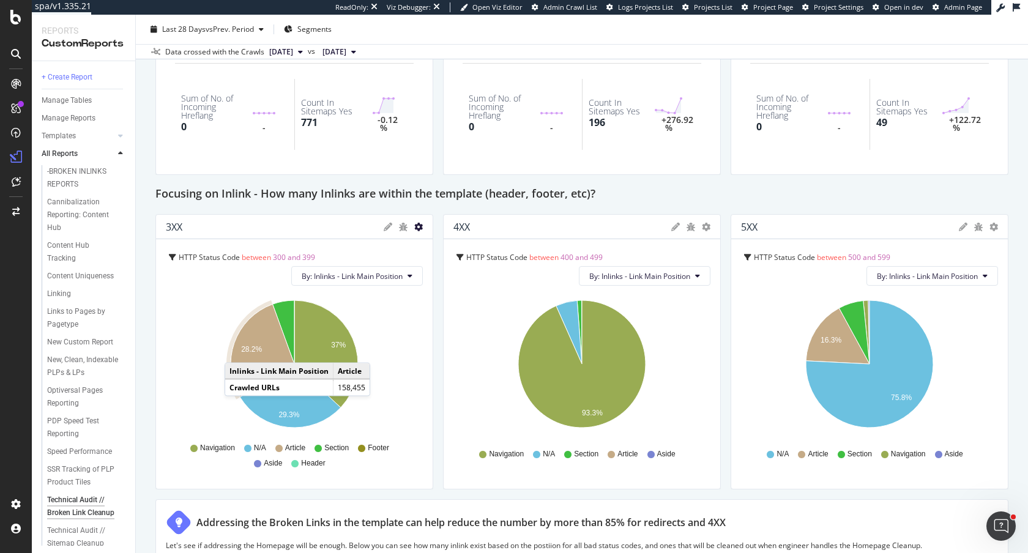
click at [417, 230] on icon "gear" at bounding box center [418, 227] width 9 height 9
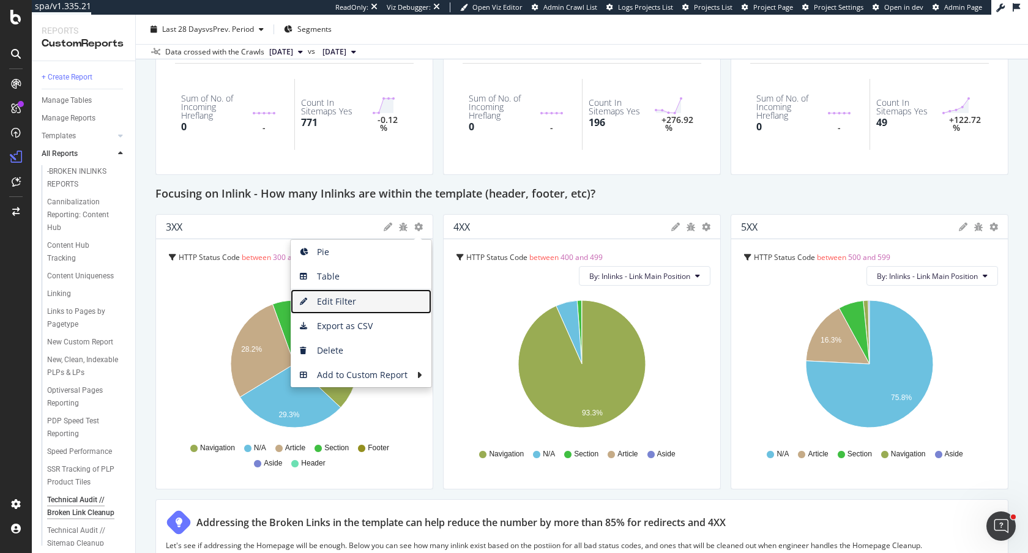
click at [362, 308] on span "Edit Filter" at bounding box center [361, 301] width 141 height 18
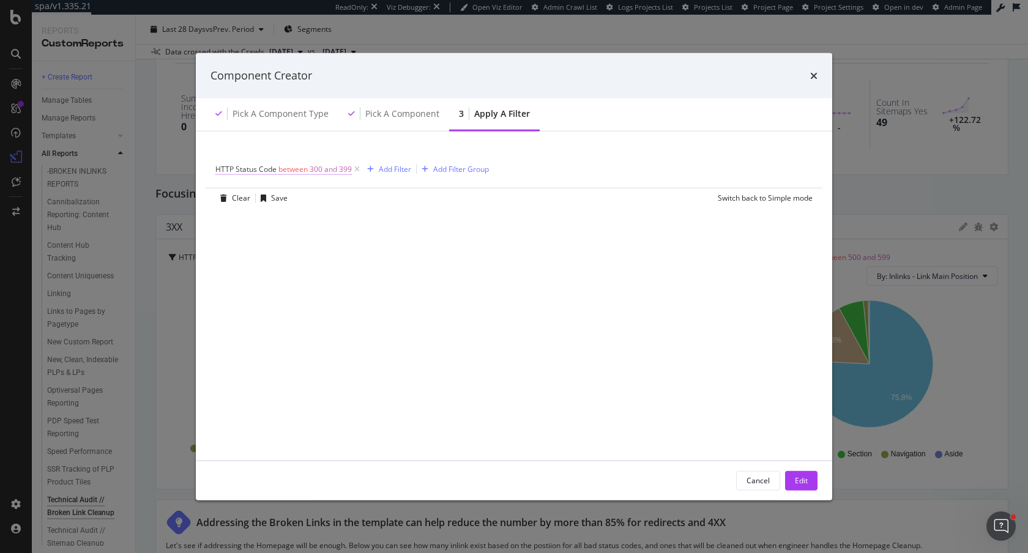
click at [347, 166] on span "300 and 399" at bounding box center [331, 168] width 42 height 17
click at [273, 275] on input "399" at bounding box center [293, 274] width 135 height 20
type input "303"
click at [357, 298] on div "Apply" at bounding box center [350, 300] width 19 height 10
click at [804, 483] on div "Edit" at bounding box center [801, 480] width 13 height 10
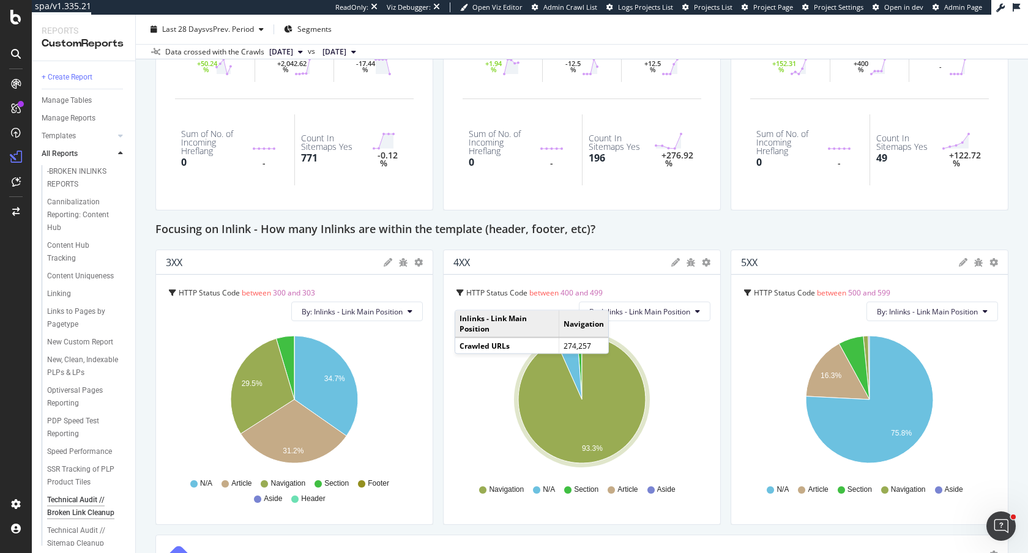
scroll to position [735, 0]
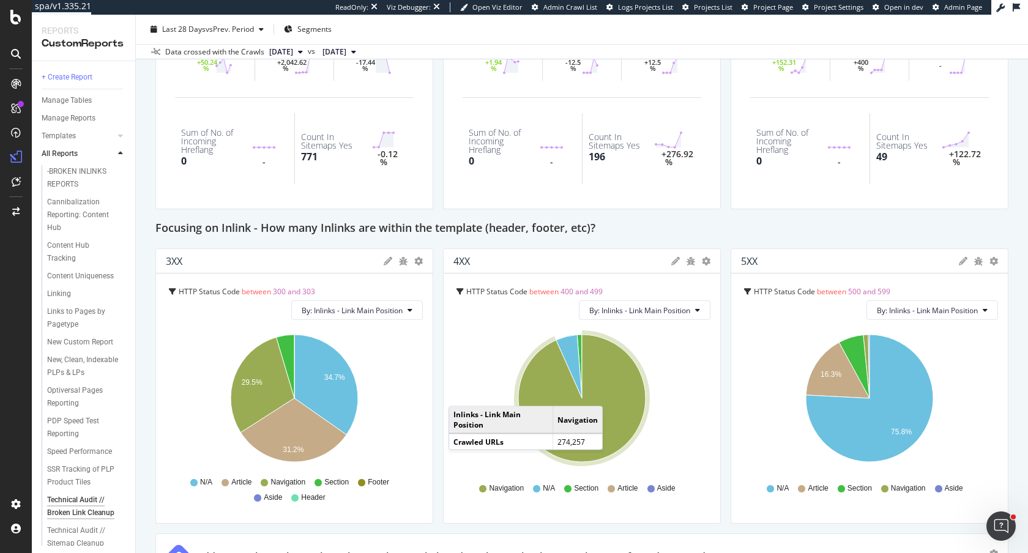
click at [294, 394] on icon "A chart." at bounding box center [263, 385] width 64 height 95
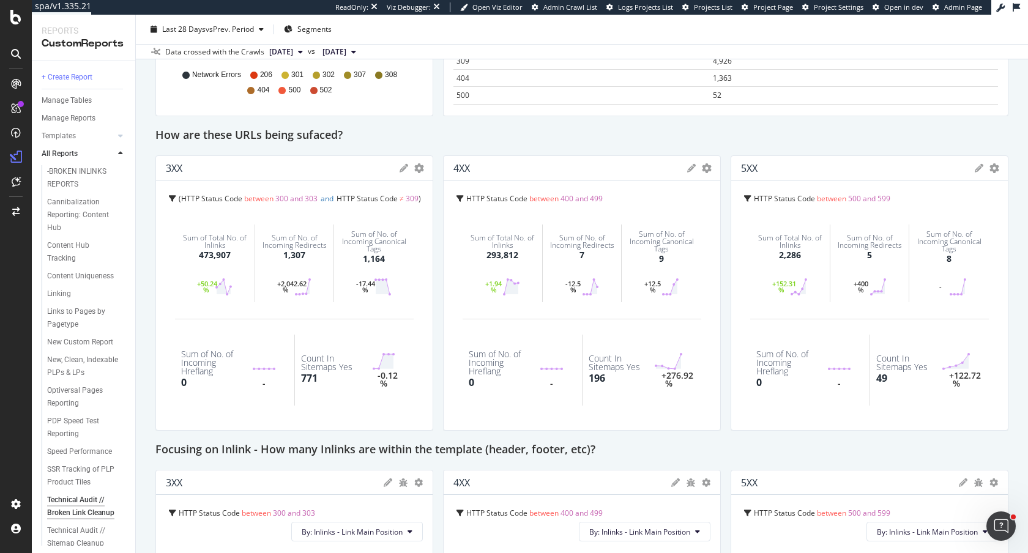
scroll to position [0, 0]
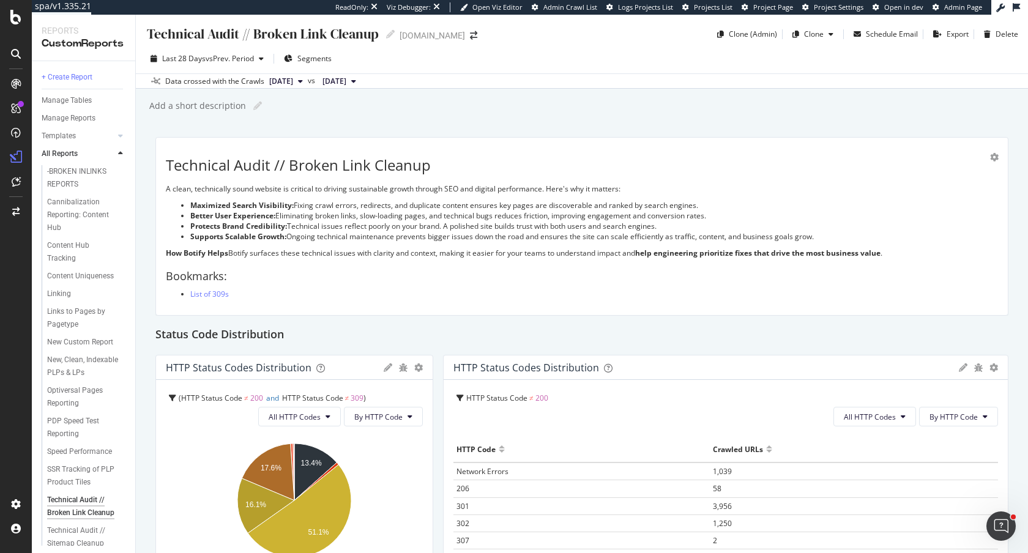
click at [283, 284] on div "Technical Audit // Broken Link Cleanup A clean, technically sound website is cr…" at bounding box center [582, 226] width 832 height 158
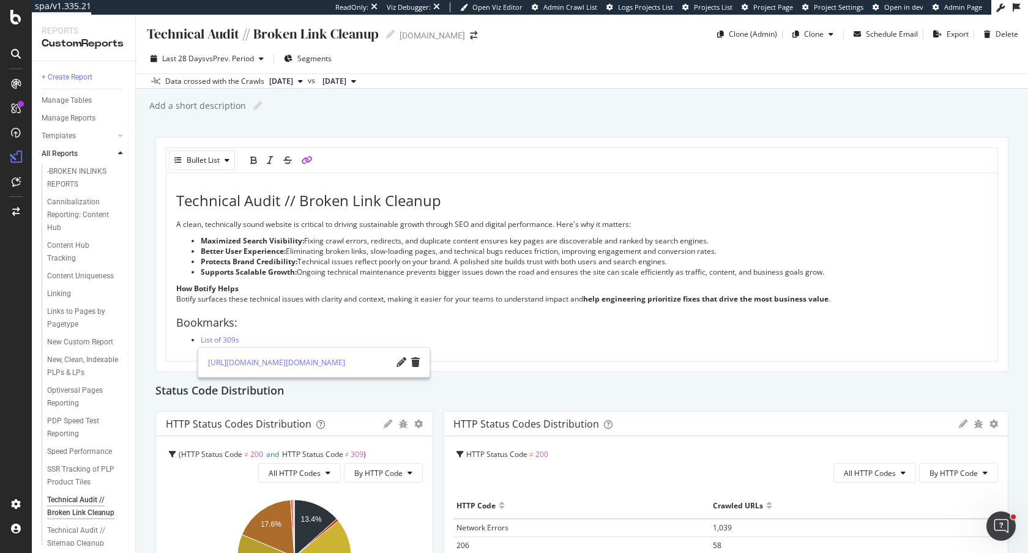
click at [254, 342] on li "List of 309s" at bounding box center [594, 340] width 787 height 10
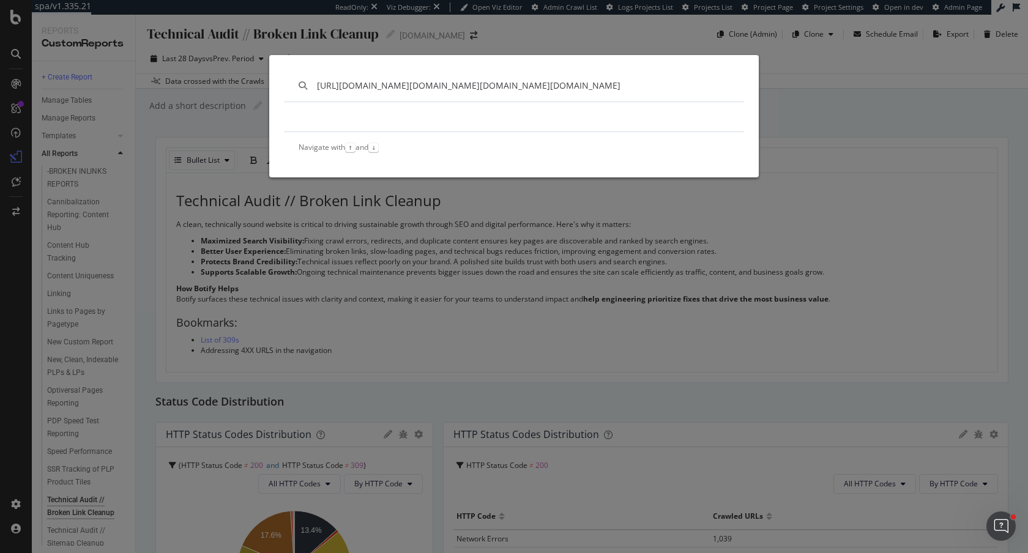
type input "https://app.botify.com/petco-org/petco.com/crawl/explorer?analysisSlug=20250813…"
click at [243, 340] on div "https://app.botify.com/petco-org/petco.com/crawl/explorer?analysisSlug=20250813…" at bounding box center [514, 276] width 1028 height 553
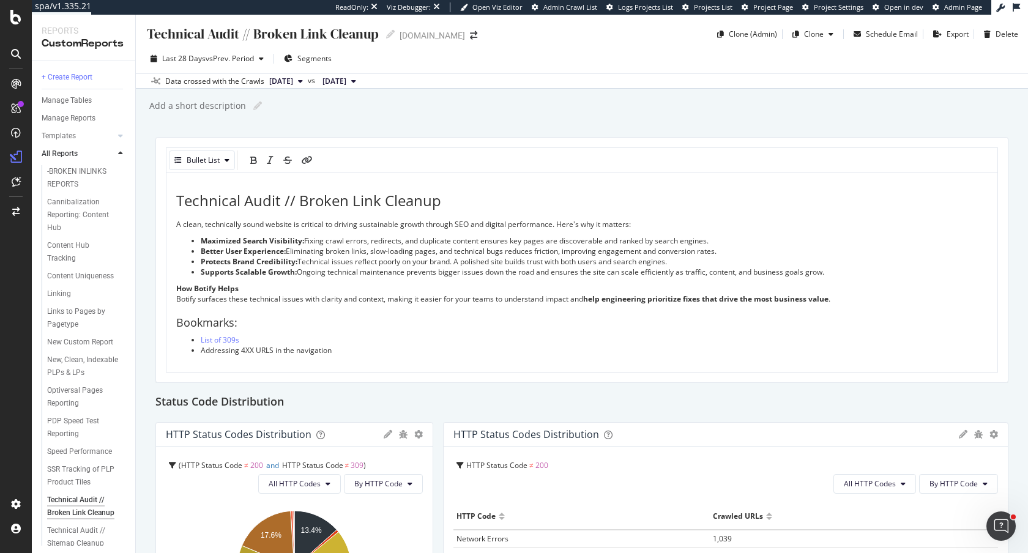
click at [342, 351] on li "Addressing 4XX URLS in the navigation" at bounding box center [594, 350] width 787 height 10
click at [307, 162] on icon "link" at bounding box center [307, 160] width 11 height 9
click at [399, 374] on icon "pencil" at bounding box center [401, 373] width 10 height 10
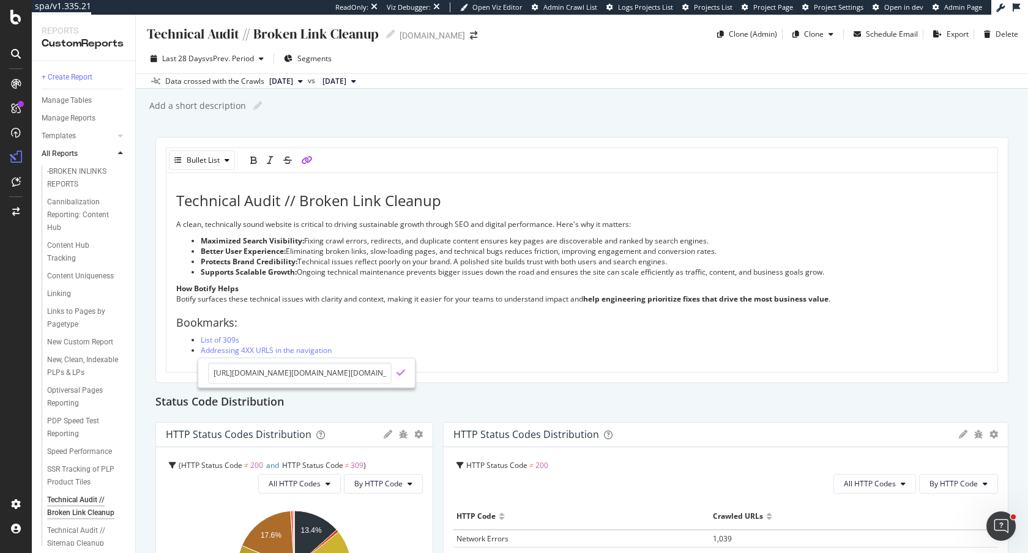
scroll to position [0, 2695]
type input "https://app.botify.com/petco-org/petco.com/crawl/explorer?analysisSlug=20250813…"
click at [399, 374] on icon "check" at bounding box center [400, 373] width 9 height 10
click at [418, 322] on h2 "Bookmarks:" at bounding box center [581, 323] width 811 height 12
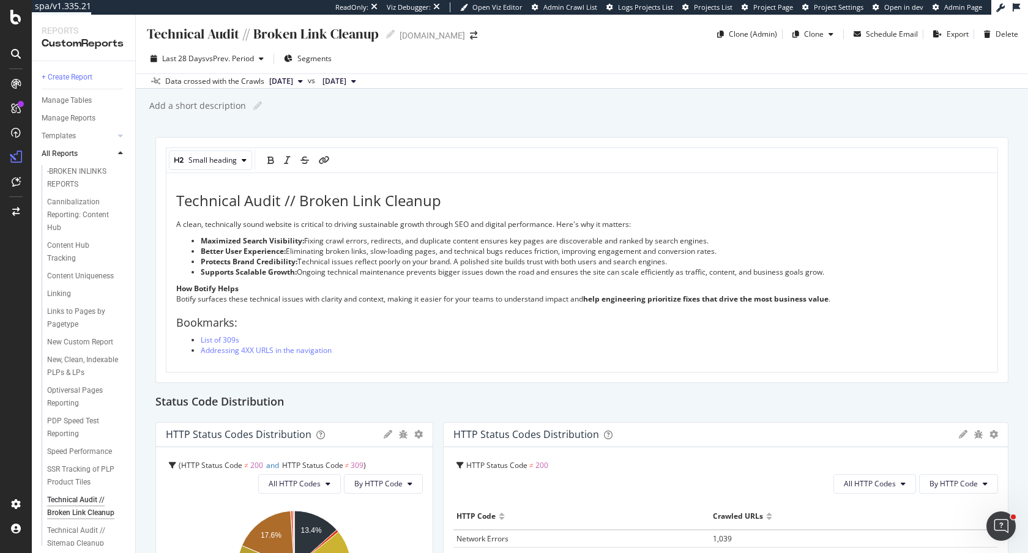
click at [384, 355] on div "Technical Audit // Broken Link Cleanup A clean, technically sound website is cr…" at bounding box center [581, 273] width 831 height 201
click at [343, 349] on li "Addressing 4XX URLS in the navigation" at bounding box center [594, 350] width 787 height 10
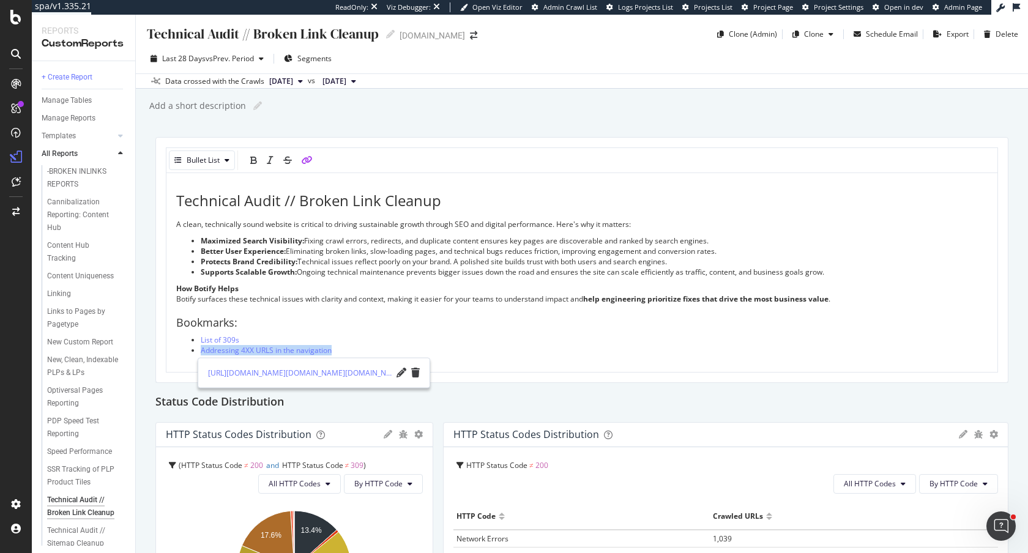
copy span "Addressing 4XX URLS in the navigation"
click at [140, 306] on div "Technical Audit // Broken Link Cleanup Technical Audit // Broken Link Cleanup p…" at bounding box center [582, 284] width 892 height 538
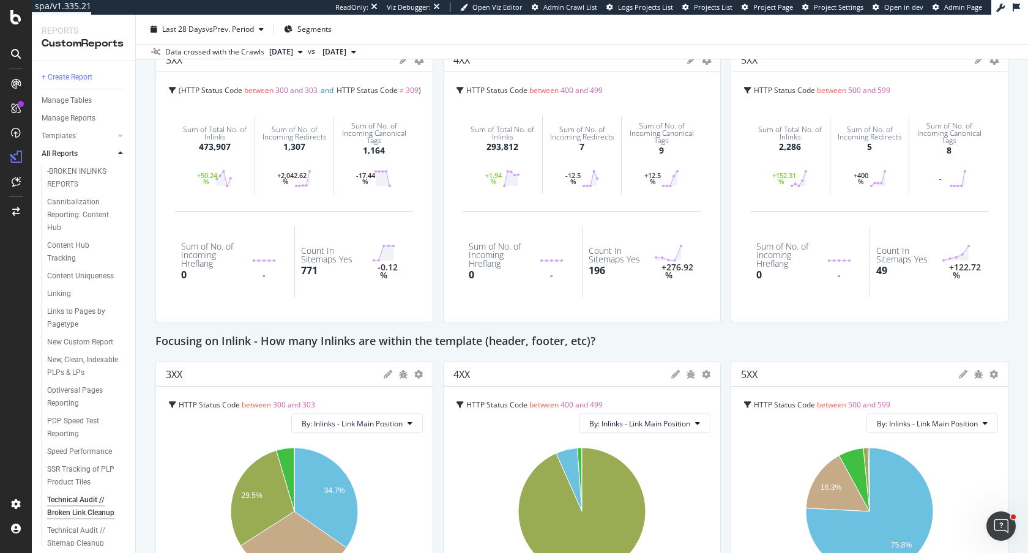
scroll to position [633, 0]
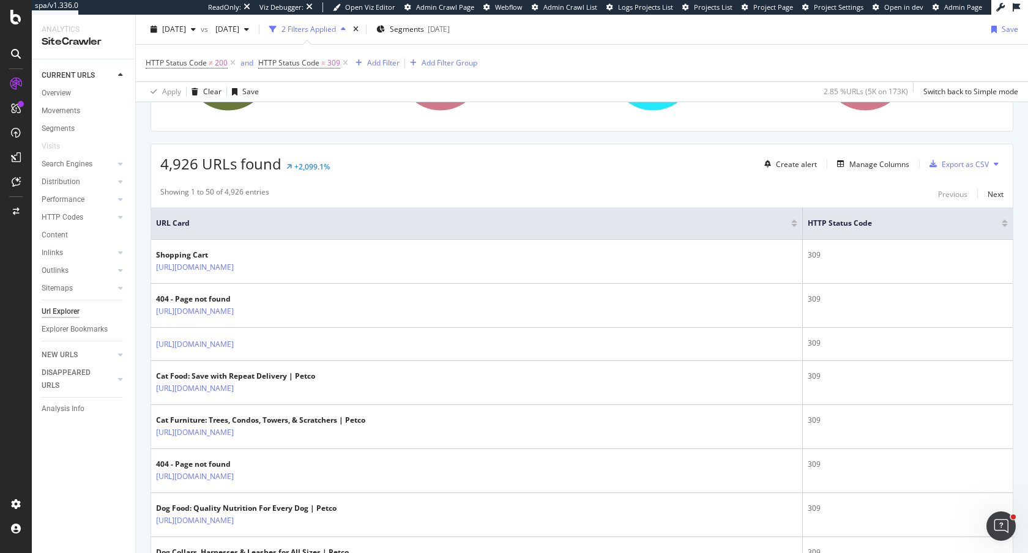
scroll to position [269, 0]
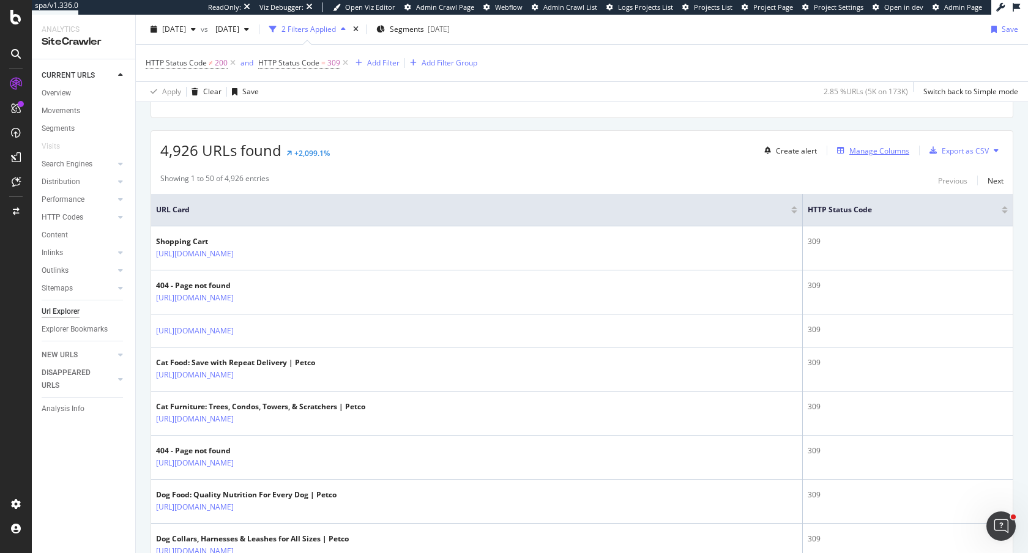
click at [864, 149] on div "Manage Columns" at bounding box center [879, 151] width 60 height 10
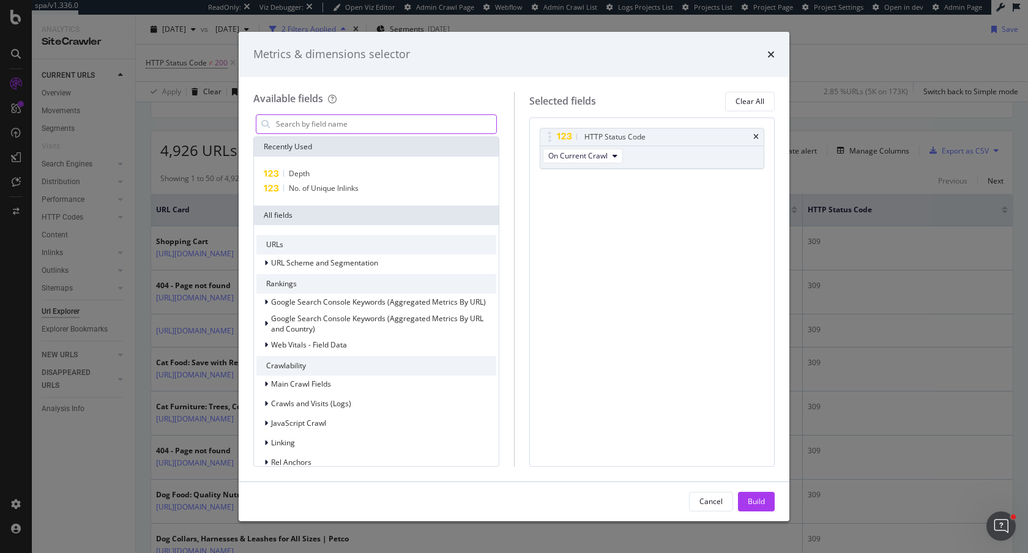
click at [303, 125] on input "modal" at bounding box center [385, 124] width 221 height 18
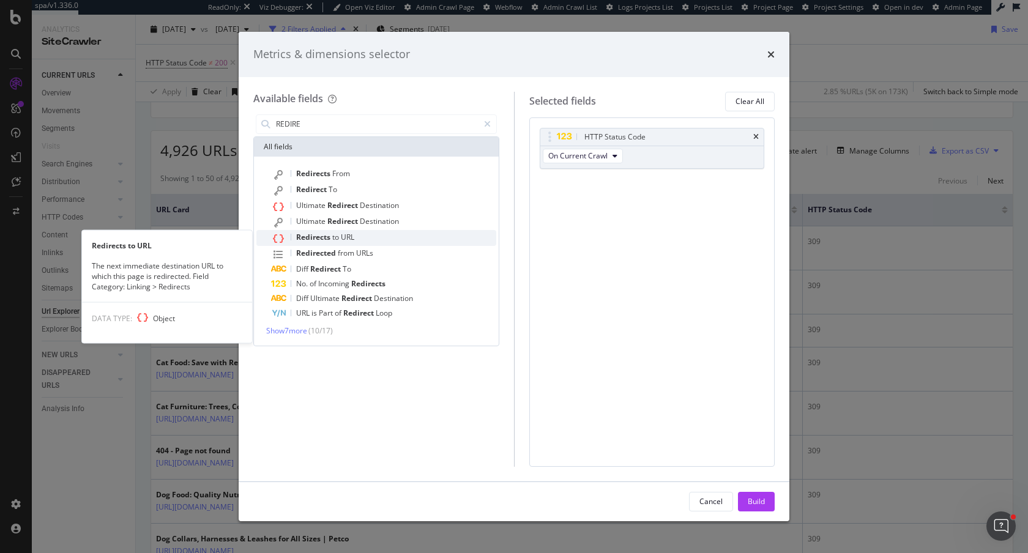
type input "REDIRE"
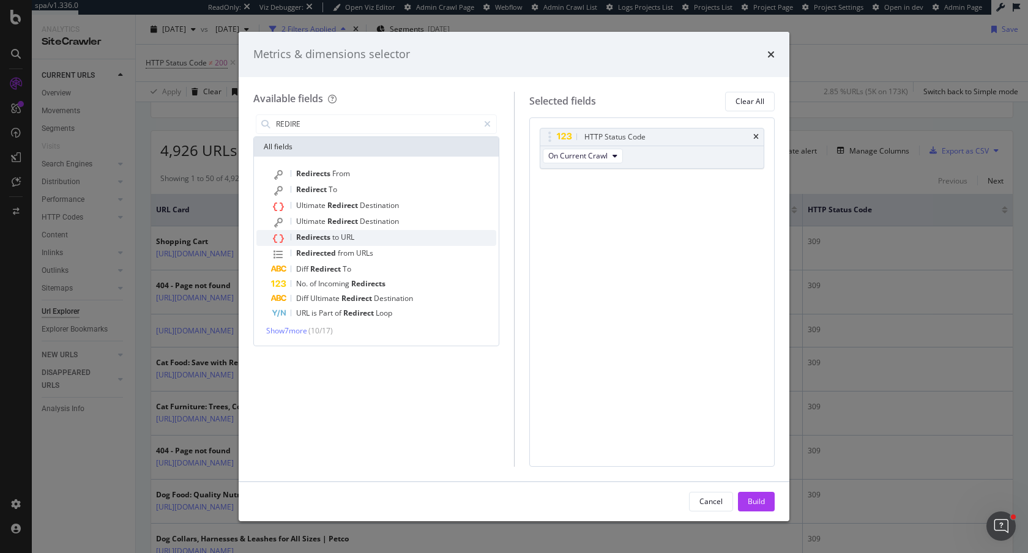
click at [343, 239] on span "URL" at bounding box center [347, 237] width 13 height 10
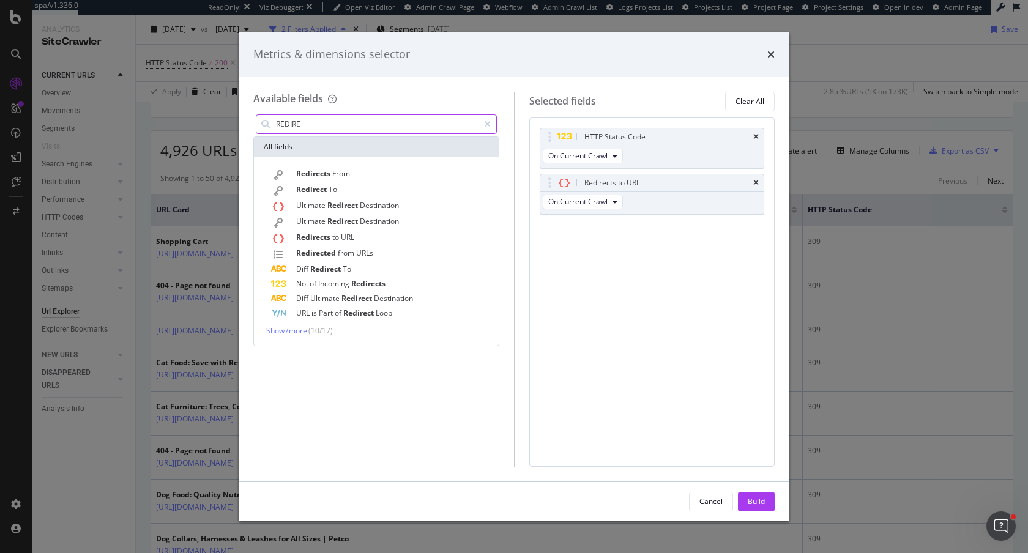
click at [340, 120] on input "REDIRE" at bounding box center [377, 124] width 204 height 18
click at [319, 192] on span "Redirect" at bounding box center [312, 189] width 32 height 10
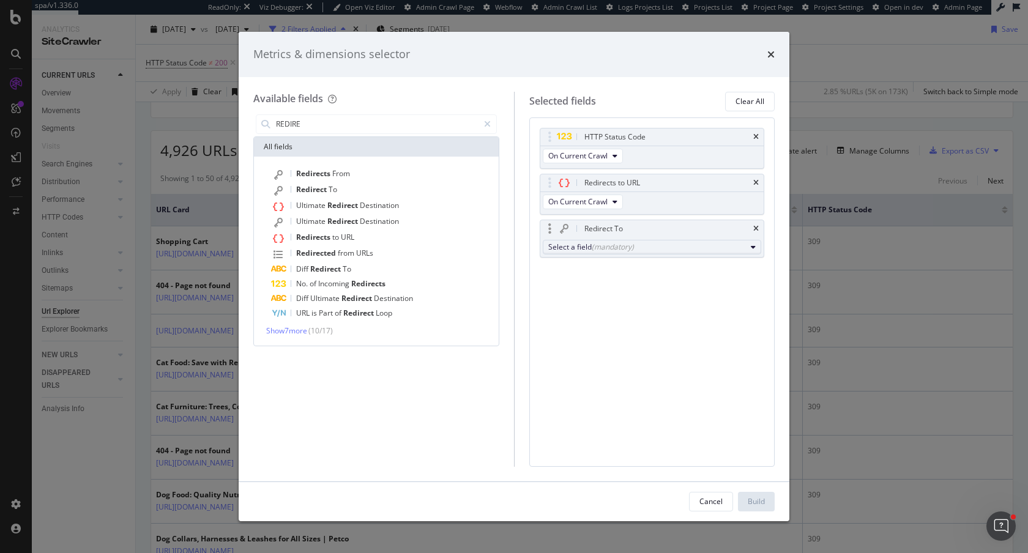
click at [620, 244] on div "(mandatory)" at bounding box center [613, 247] width 42 height 10
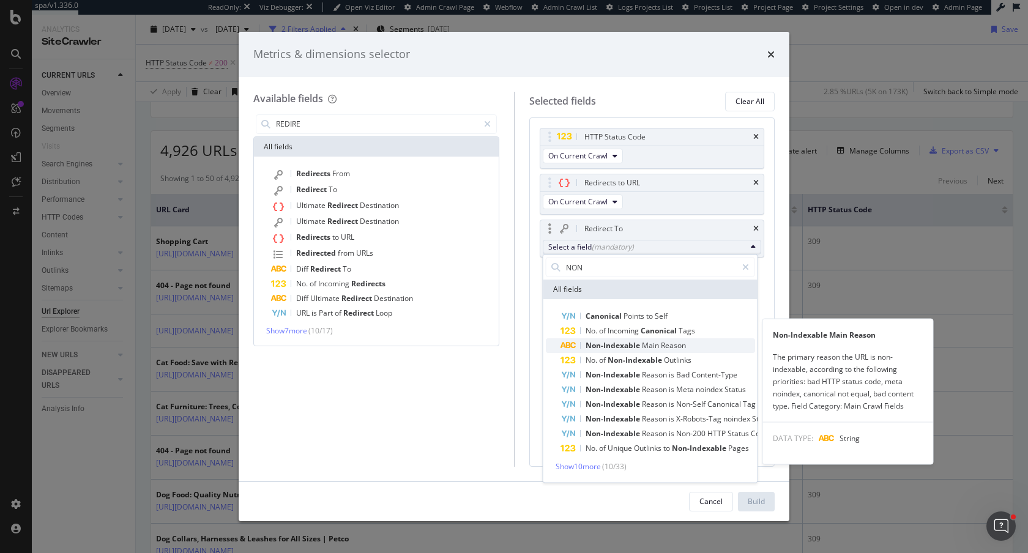
type input "NON"
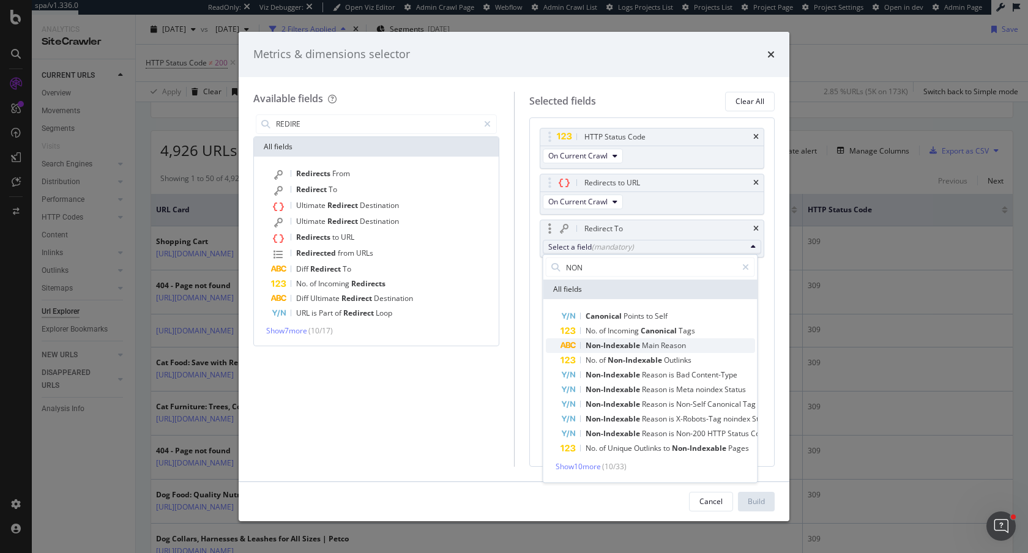
click at [688, 347] on span "Non-Indexable Main Reason" at bounding box center [657, 345] width 195 height 15
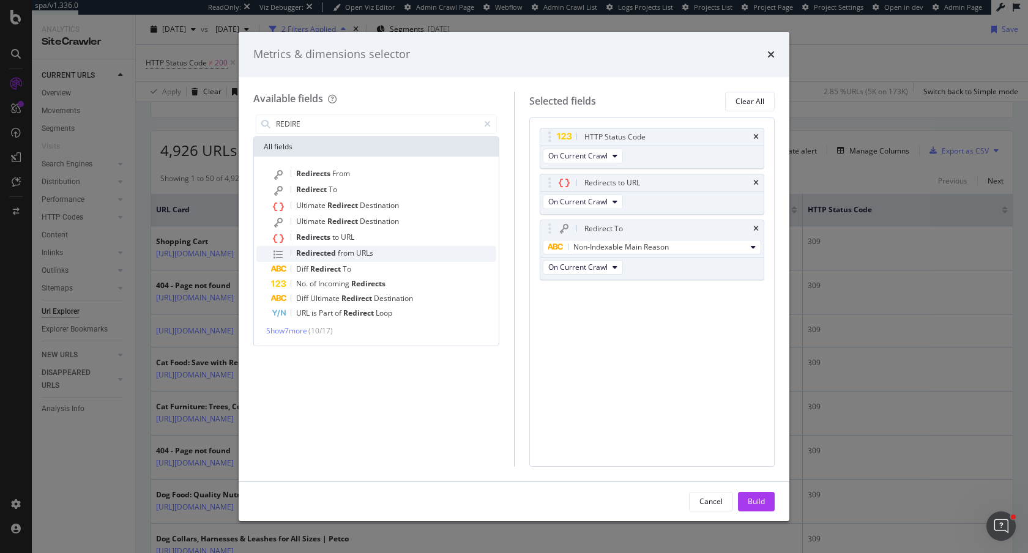
drag, startPoint x: 759, startPoint y: 497, endPoint x: 330, endPoint y: 256, distance: 491.9
click at [345, 243] on div "Metrics & dimensions selector Available fields REDIRE All fields Redirects From…" at bounding box center [514, 276] width 551 height 489
click at [752, 496] on div "Build" at bounding box center [756, 501] width 17 height 10
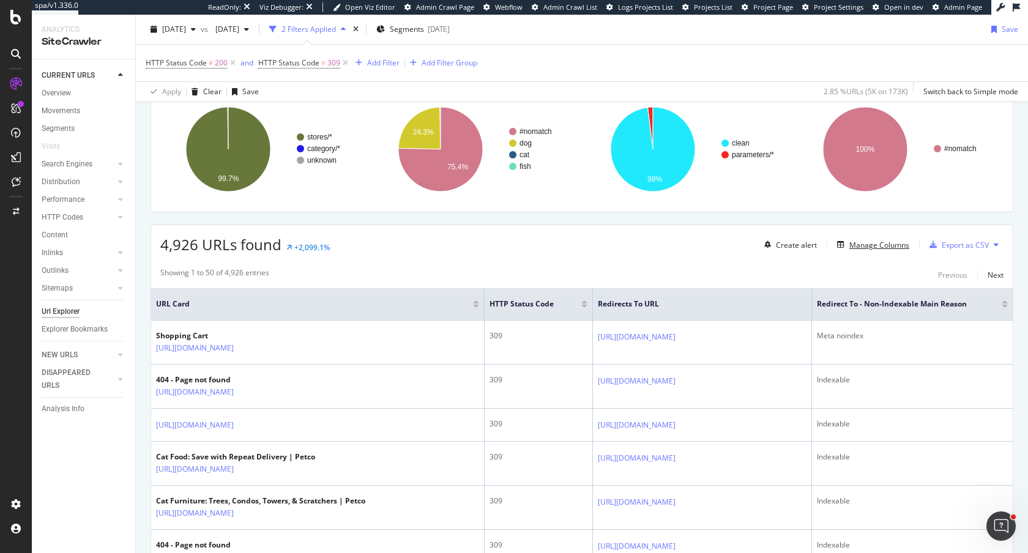
scroll to position [190, 0]
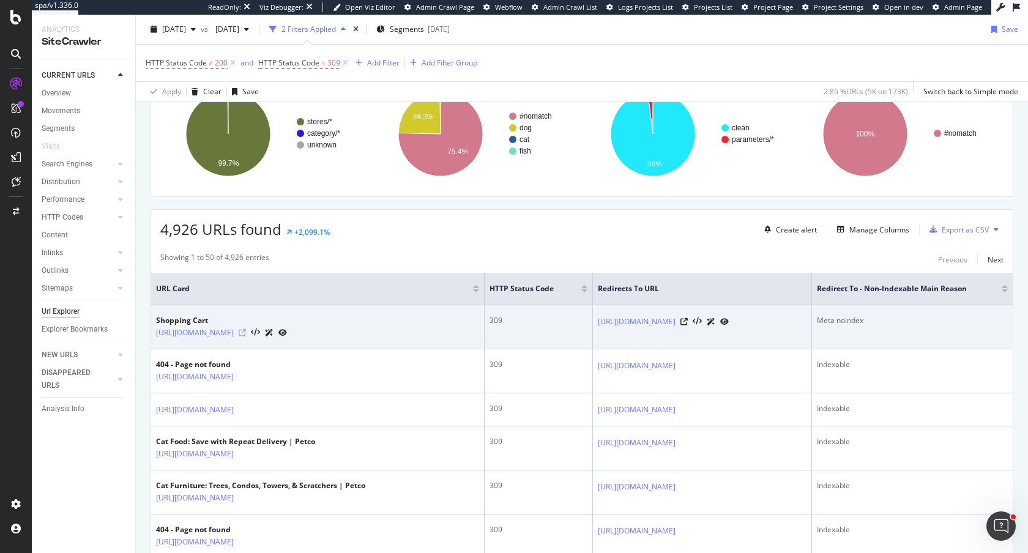
click at [246, 330] on icon at bounding box center [242, 332] width 7 height 7
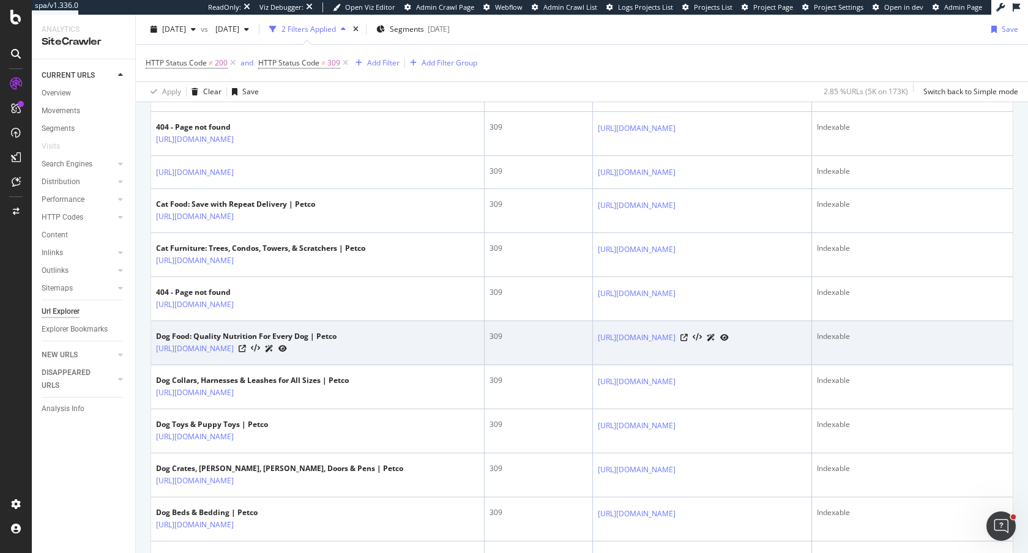
scroll to position [426, 0]
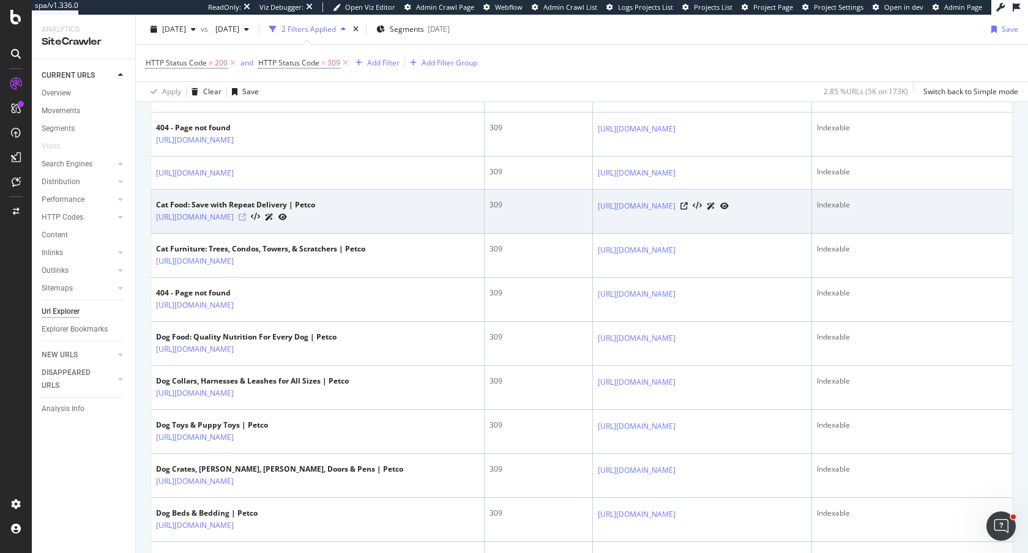
click at [246, 221] on icon at bounding box center [242, 217] width 7 height 7
click at [688, 210] on icon at bounding box center [683, 205] width 7 height 7
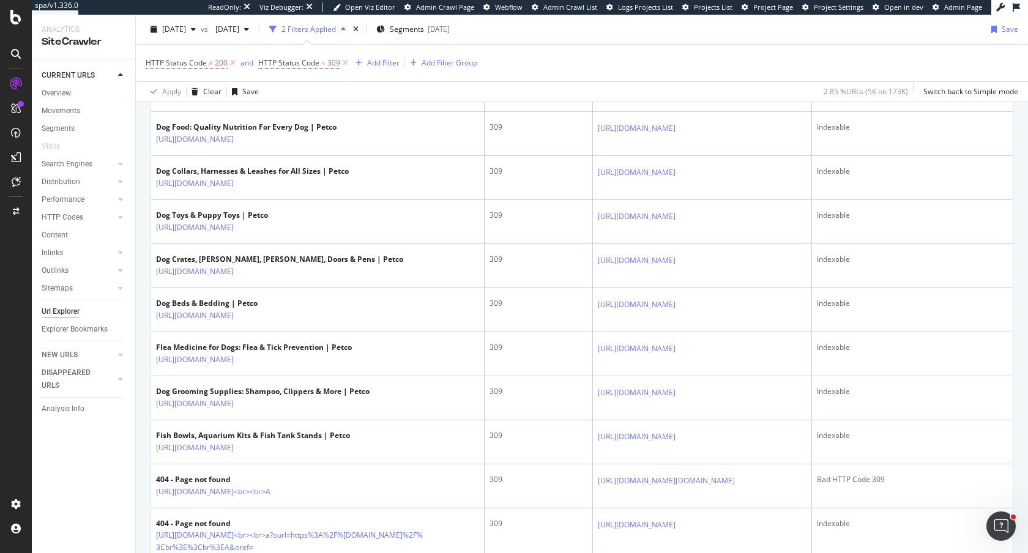
scroll to position [637, 0]
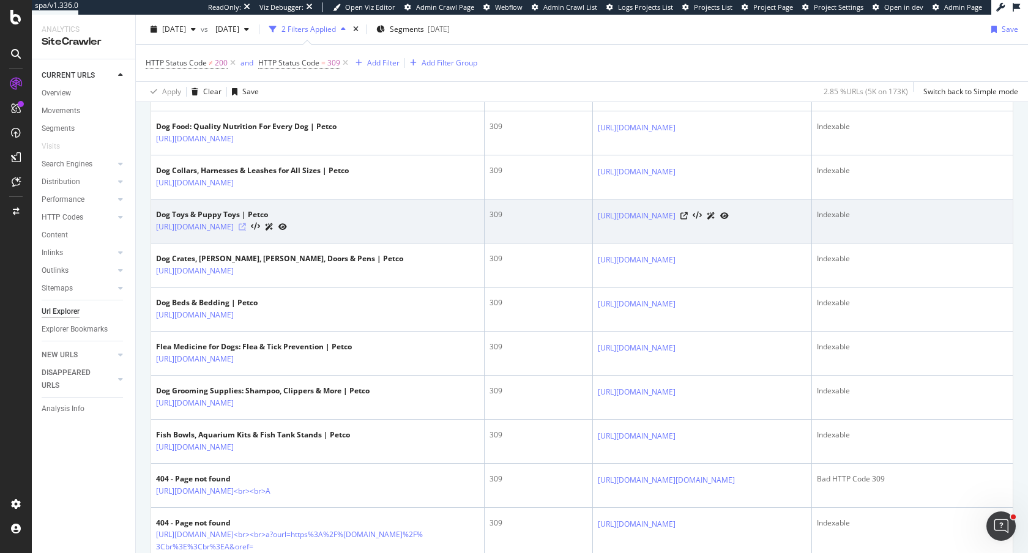
click at [246, 231] on icon at bounding box center [242, 226] width 7 height 7
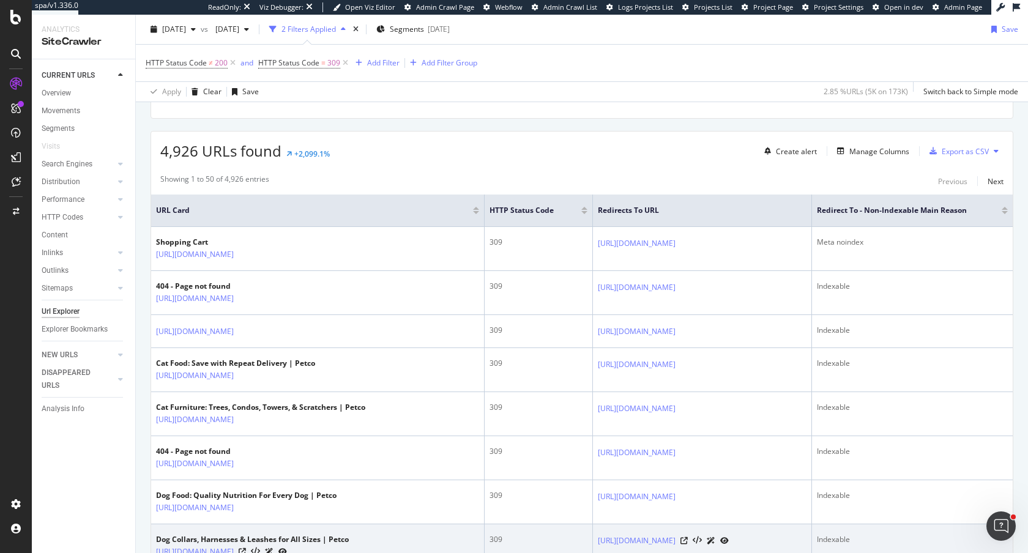
scroll to position [274, 0]
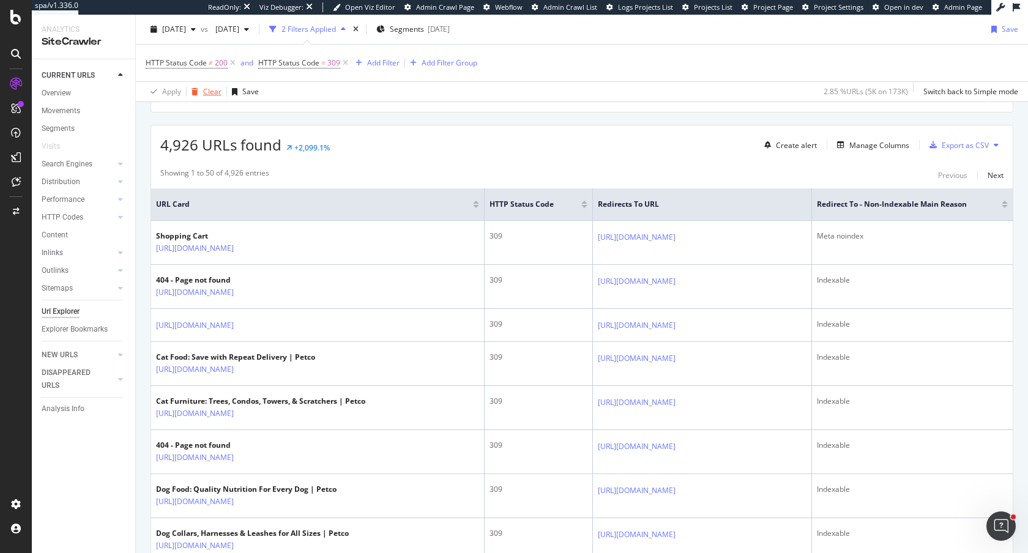
click at [212, 91] on div "Clear" at bounding box center [212, 91] width 18 height 10
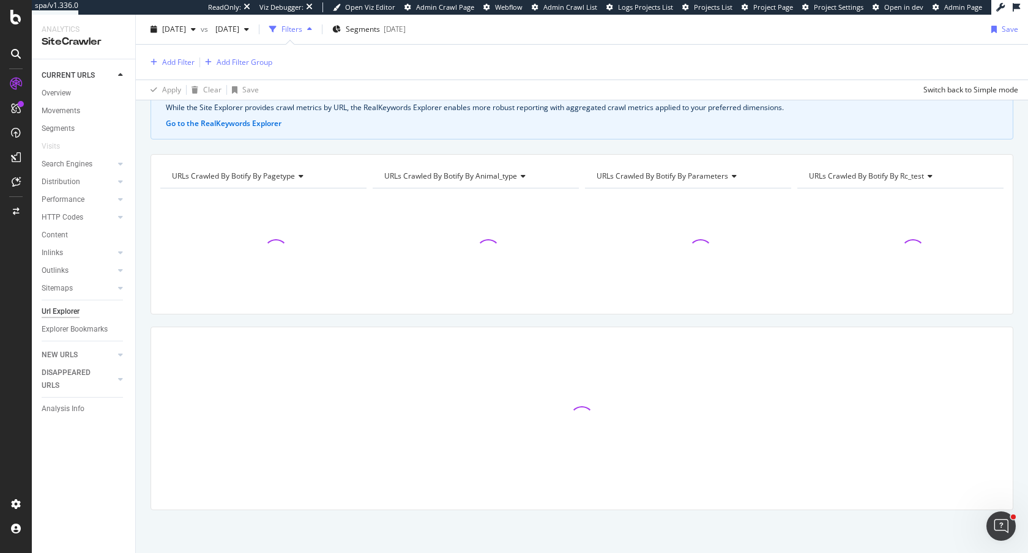
scroll to position [70, 0]
click at [184, 59] on div "Add Filter" at bounding box center [178, 62] width 32 height 10
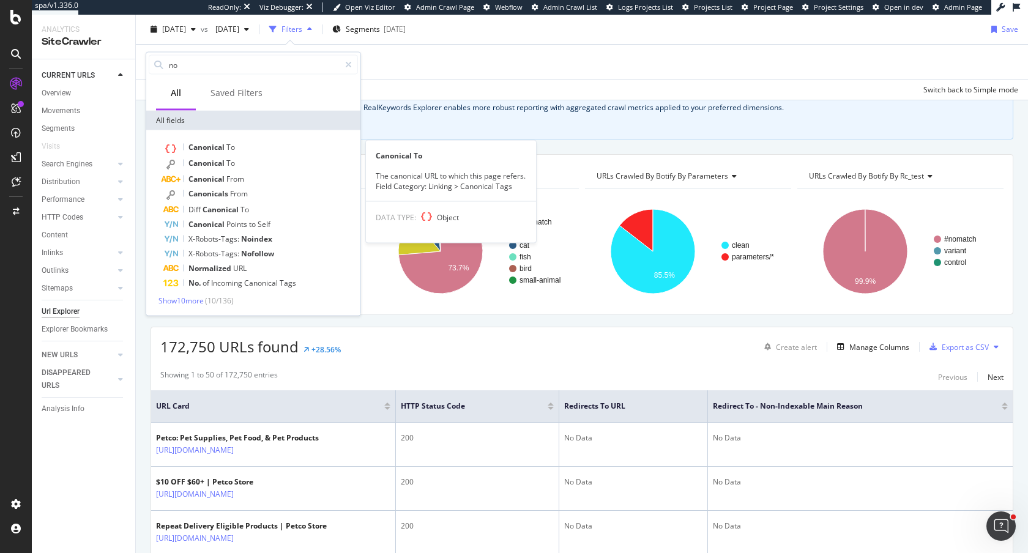
type input "n"
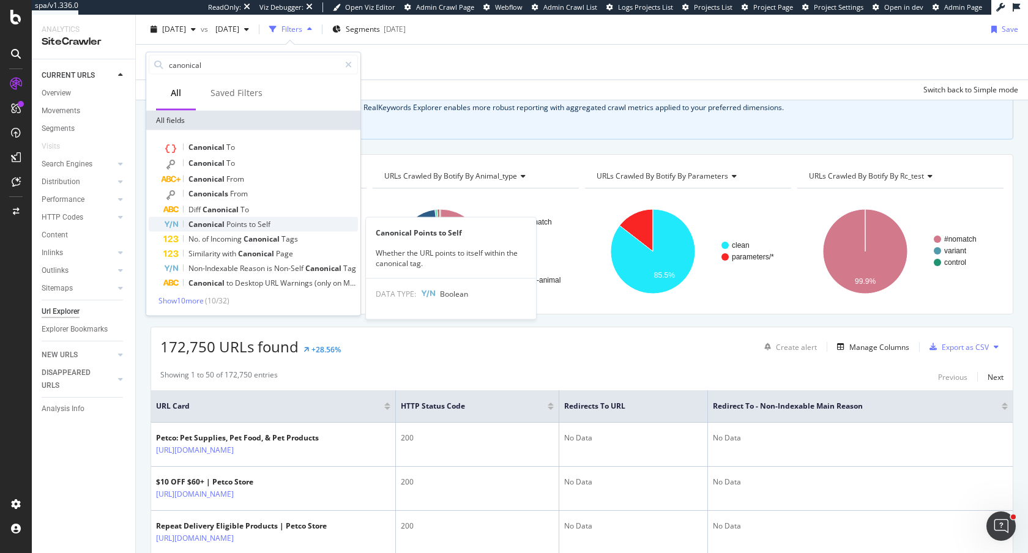
type input "canonical"
click at [258, 226] on span "to" at bounding box center [253, 224] width 9 height 10
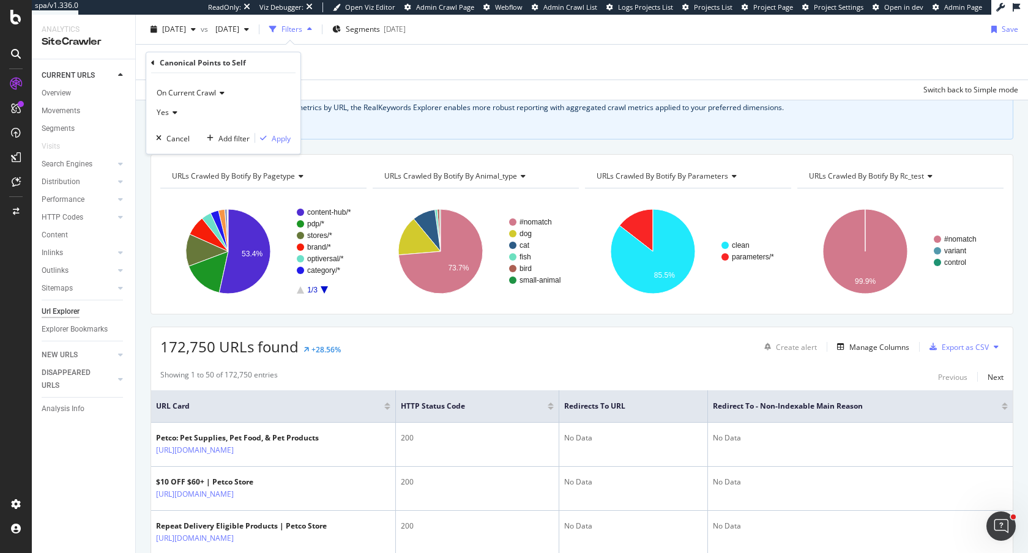
click at [174, 110] on icon at bounding box center [173, 112] width 9 height 7
click at [184, 150] on div "No" at bounding box center [224, 154] width 131 height 16
drag, startPoint x: 288, startPoint y: 136, endPoint x: 280, endPoint y: 87, distance: 49.0
click at [288, 136] on div "Apply" at bounding box center [281, 138] width 19 height 10
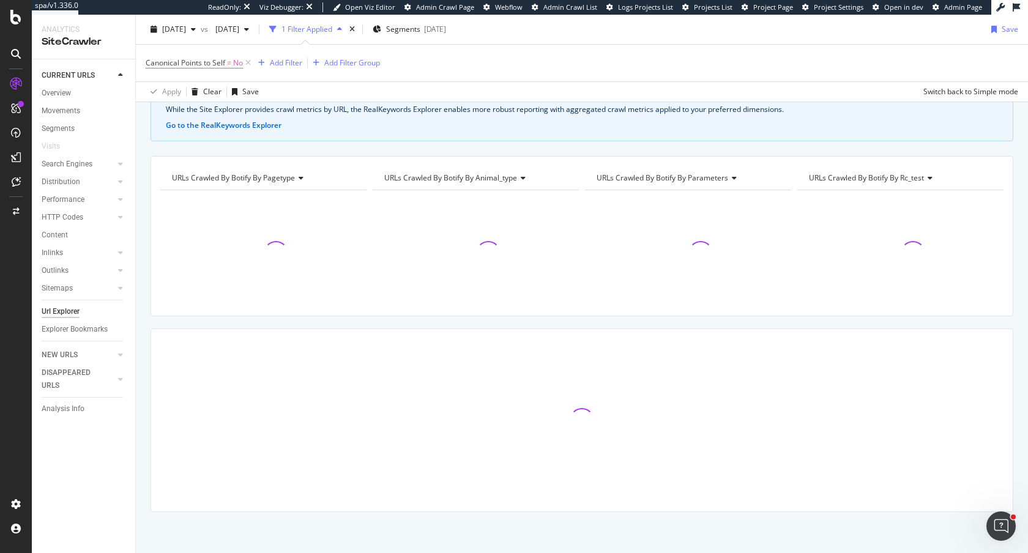
scroll to position [72, 0]
click at [281, 61] on div "Add Filter" at bounding box center [286, 63] width 32 height 10
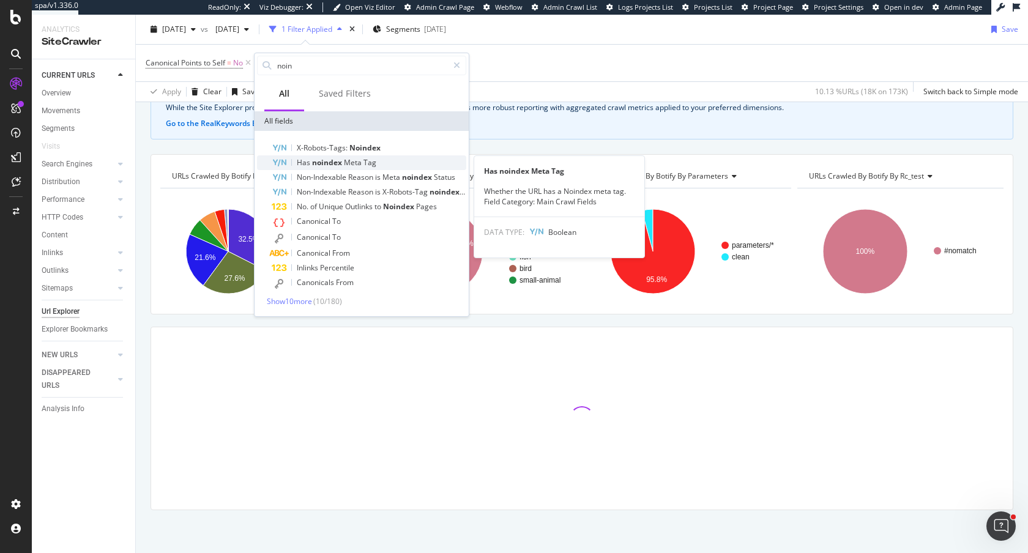
type input "noin"
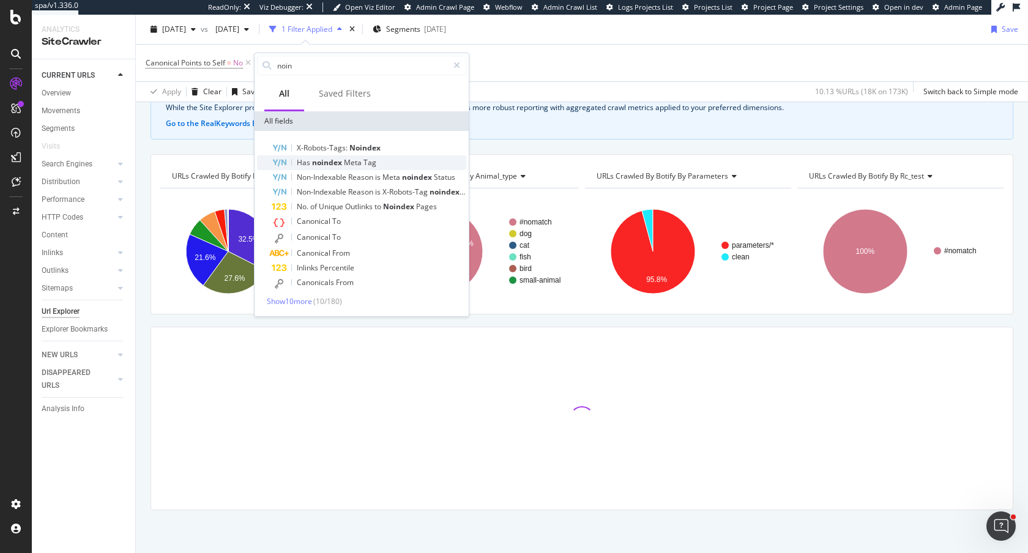
click at [338, 163] on span "noindex" at bounding box center [328, 162] width 32 height 10
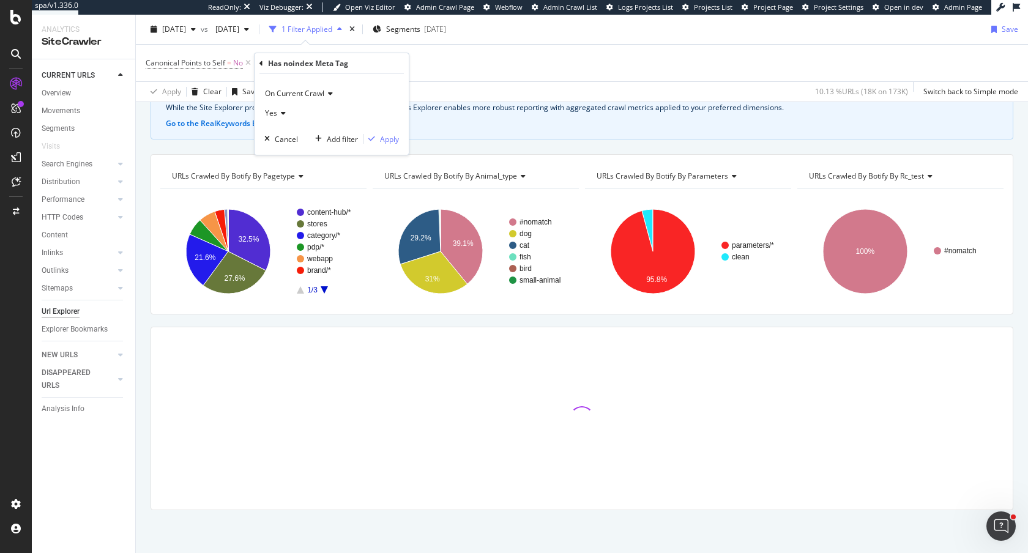
click at [280, 112] on icon at bounding box center [281, 113] width 9 height 7
click at [286, 154] on div "No" at bounding box center [332, 154] width 131 height 16
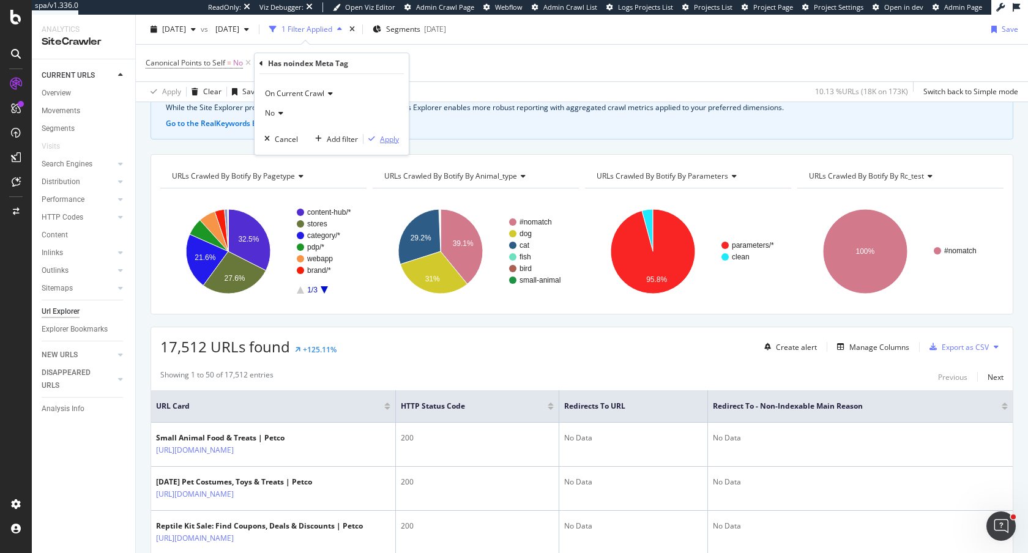
click at [387, 141] on div "Apply" at bounding box center [389, 139] width 19 height 10
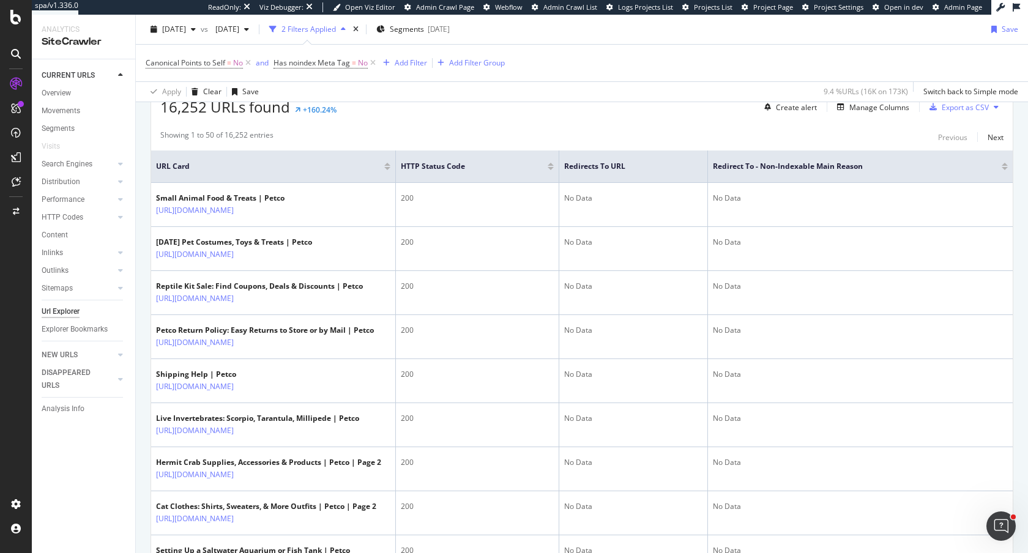
scroll to position [217, 0]
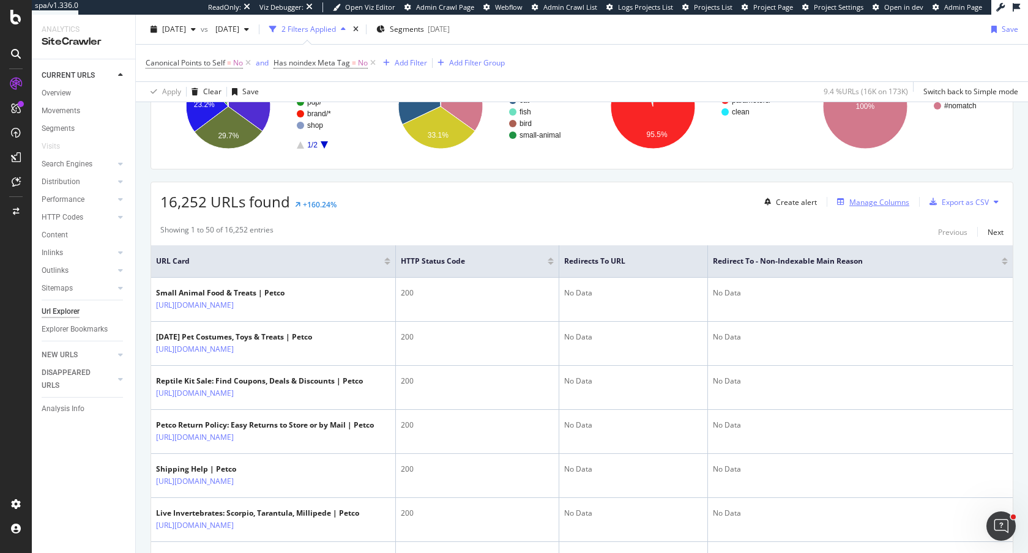
click at [863, 203] on div "Manage Columns" at bounding box center [879, 202] width 60 height 10
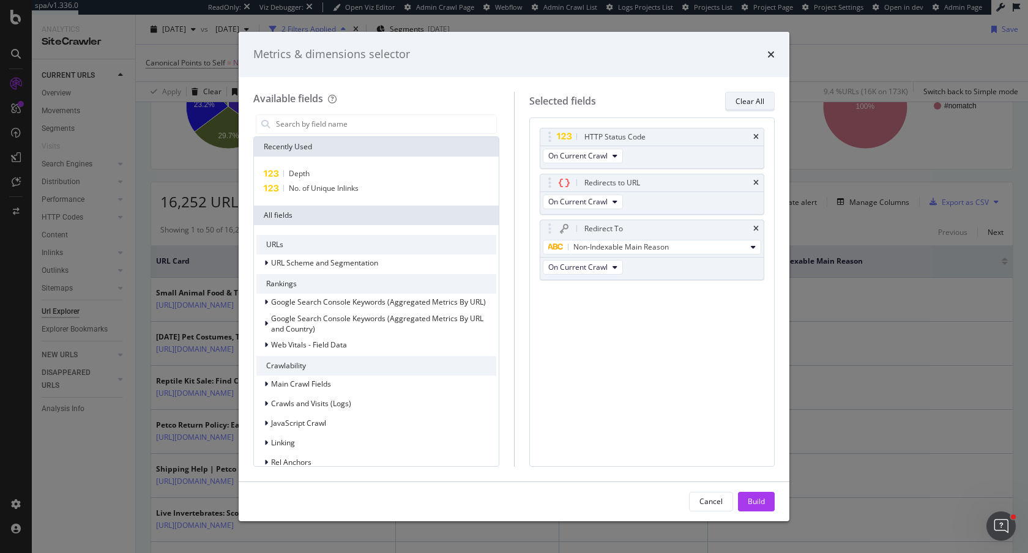
click at [759, 106] on div "Clear All" at bounding box center [749, 101] width 29 height 17
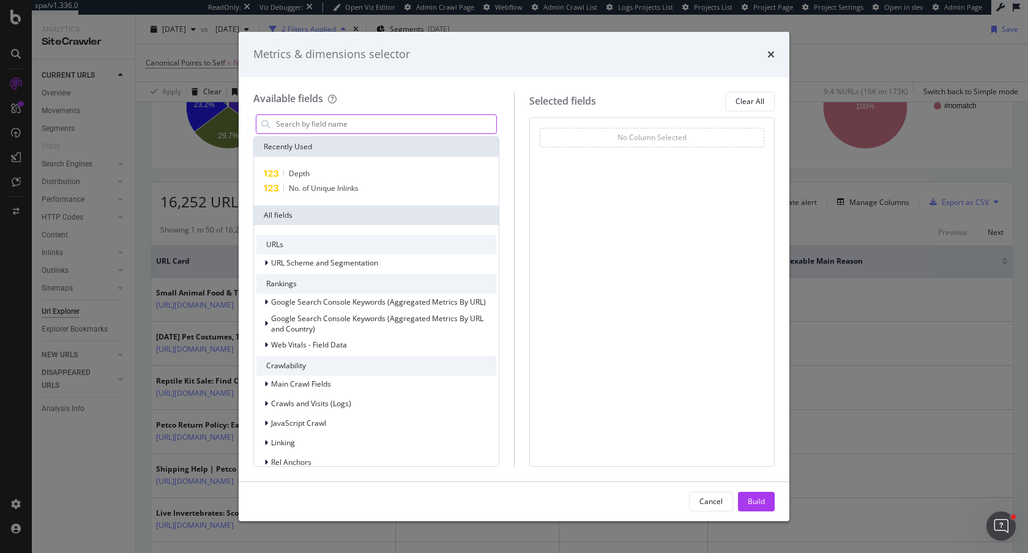
click at [302, 124] on input "modal" at bounding box center [385, 124] width 221 height 18
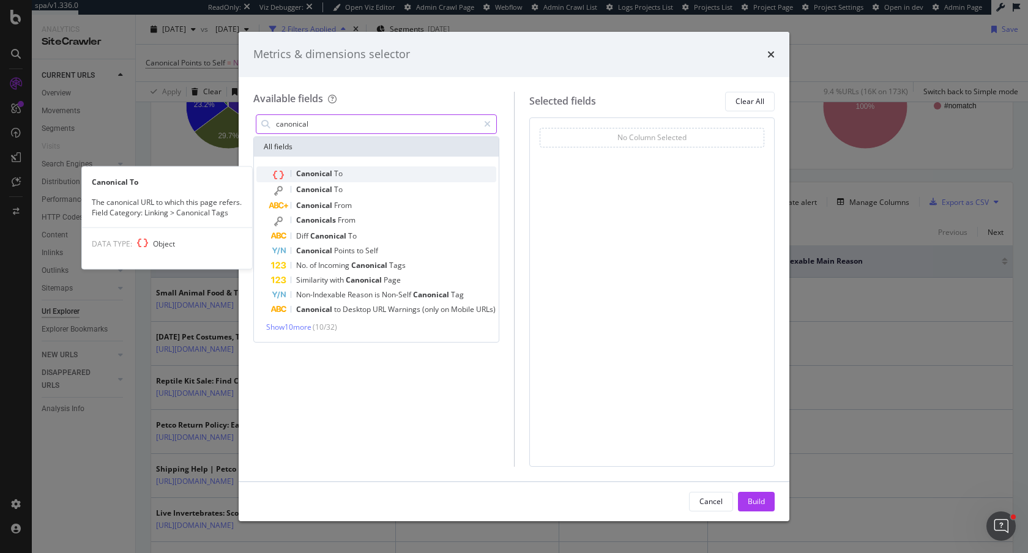
type input "canonical"
click at [335, 178] on span "To" at bounding box center [338, 173] width 9 height 10
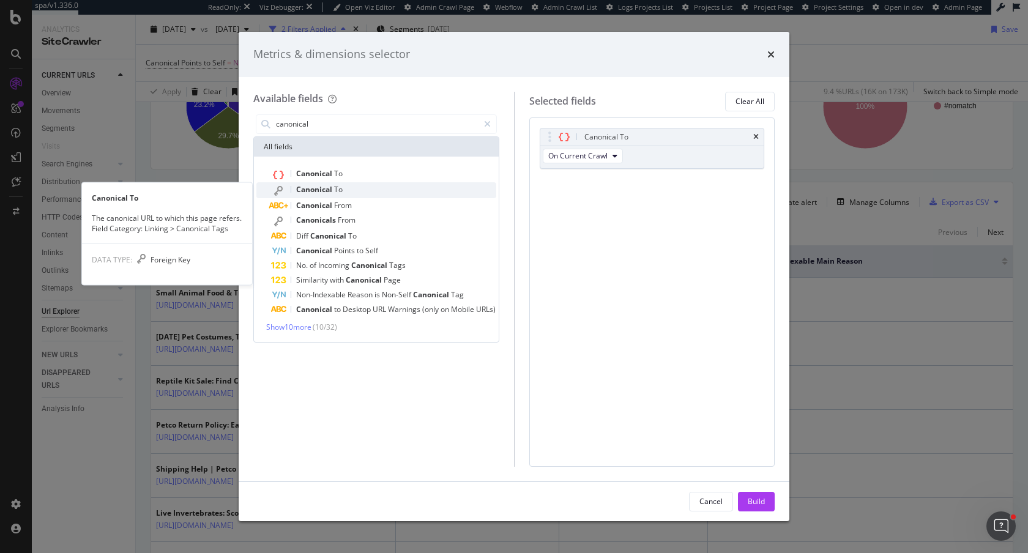
click at [335, 189] on span "To" at bounding box center [338, 189] width 9 height 10
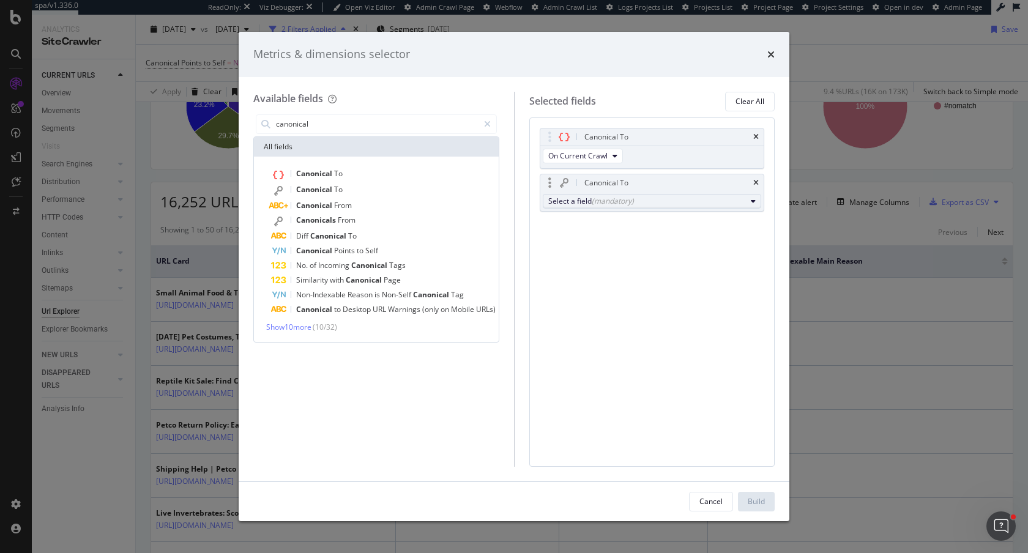
click at [551, 198] on div "Select a field (mandatory)" at bounding box center [647, 201] width 198 height 10
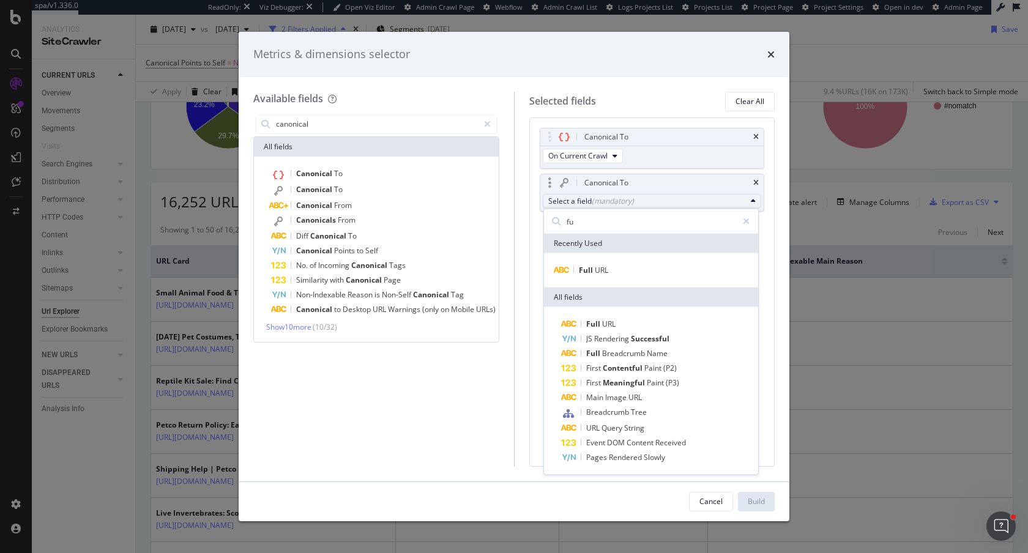
type input "f"
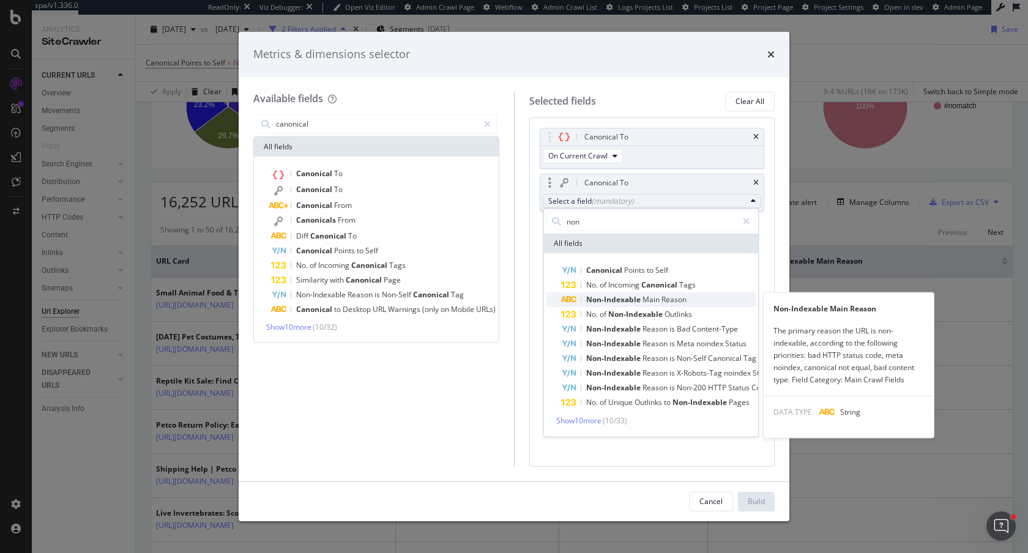
type input "non"
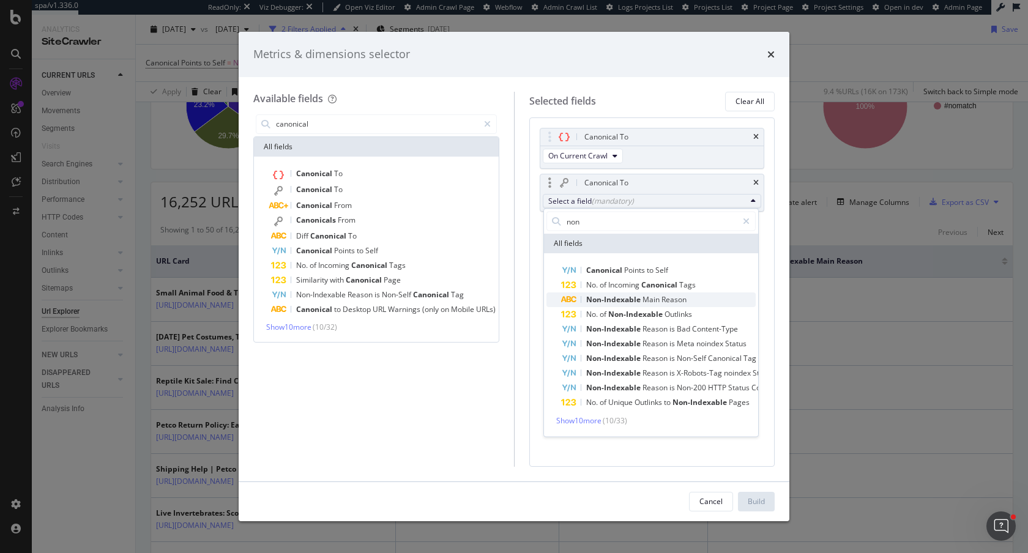
click at [641, 301] on span "Non-Indexable" at bounding box center [614, 299] width 56 height 10
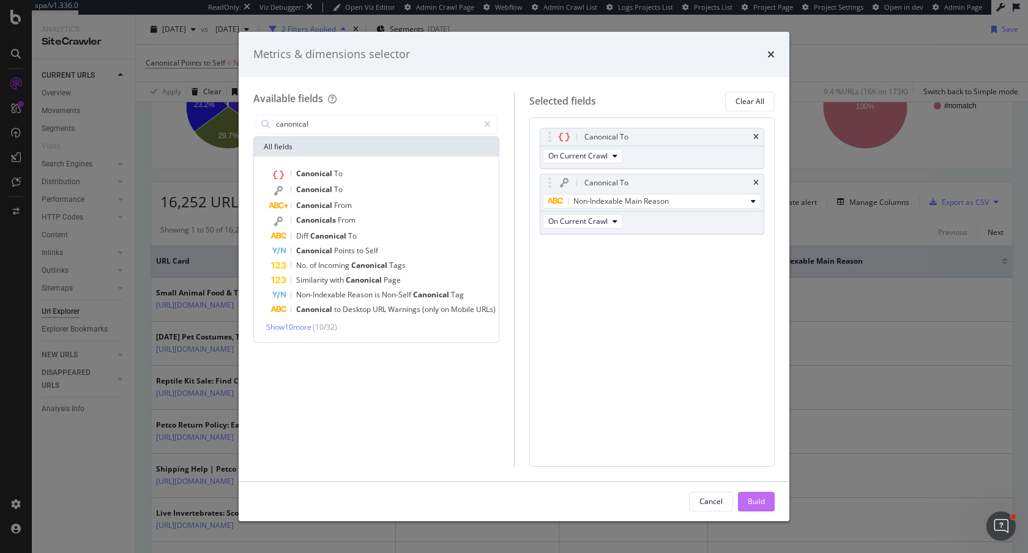
click at [760, 500] on div "Build" at bounding box center [756, 501] width 17 height 10
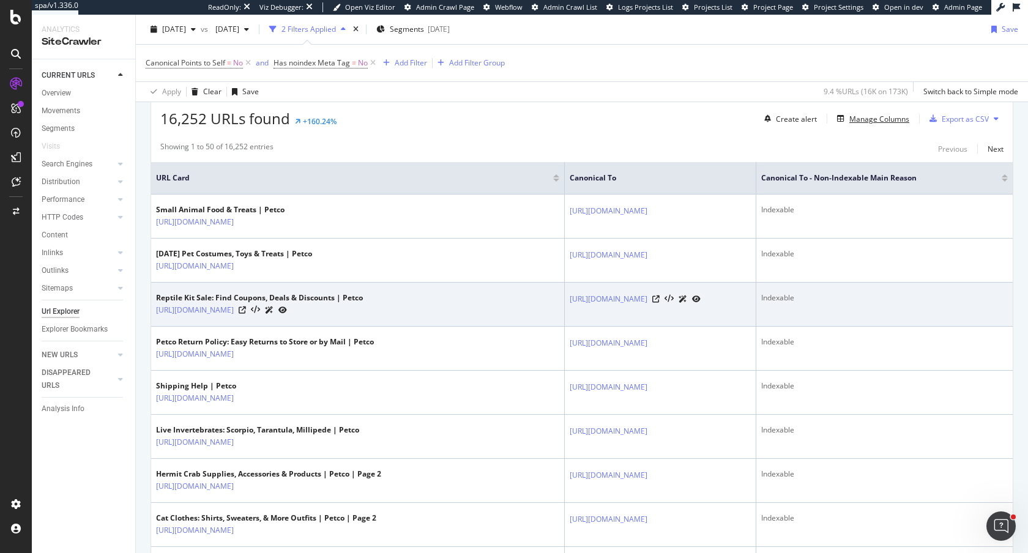
scroll to position [299, 0]
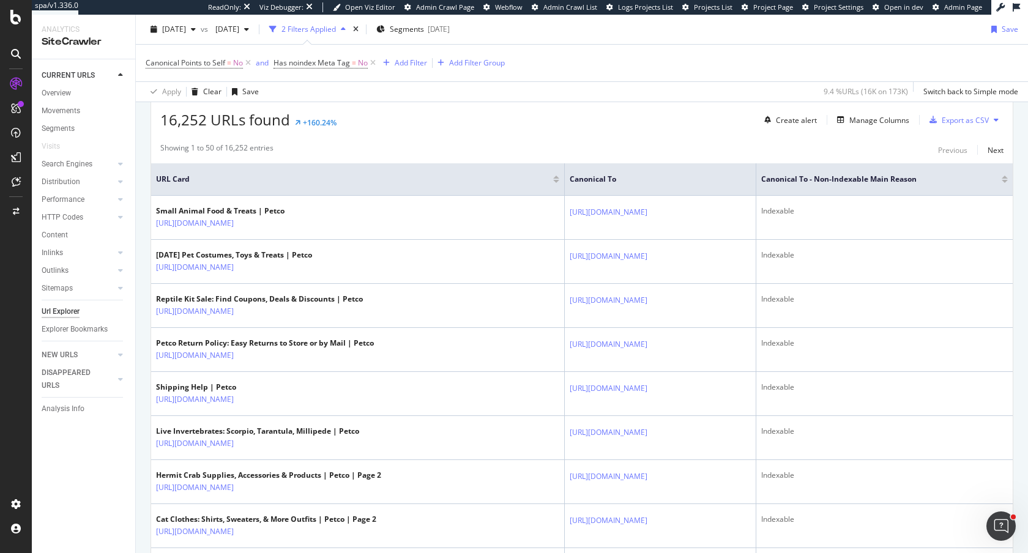
click at [412, 124] on div "16,252 URLs found +160.24% Create alert Manage Columns Export as CSV" at bounding box center [581, 115] width 861 height 30
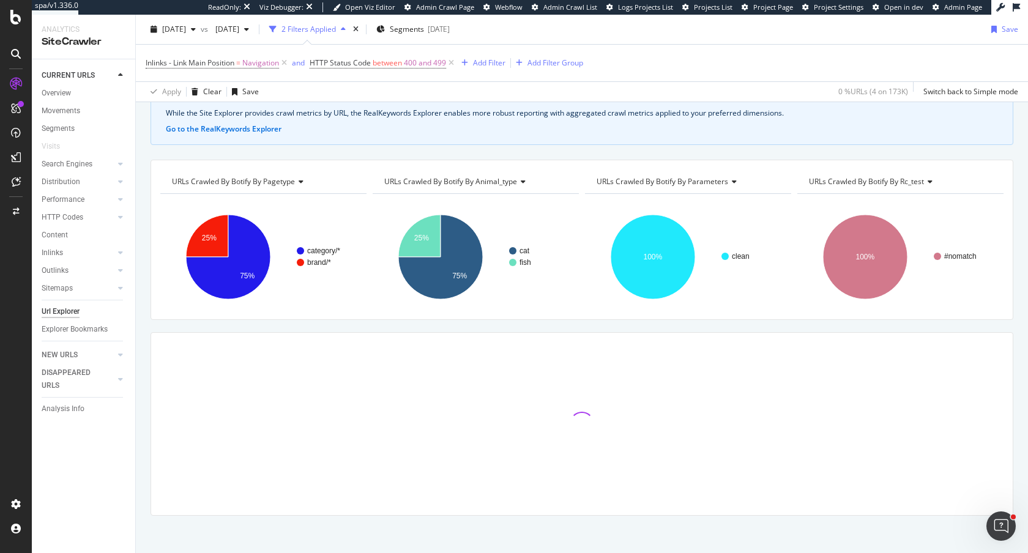
scroll to position [72, 0]
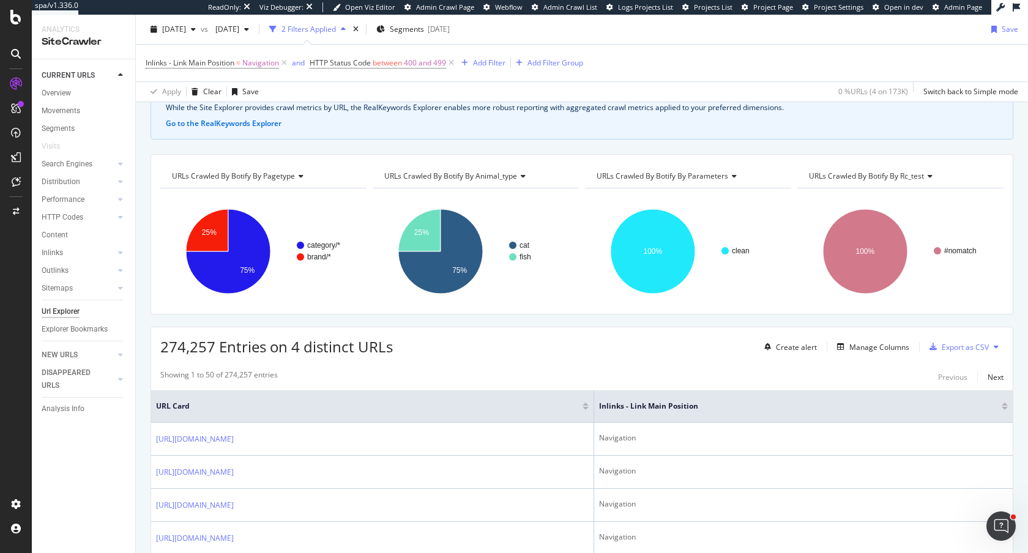
click at [225, 351] on span "274,257 Entries on 4 distinct URLs" at bounding box center [276, 346] width 232 height 20
drag, startPoint x: 277, startPoint y: 350, endPoint x: 469, endPoint y: 350, distance: 191.5
click at [469, 350] on div "274,257 Entries on 4 distinct URLs Create alert Manage Columns Export as CSV" at bounding box center [581, 342] width 861 height 30
click at [866, 350] on div "Manage Columns" at bounding box center [879, 347] width 60 height 10
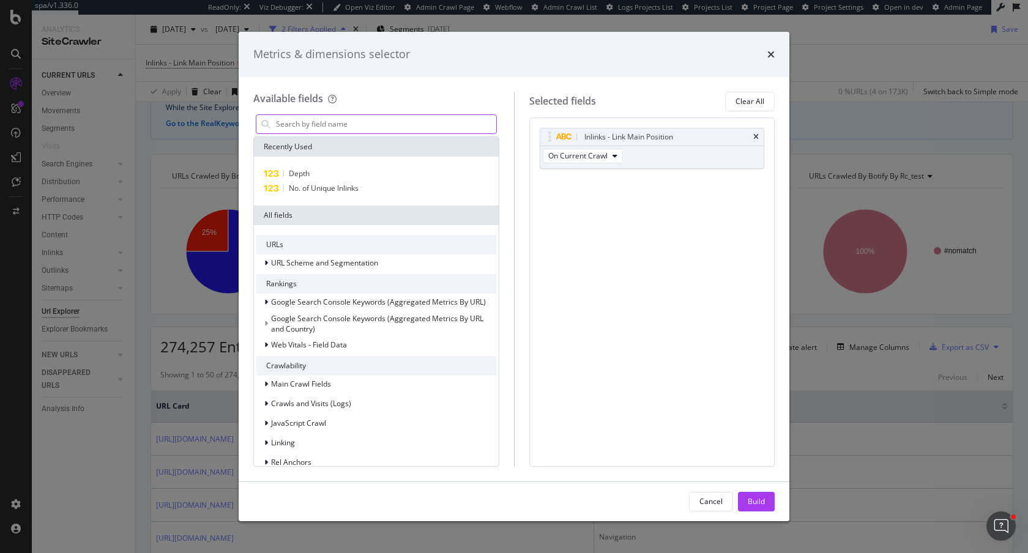
click at [343, 126] on input "modal" at bounding box center [385, 124] width 221 height 18
click at [399, 122] on input "modal" at bounding box center [385, 124] width 221 height 18
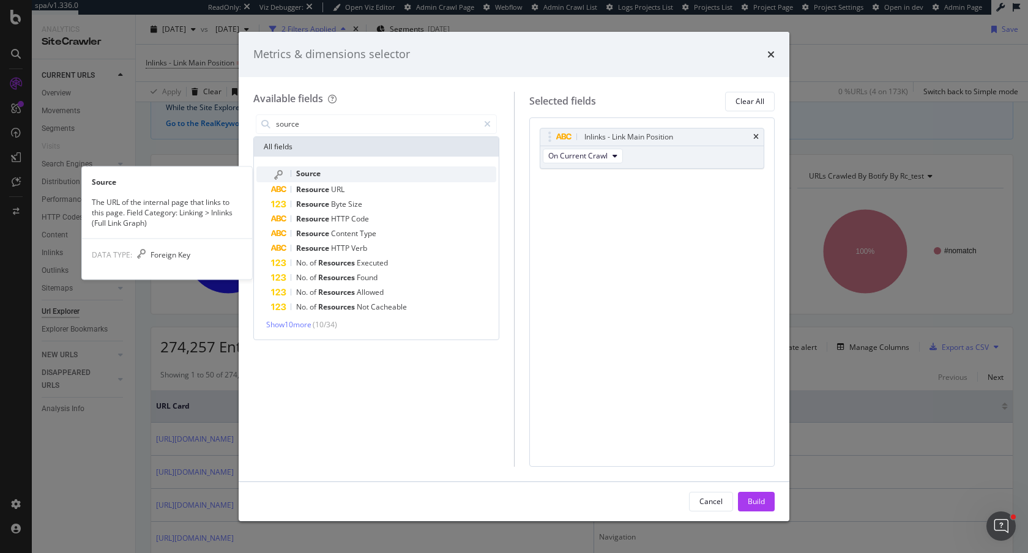
type input "source"
click at [327, 171] on div "Source" at bounding box center [383, 174] width 225 height 16
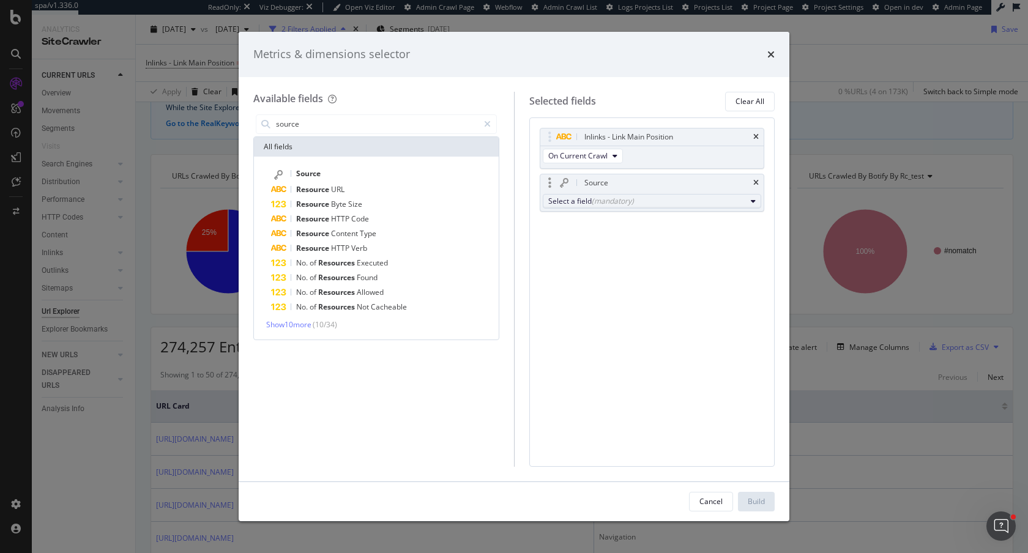
click at [655, 201] on div "Select a field (mandatory)" at bounding box center [647, 201] width 198 height 10
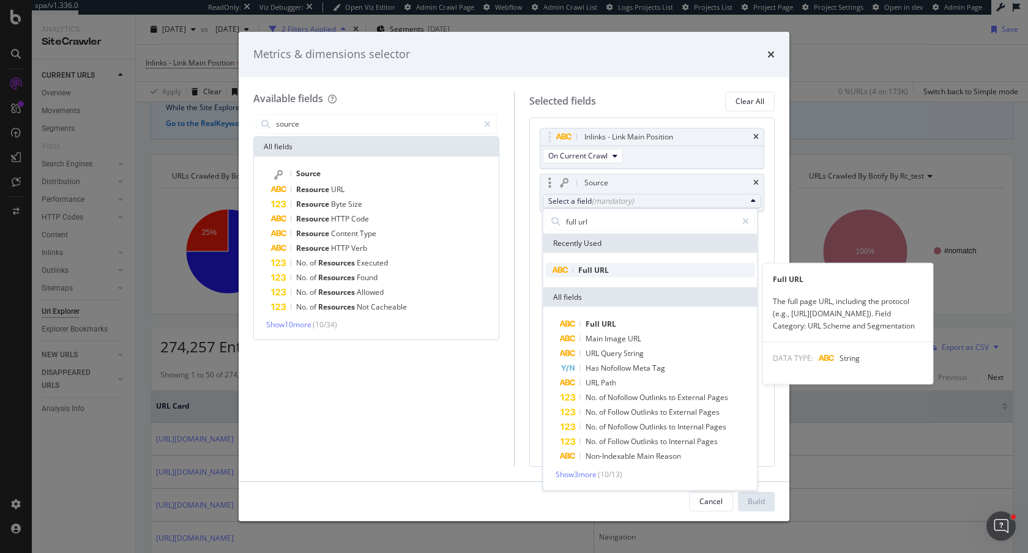
type input "full url"
click at [677, 269] on span "Full URL" at bounding box center [650, 270] width 209 height 15
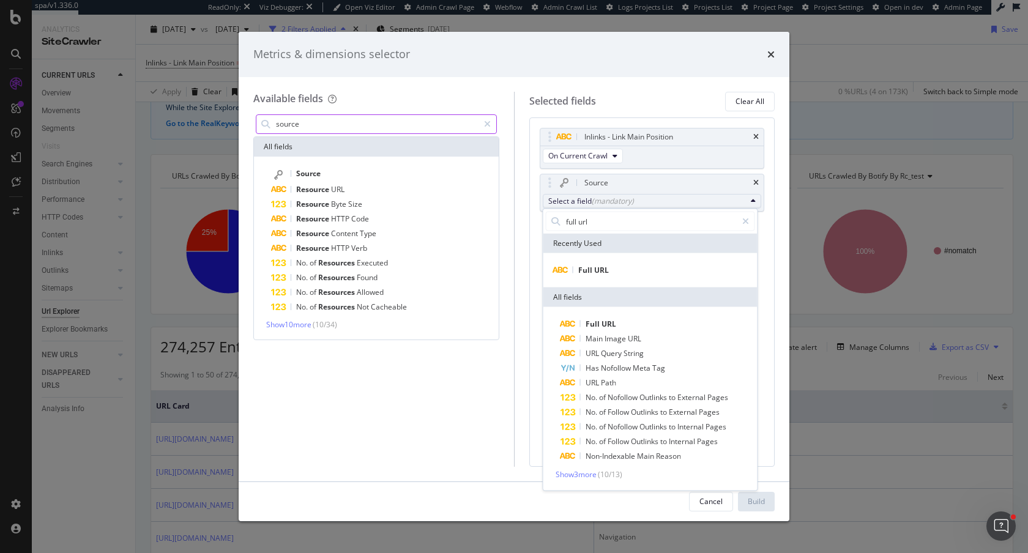
click at [321, 125] on input "source" at bounding box center [377, 124] width 204 height 18
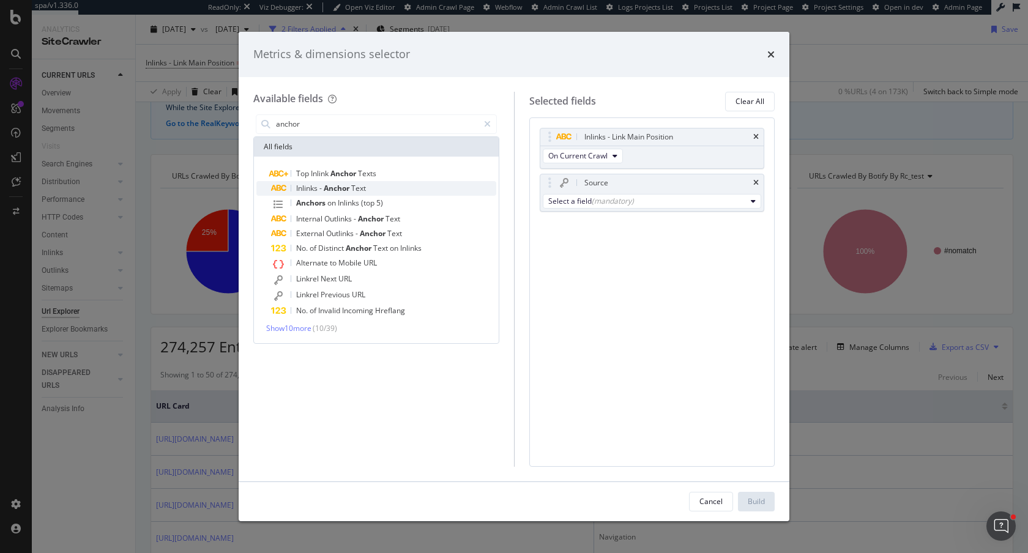
click at [347, 185] on span "Anchor" at bounding box center [338, 188] width 28 height 10
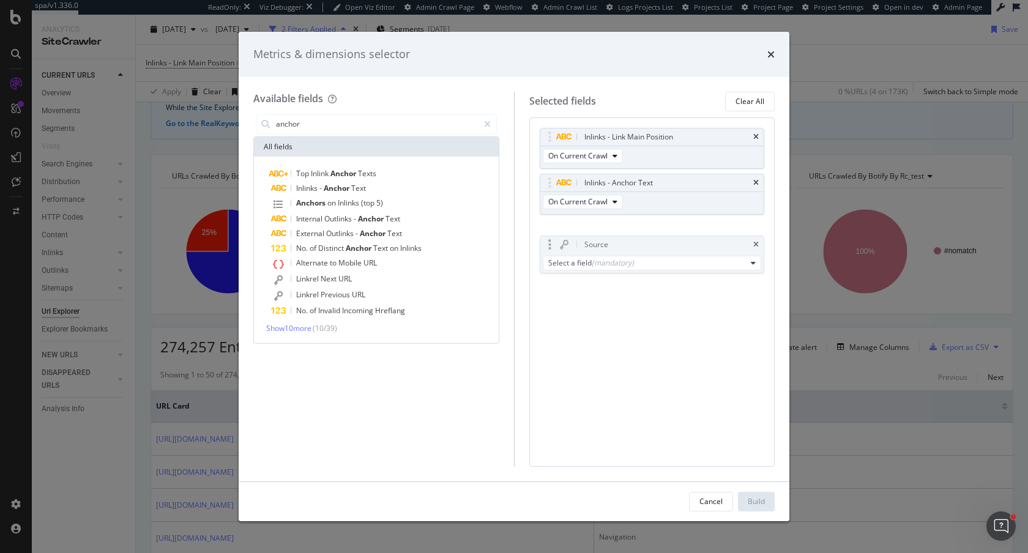
drag, startPoint x: 549, startPoint y: 181, endPoint x: 549, endPoint y: 241, distance: 60.0
click at [575, 250] on div "Select a field (mandatory)" at bounding box center [647, 247] width 198 height 10
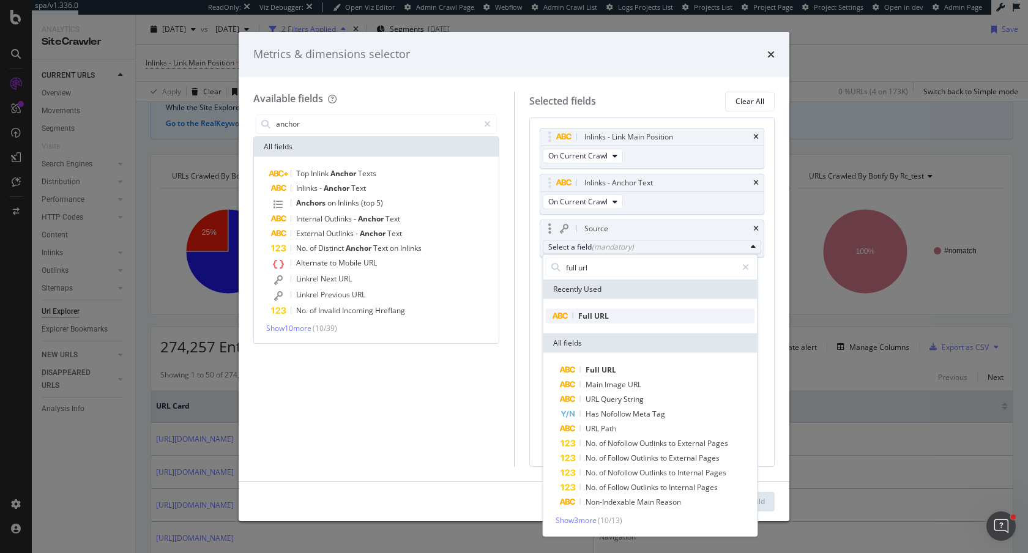
click at [591, 314] on span "Full" at bounding box center [586, 316] width 16 height 10
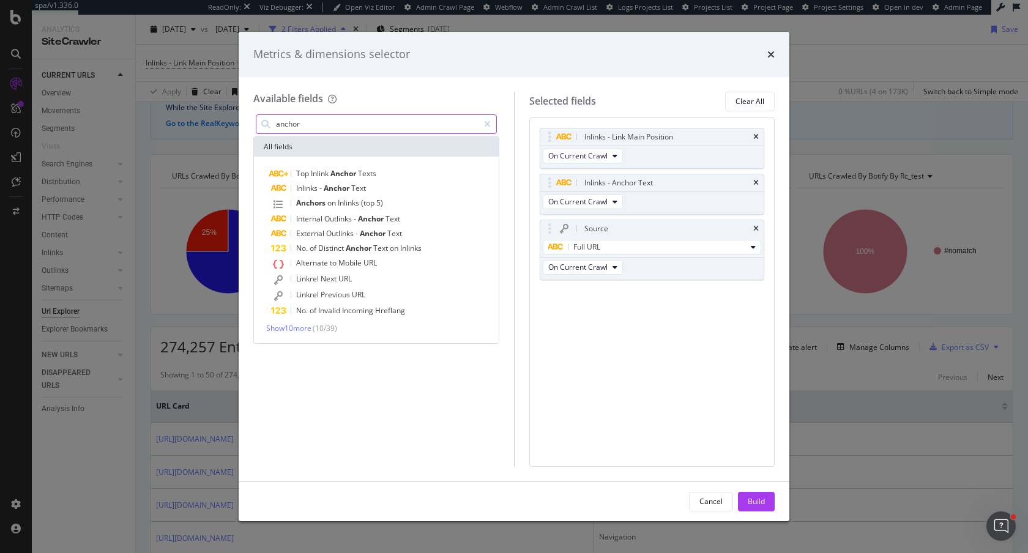
click at [304, 123] on input "anchor" at bounding box center [377, 124] width 204 height 18
type input "d"
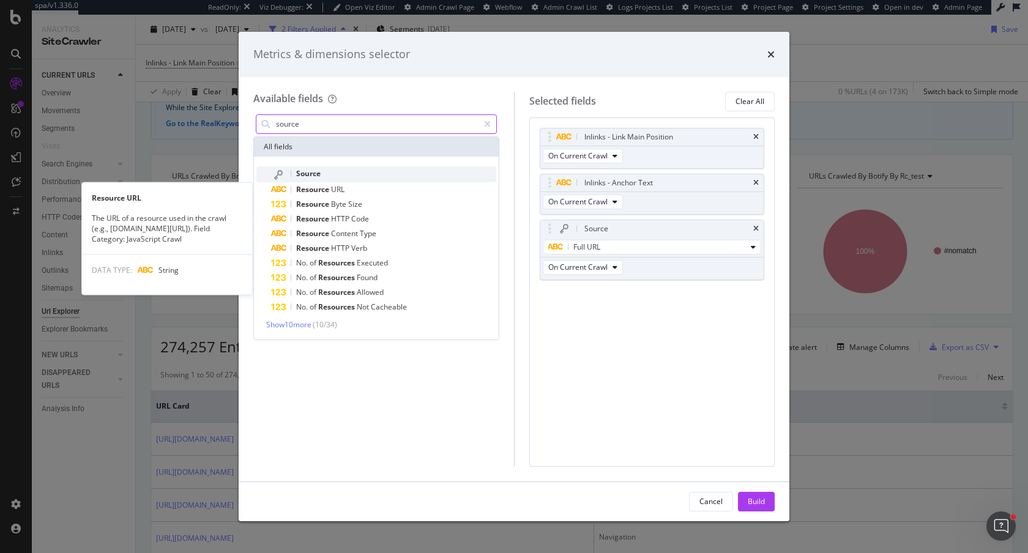
type input "source"
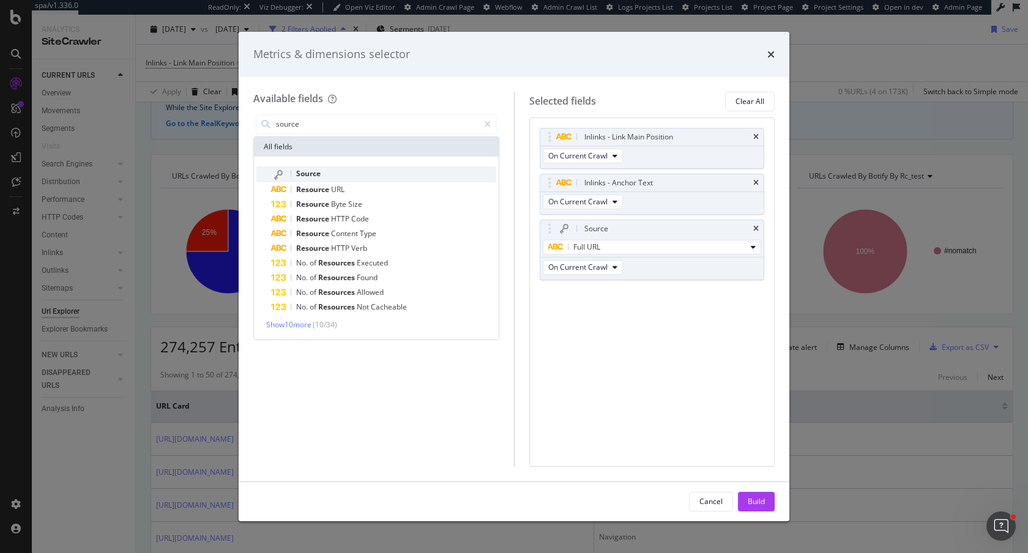
click at [325, 178] on div "Source" at bounding box center [383, 174] width 225 height 16
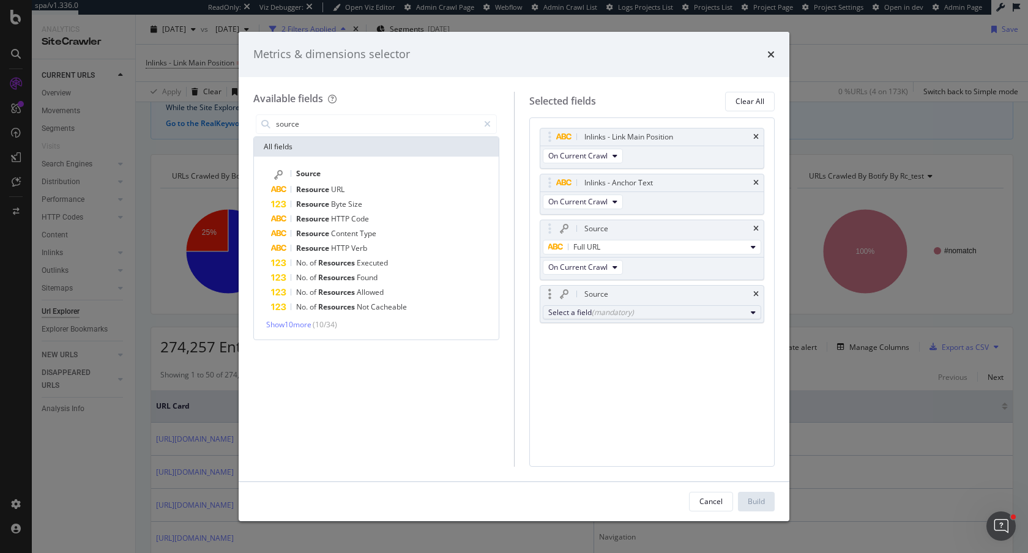
click at [618, 311] on div "(mandatory)" at bounding box center [613, 312] width 42 height 10
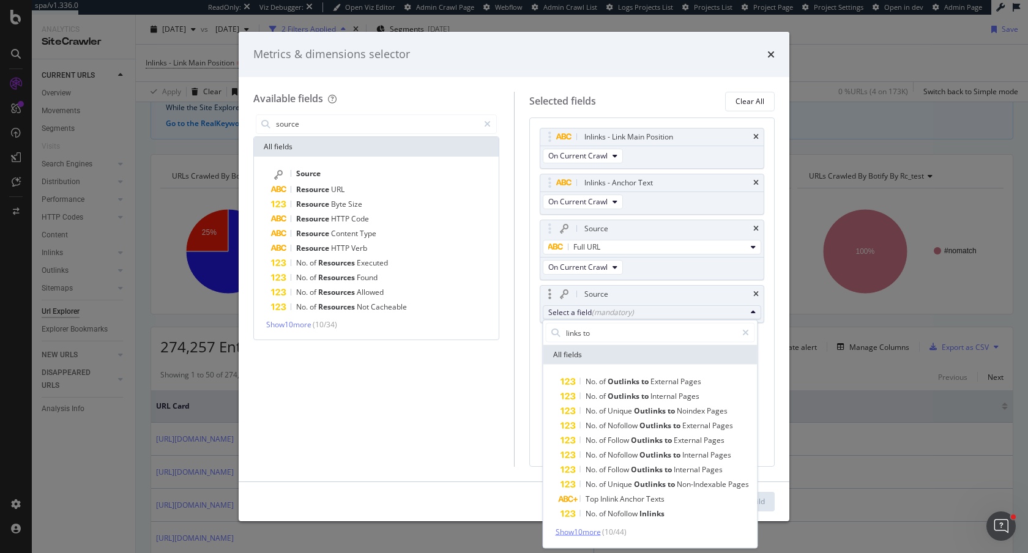
type input "links to"
click at [585, 532] on span "Show 10 more" at bounding box center [577, 532] width 45 height 10
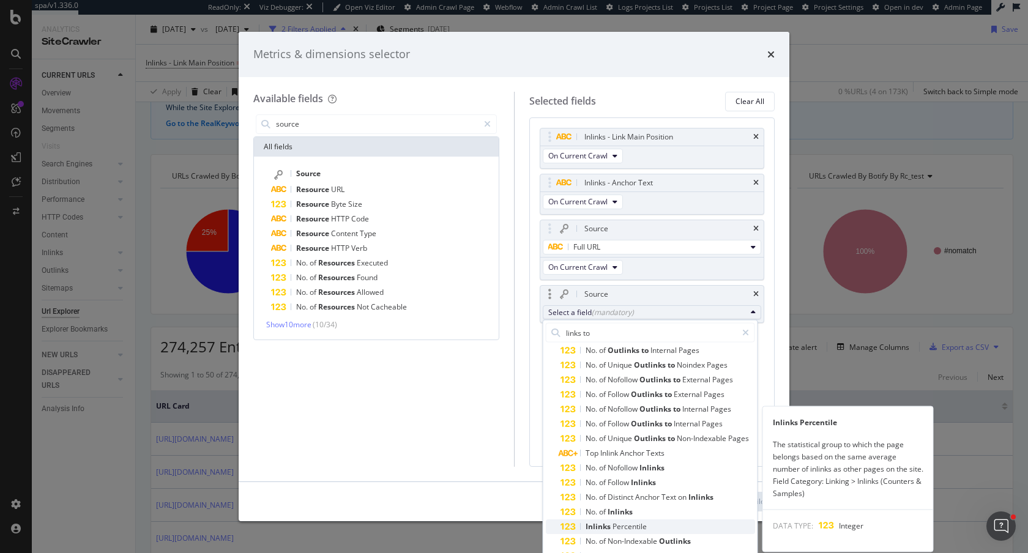
scroll to position [65, 0]
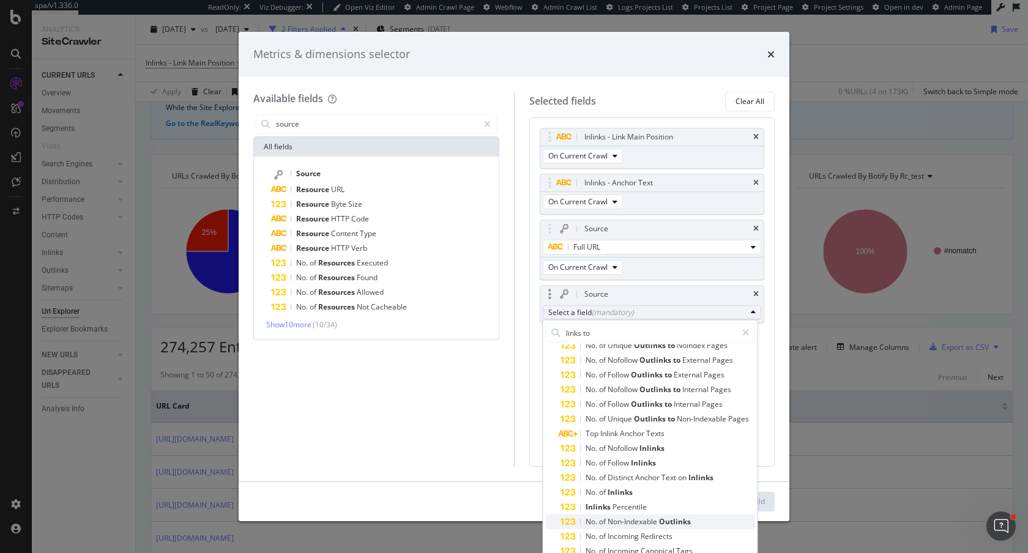
click at [682, 522] on span "Outlinks" at bounding box center [675, 521] width 32 height 10
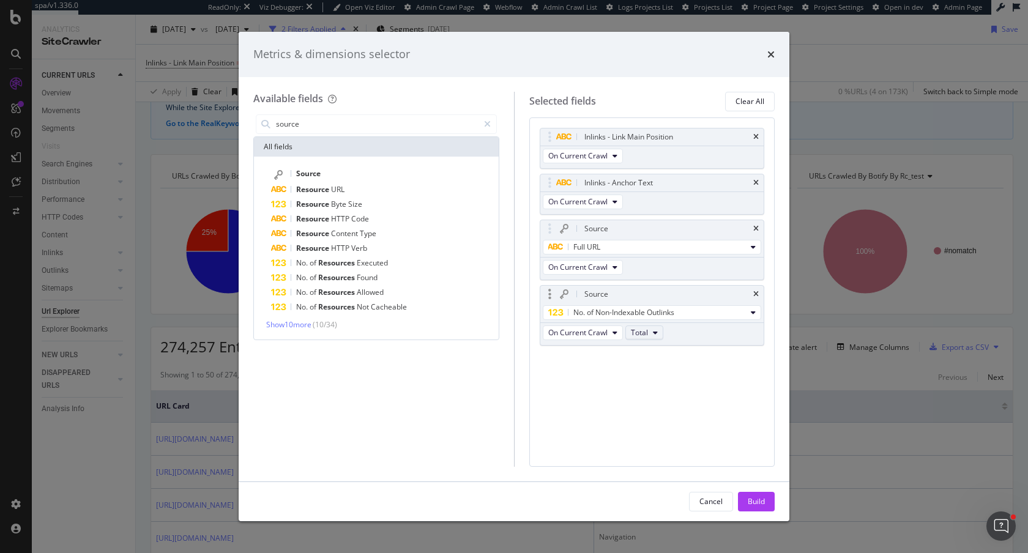
click at [645, 328] on span "Total" at bounding box center [639, 332] width 17 height 10
click at [659, 399] on span "with 3xx Redirect (Total)" at bounding box center [707, 399] width 143 height 11
click at [758, 494] on div "Build" at bounding box center [756, 501] width 17 height 18
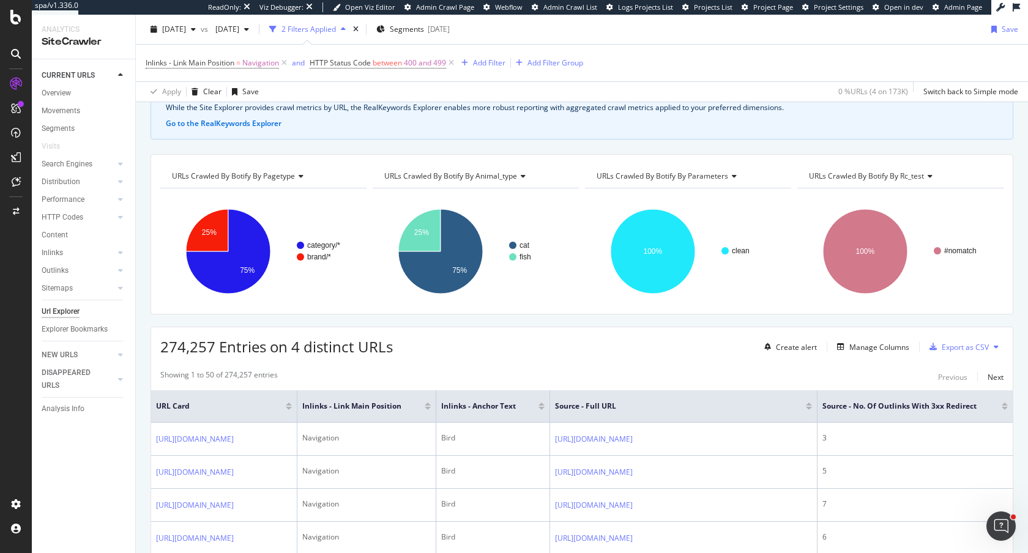
click at [812, 410] on div "Source - Full URL" at bounding box center [683, 406] width 257 height 12
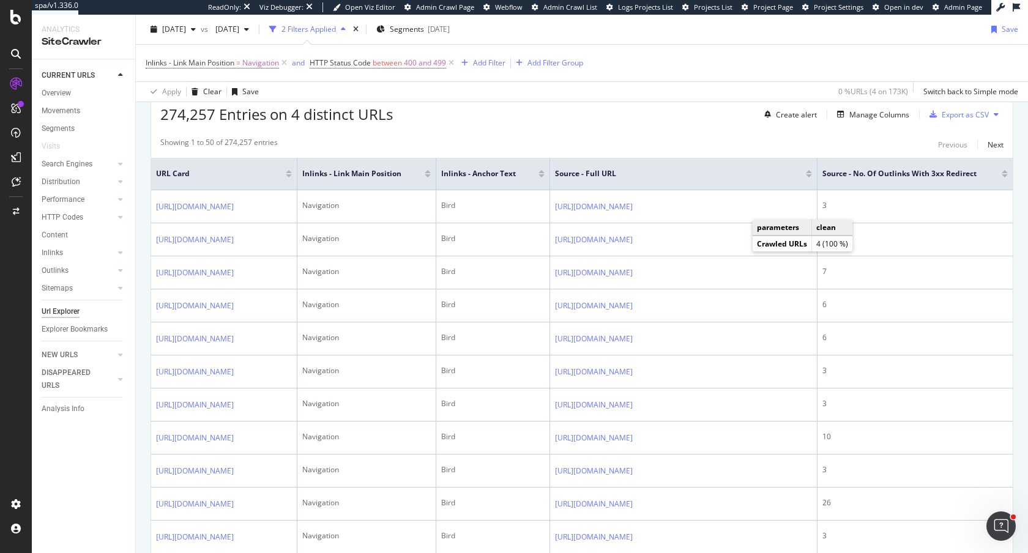
scroll to position [314, 0]
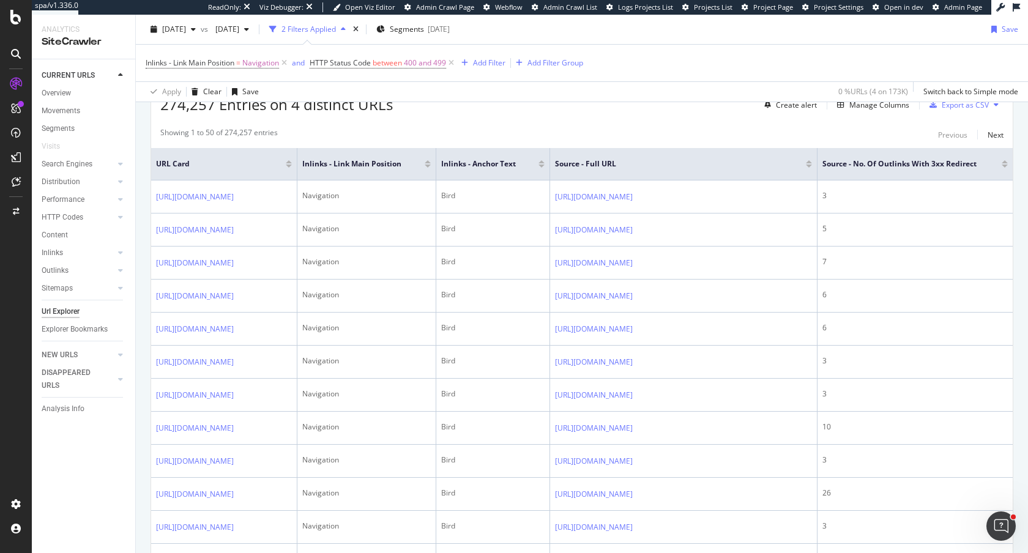
click at [812, 162] on div at bounding box center [809, 161] width 6 height 3
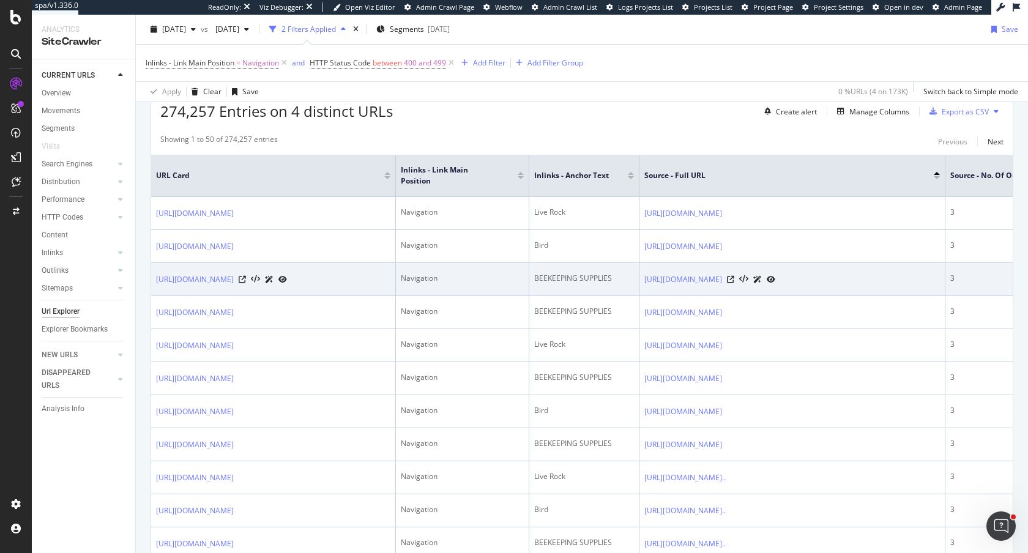
scroll to position [308, 0]
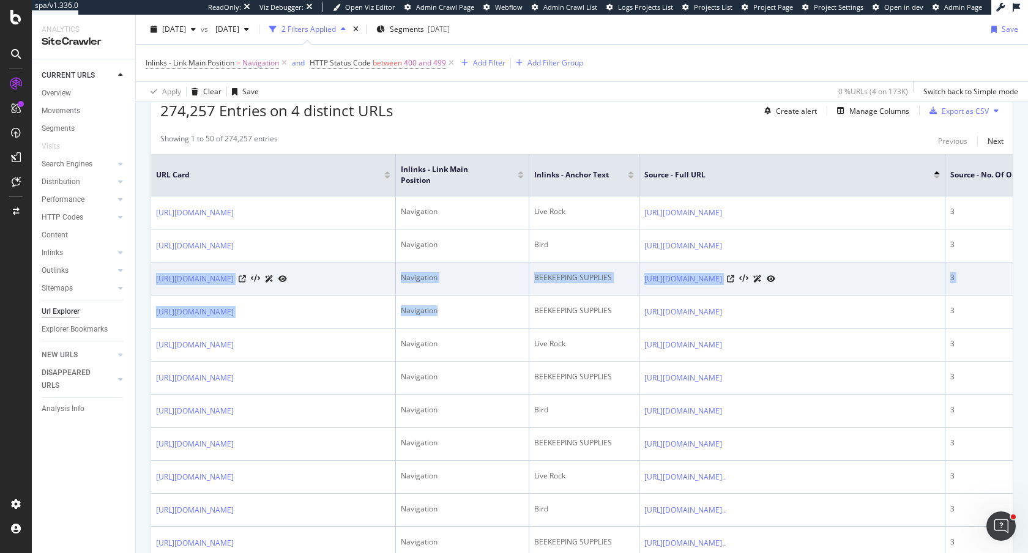
drag, startPoint x: 475, startPoint y: 371, endPoint x: 329, endPoint y: 319, distance: 155.4
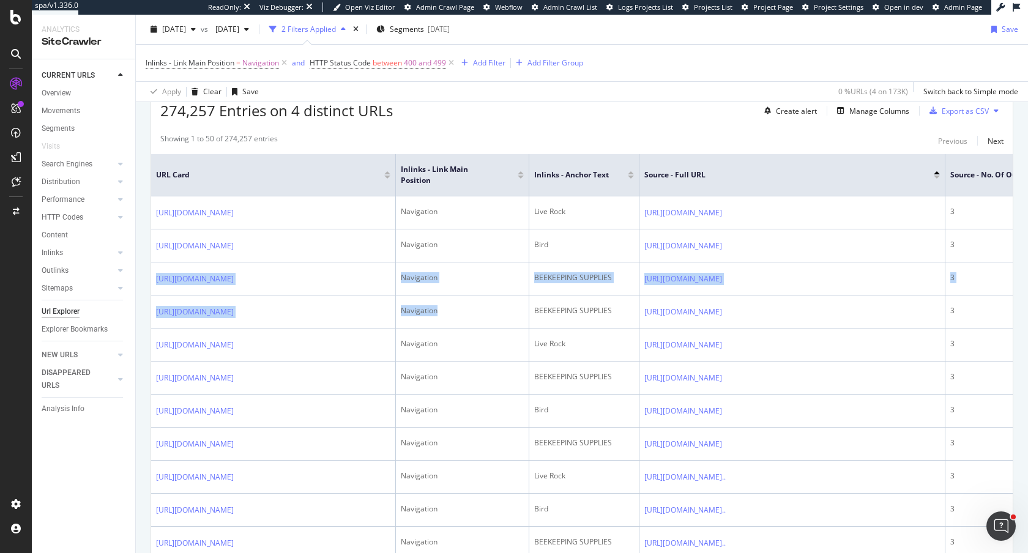
drag, startPoint x: 952, startPoint y: 339, endPoint x: 980, endPoint y: 188, distance: 153.1
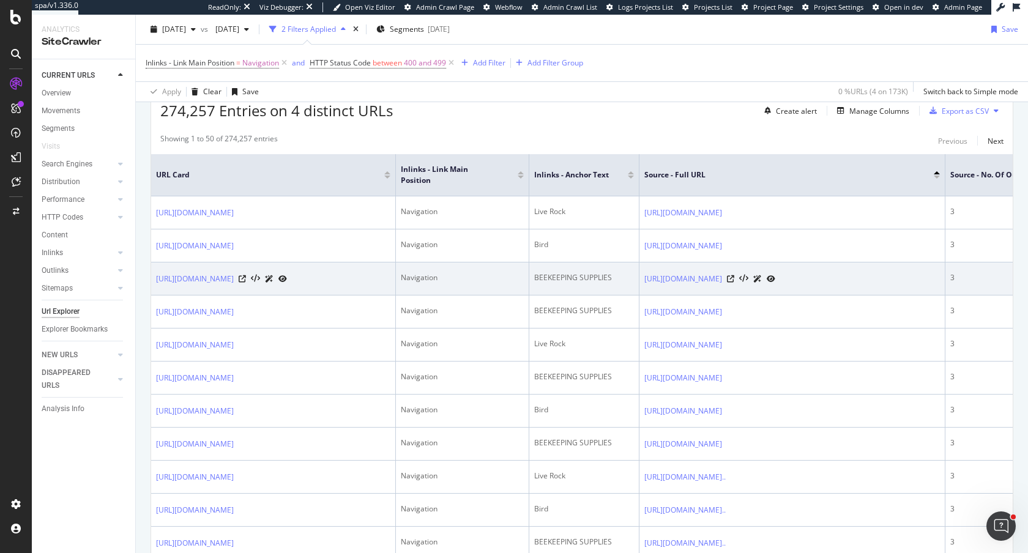
drag, startPoint x: 967, startPoint y: 333, endPoint x: 956, endPoint y: 327, distance: 13.1
click at [955, 295] on td "3" at bounding box center [1039, 278] width 188 height 33
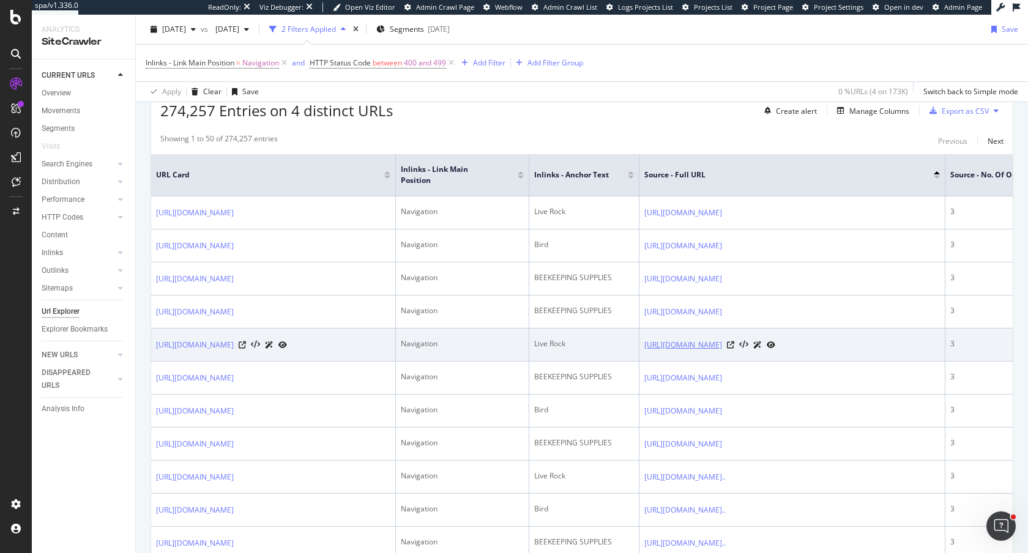
click at [705, 351] on link "https://stores.petco.com/?_gl=1*gp0m65*_ga*MjA4MTA3OTg3NC4xNTM3NTY0OTkz*_ga_3WR…" at bounding box center [683, 345] width 78 height 12
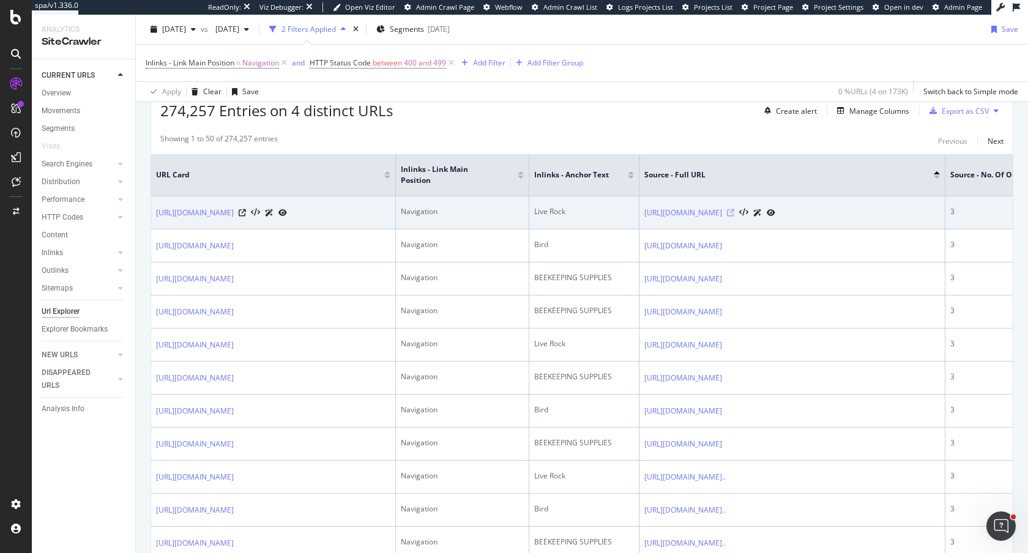
click at [734, 212] on icon at bounding box center [730, 212] width 7 height 7
copy link "https://www.petco.com/shop/en/petcostore/brand/petco-live-rock/fish/fish-tank-d…"
drag, startPoint x: 570, startPoint y: 212, endPoint x: 541, endPoint y: 212, distance: 29.4
click at [541, 212] on div "Live Rock" at bounding box center [584, 211] width 100 height 11
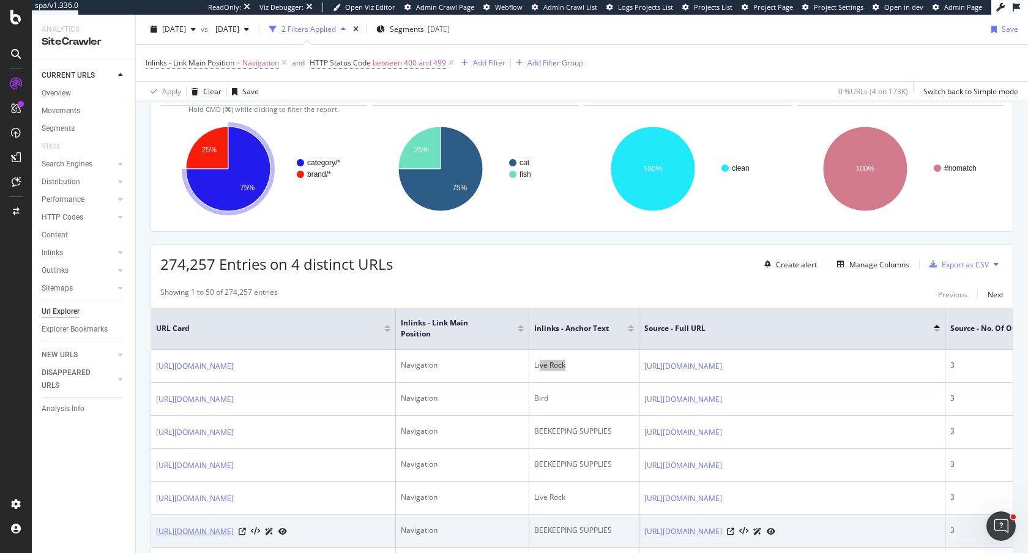
scroll to position [168, 0]
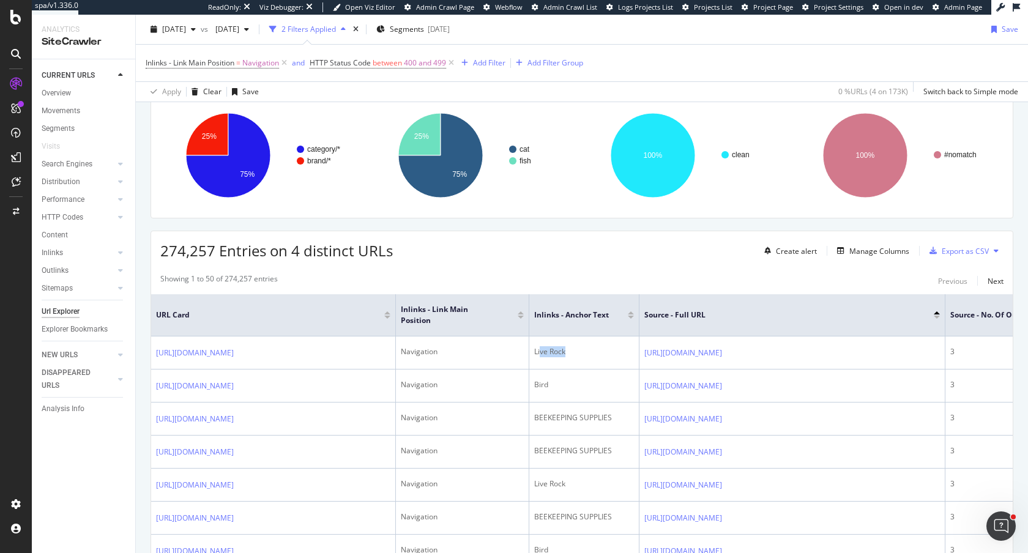
click at [997, 249] on icon at bounding box center [995, 250] width 5 height 7
click at [960, 254] on div "Export as CSV" at bounding box center [964, 251] width 47 height 10
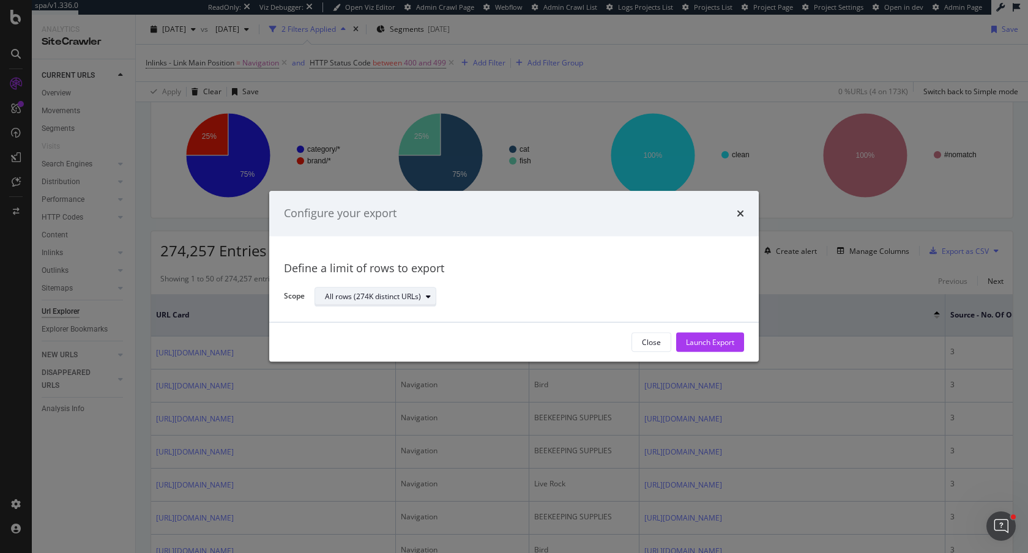
click at [405, 300] on div "All rows (274K distinct URLs)" at bounding box center [373, 296] width 96 height 7
click at [384, 338] on div "Define a limit" at bounding box center [382, 337] width 123 height 15
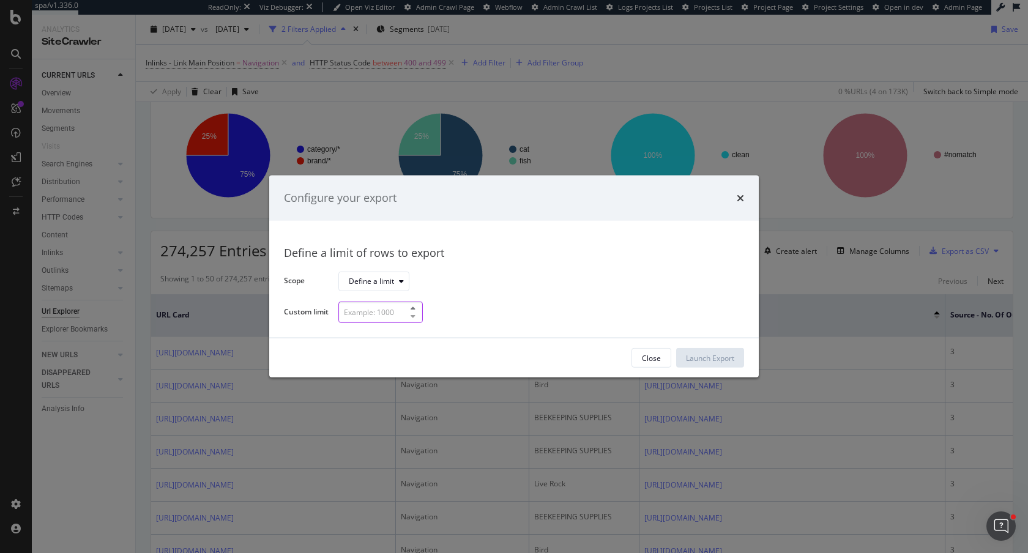
click at [402, 315] on div "modal" at bounding box center [380, 312] width 84 height 21
type input "4"
type input "5"
click at [741, 196] on icon "times" at bounding box center [740, 198] width 7 height 10
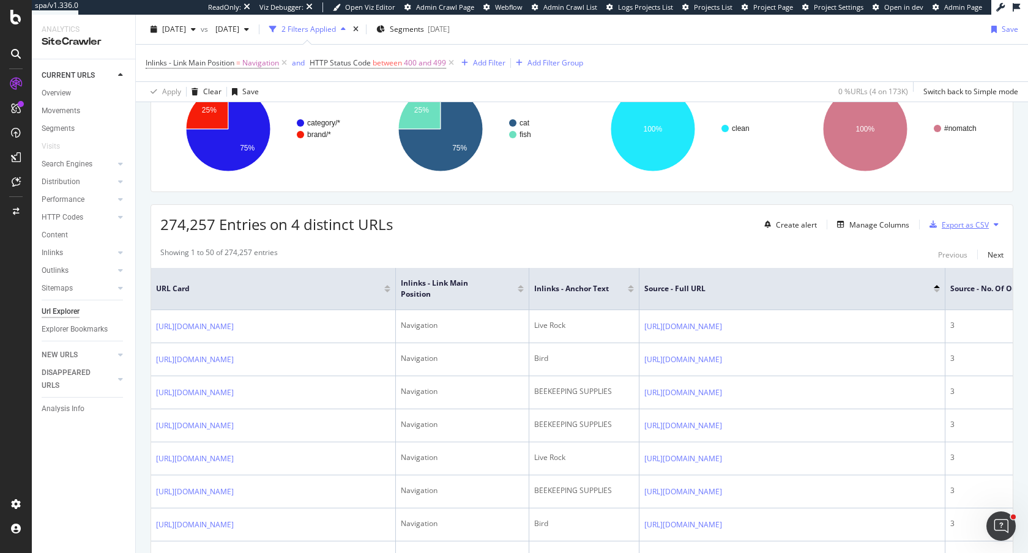
scroll to position [0, 0]
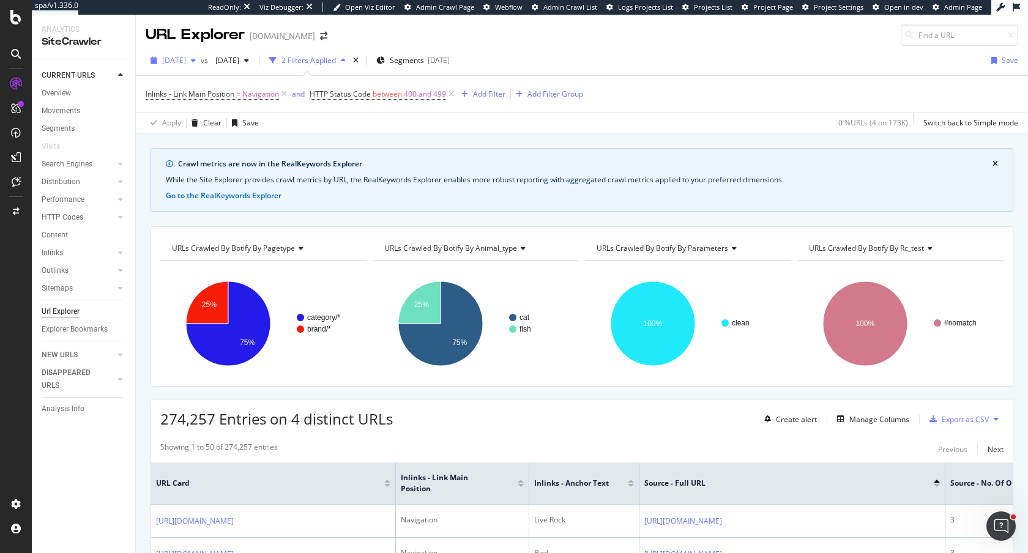
click at [186, 60] on span "[DATE]" at bounding box center [174, 60] width 24 height 10
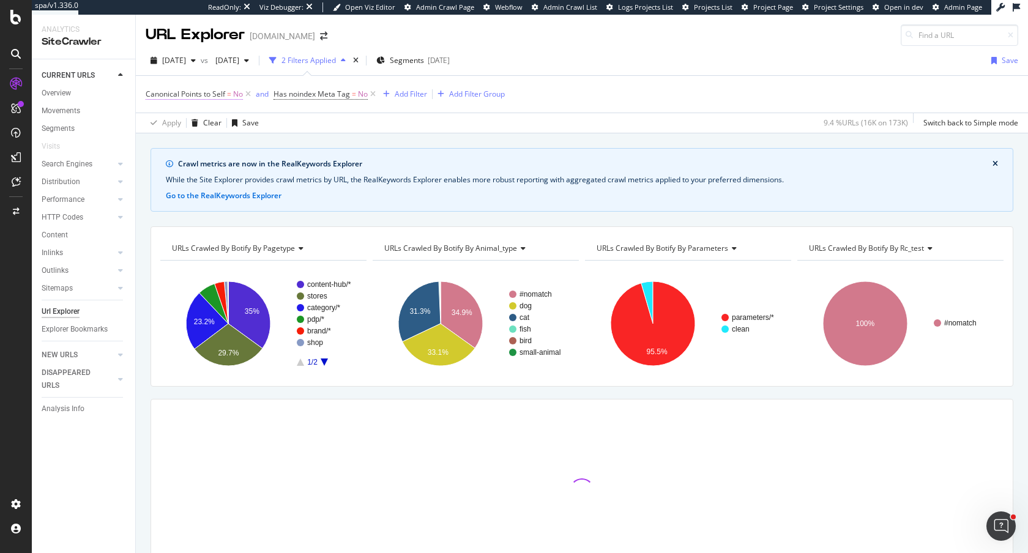
click at [234, 92] on span "No" at bounding box center [238, 94] width 10 height 17
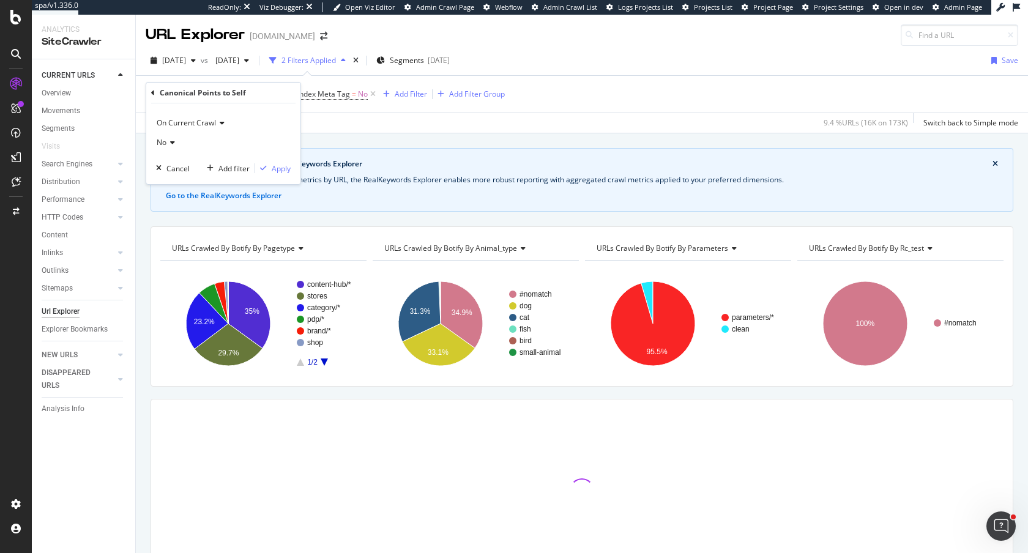
click at [158, 147] on div "No" at bounding box center [223, 143] width 135 height 20
click at [173, 171] on span "Yes" at bounding box center [168, 168] width 12 height 10
click at [270, 169] on div "button" at bounding box center [263, 168] width 17 height 7
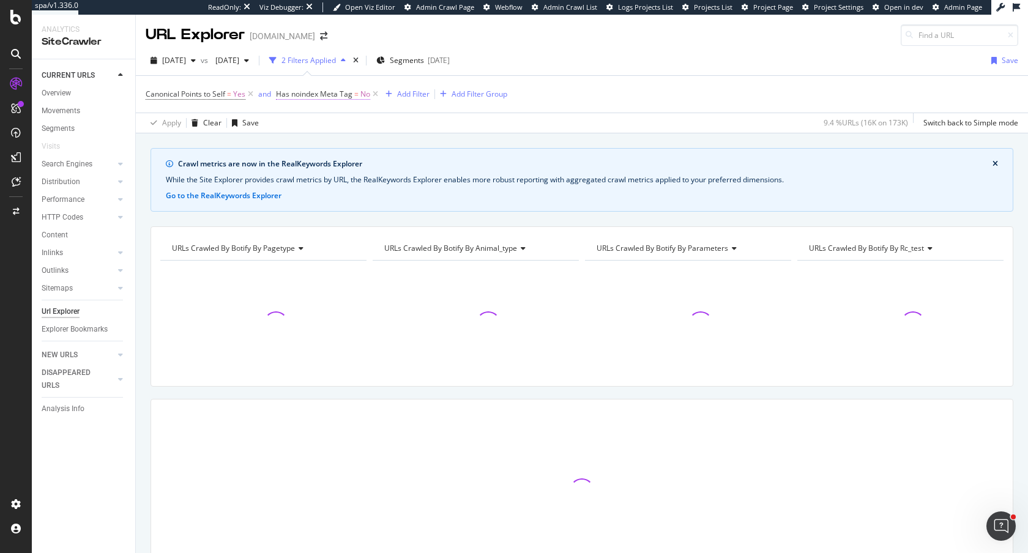
click at [363, 94] on span "No" at bounding box center [365, 94] width 10 height 17
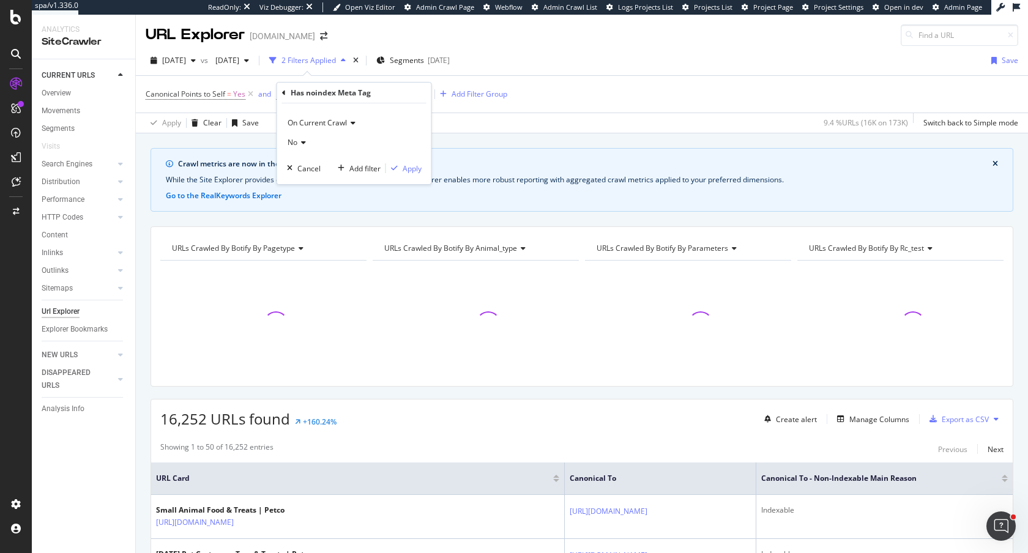
click at [292, 143] on span "No" at bounding box center [293, 142] width 10 height 10
click at [302, 169] on span "Yes" at bounding box center [299, 168] width 12 height 10
click at [413, 169] on div "Apply" at bounding box center [412, 168] width 19 height 10
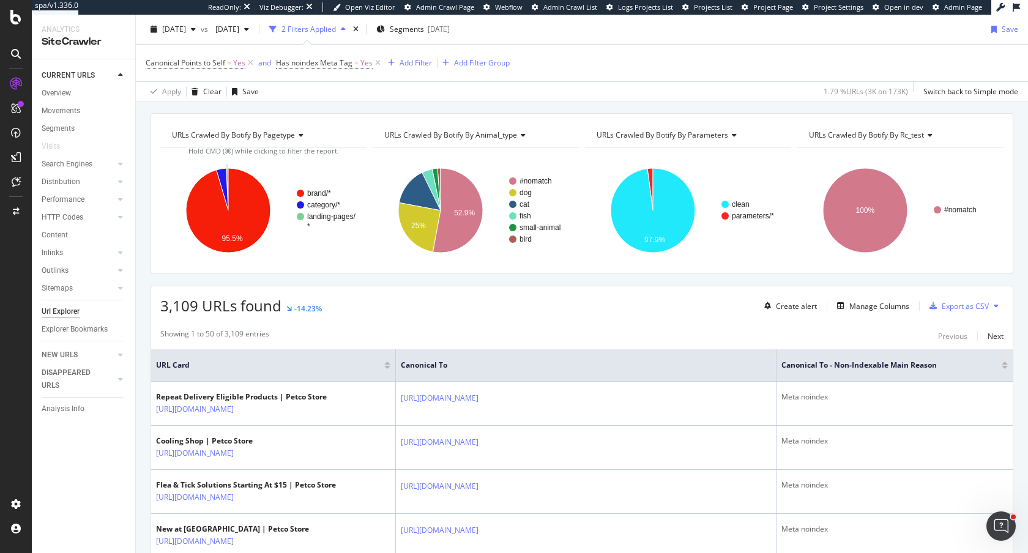
scroll to position [112, 0]
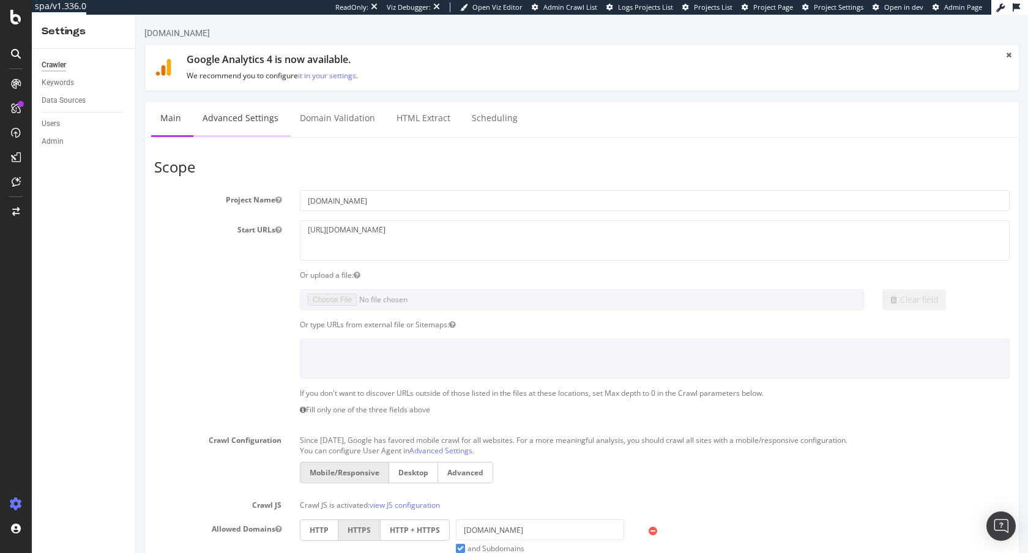
click at [231, 125] on link "Advanced Settings" at bounding box center [240, 119] width 94 height 34
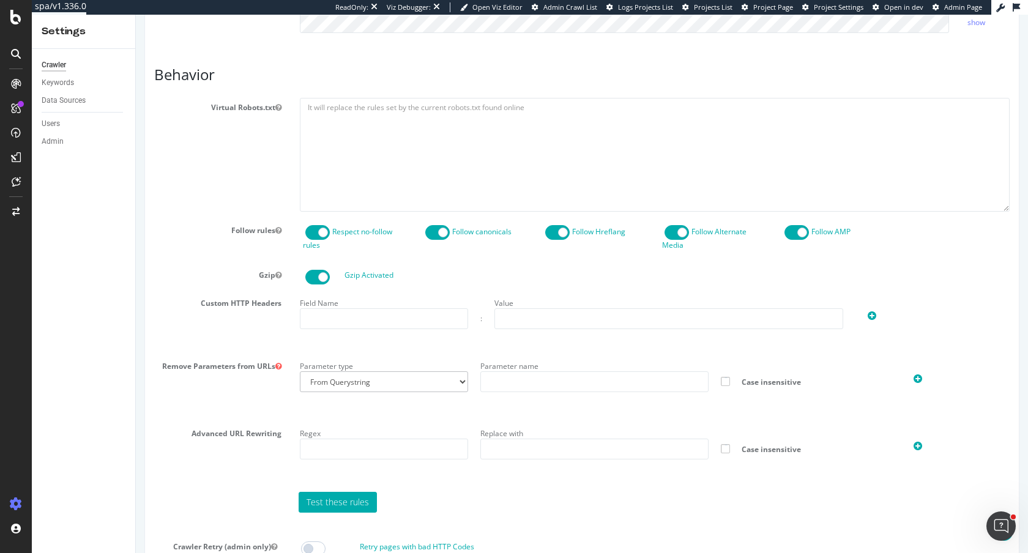
scroll to position [587, 0]
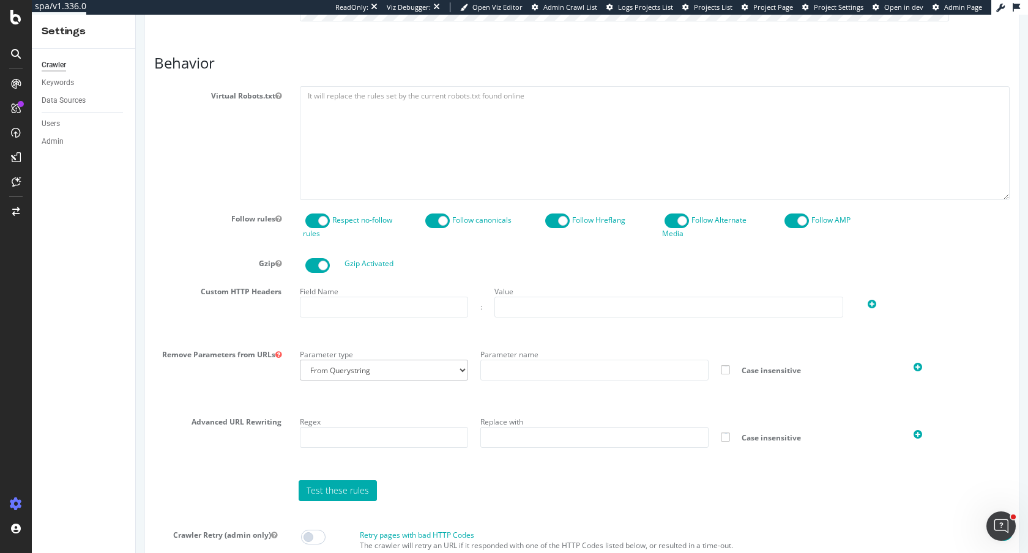
type input "[PERSON_NAME][EMAIL_ADDRESS][DOMAIN_NAME]"
drag, startPoint x: 212, startPoint y: 91, endPoint x: 328, endPoint y: 98, distance: 116.4
click at [328, 98] on div "Virtual Robots.txt" at bounding box center [582, 142] width 874 height 113
